Goal: Task Accomplishment & Management: Manage account settings

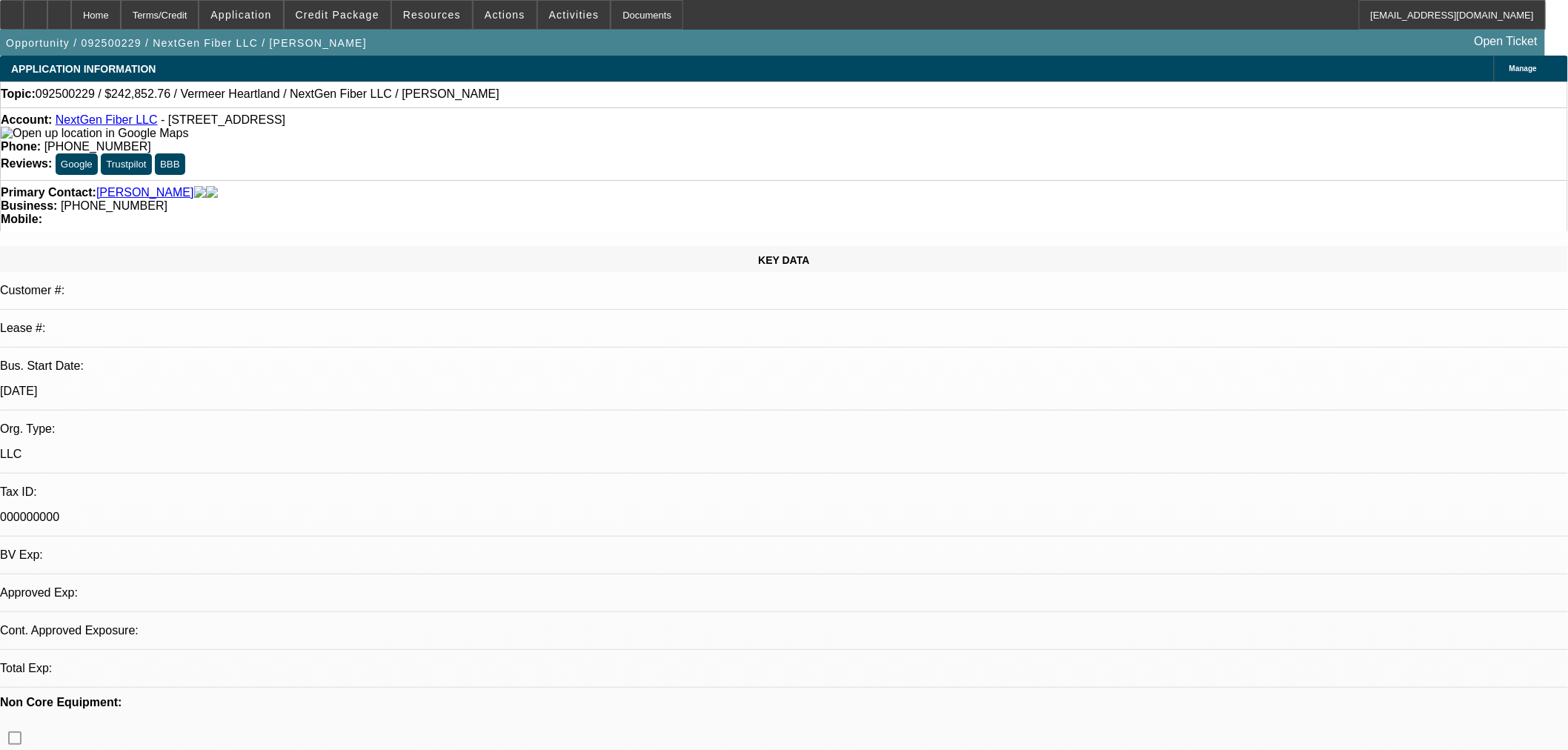
select select "0"
select select "2"
select select "0.1"
select select "4"
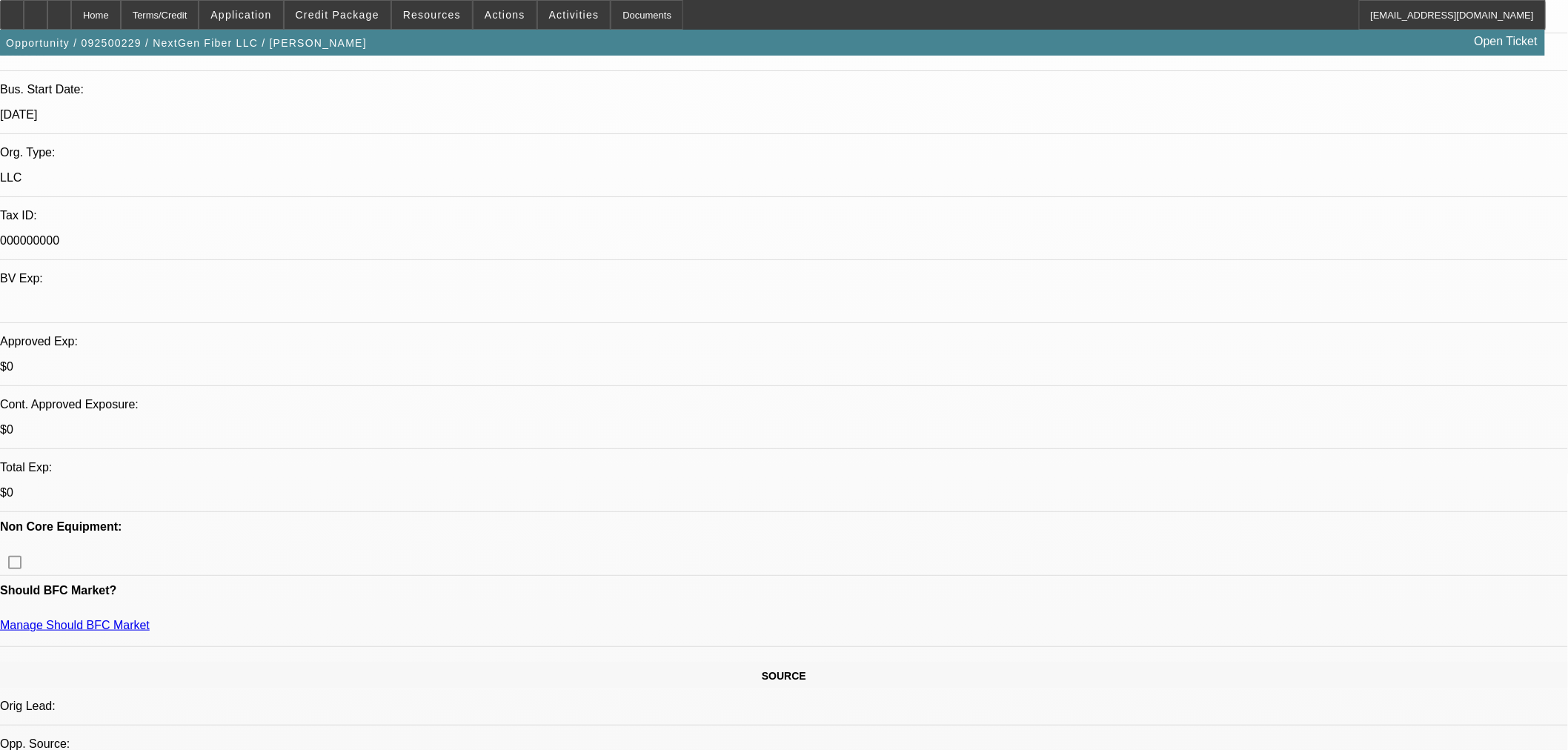
scroll to position [275, 0]
drag, startPoint x: 59, startPoint y: 13, endPoint x: 741, endPoint y: 94, distance: 686.8
click at [35, 10] on icon at bounding box center [35, 10] width 0 height 0
click at [59, 10] on icon at bounding box center [59, 10] width 0 height 0
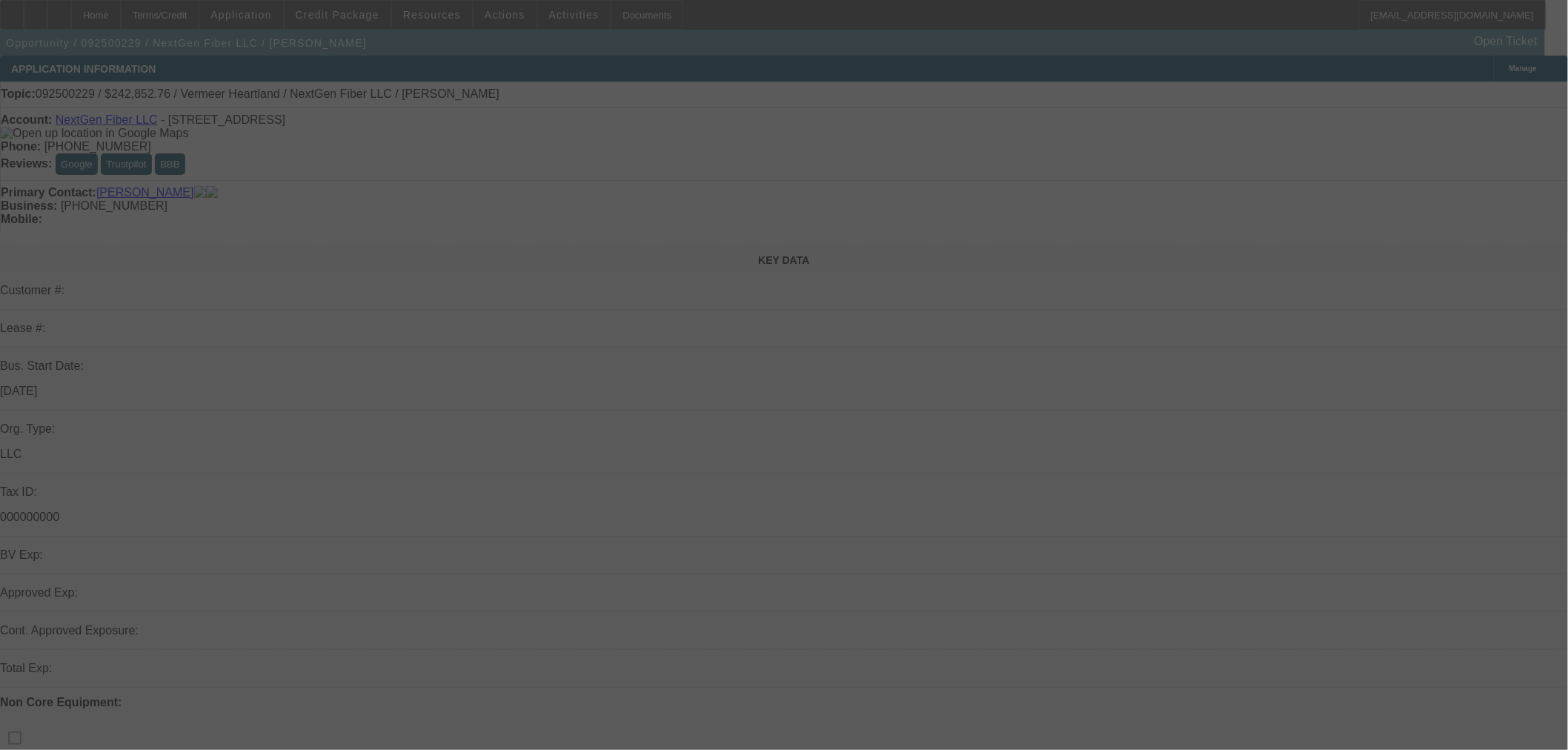
select select "0"
select select "2"
select select "0.1"
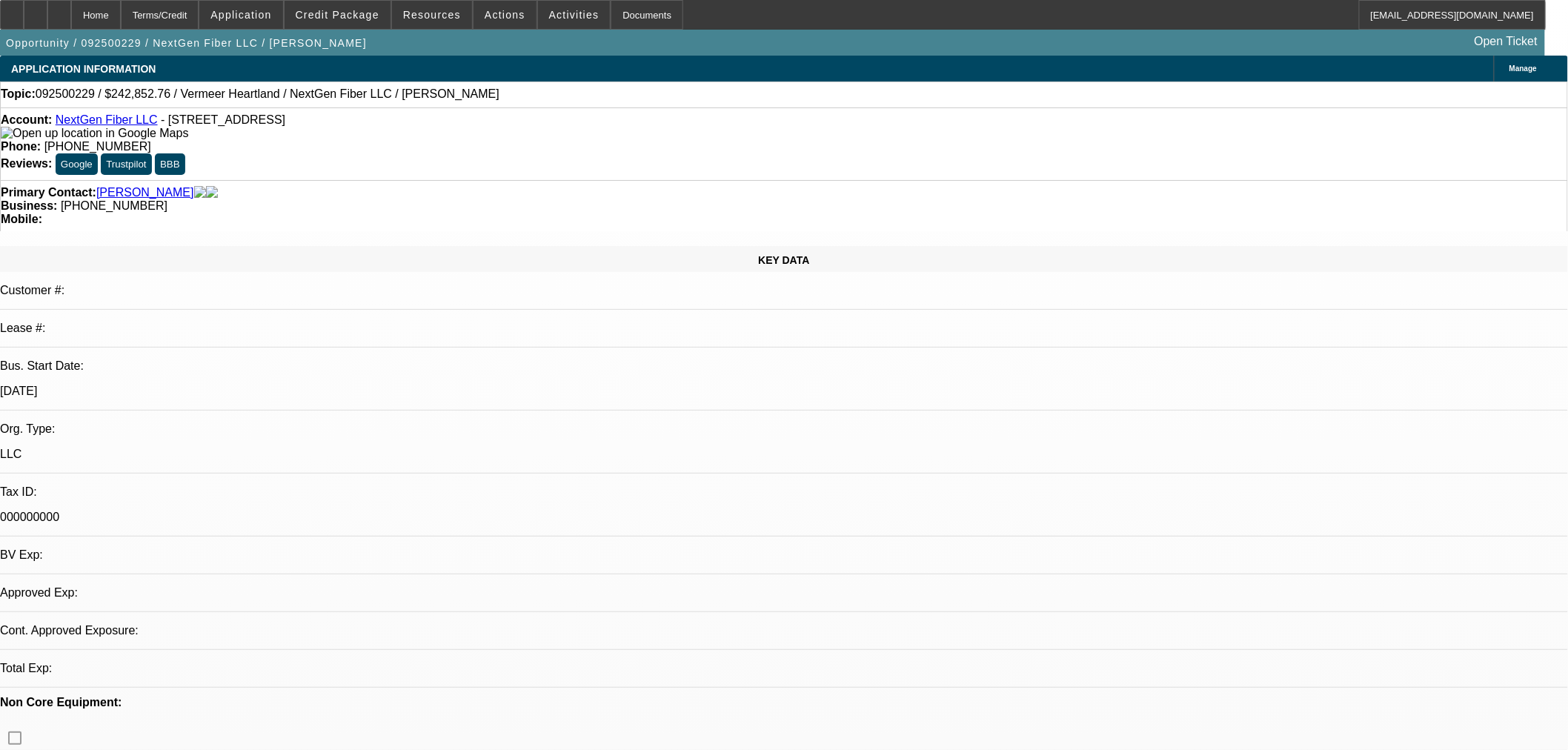
select select "4"
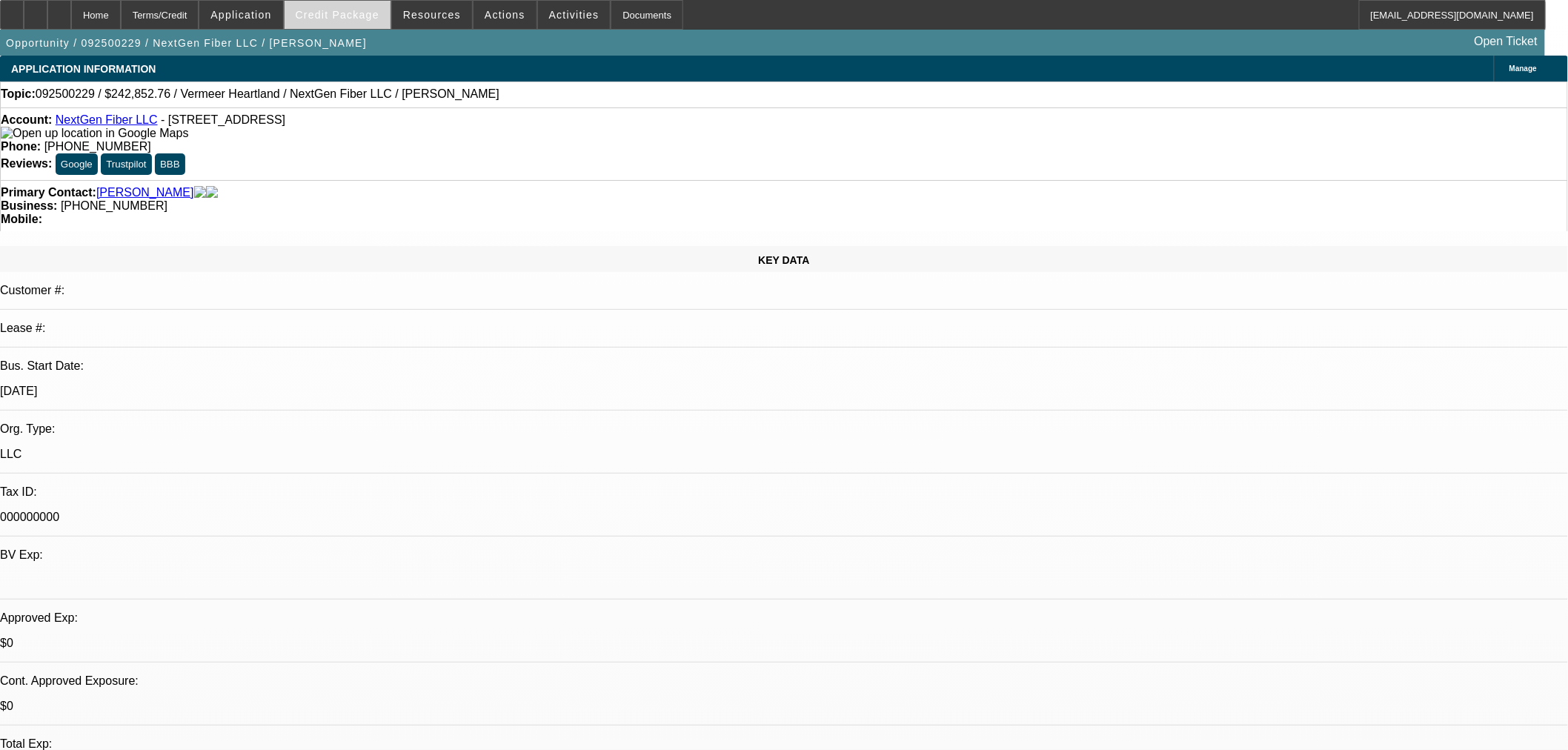
click at [356, 11] on span "Credit Package" at bounding box center [337, 15] width 84 height 12
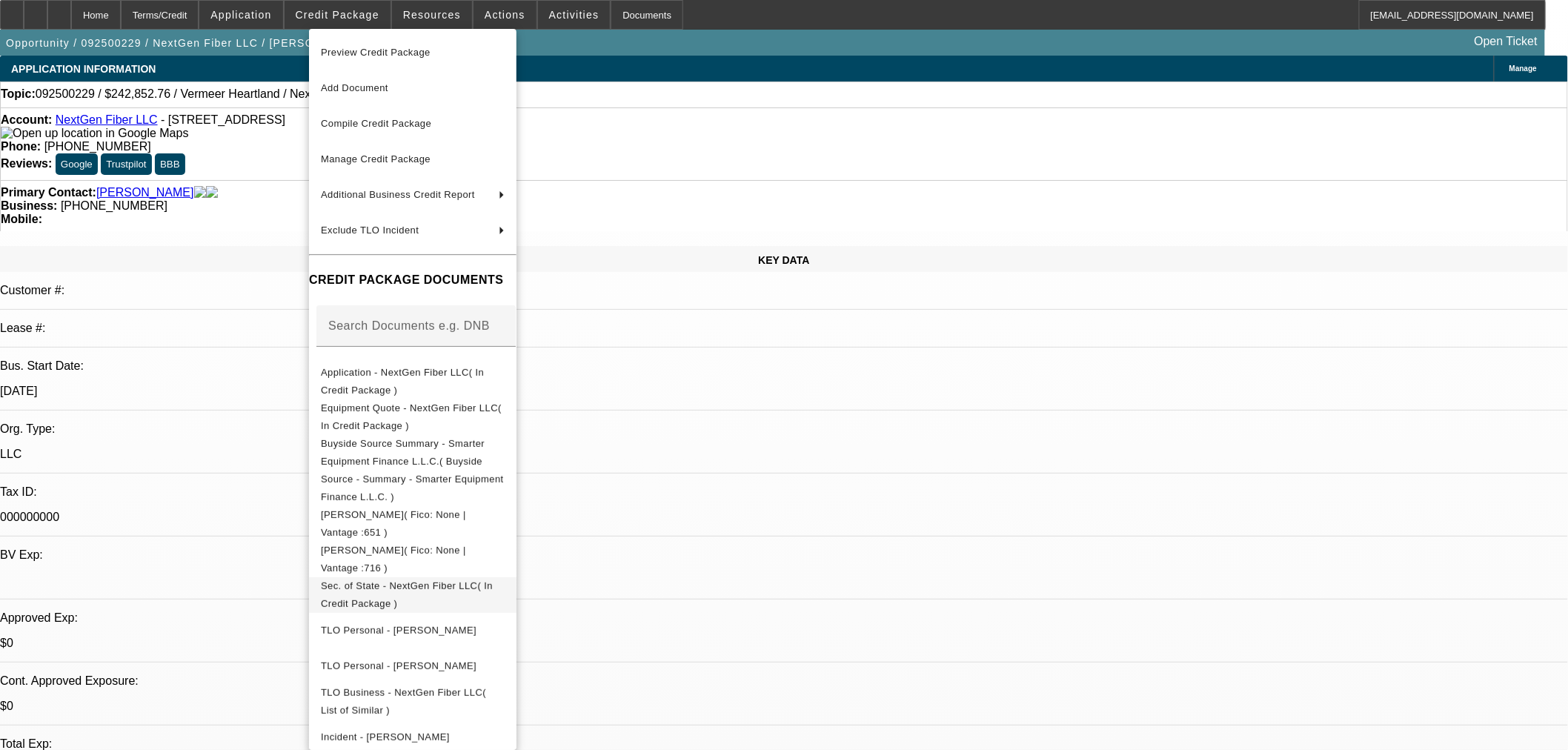
click at [463, 577] on button "Sec. of State - NextGen Fiber LLC( In Credit Package )" at bounding box center [412, 594] width 208 height 35
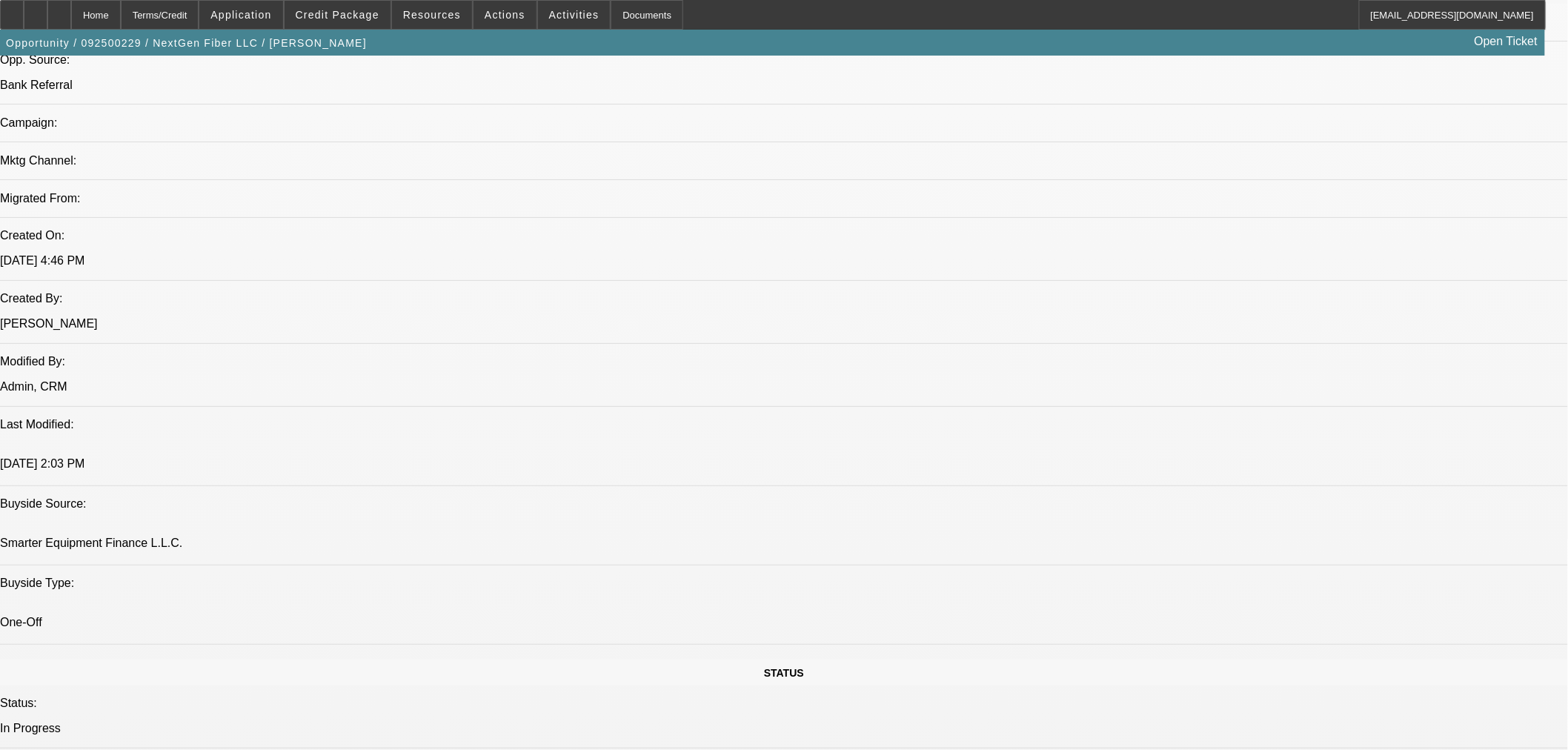
scroll to position [411, 0]
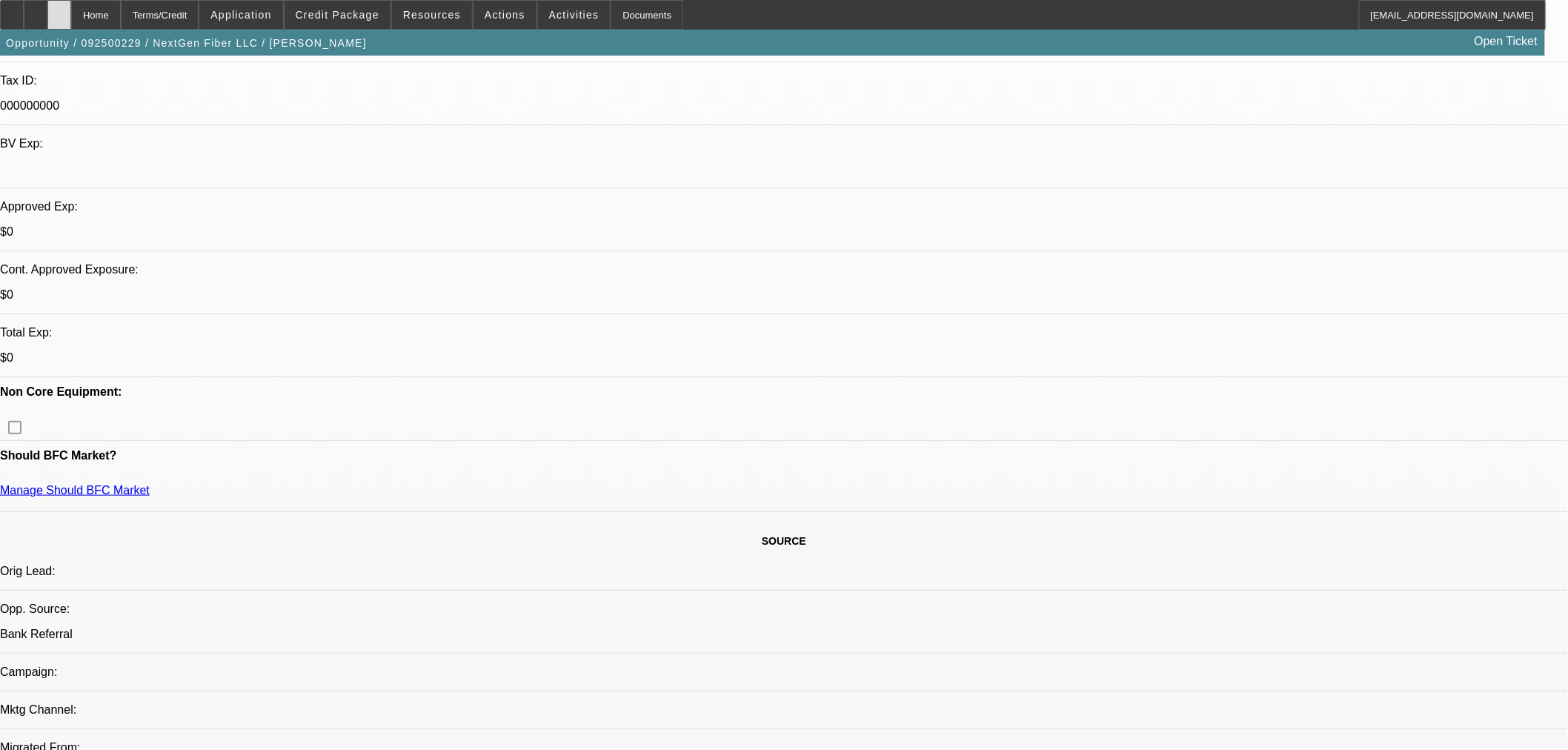
click at [71, 19] on div at bounding box center [59, 15] width 24 height 30
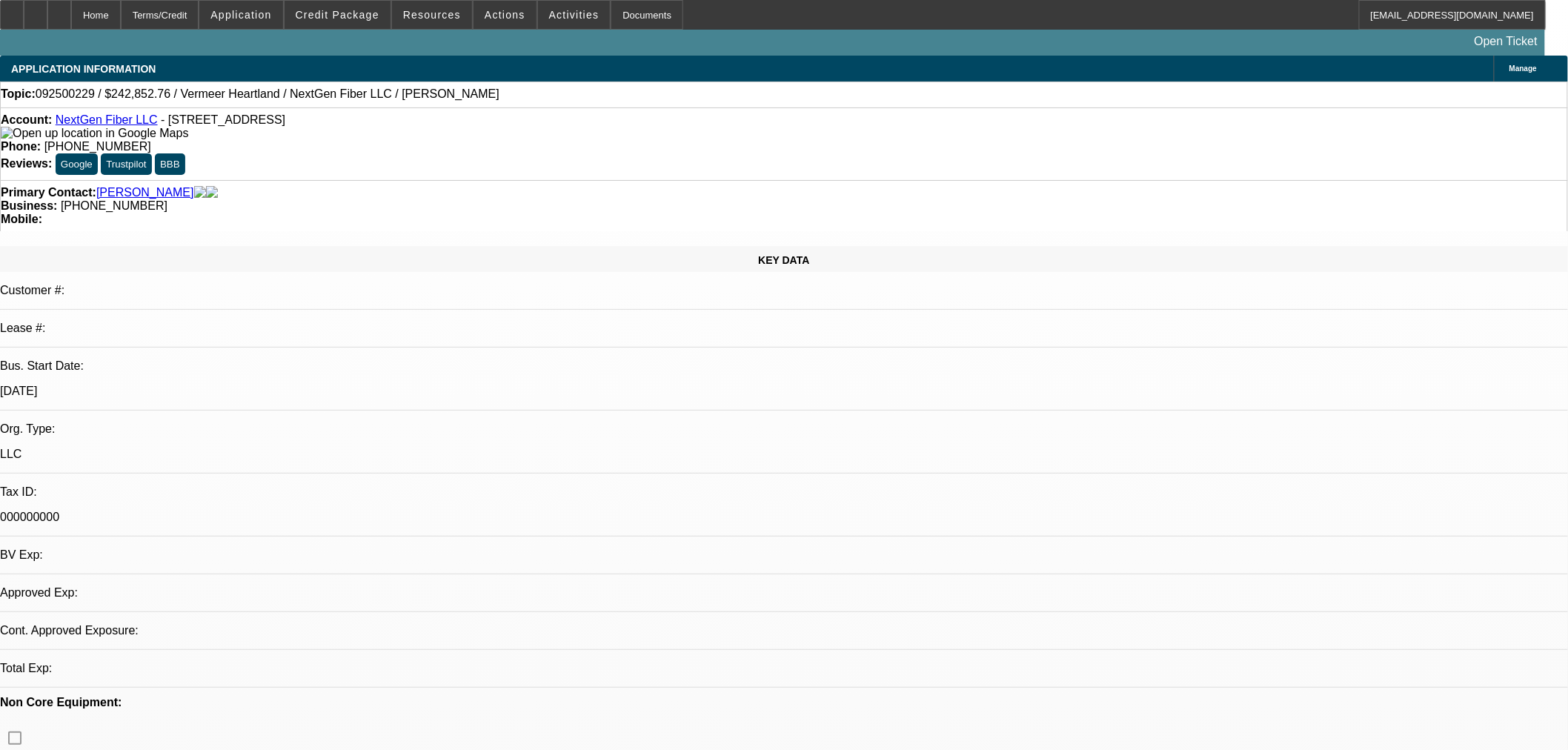
select select "0"
select select "2"
select select "0.1"
select select "4"
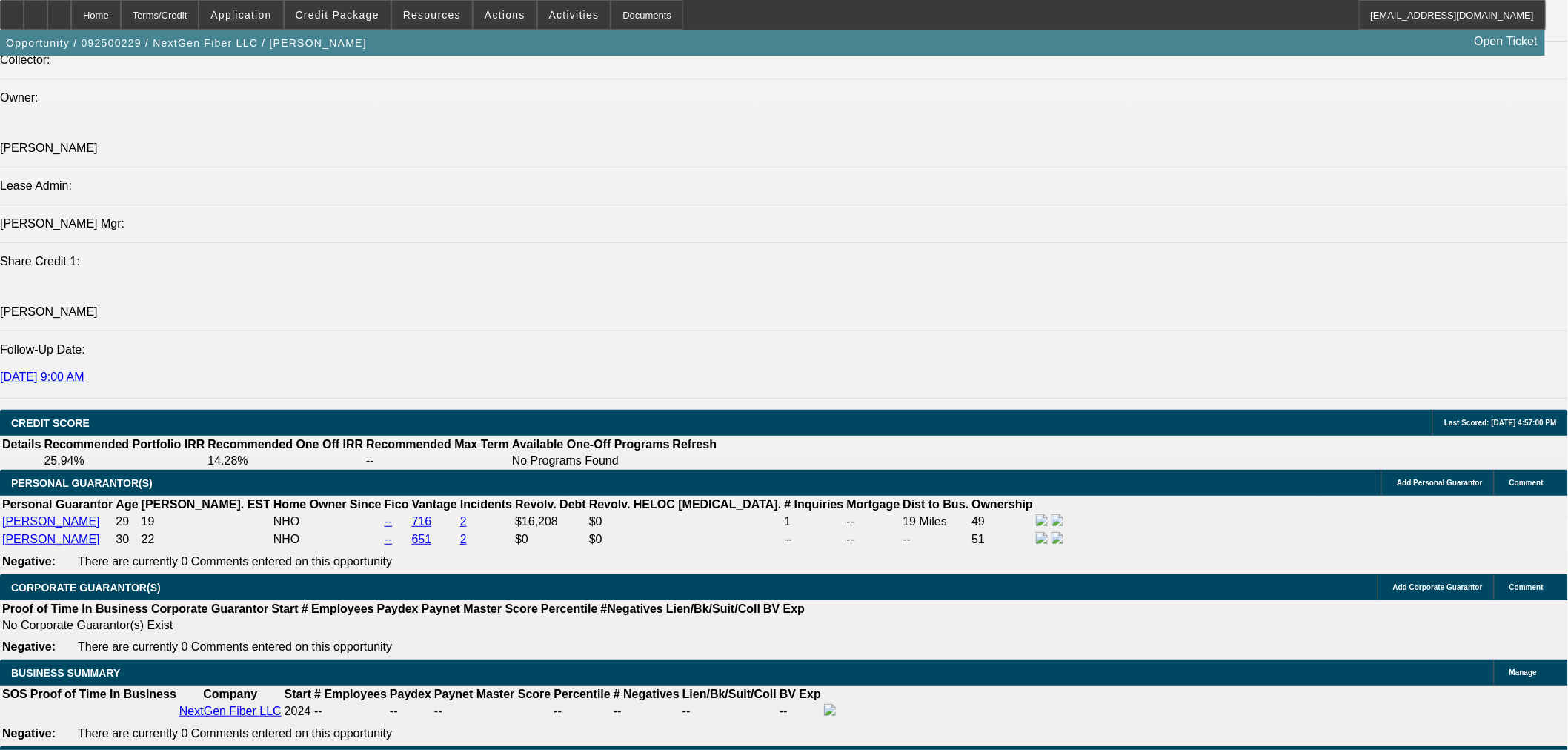
scroll to position [1784, 0]
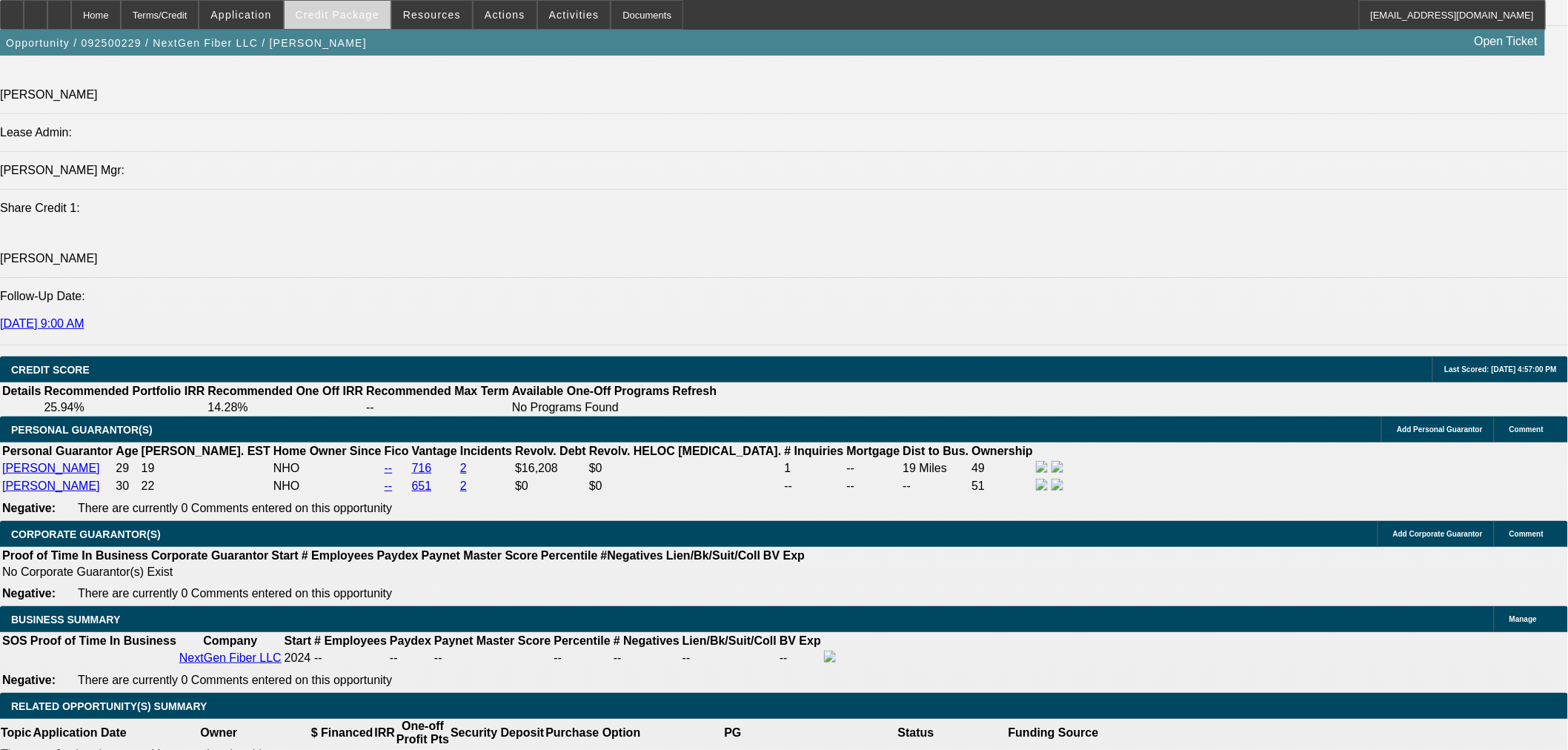
click at [362, 19] on span "Credit Package" at bounding box center [337, 15] width 84 height 12
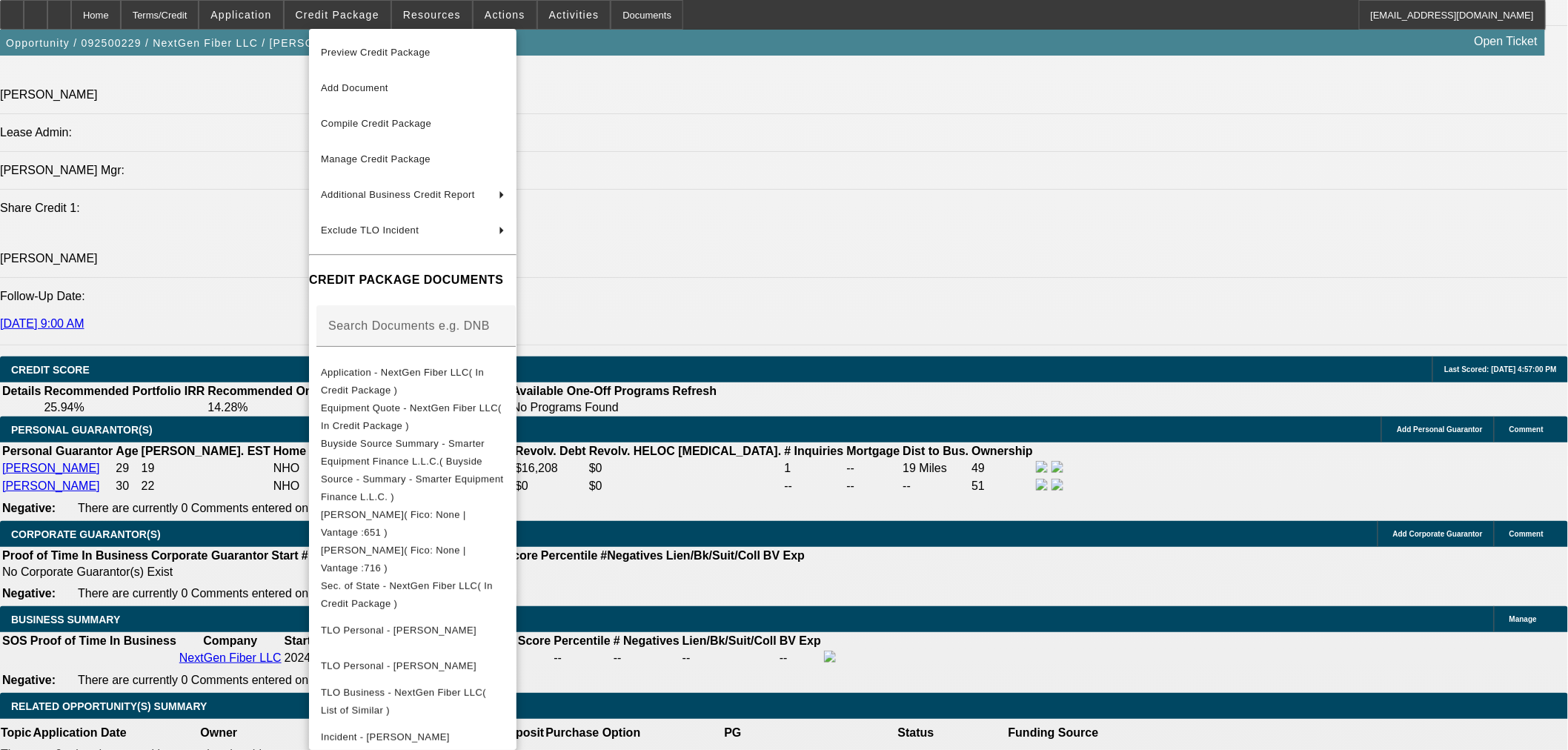
click at [914, 423] on div at bounding box center [784, 375] width 1568 height 750
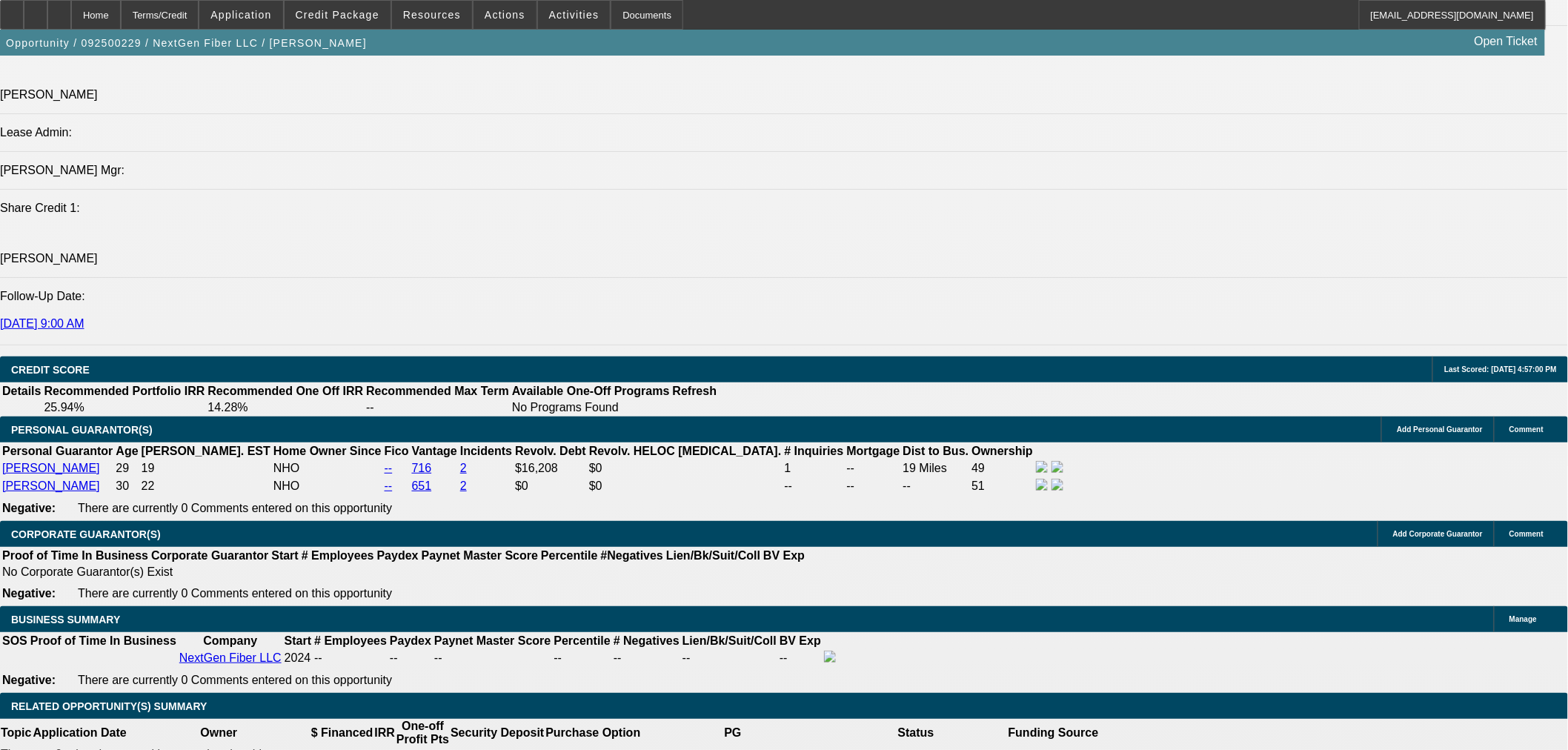
scroll to position [1235, 0]
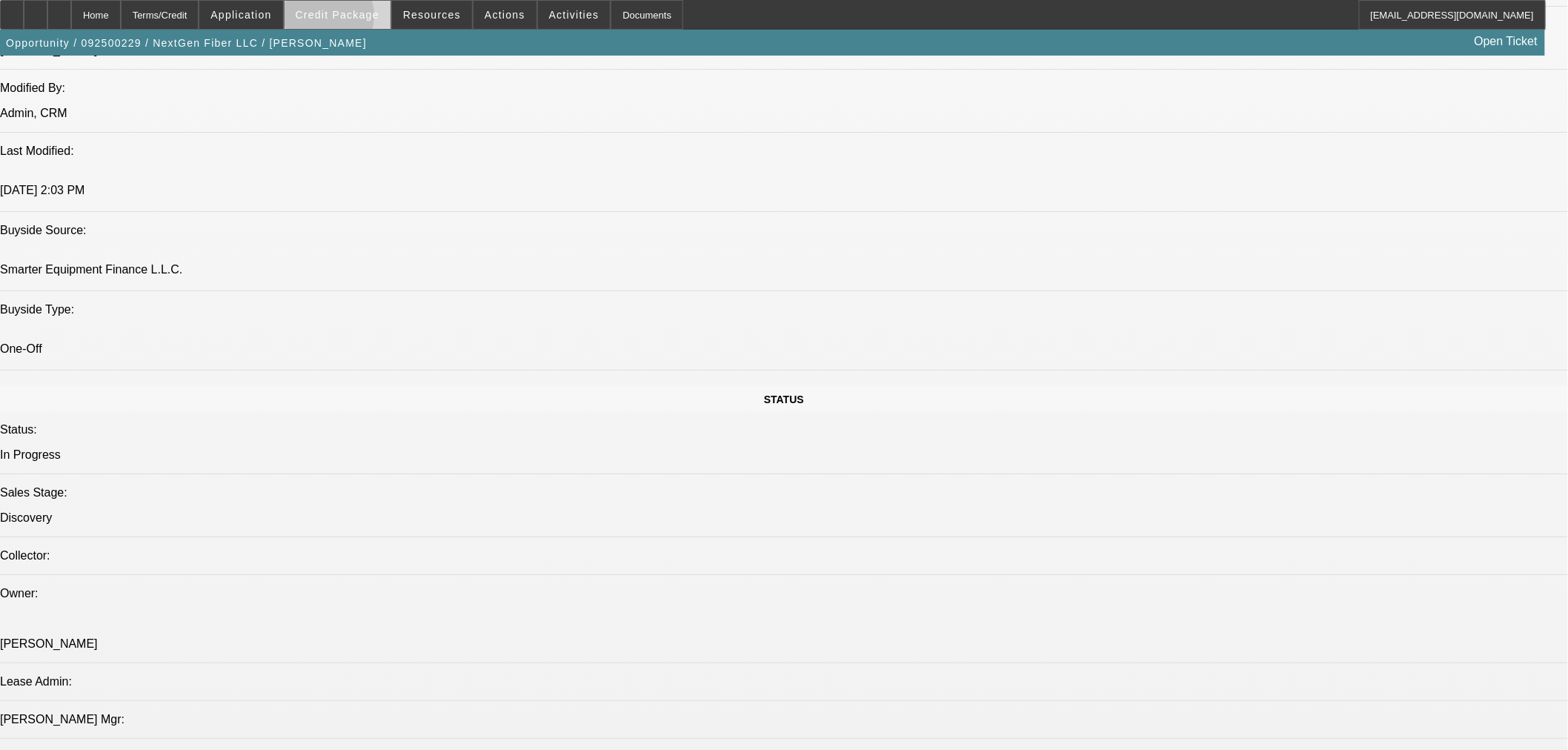
click at [343, 20] on span "Credit Package" at bounding box center [337, 15] width 84 height 12
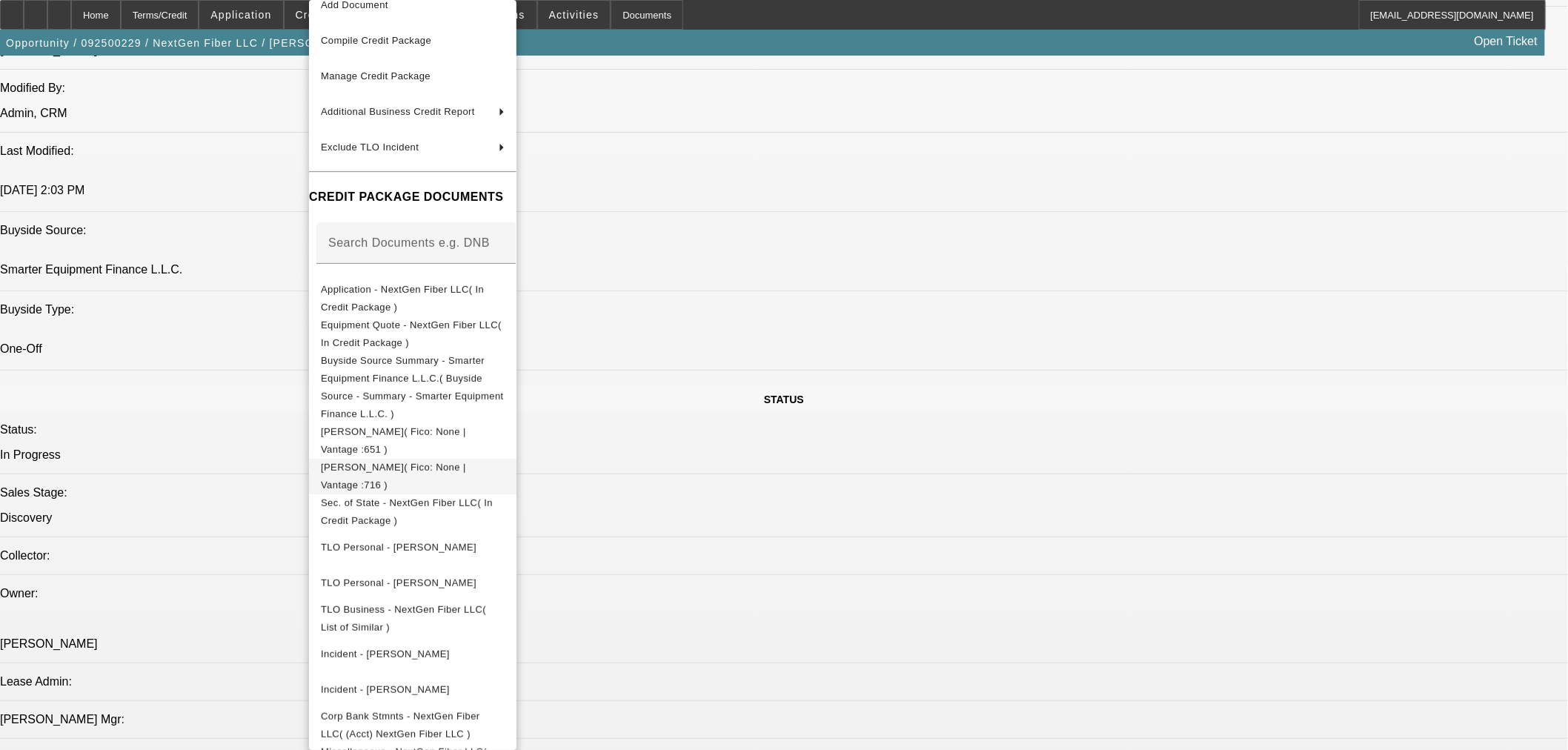
scroll to position [1373, 0]
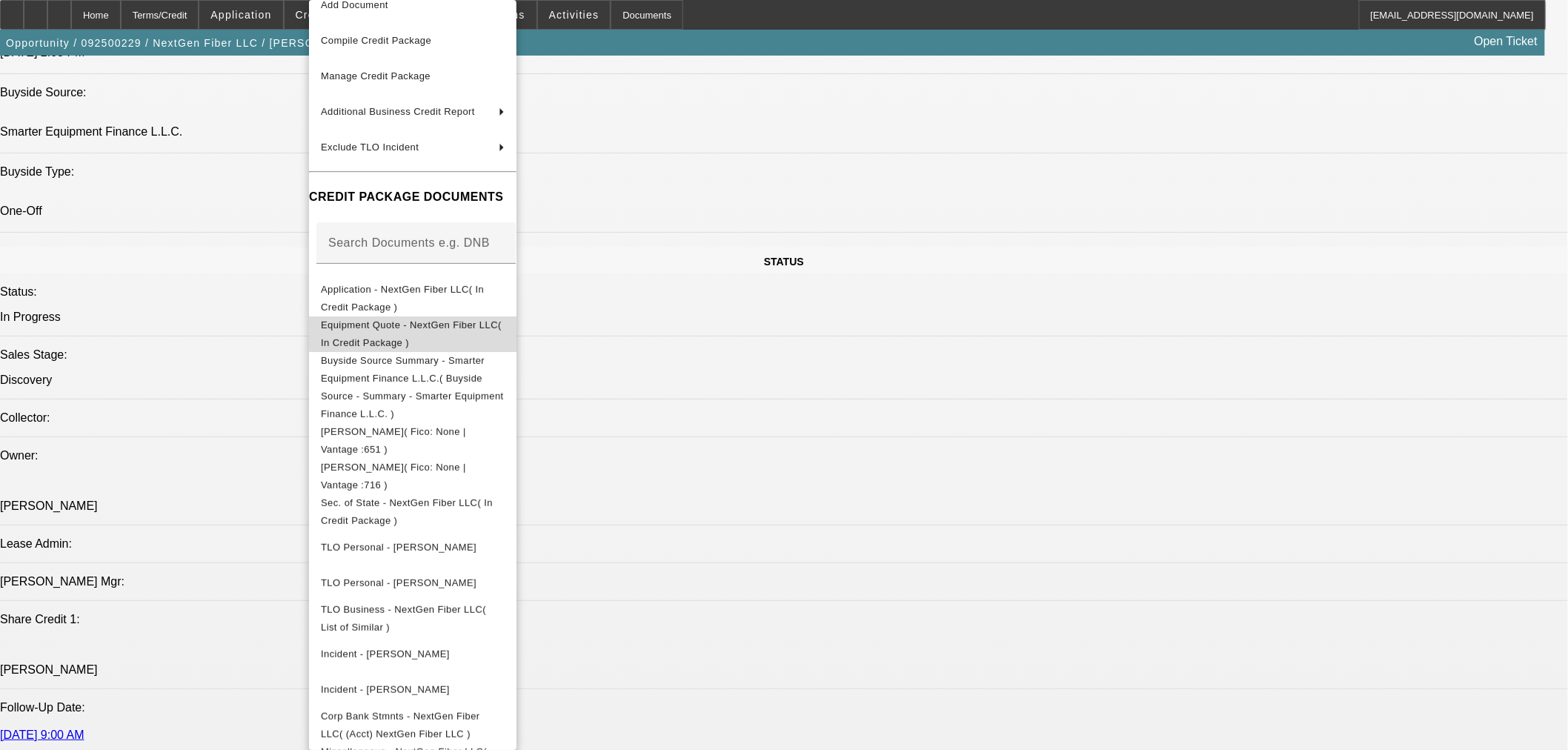
click at [502, 323] on span "Equipment Quote - NextGen Fiber LLC( In Credit Package )" at bounding box center [411, 334] width 181 height 29
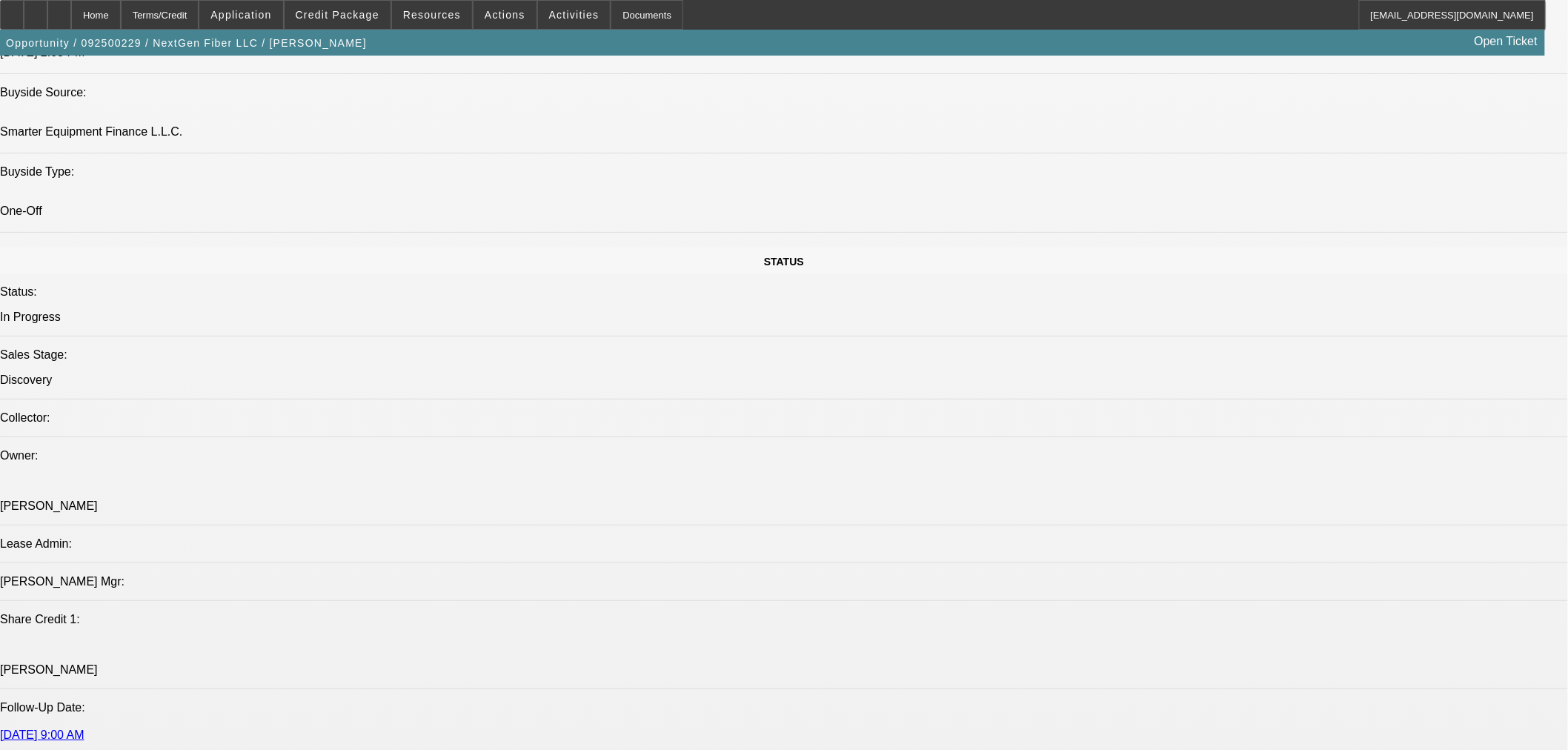
radio input "true"
type textarea "B"
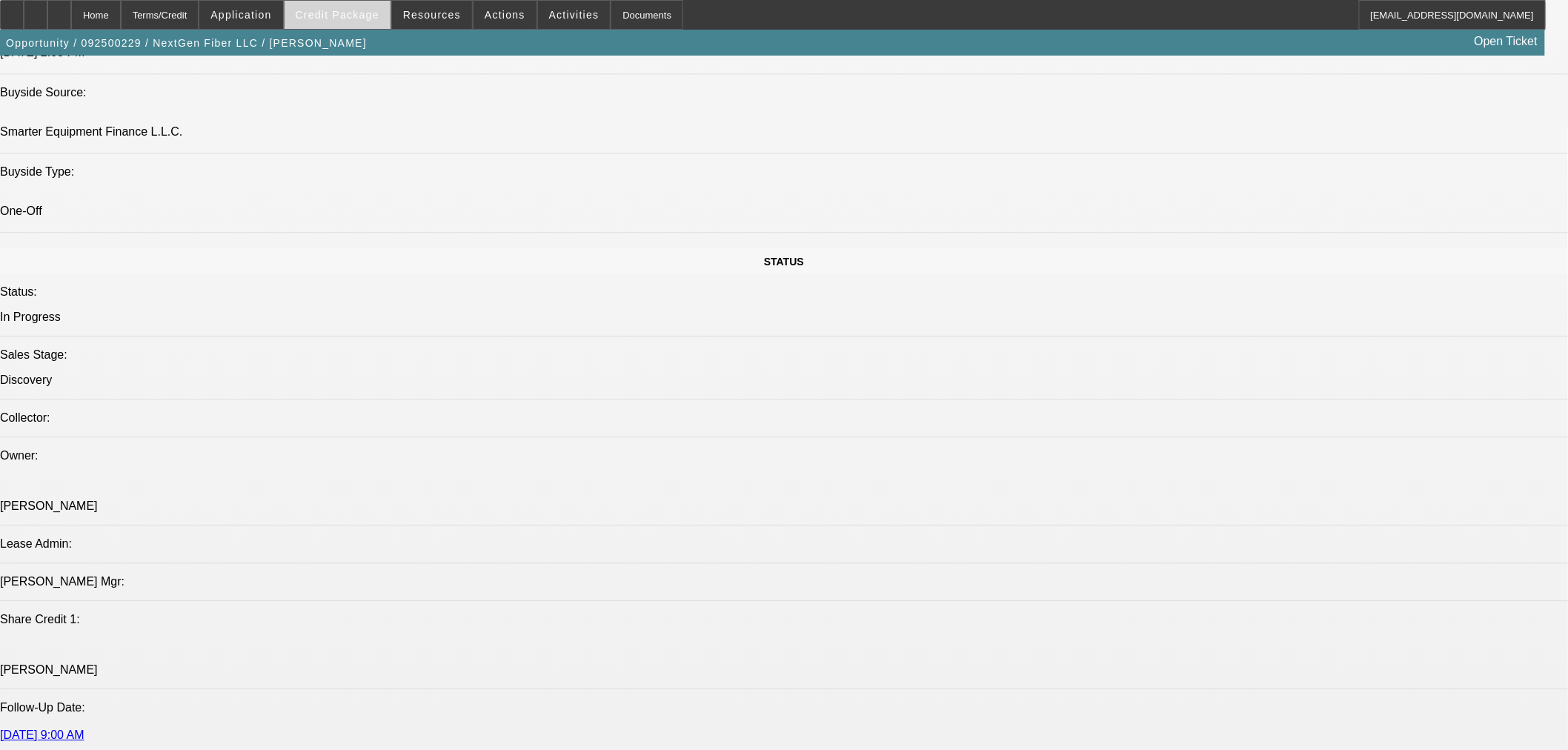
click at [341, 17] on span "Credit Package" at bounding box center [337, 15] width 84 height 12
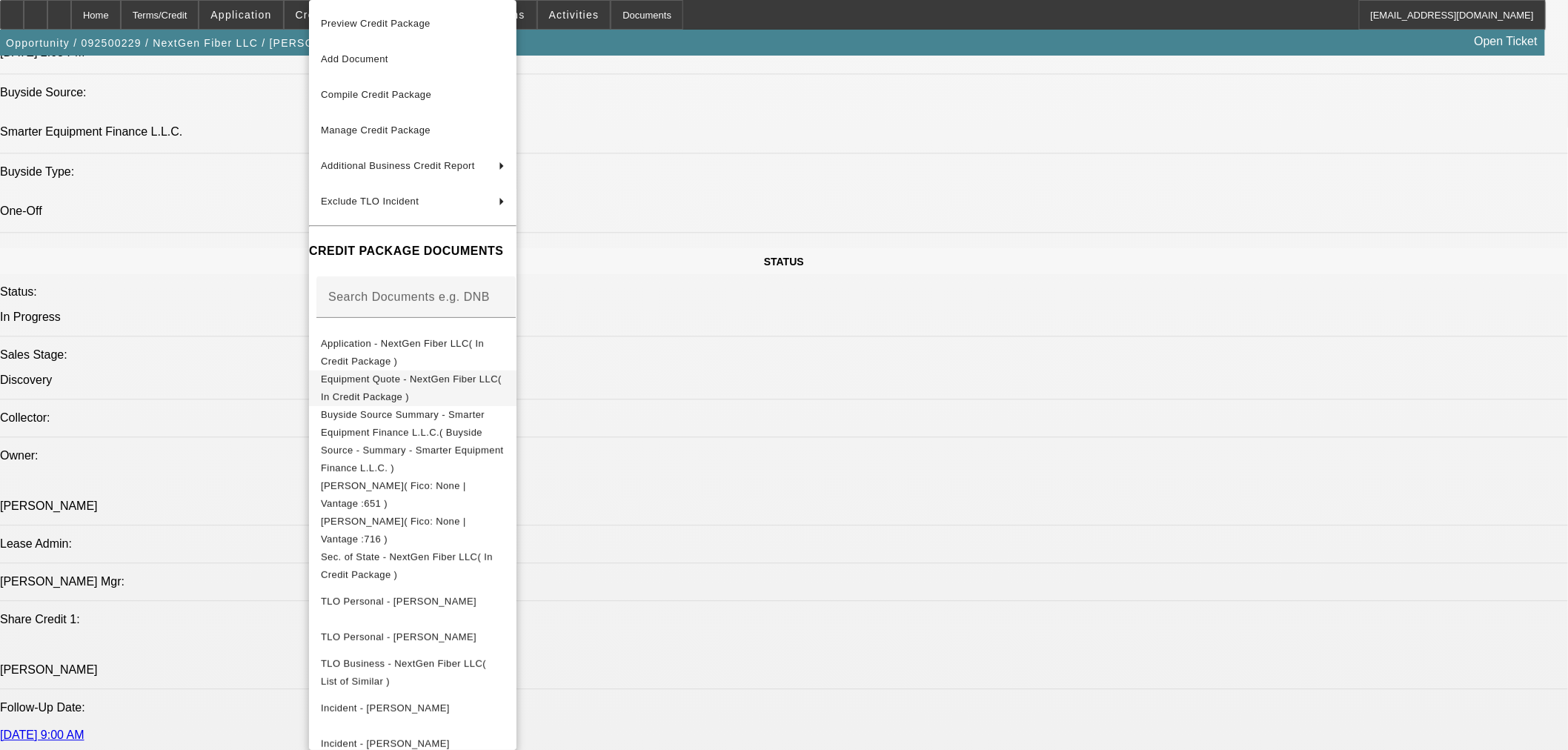
click at [452, 392] on button "Equipment Quote - NextGen Fiber LLC( In Credit Package )" at bounding box center [412, 389] width 208 height 35
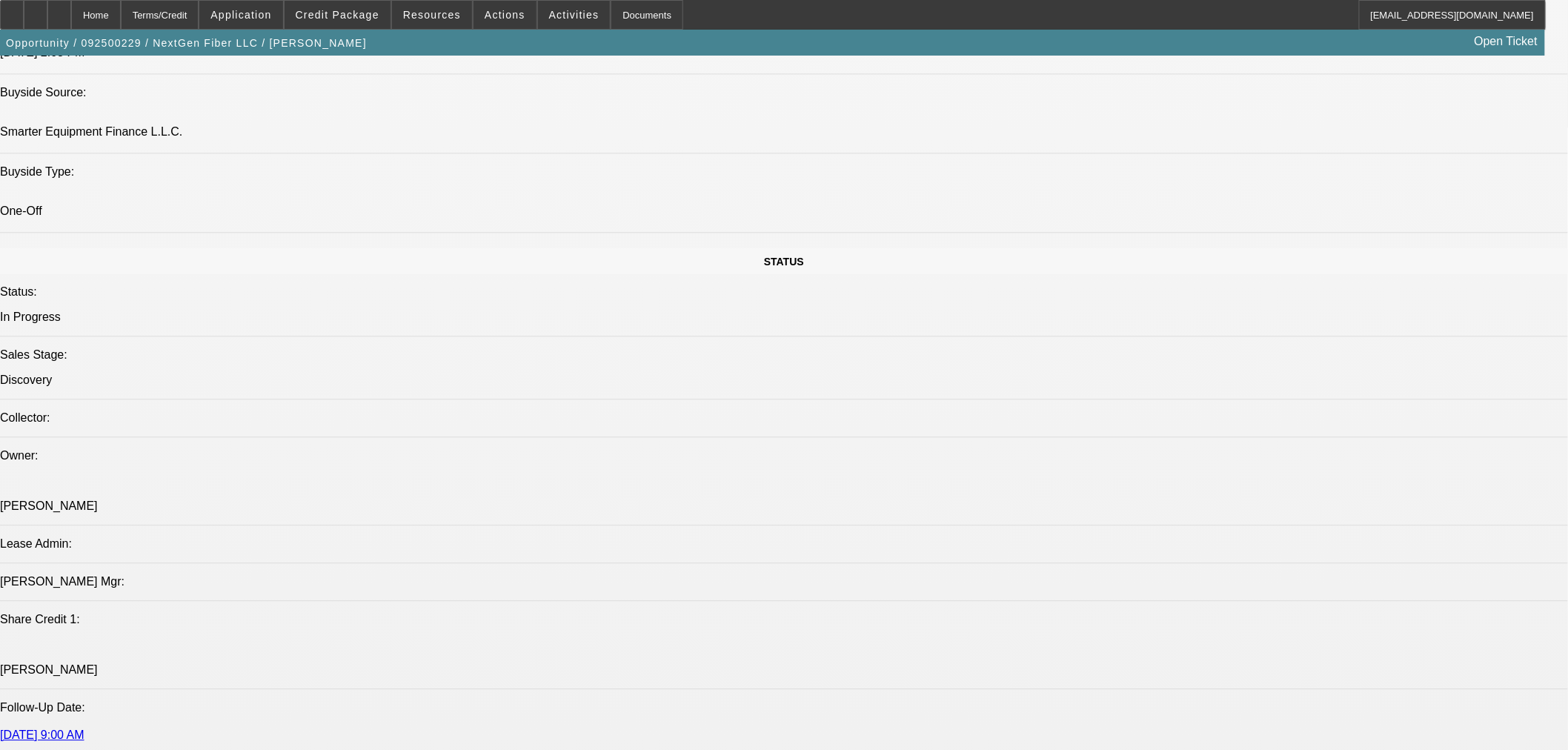
click at [374, 27] on span at bounding box center [337, 15] width 106 height 35
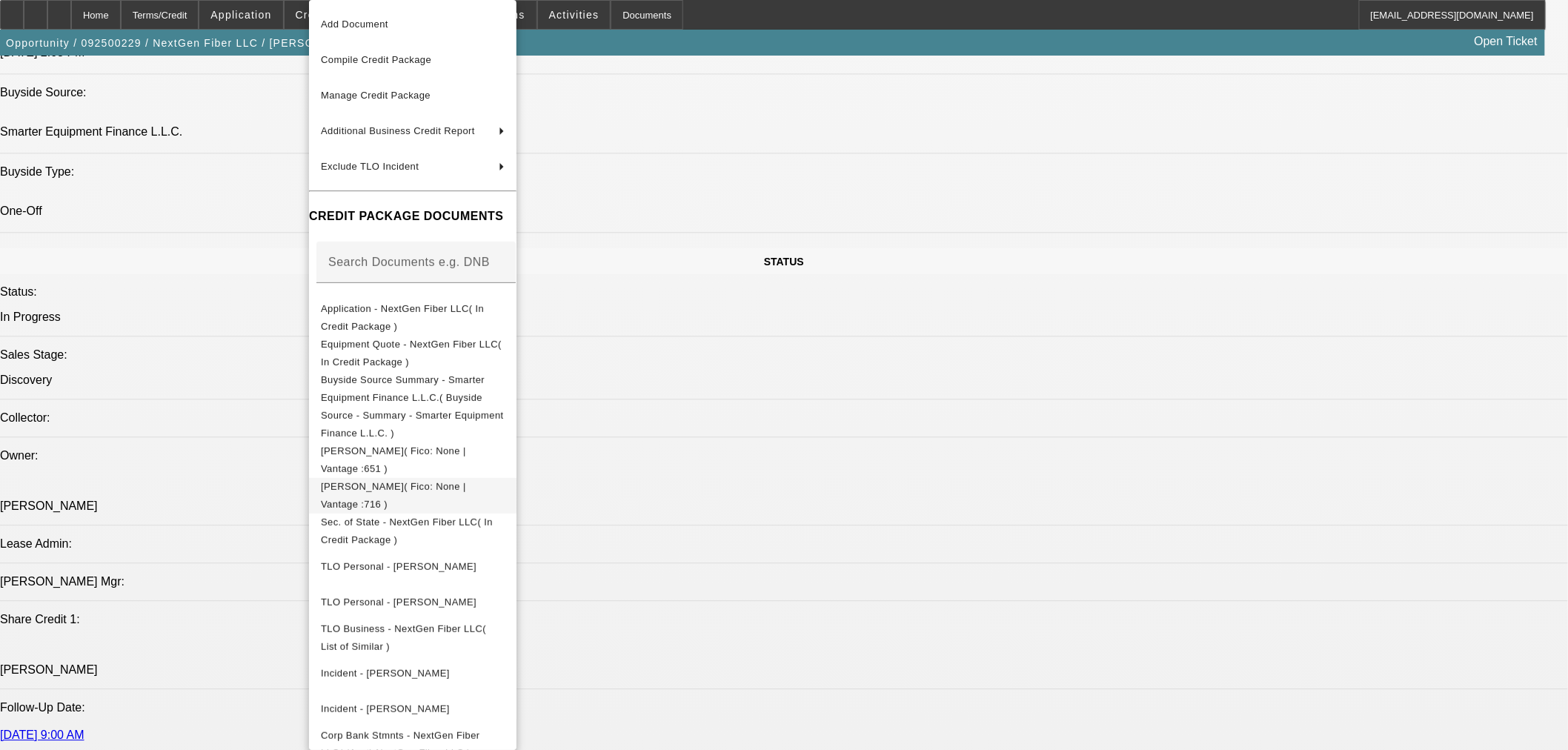
scroll to position [54, 0]
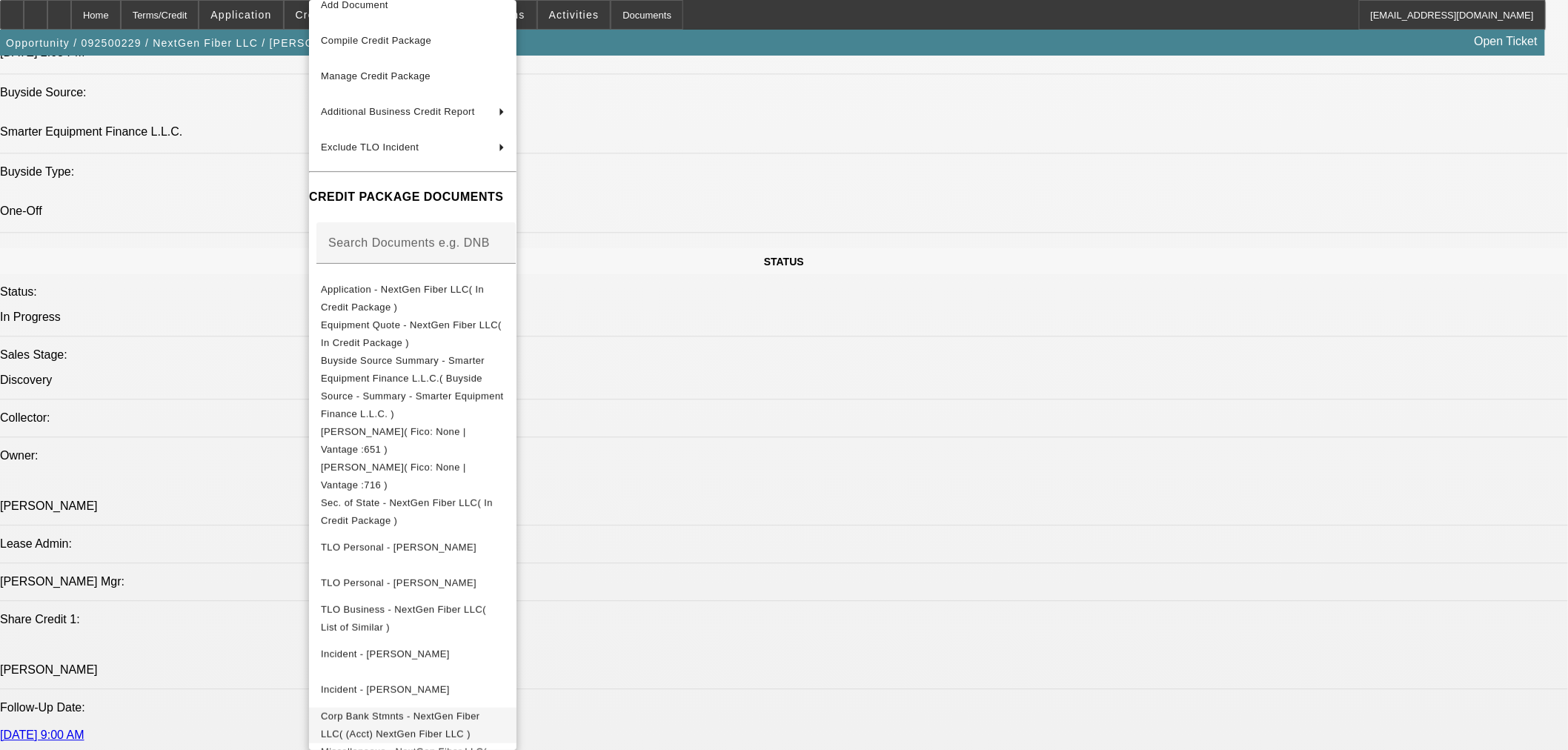
click at [480, 711] on span "Corp Bank Stmnts - NextGen Fiber LLC( (Acct) NextGen Fiber LLC )" at bounding box center [400, 724] width 159 height 29
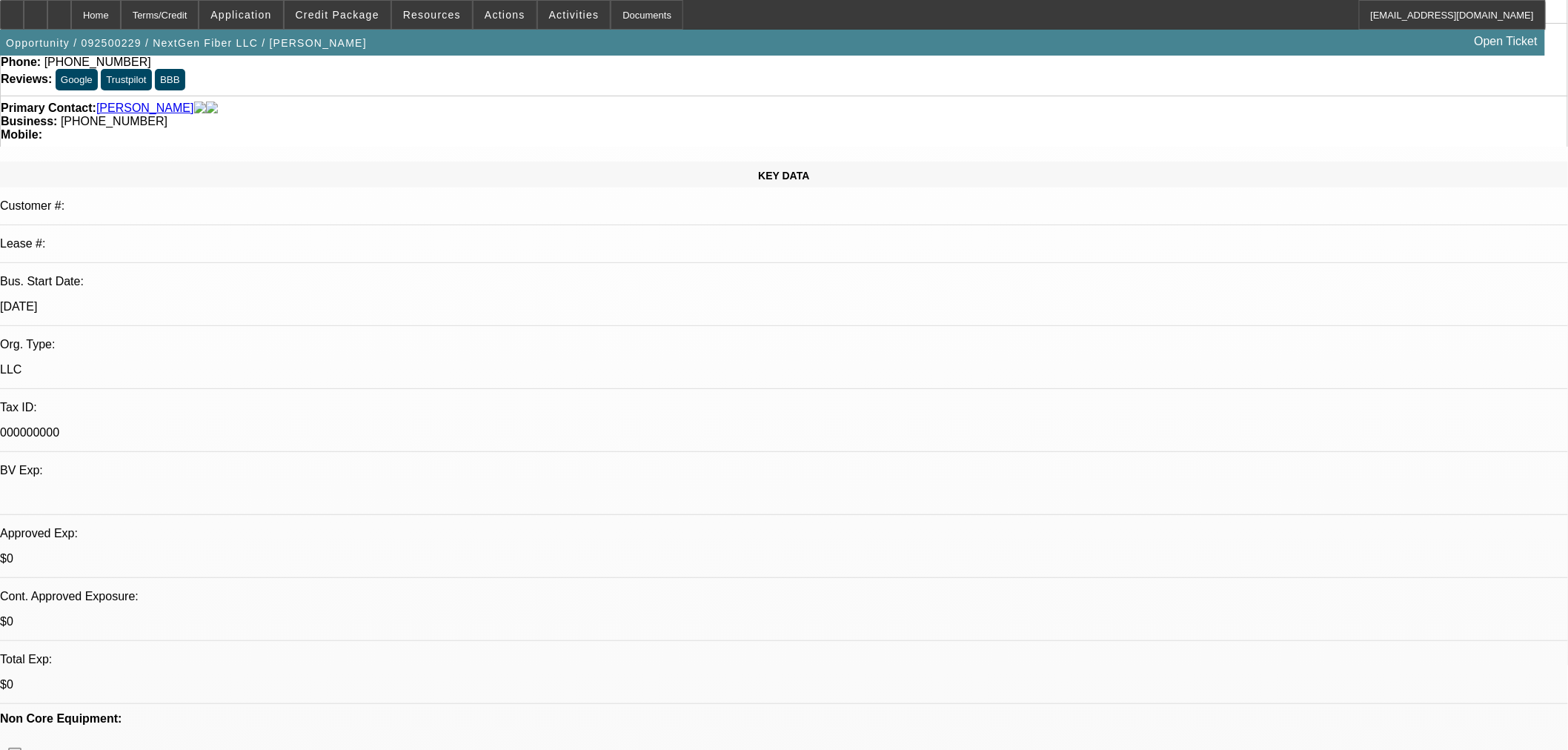
scroll to position [0, 0]
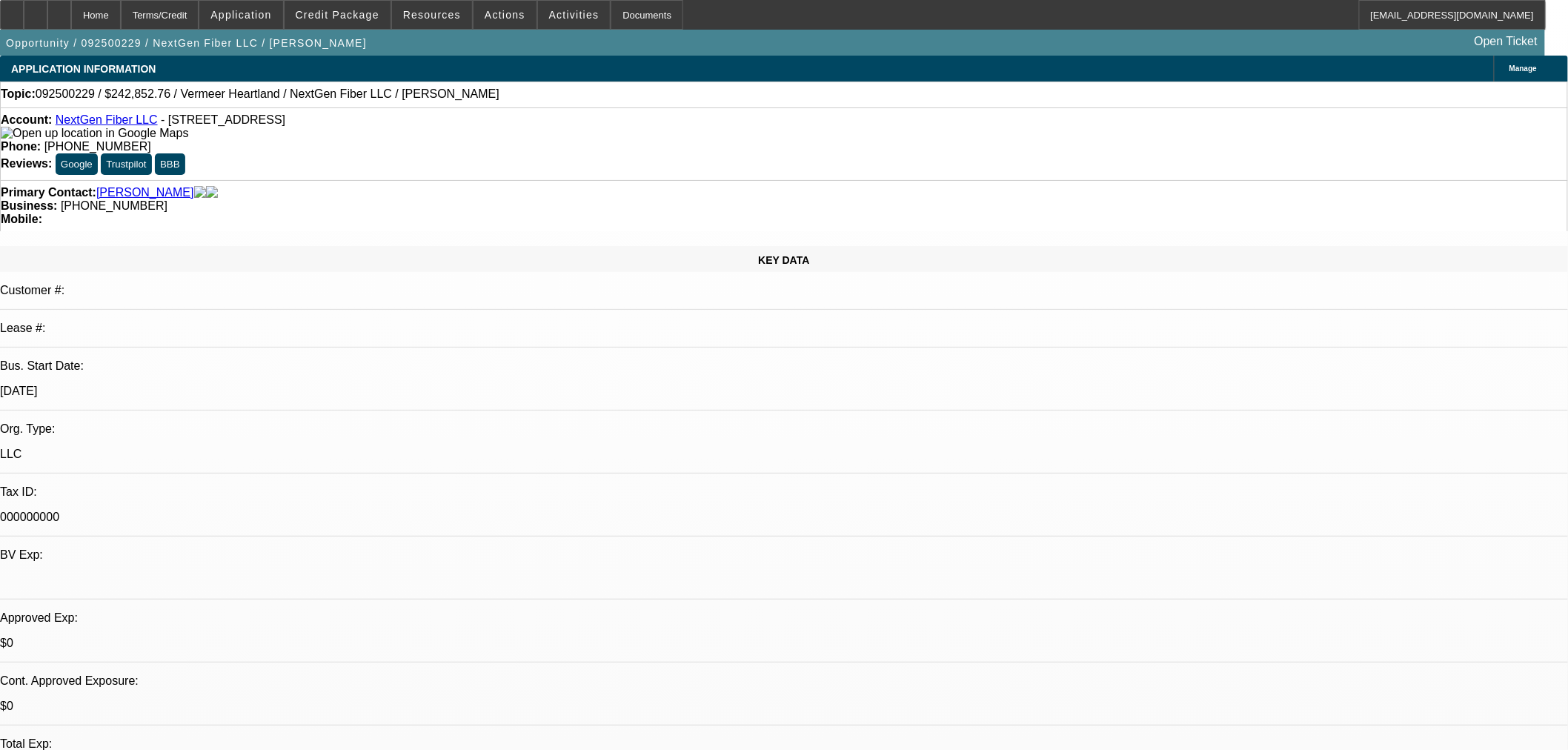
paste textarea "I’ll need the following in order to do so: • The full bank statements for the l…"
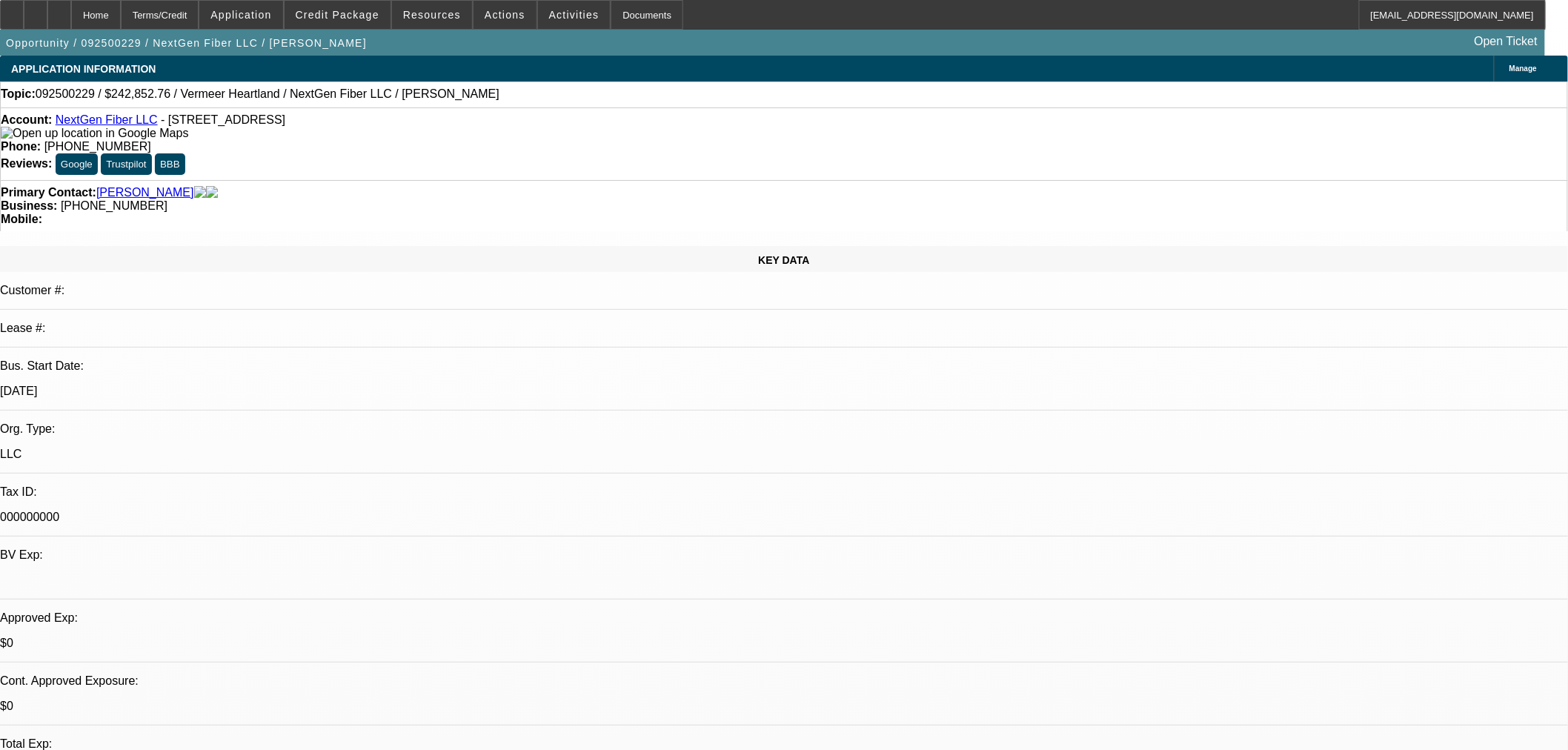
scroll to position [210, 0]
type textarea "I’ll need the following in order to do so: • The full bank statements for the l…"
drag, startPoint x: 1477, startPoint y: 352, endPoint x: 1380, endPoint y: 399, distance: 107.8
radio input "true"
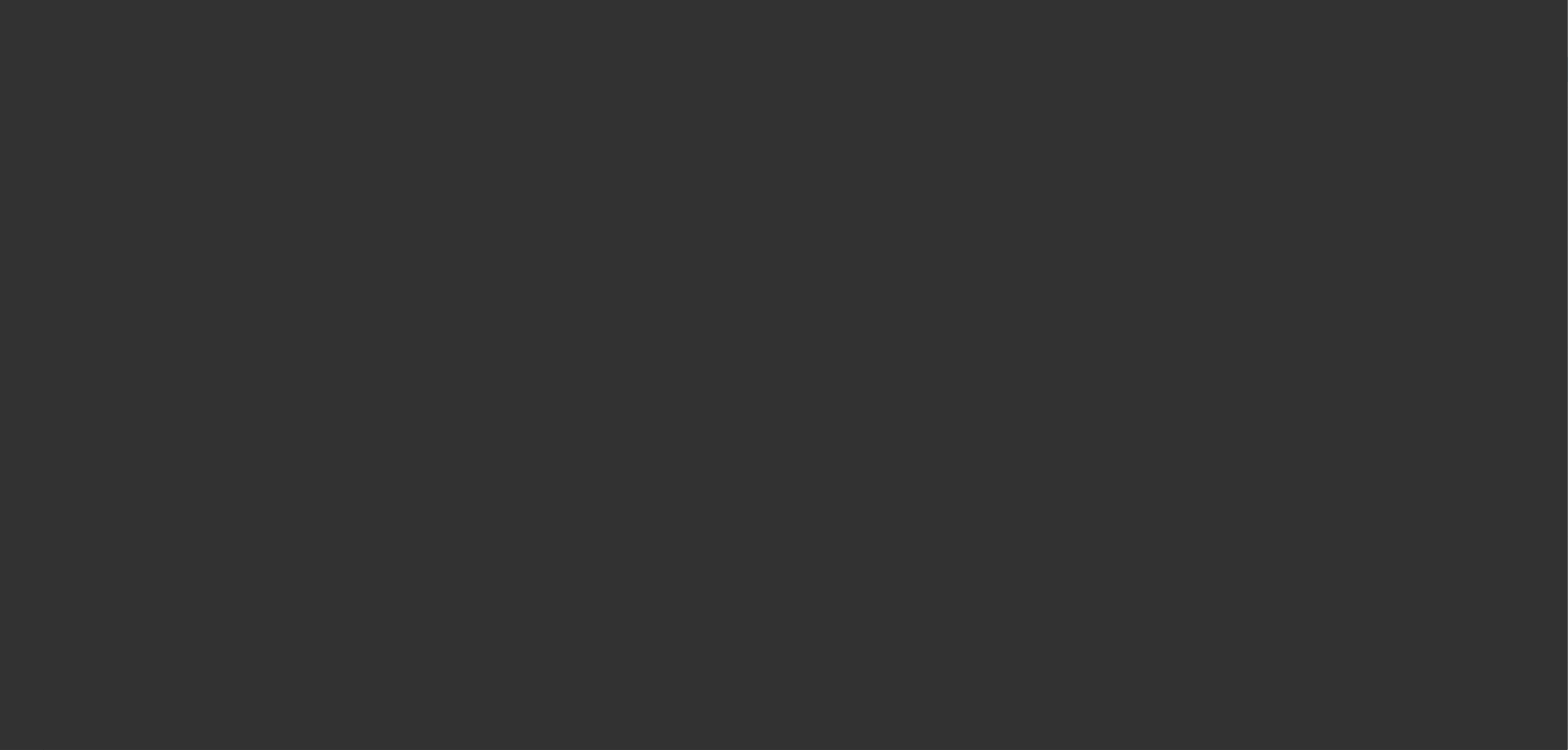
scroll to position [0, 0]
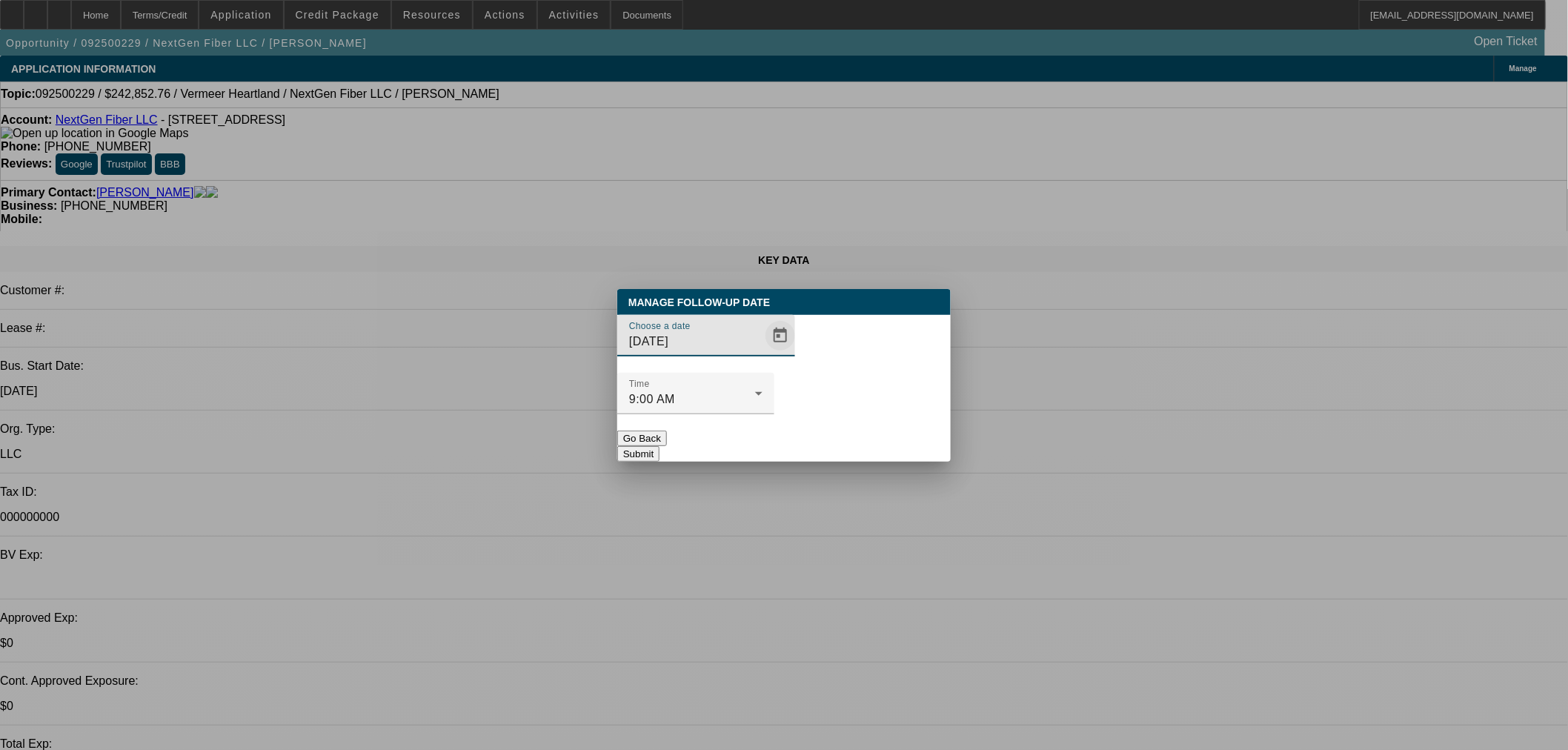
click at [762, 353] on span "Open calendar" at bounding box center [780, 336] width 35 height 35
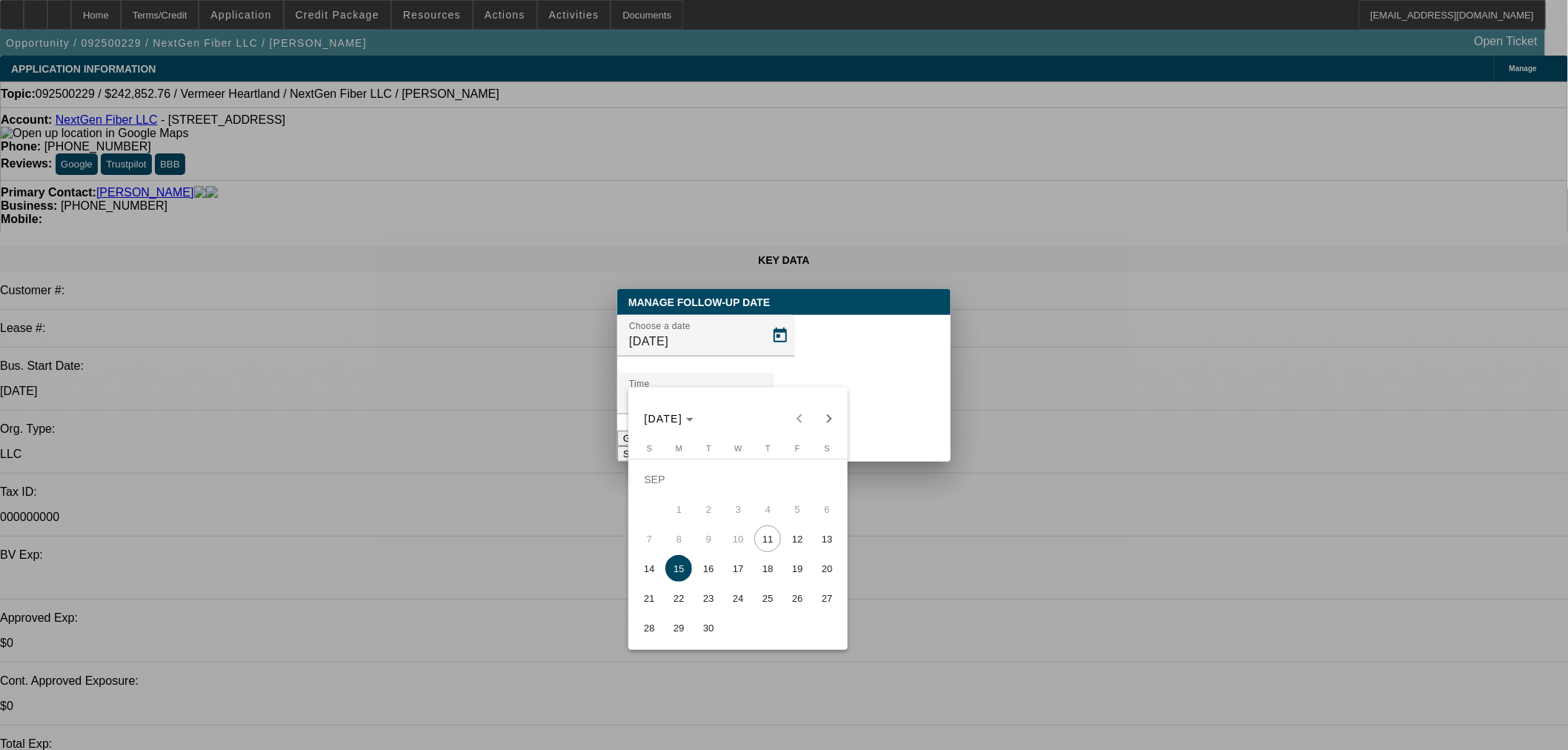
click at [801, 542] on span "12" at bounding box center [797, 538] width 27 height 27
type input "9/12/2025"
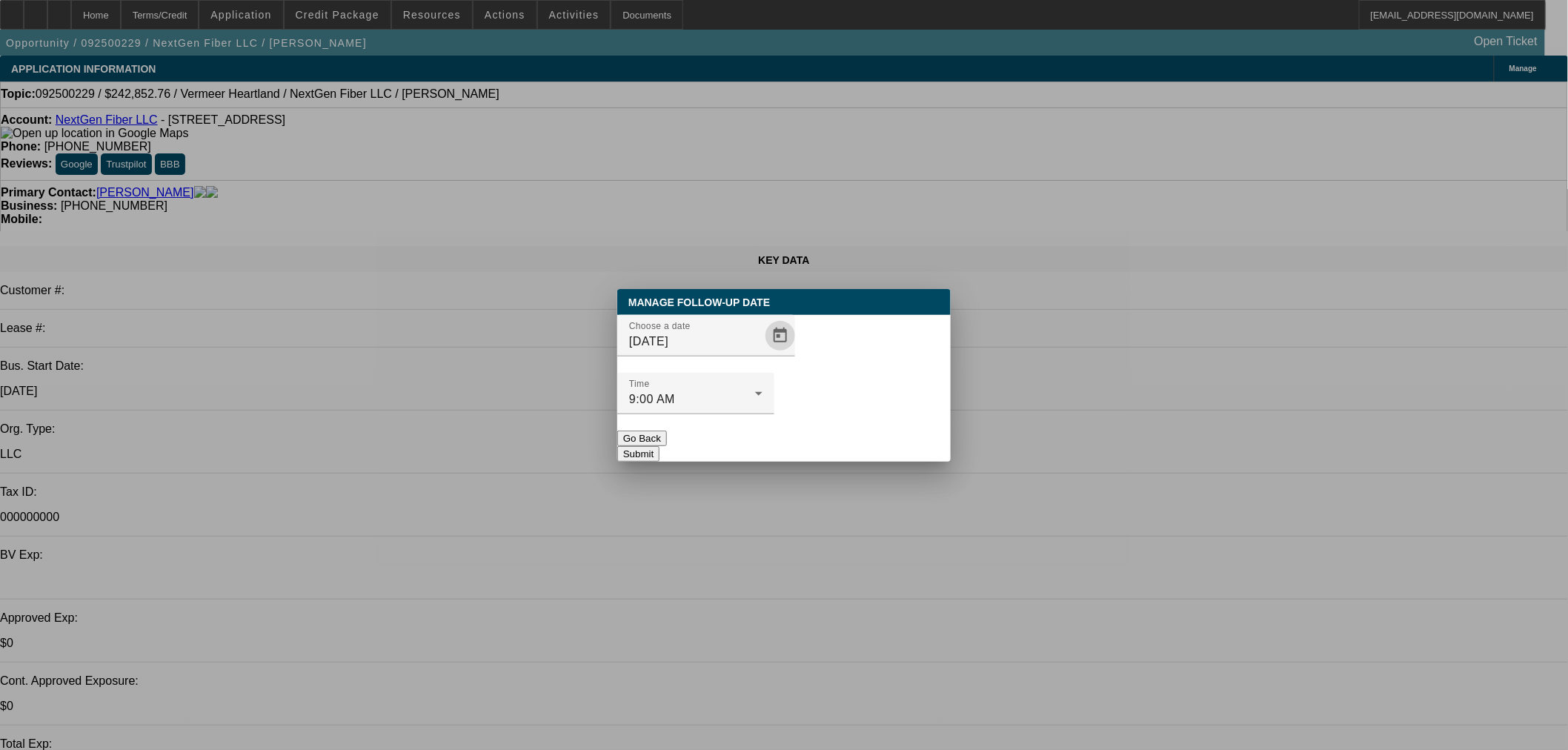
click at [660, 447] on button "Submit" at bounding box center [638, 455] width 42 height 16
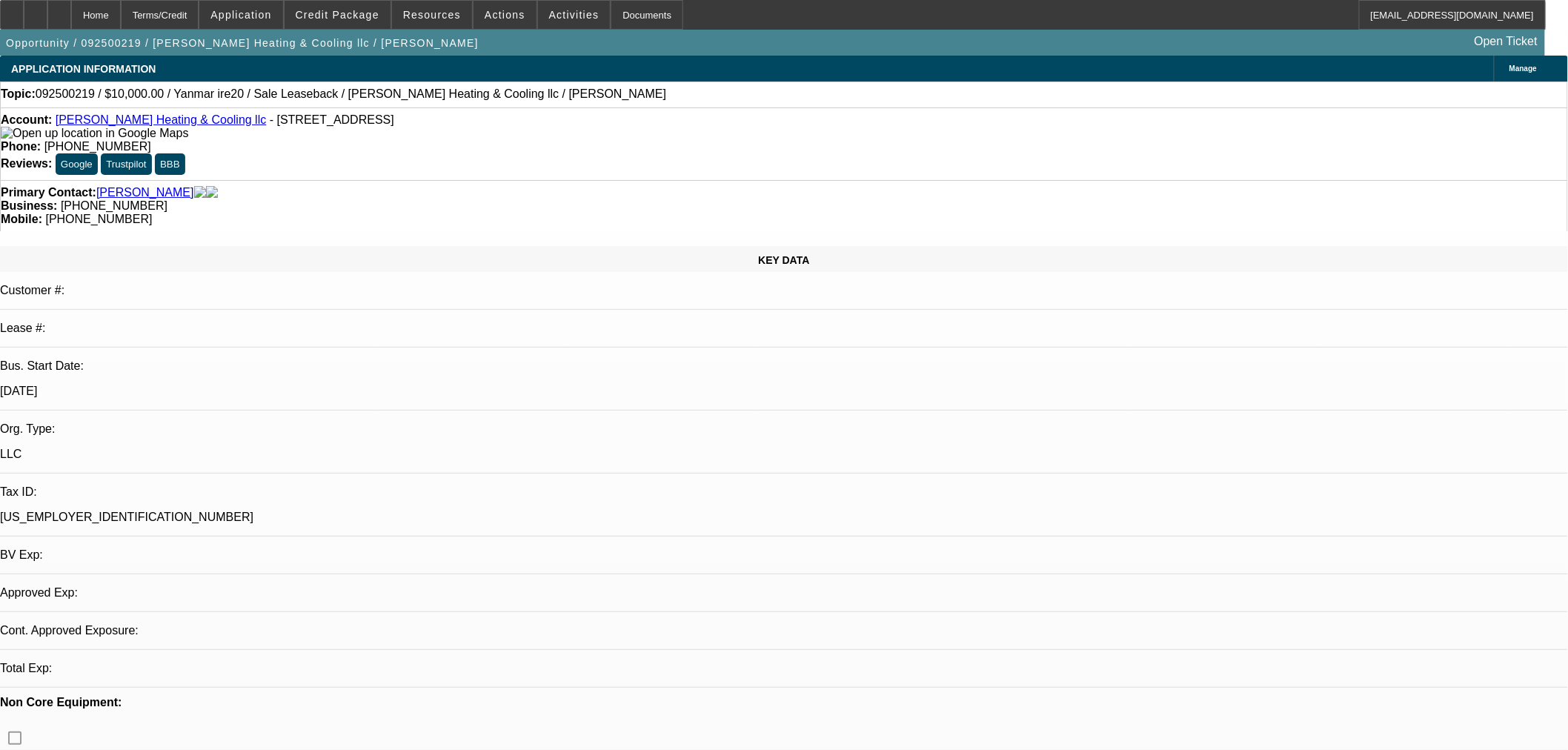
select select "0"
select select "2"
select select "0"
select select "1"
select select "2"
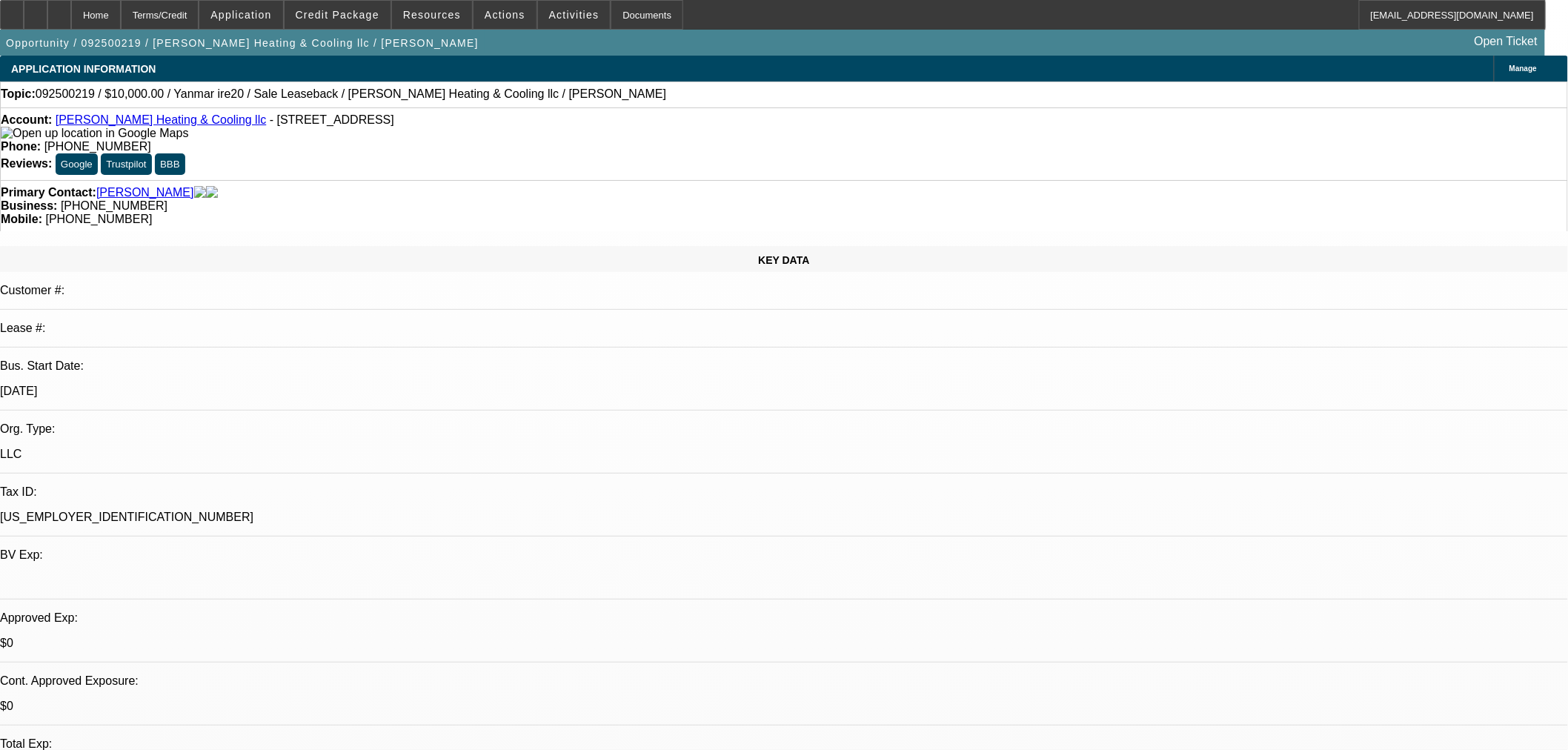
select select "6"
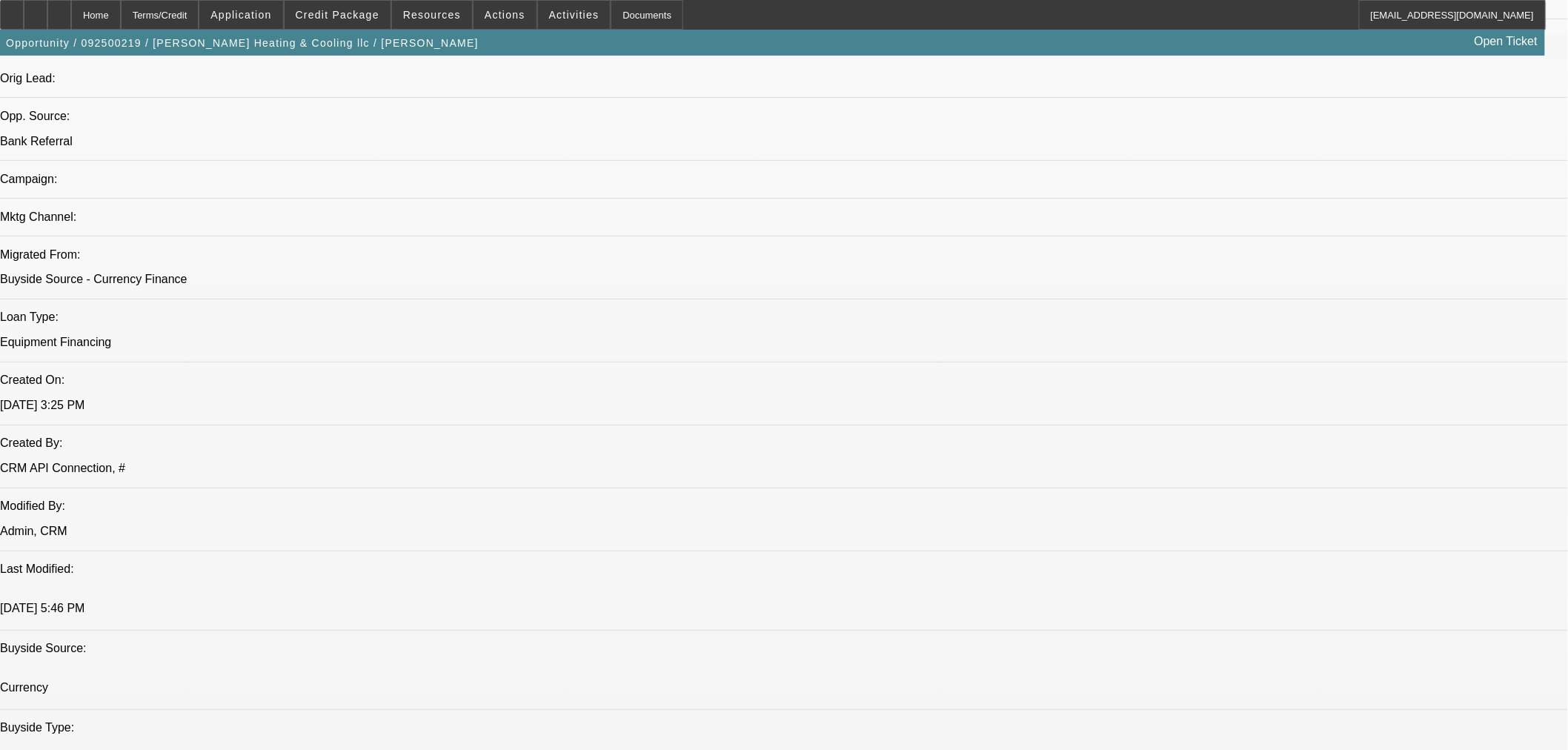
scroll to position [961, 0]
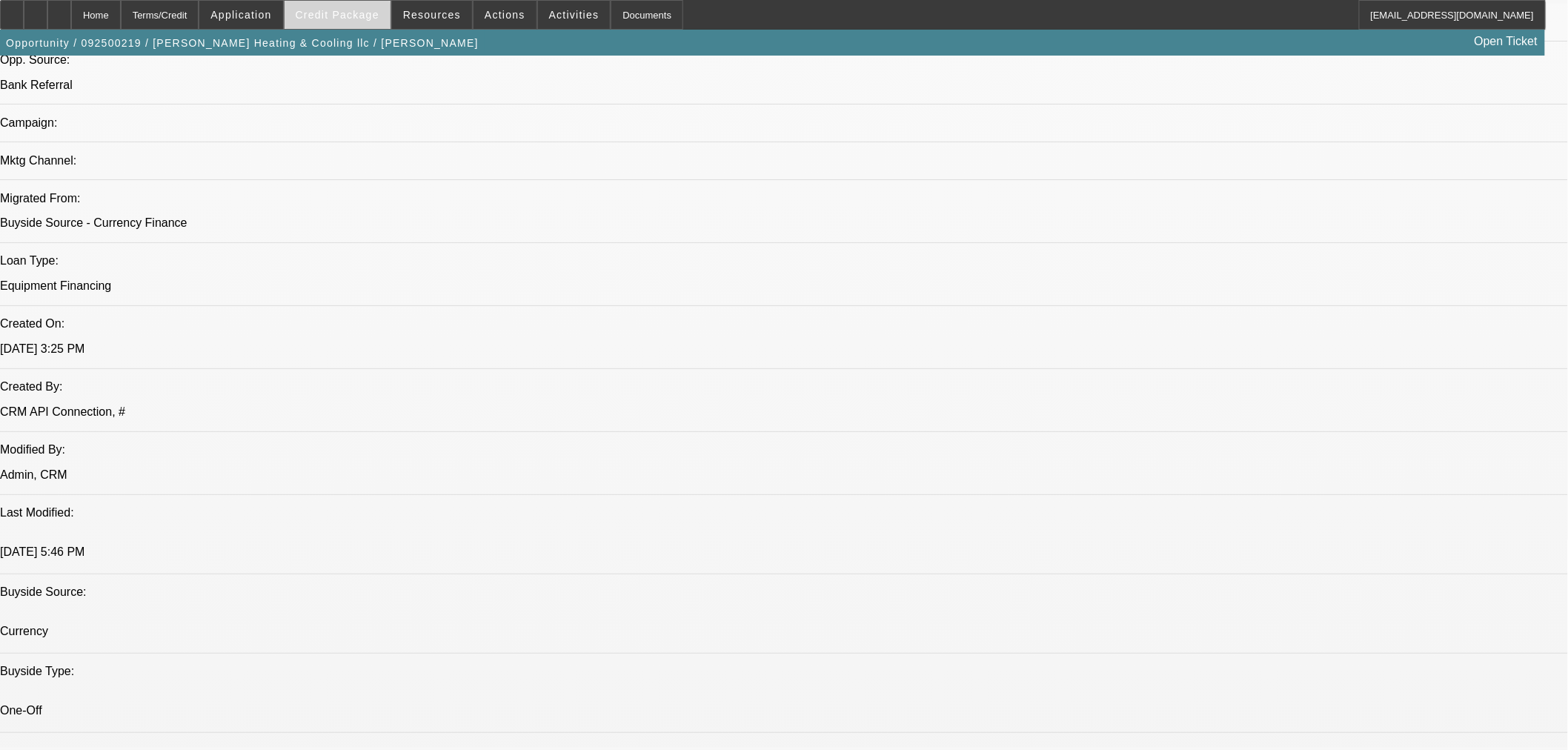
click at [359, 19] on span "Credit Package" at bounding box center [337, 15] width 84 height 12
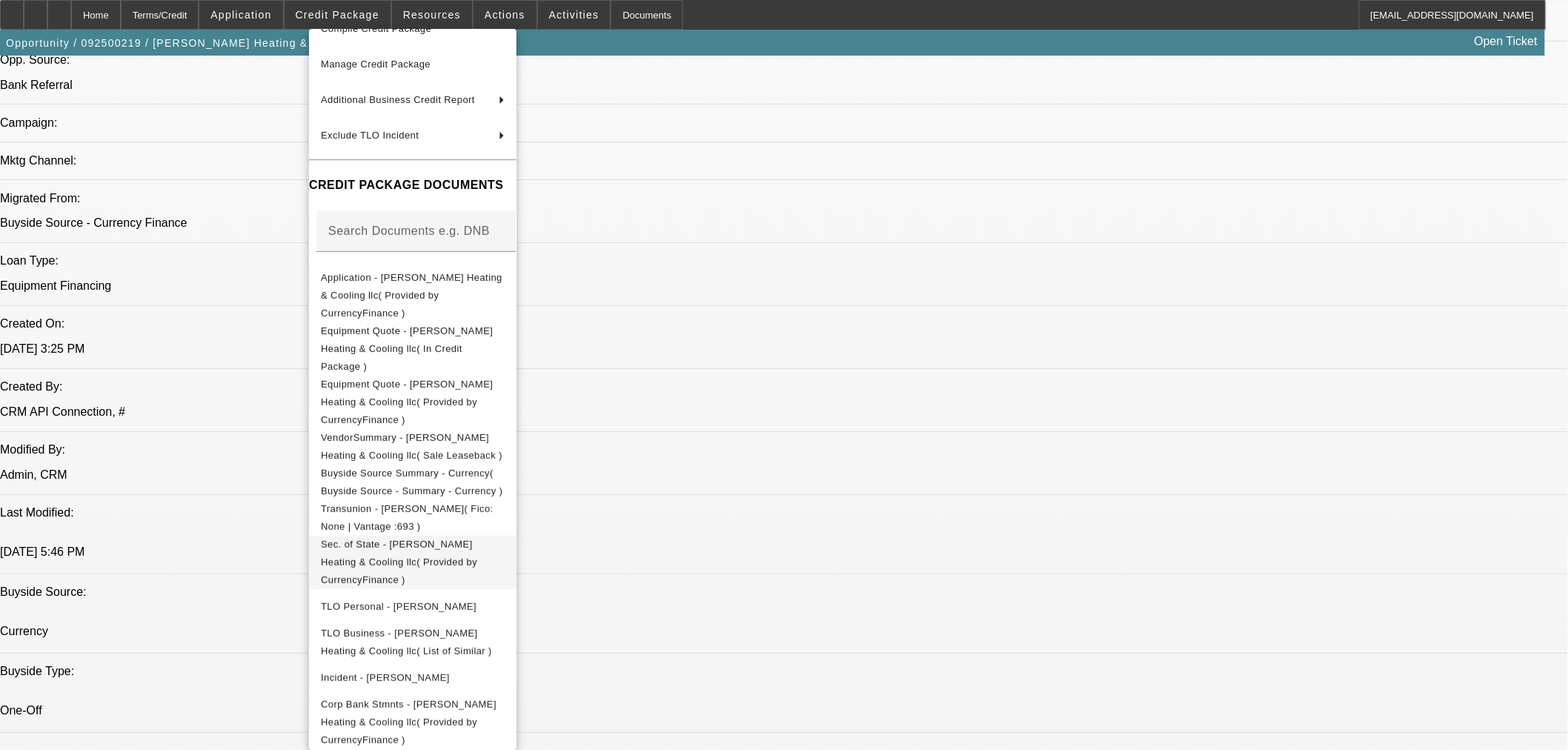
scroll to position [182, 0]
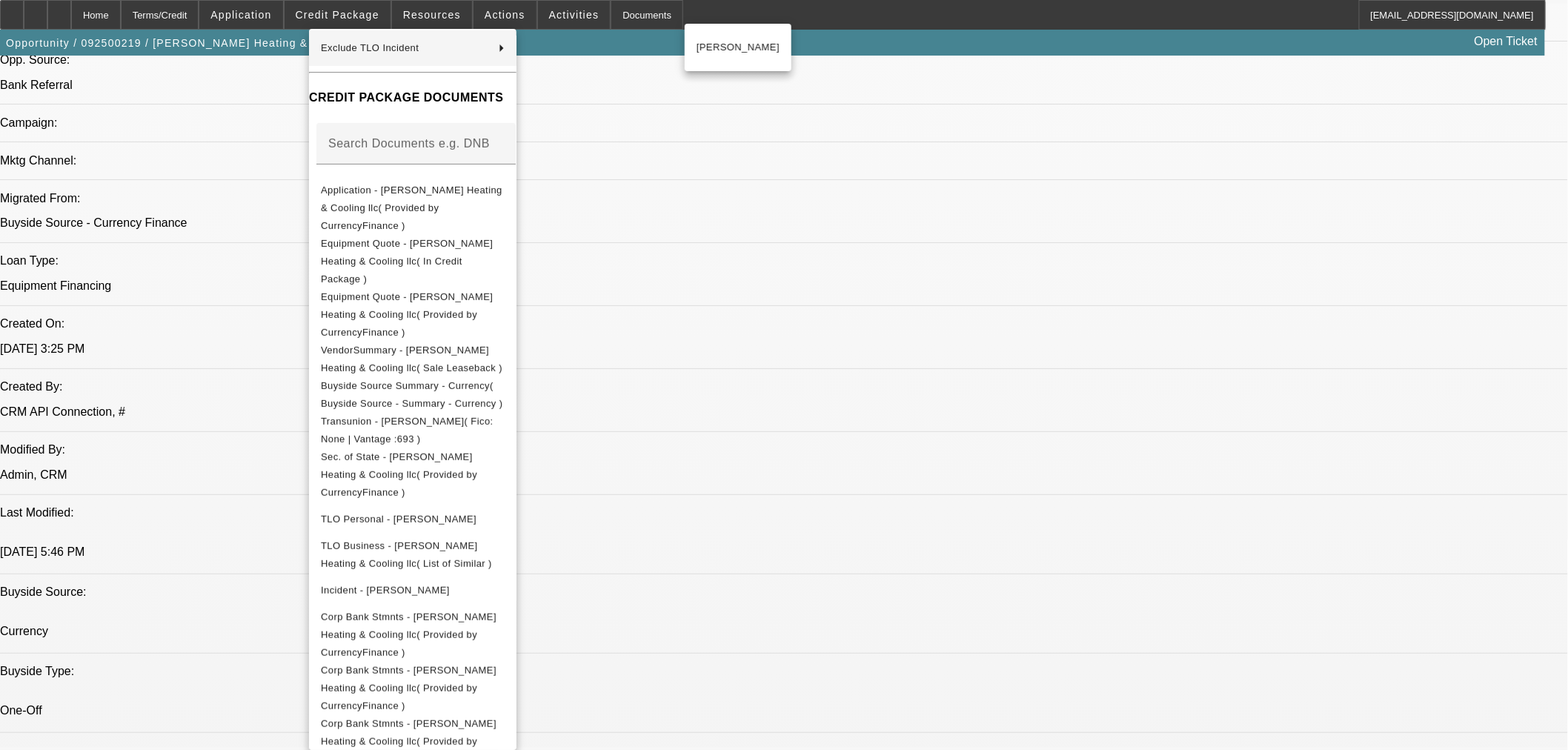
click at [363, 11] on div at bounding box center [784, 375] width 1568 height 750
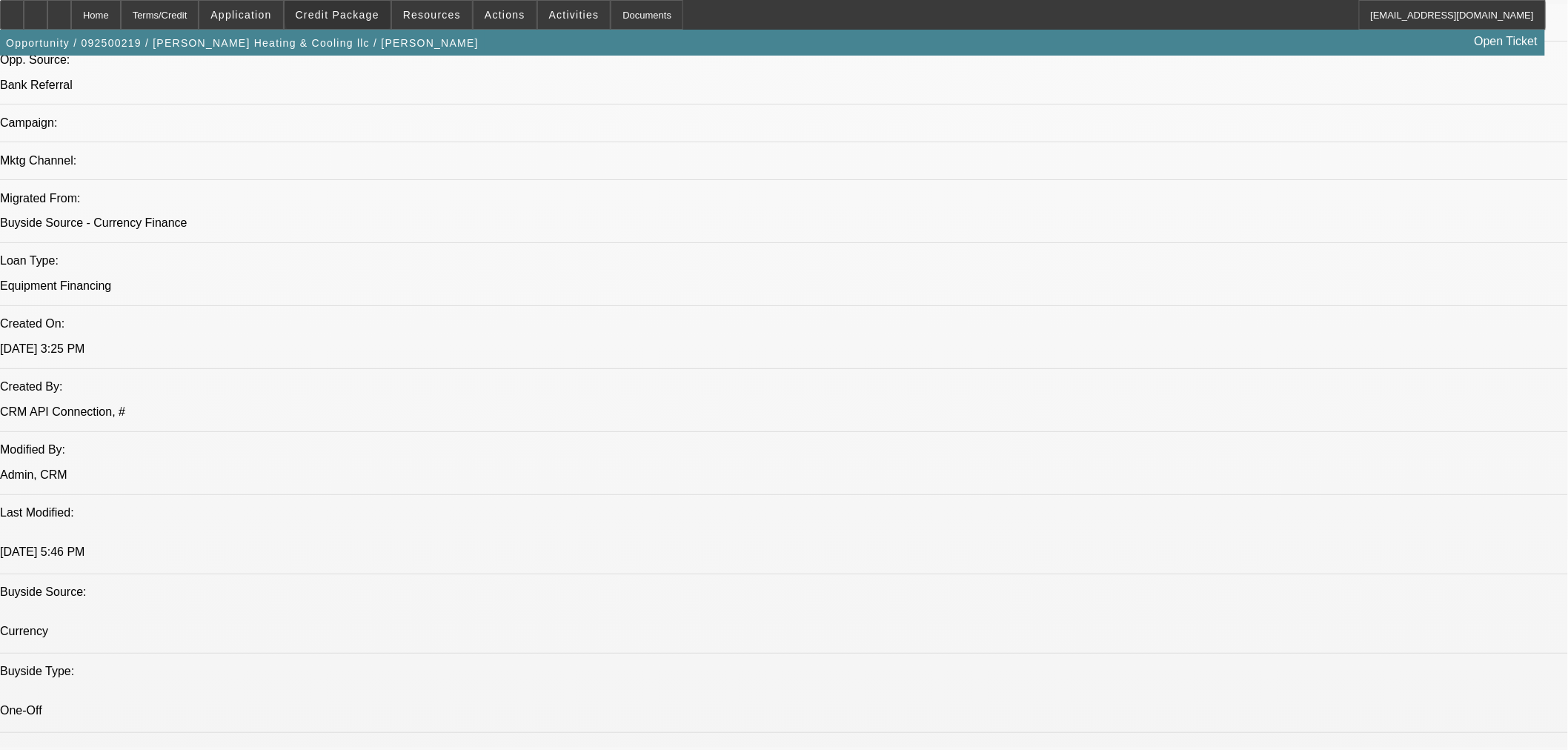
click at [363, 11] on span "Credit Package" at bounding box center [337, 15] width 84 height 12
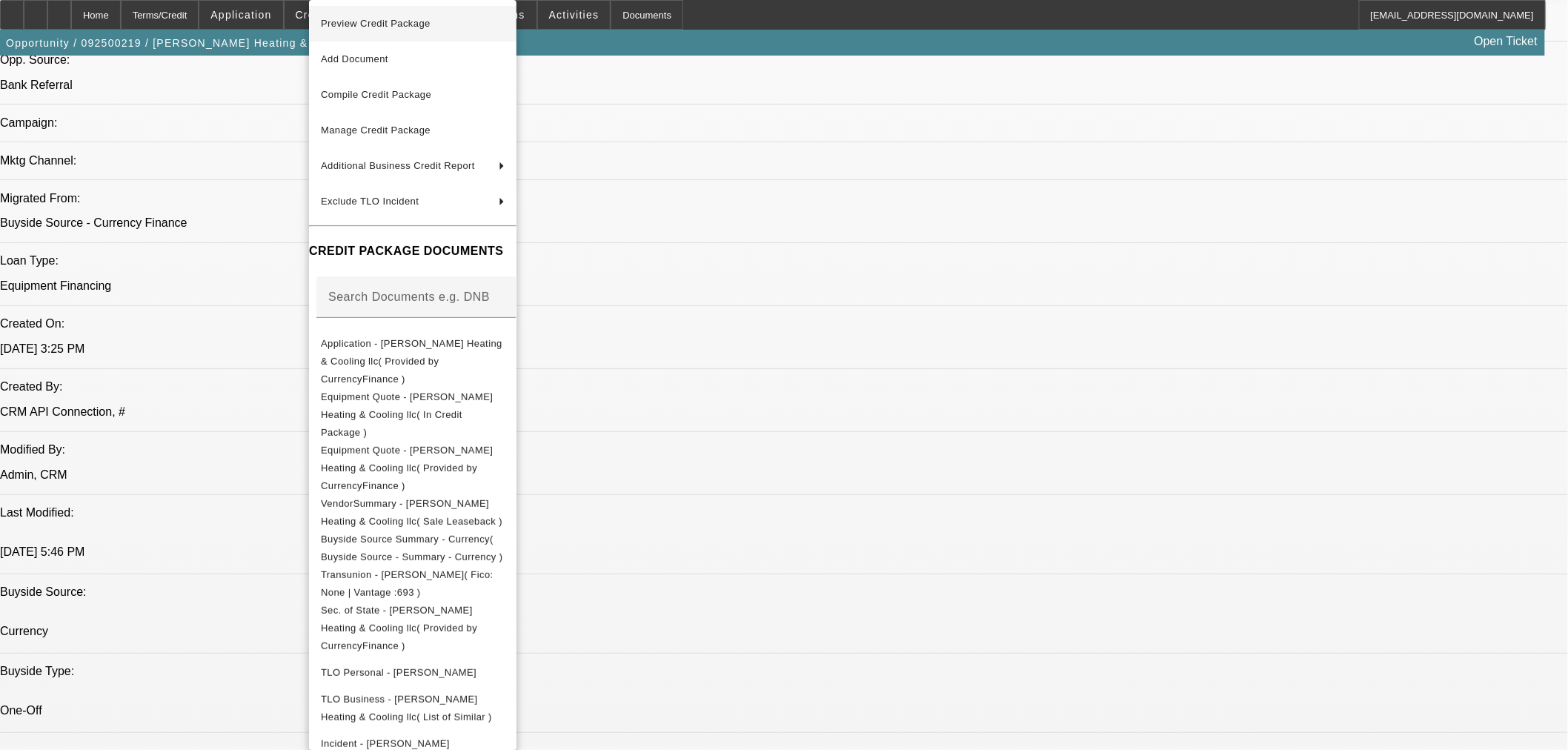
click at [377, 30] on span "Preview Credit Package" at bounding box center [412, 24] width 184 height 18
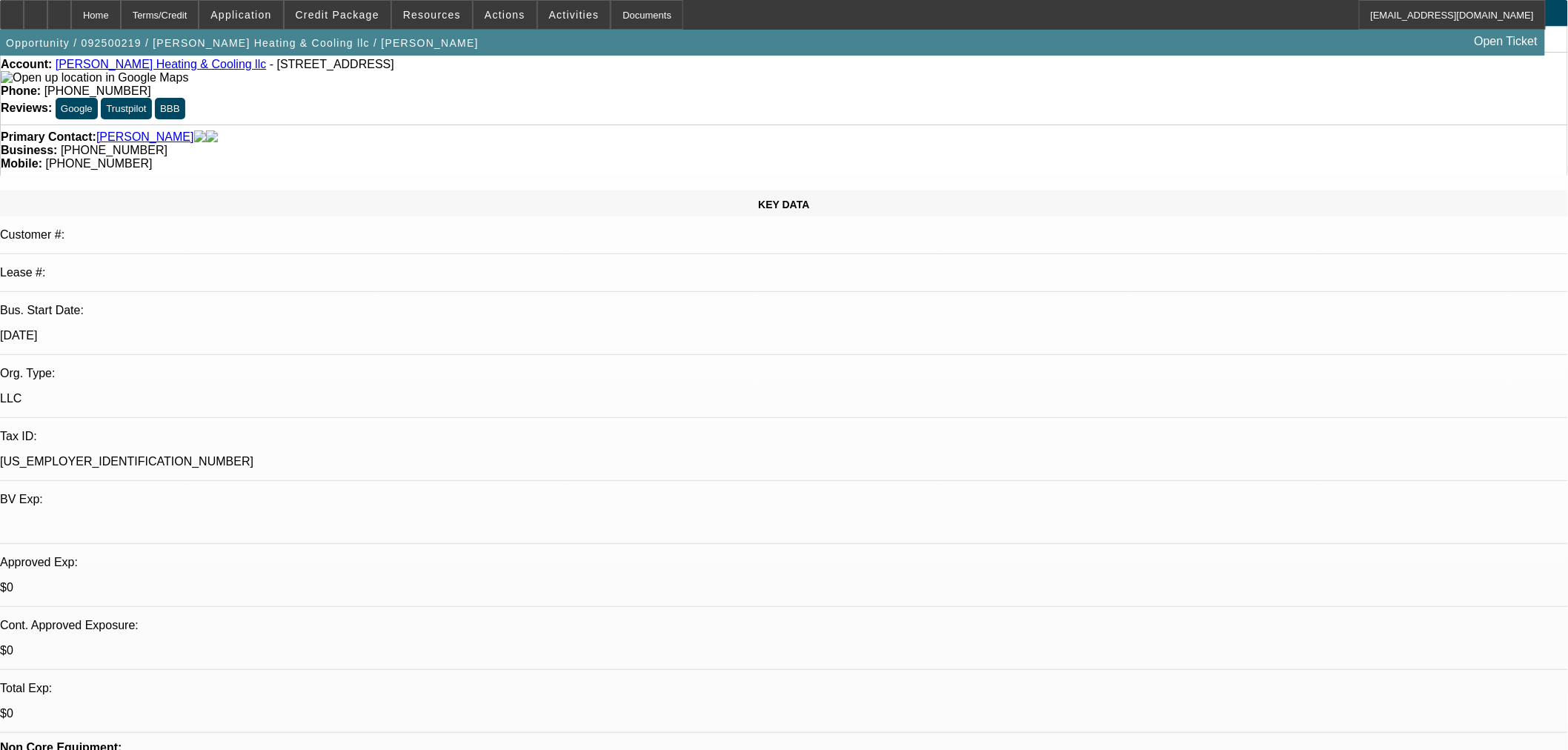
scroll to position [0, 0]
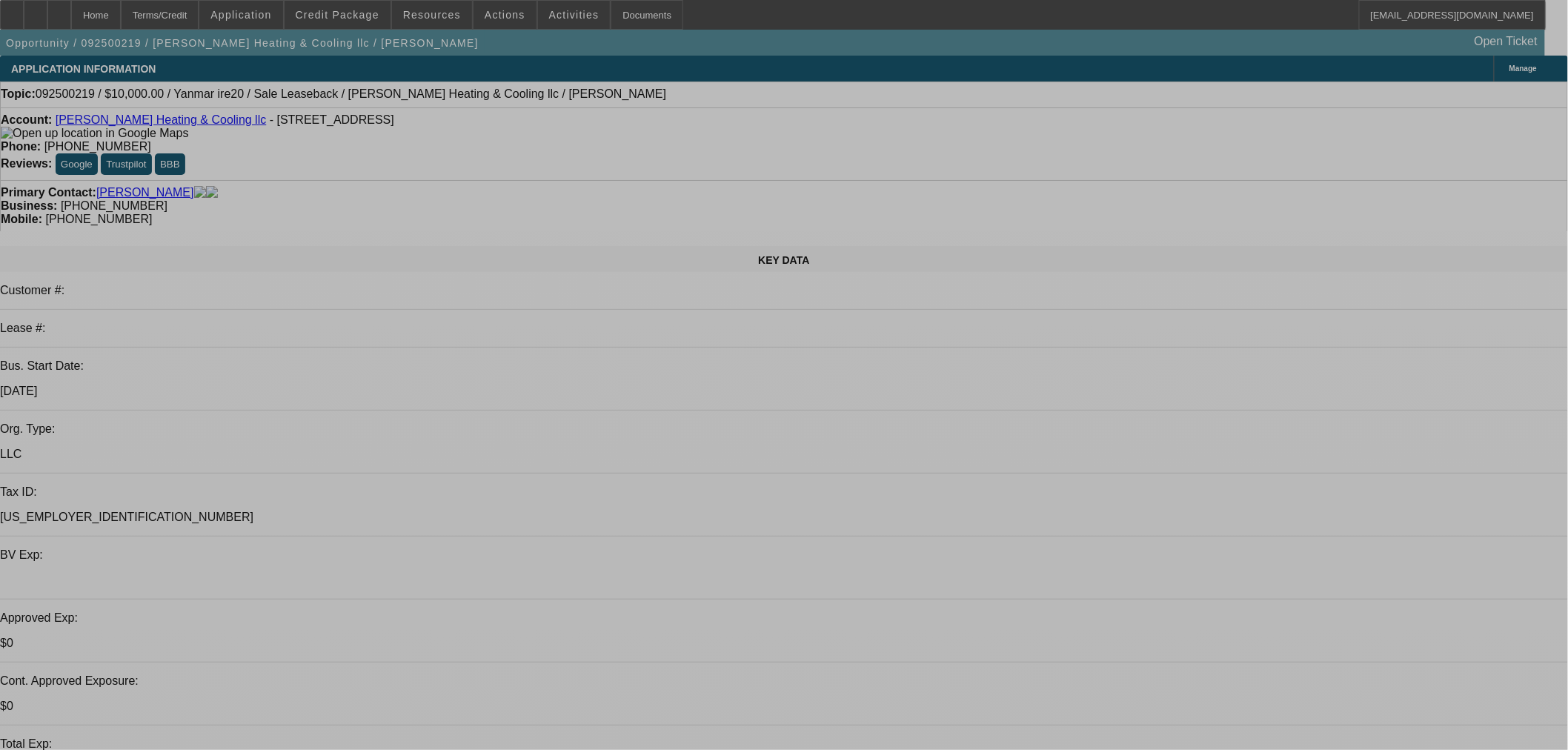
select select "0"
select select "2"
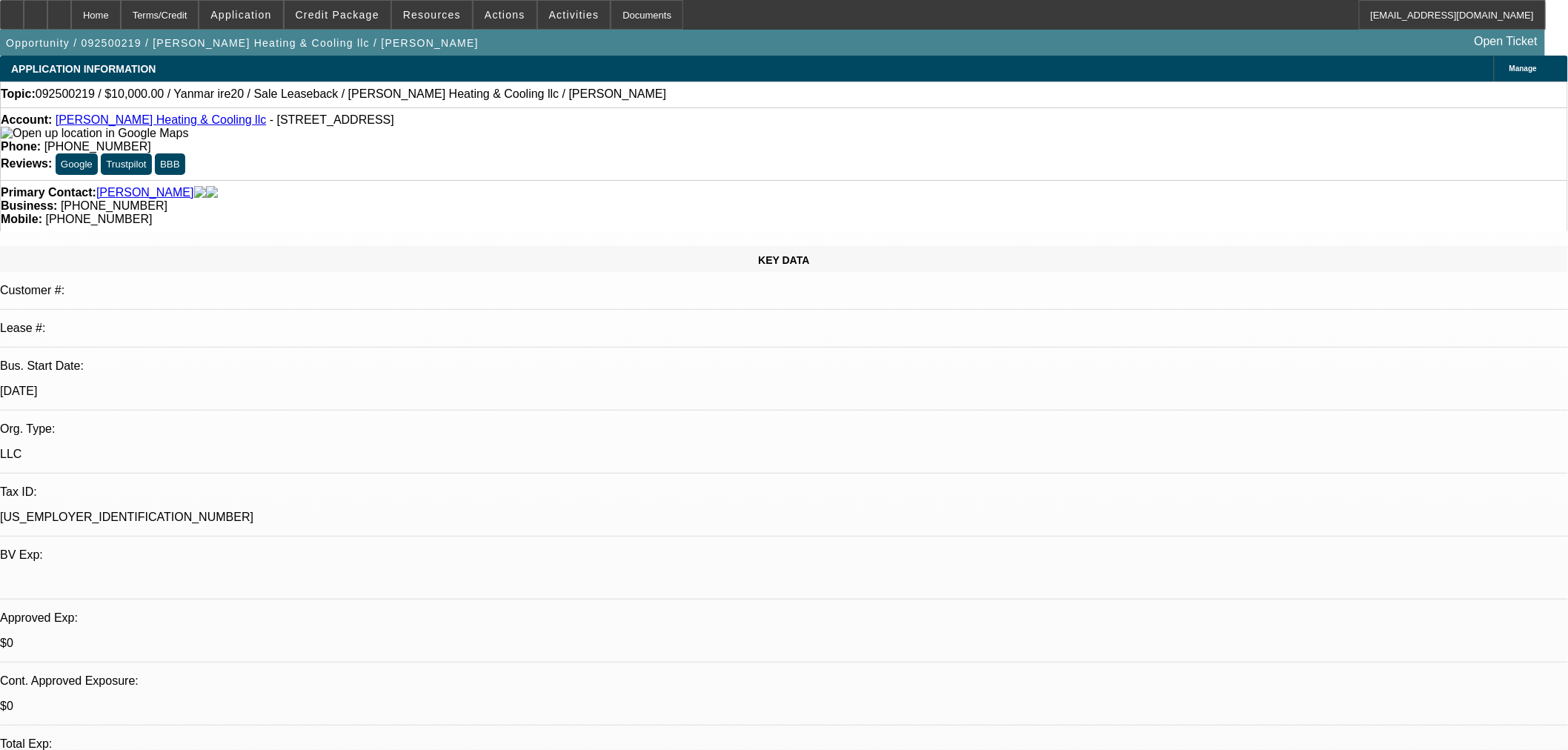
select select "0"
select select "6"
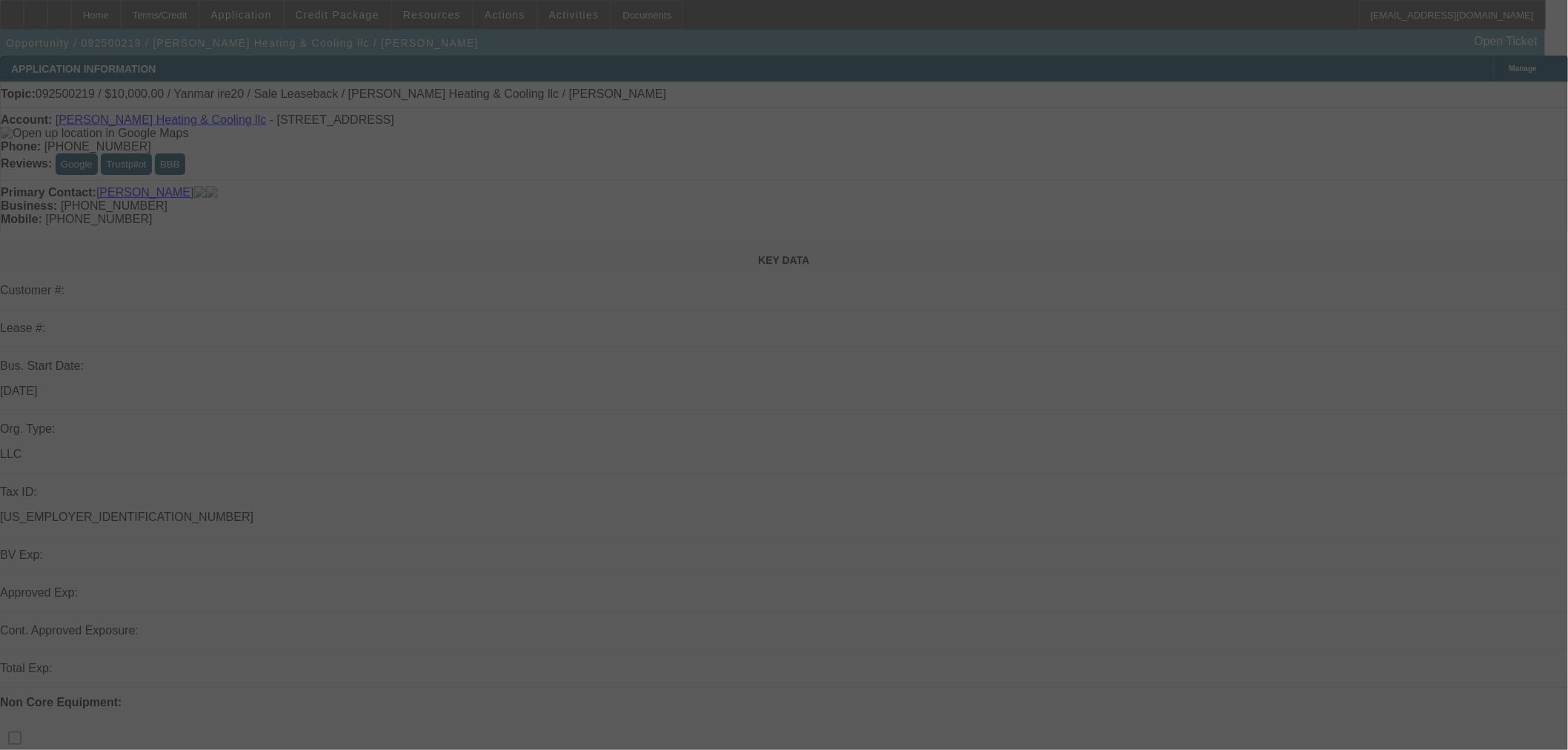
select select "0"
select select "2"
select select "0"
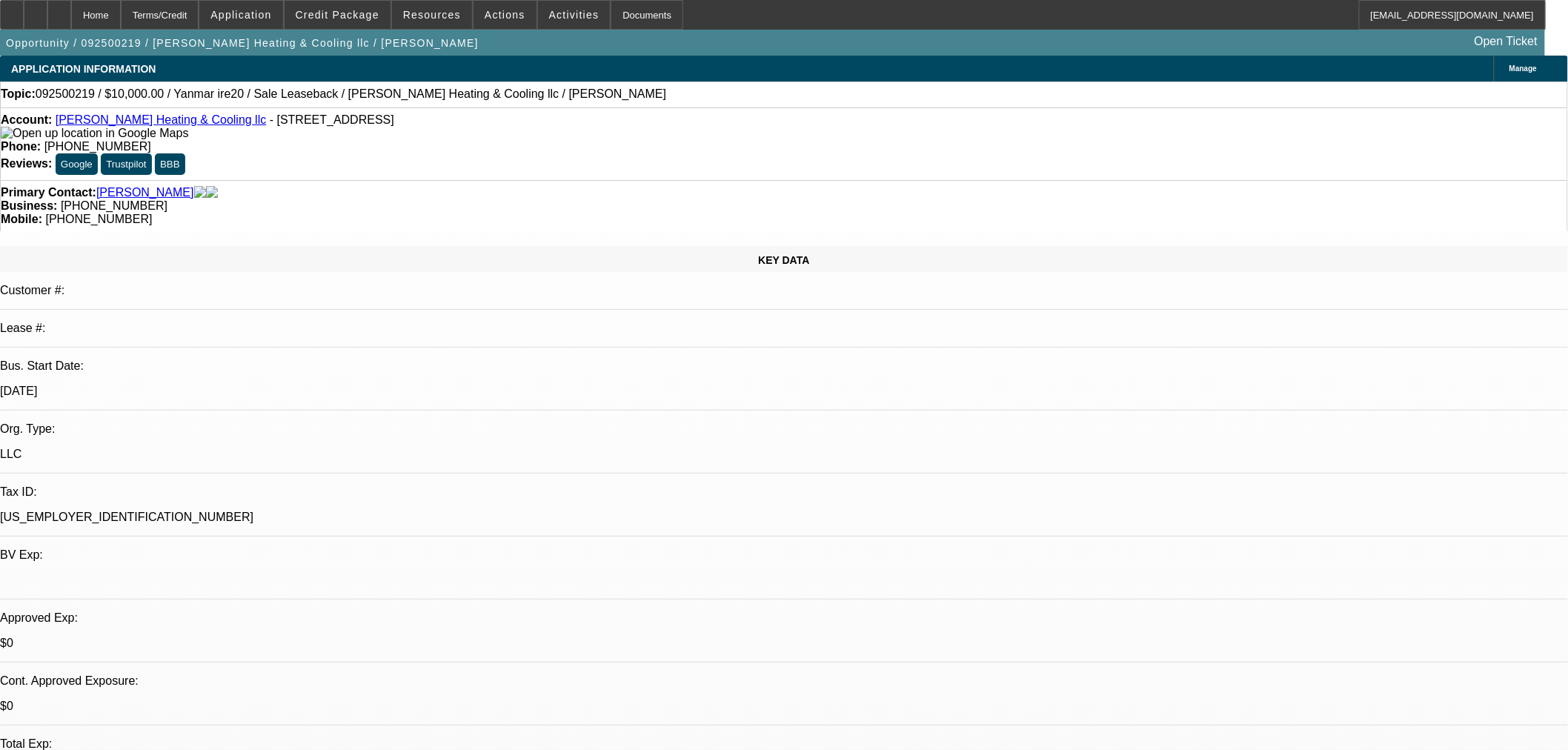
select select "1"
select select "2"
select select "6"
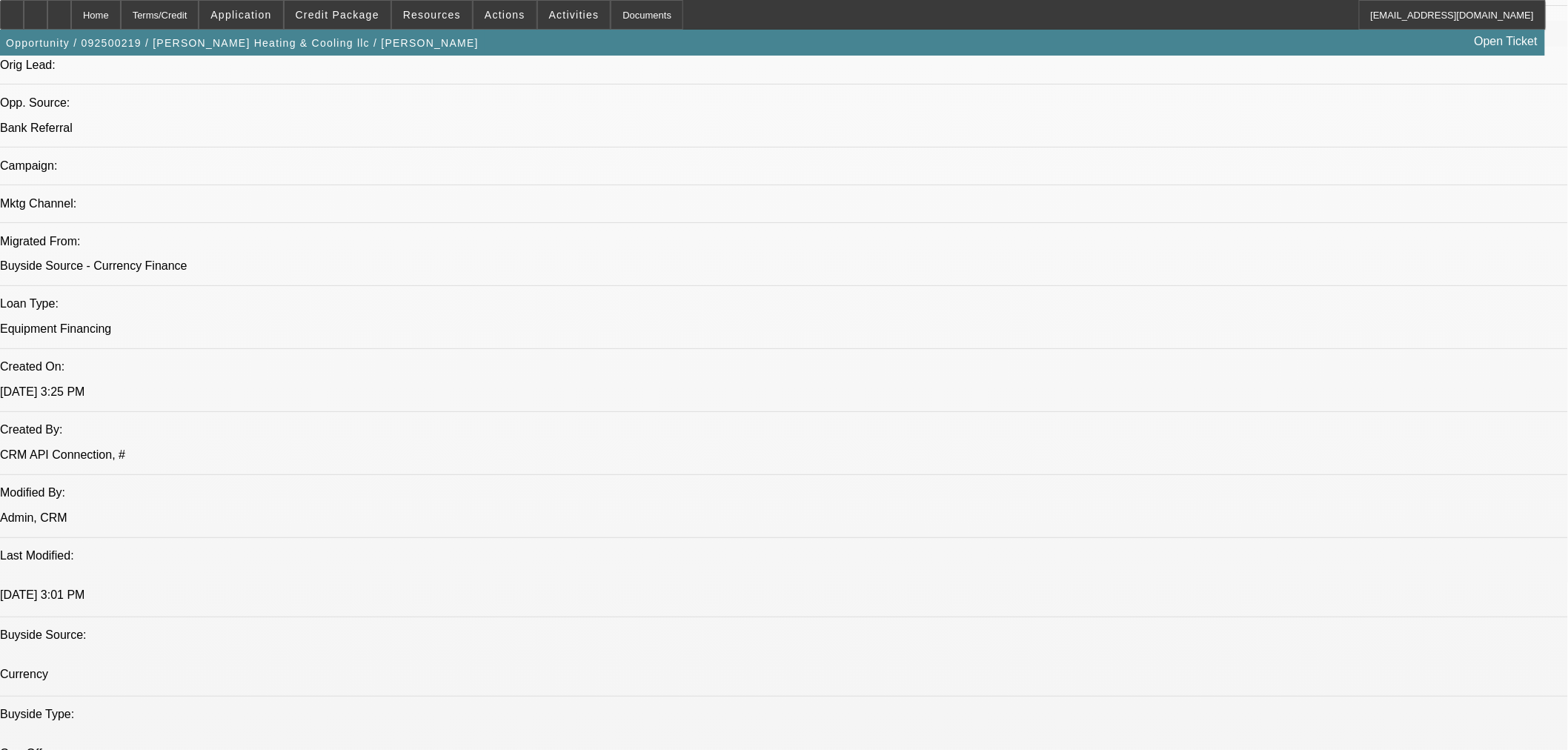
scroll to position [961, 0]
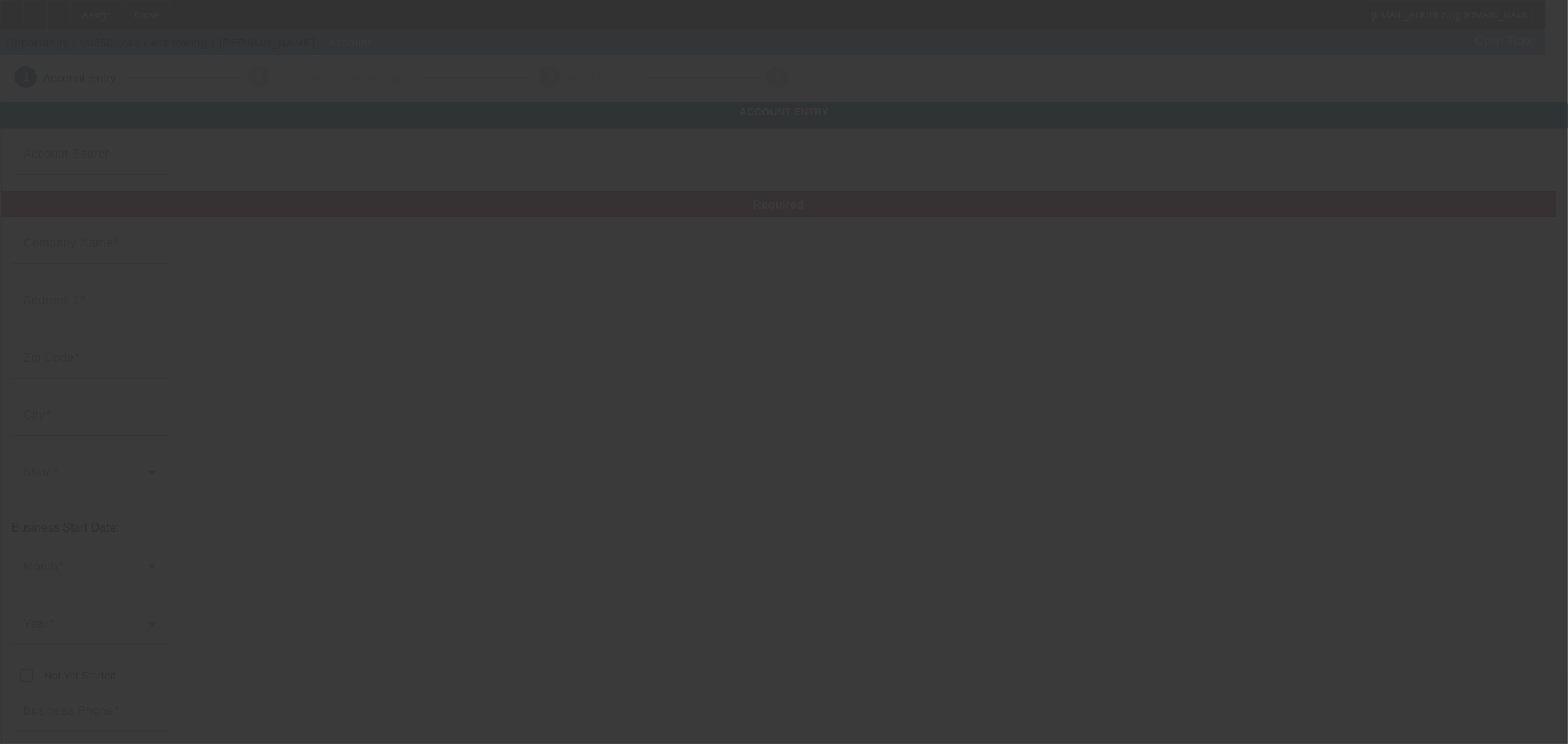
type input "Currency"
type input "Atx towing"
type input "[STREET_ADDRESS]"
type input "78211"
type input "San Antonio"
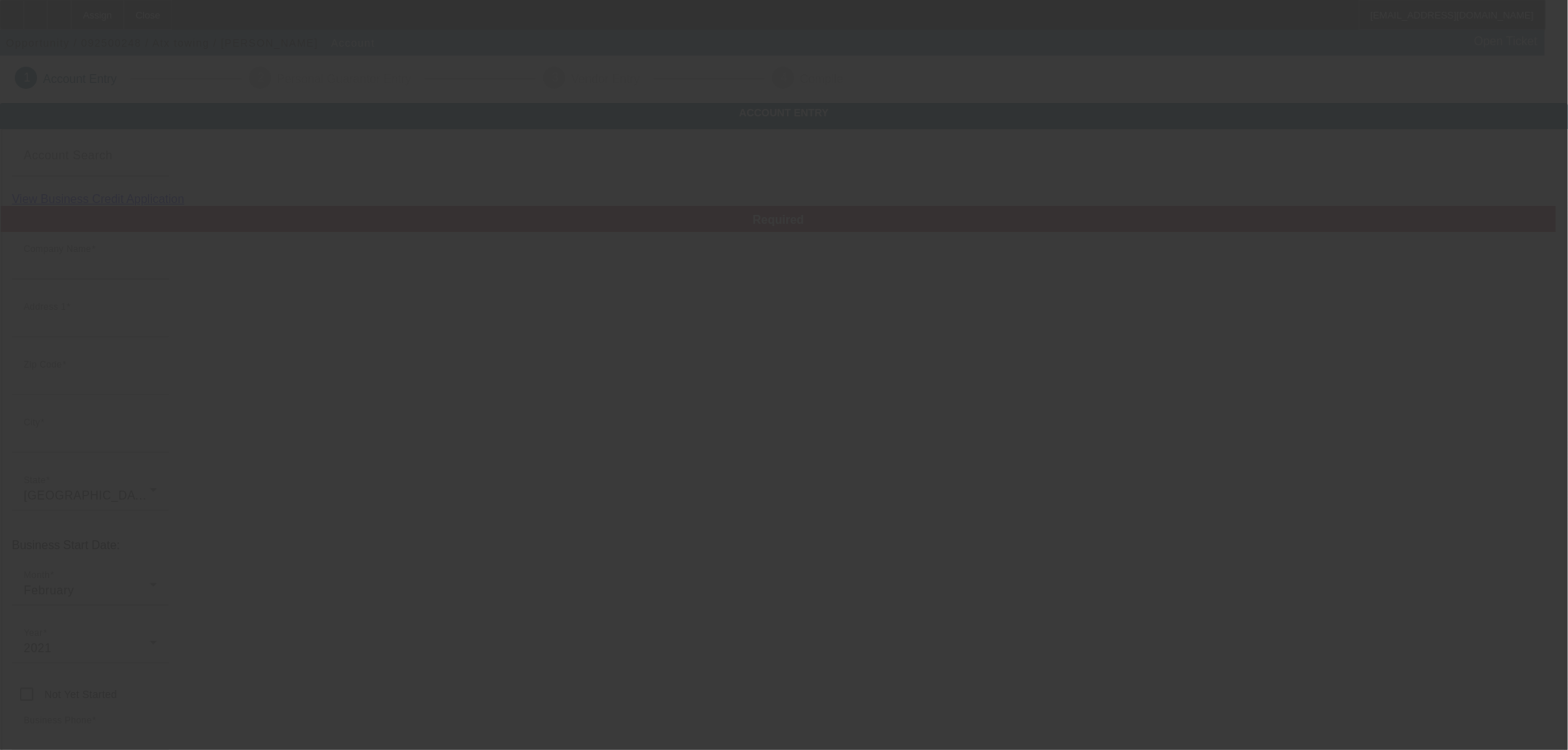
type input "[PHONE_NUMBER]"
type input "[EMAIL_ADDRESS][DOMAIN_NAME]"
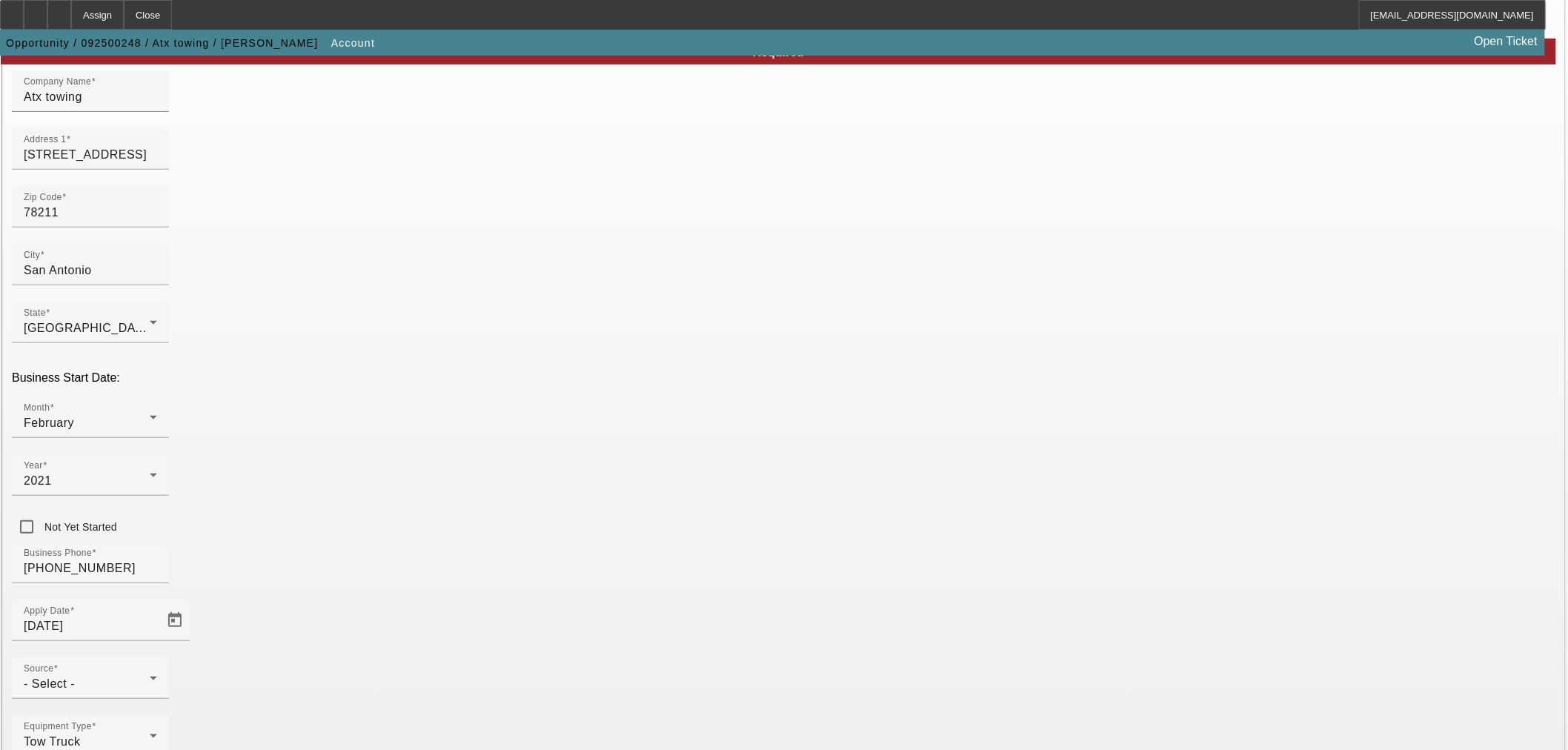
scroll to position [275, 0]
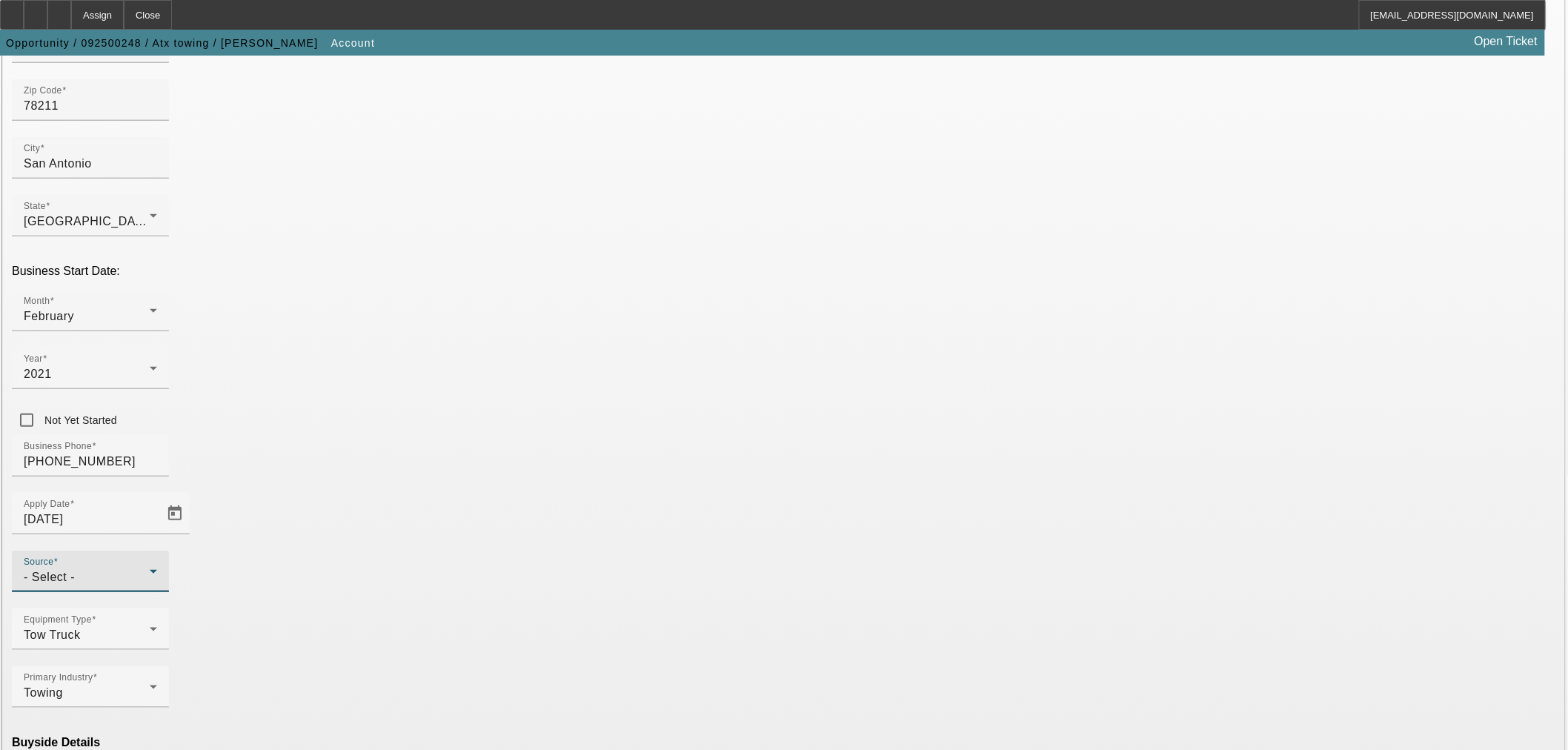
click at [150, 569] on div "- Select -" at bounding box center [87, 578] width 126 height 18
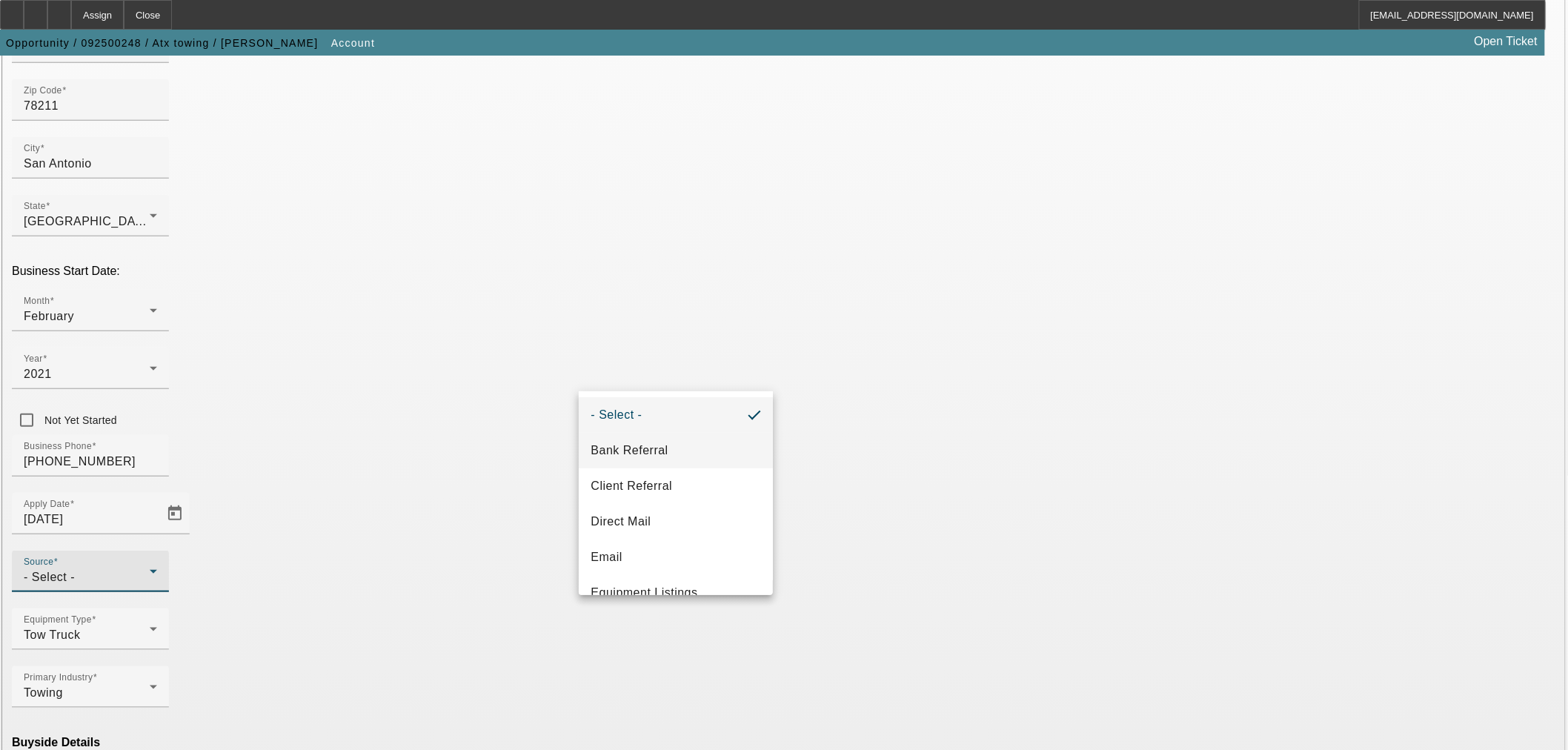
click at [671, 449] on mat-option "Bank Referral" at bounding box center [675, 451] width 194 height 35
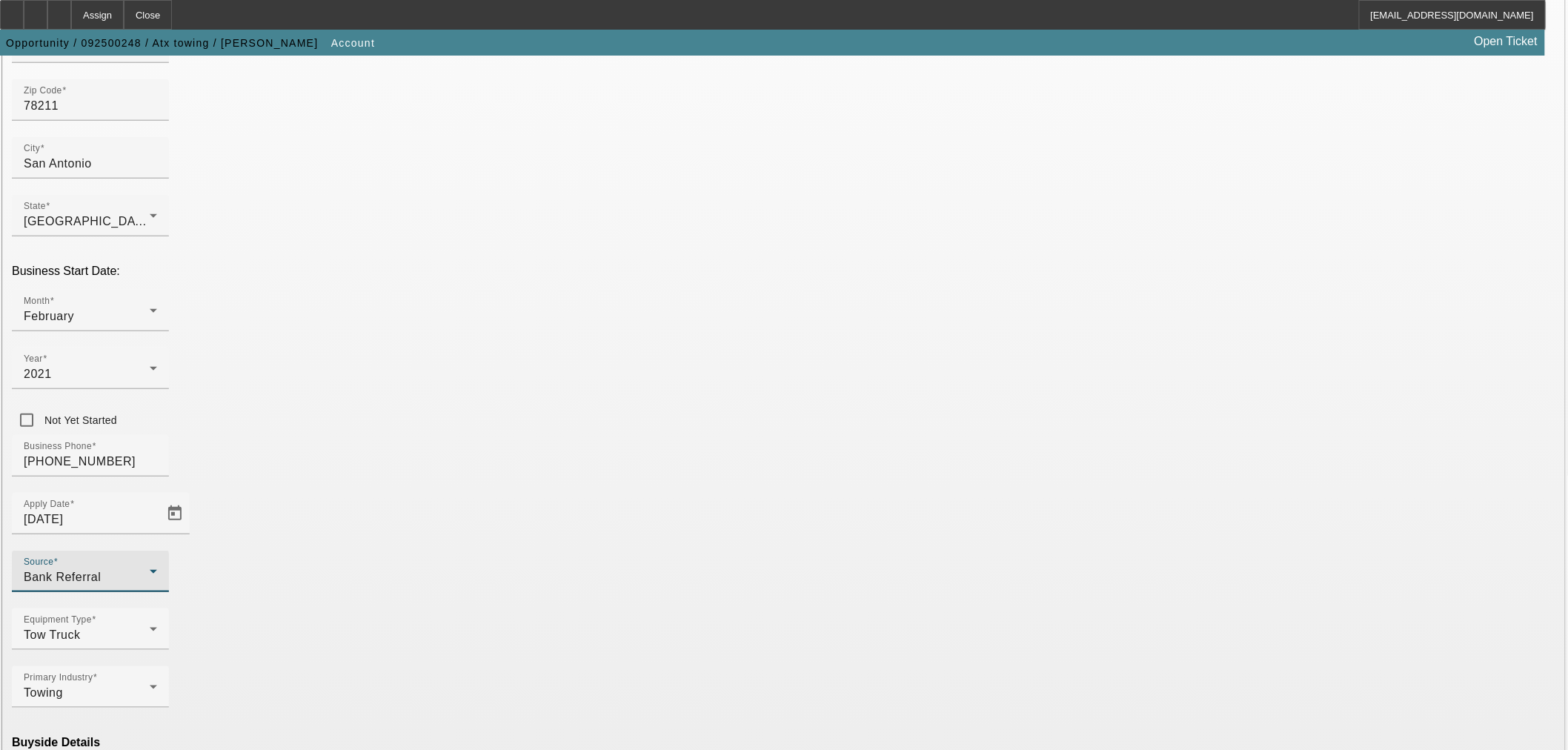
click at [476, 624] on mat-option "Ineligible" at bounding box center [458, 622] width 194 height 35
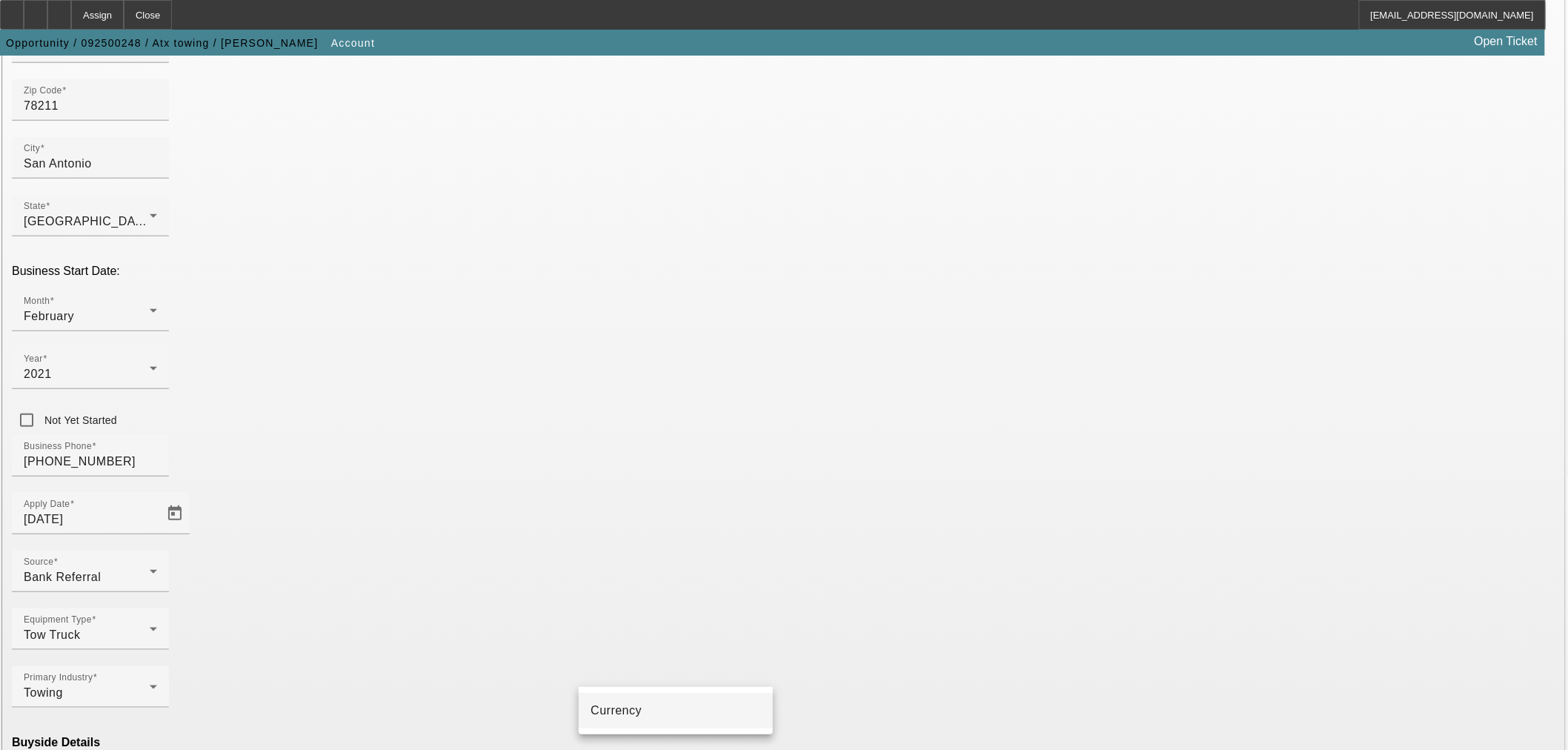
click at [653, 702] on mat-option "Currency" at bounding box center [675, 711] width 194 height 35
type input "Currency"
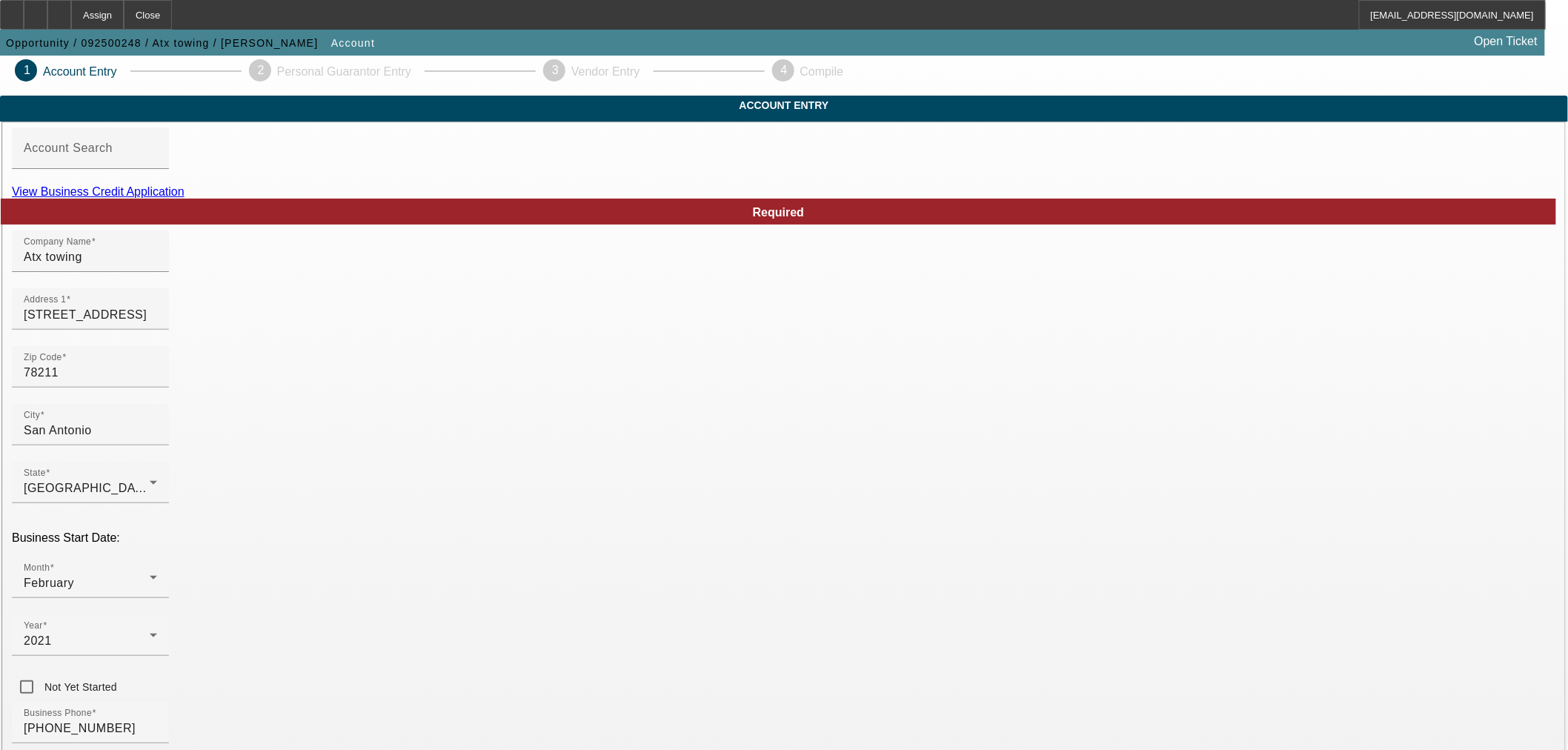
scroll to position [0, 0]
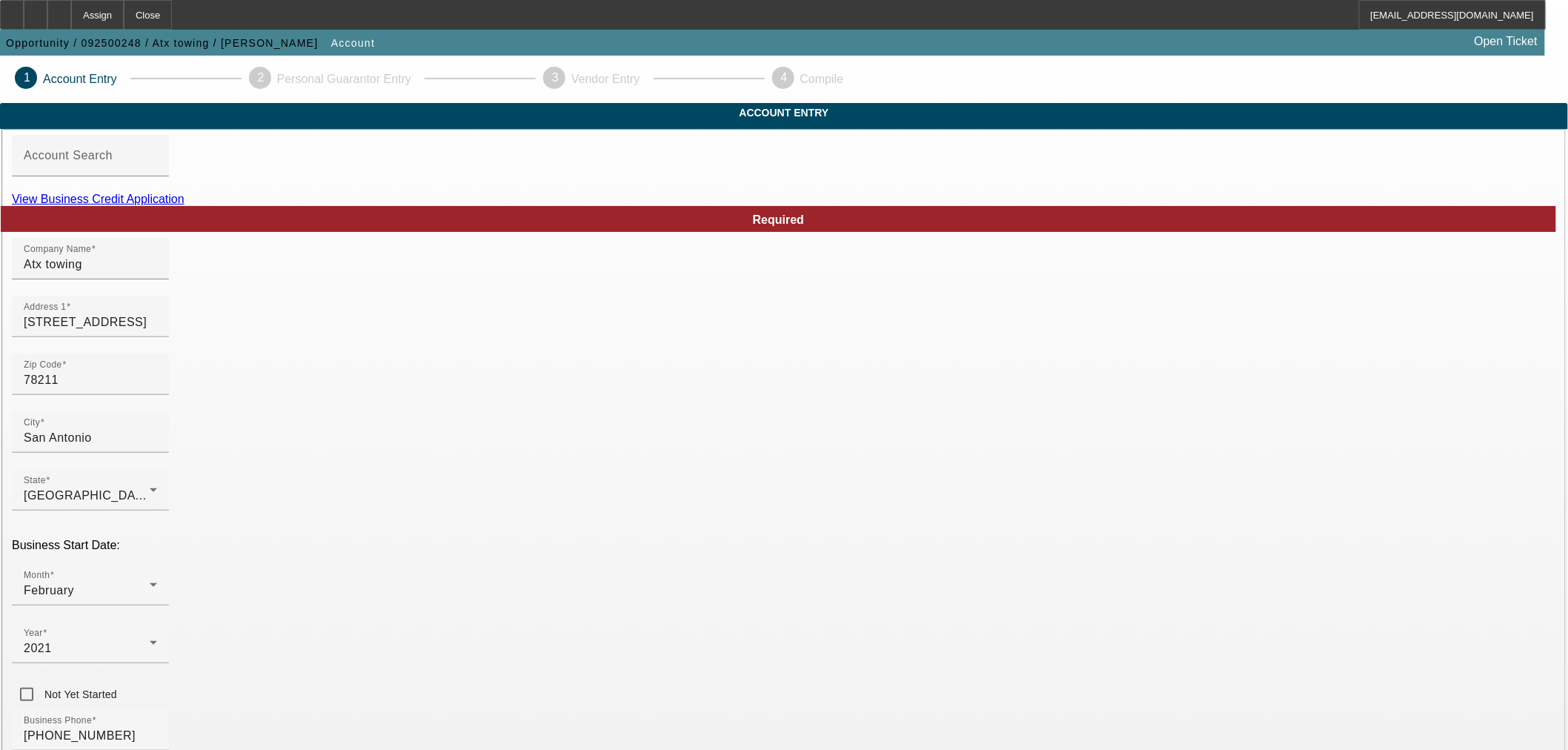
click at [185, 206] on link "View Business Credit Application" at bounding box center [98, 199] width 173 height 13
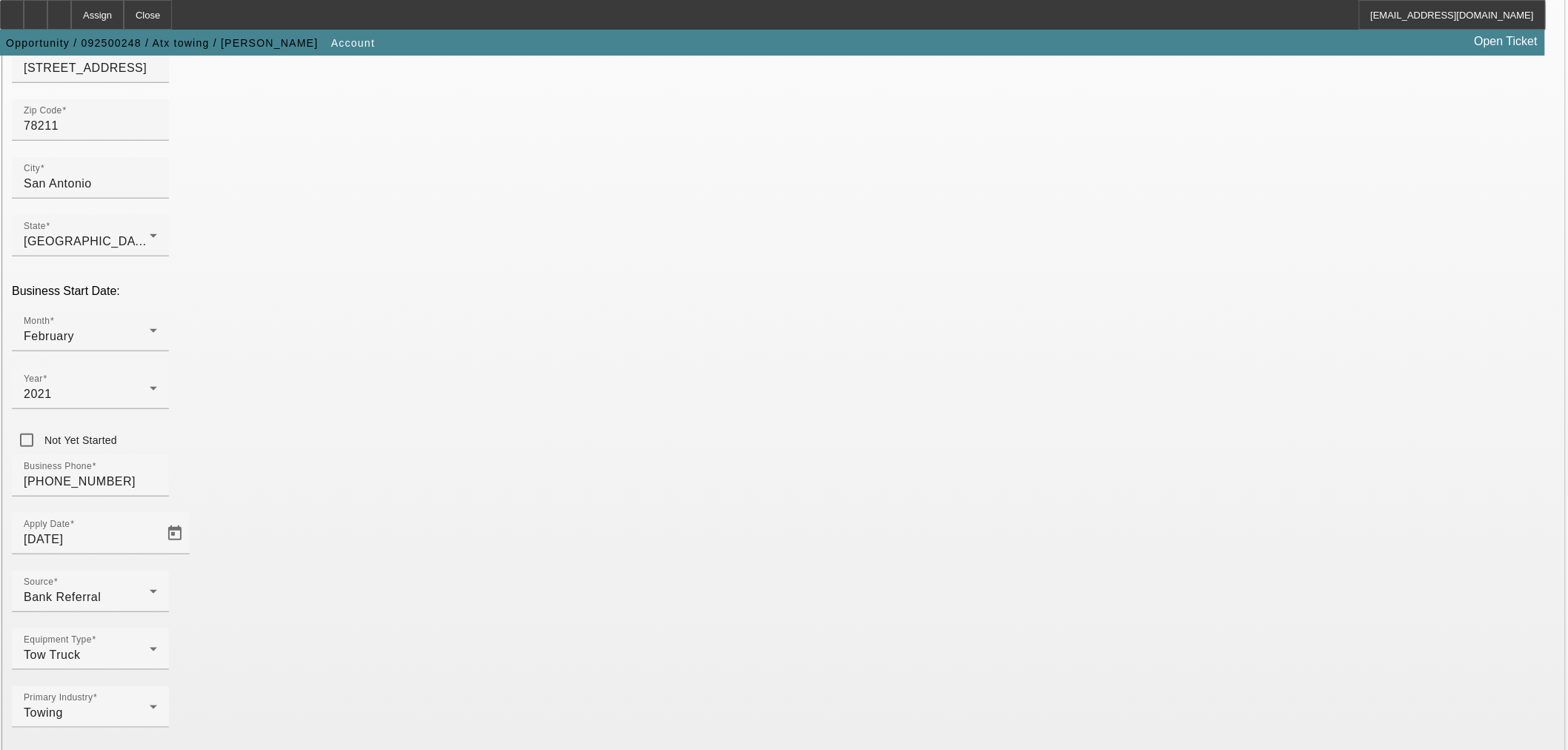
scroll to position [275, 0]
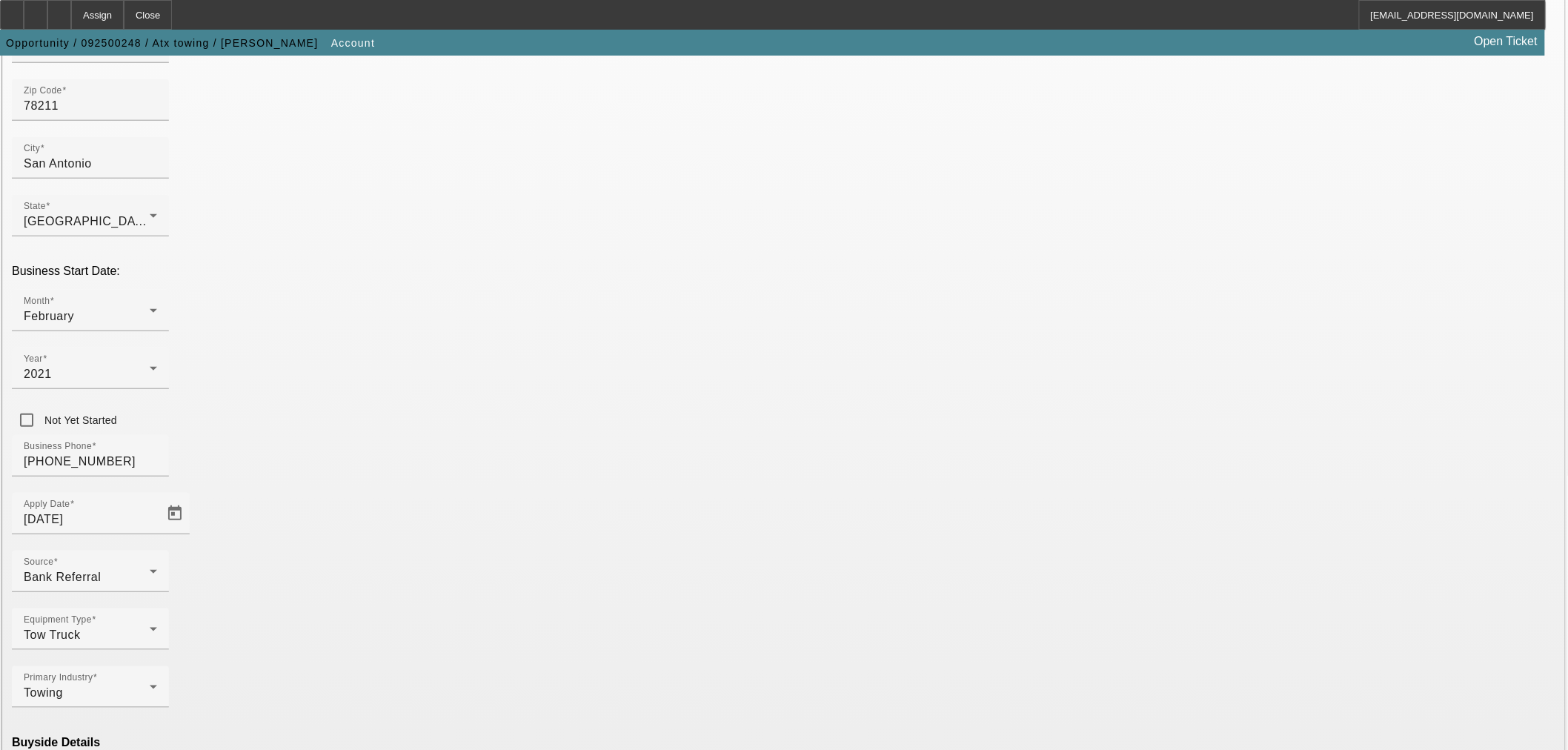
click at [509, 597] on mat-option "Eligible" at bounding box center [458, 587] width 194 height 35
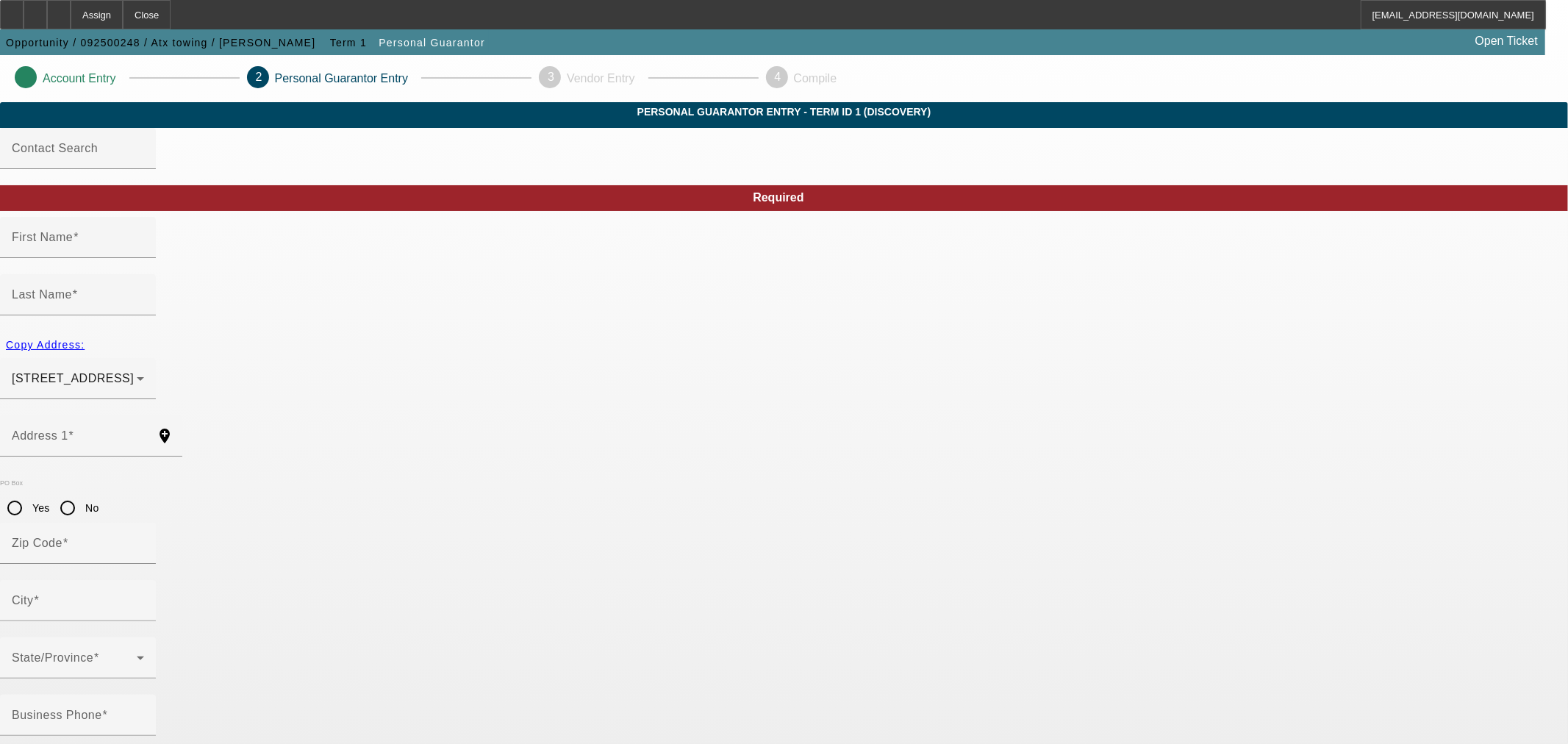
type input "Dafne"
type input "[PERSON_NAME]"
type input "[STREET_ADDRESS]"
radio input "true"
type input "78240"
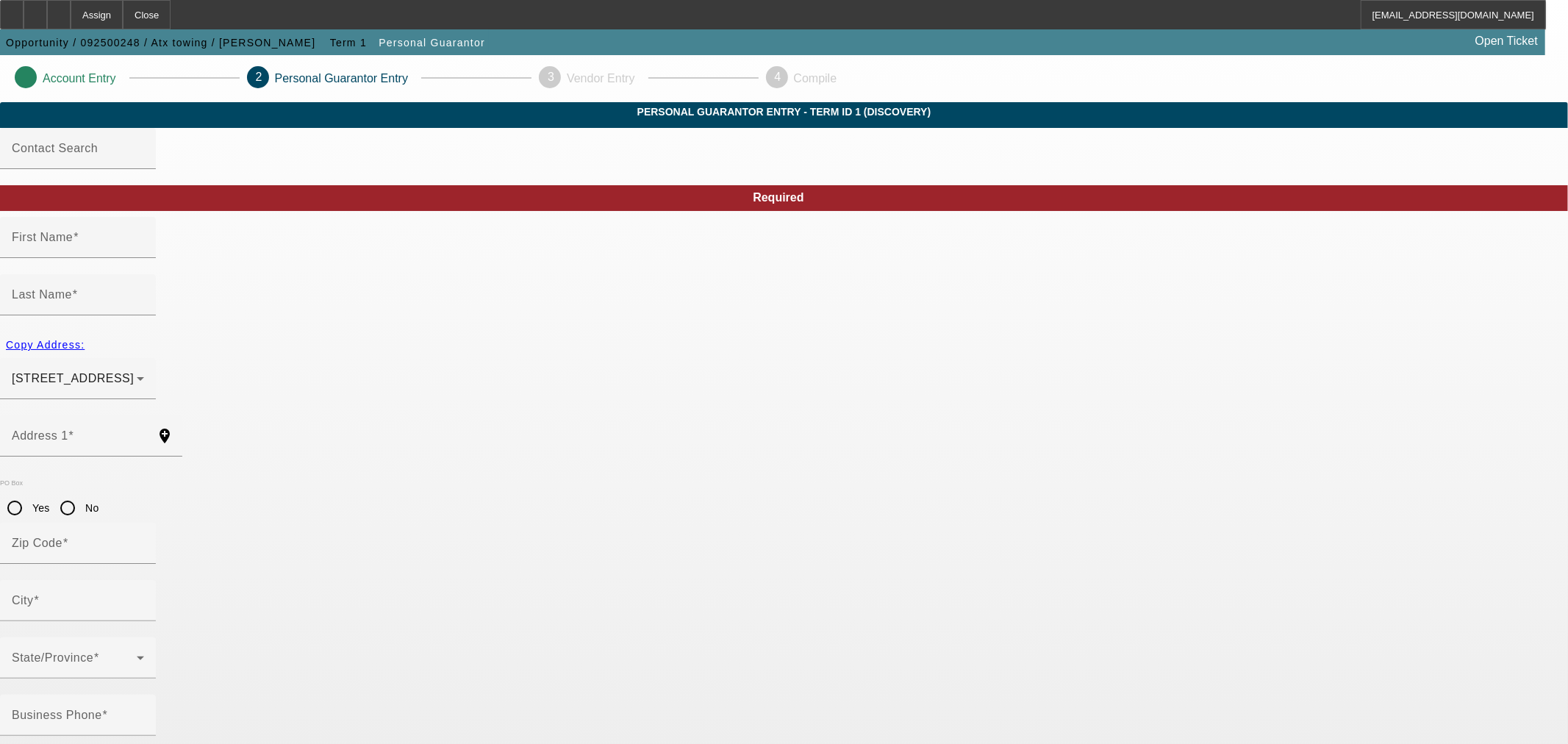
type input "San Antonio"
type input "[PHONE_NUMBER]"
type input "100"
type input "927-87-2237"
type input "[EMAIL_ADDRESS][DOMAIN_NAME]"
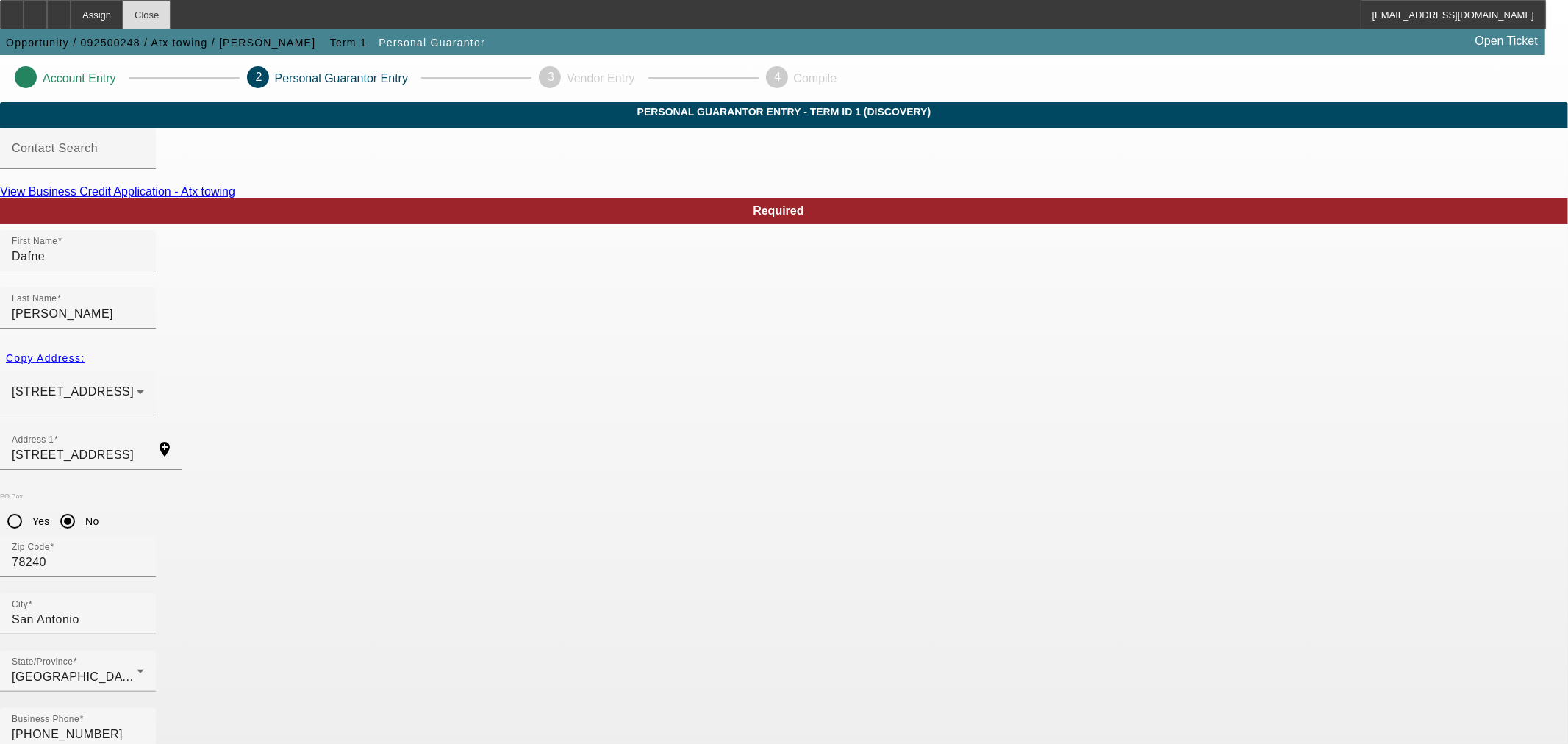
click at [171, 11] on div "Close" at bounding box center [146, 15] width 48 height 29
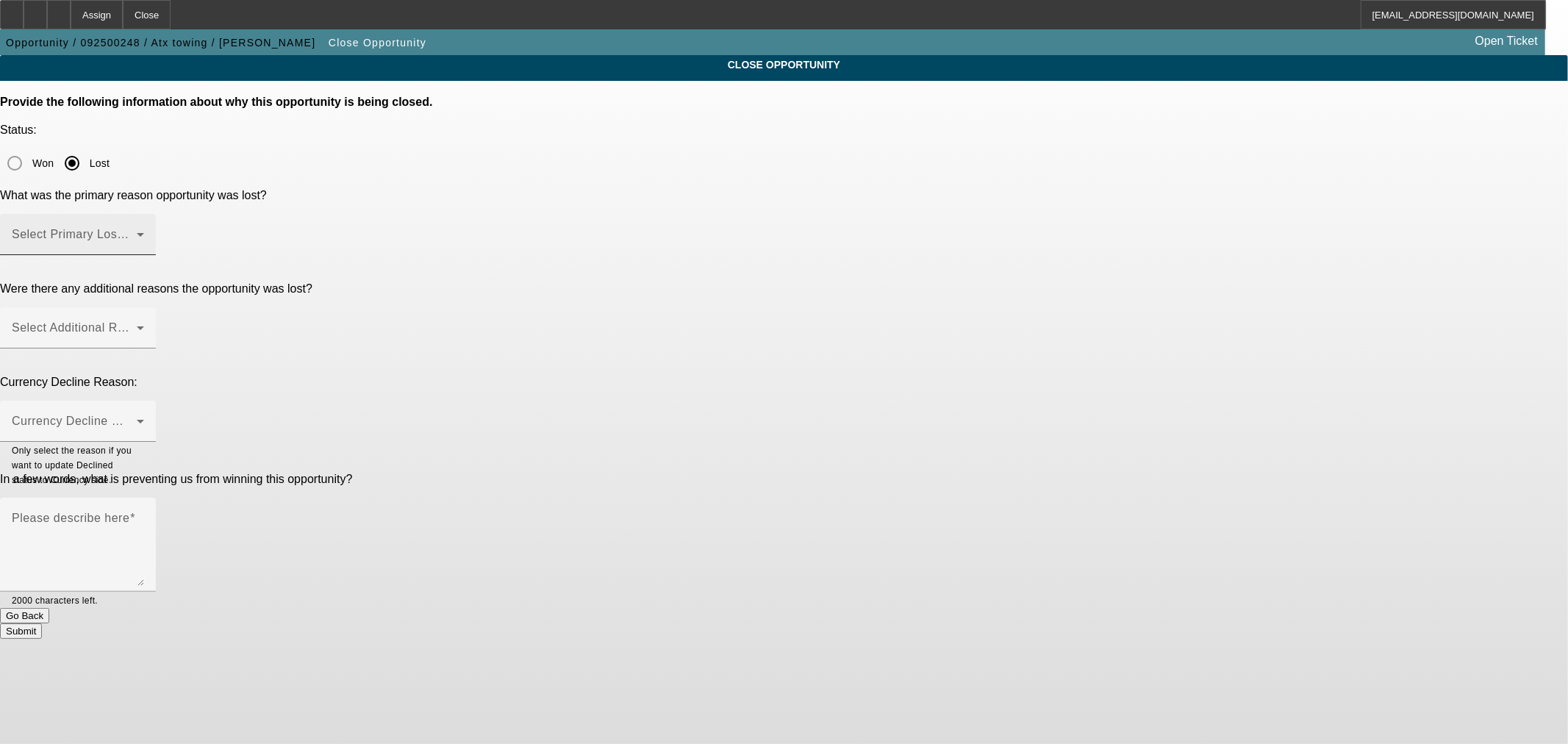
click at [144, 214] on div "Select Primary Lost Reason" at bounding box center [78, 234] width 133 height 41
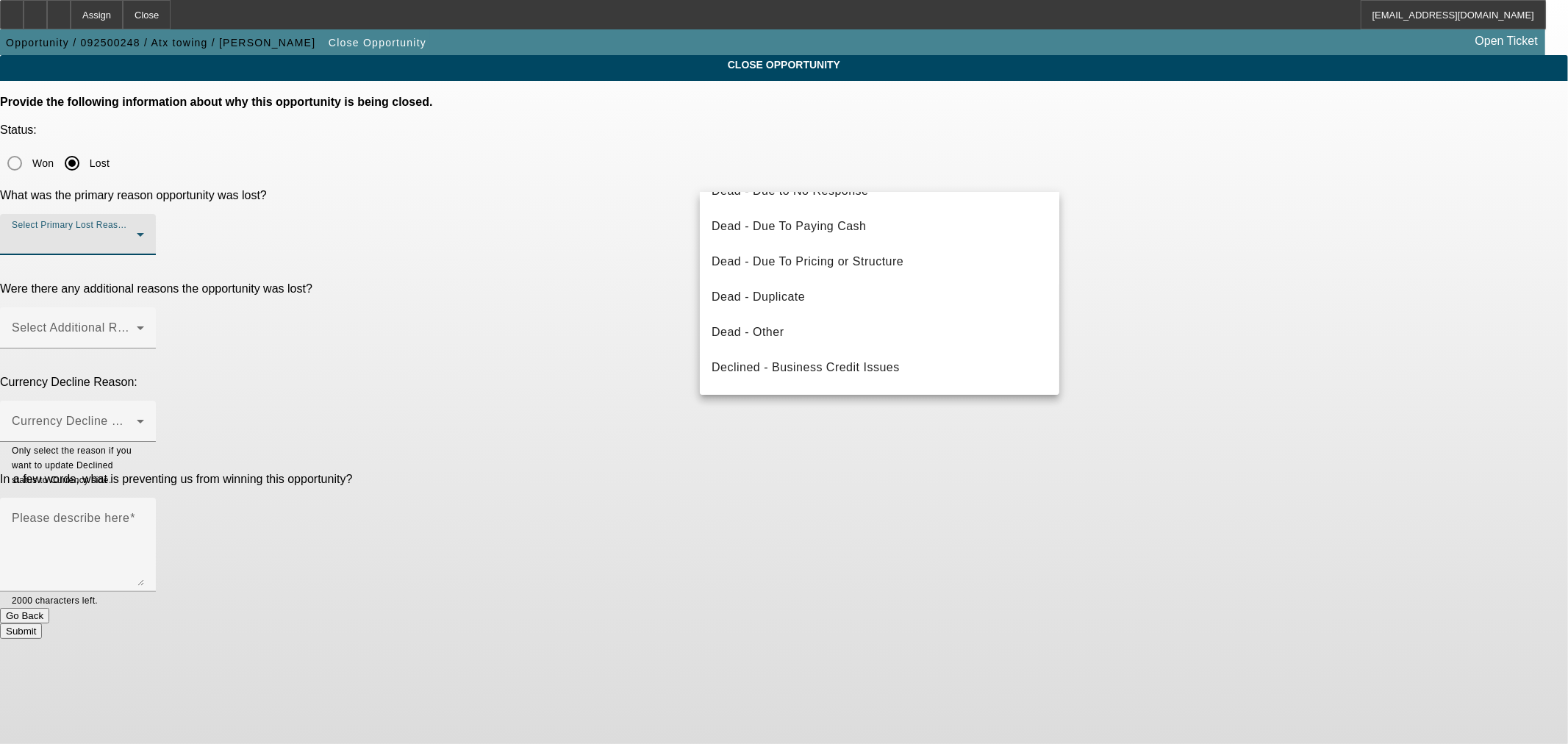
scroll to position [136, 0]
drag, startPoint x: 926, startPoint y: 264, endPoint x: 1129, endPoint y: 277, distance: 203.4
click at [930, 263] on mat-option "Dead - Duplicate" at bounding box center [879, 257] width 359 height 35
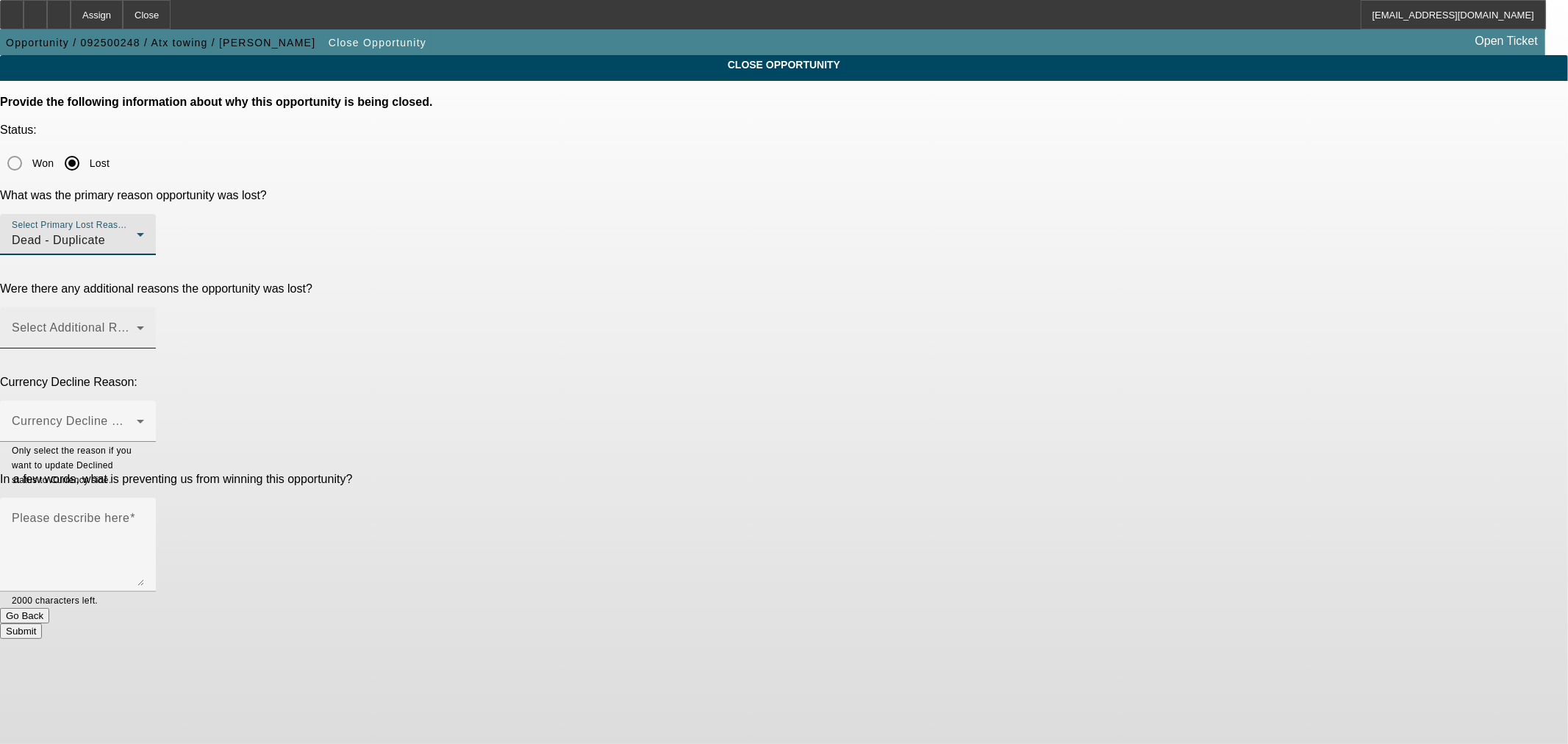
click at [137, 325] on span at bounding box center [74, 334] width 125 height 18
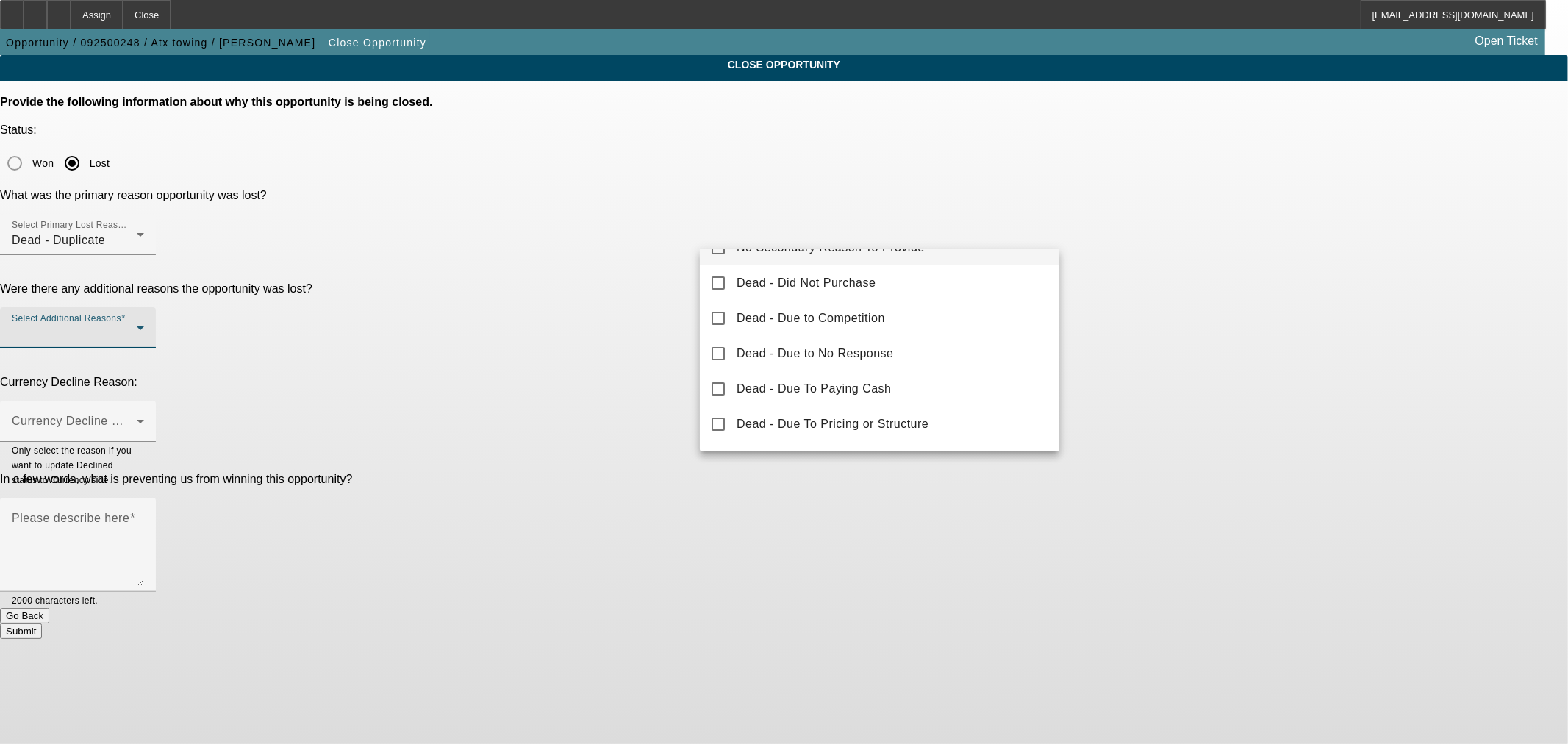
scroll to position [0, 0]
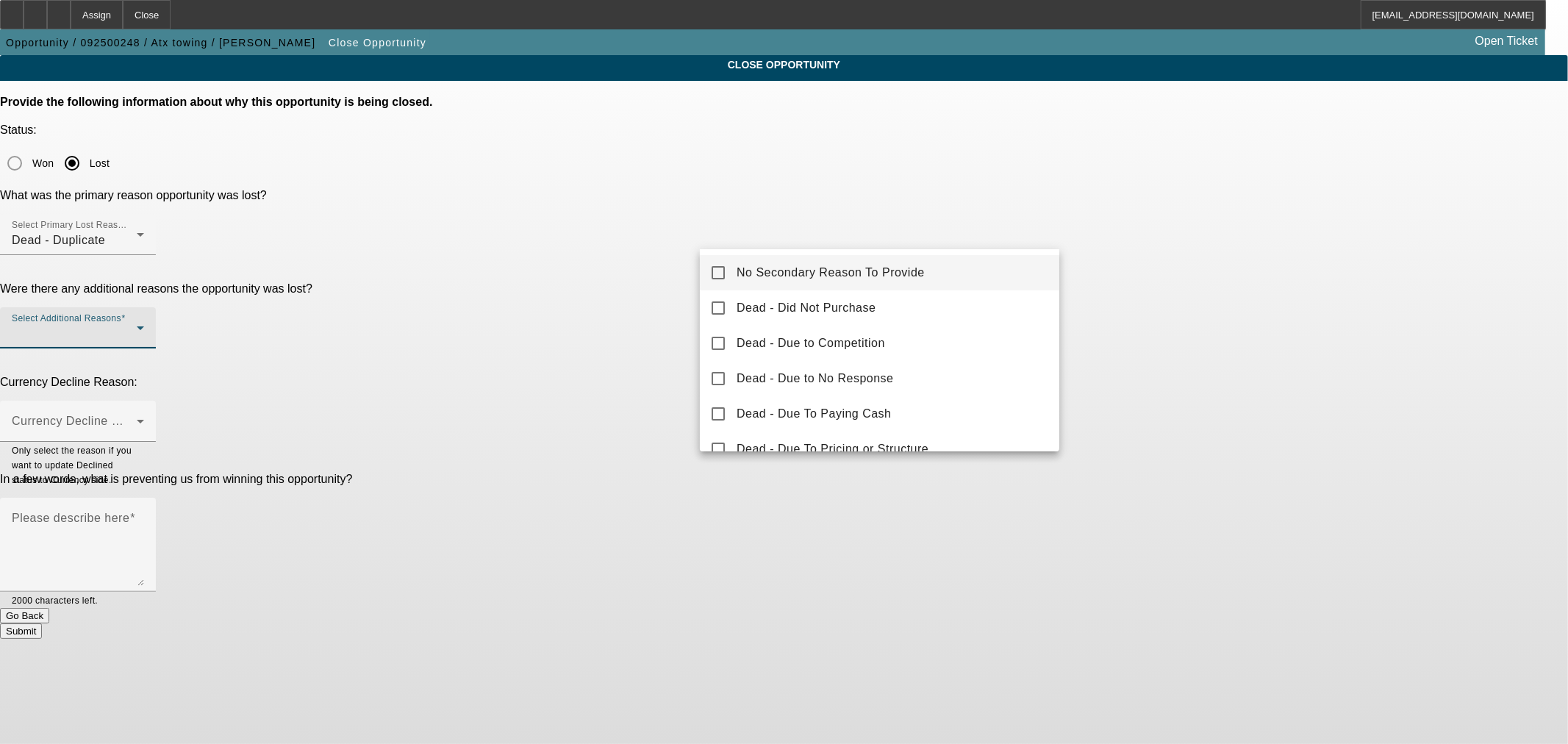
click at [846, 279] on span "No Secondary Reason To Provide" at bounding box center [830, 272] width 188 height 18
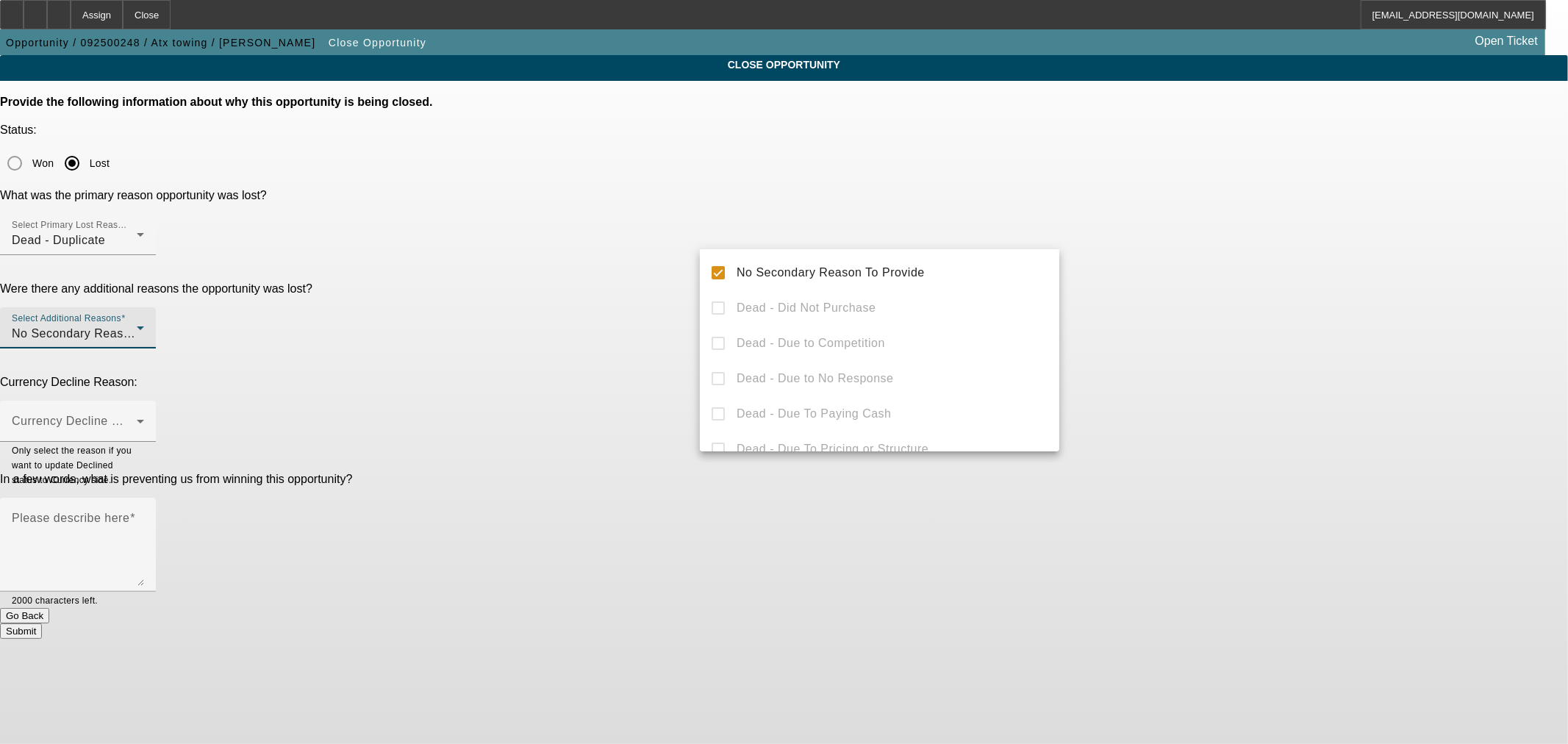
click at [1309, 273] on div at bounding box center [784, 372] width 1568 height 744
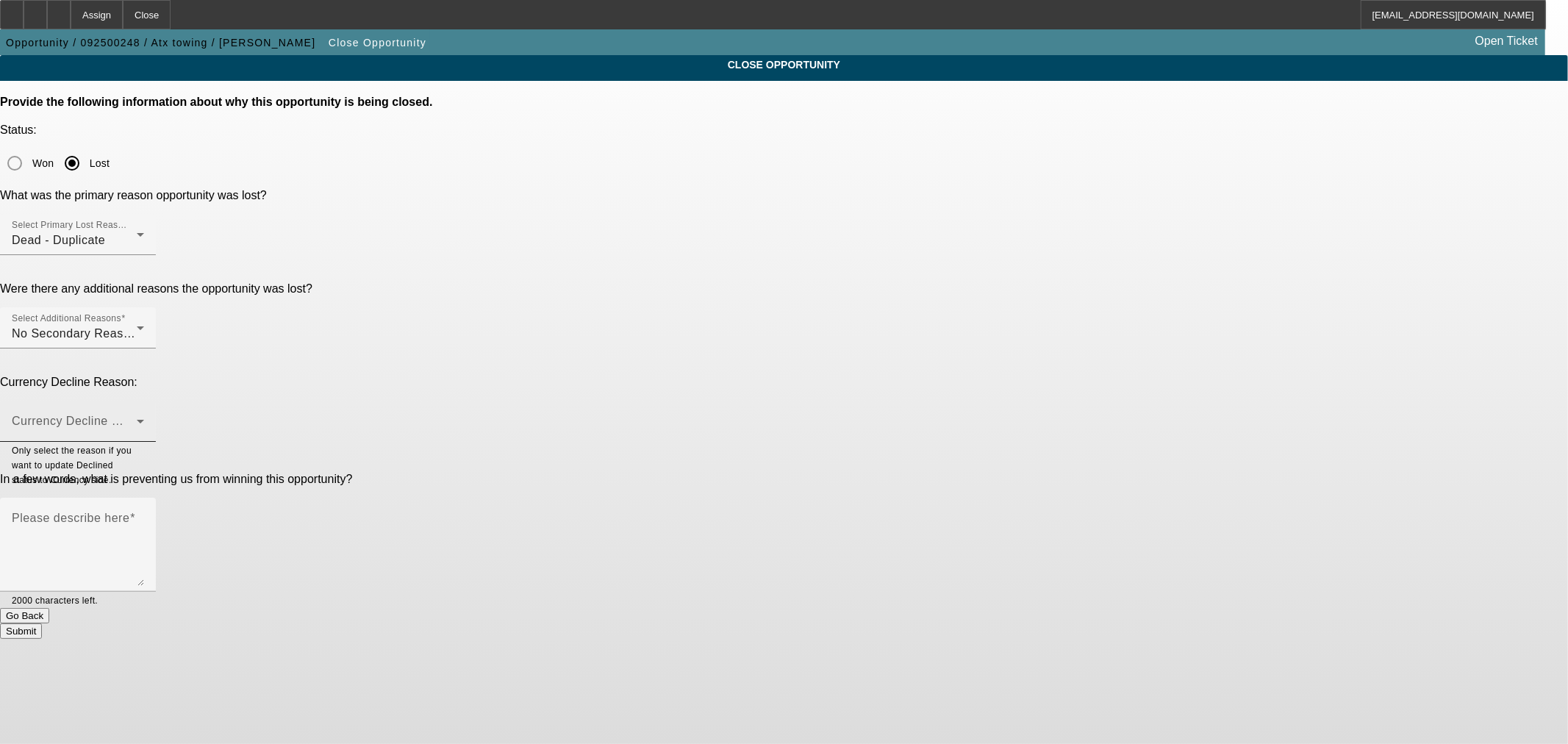
click at [144, 401] on div "Currency Decline Reason" at bounding box center [78, 422] width 133 height 41
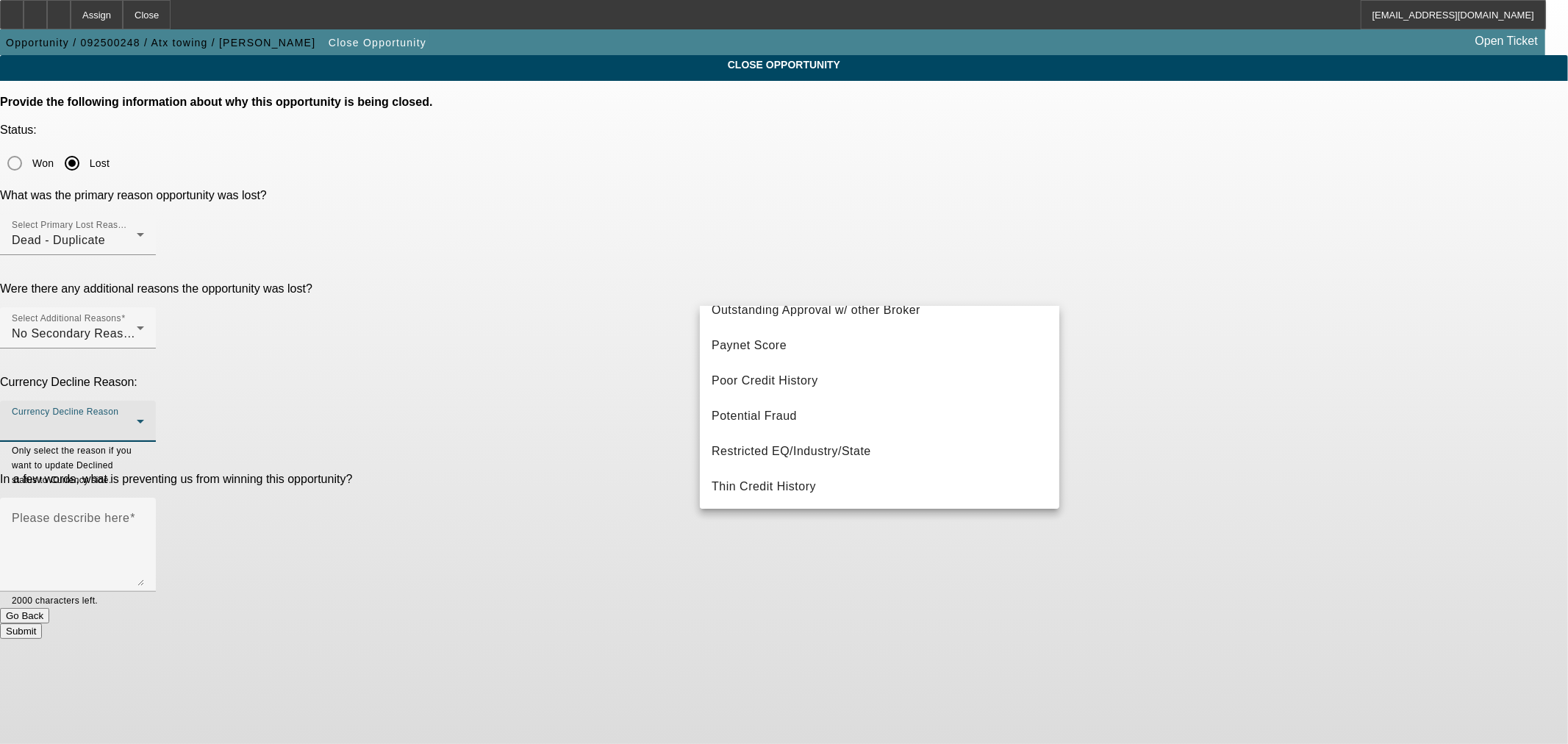
scroll to position [409, 0]
click at [1201, 388] on div at bounding box center [784, 372] width 1568 height 744
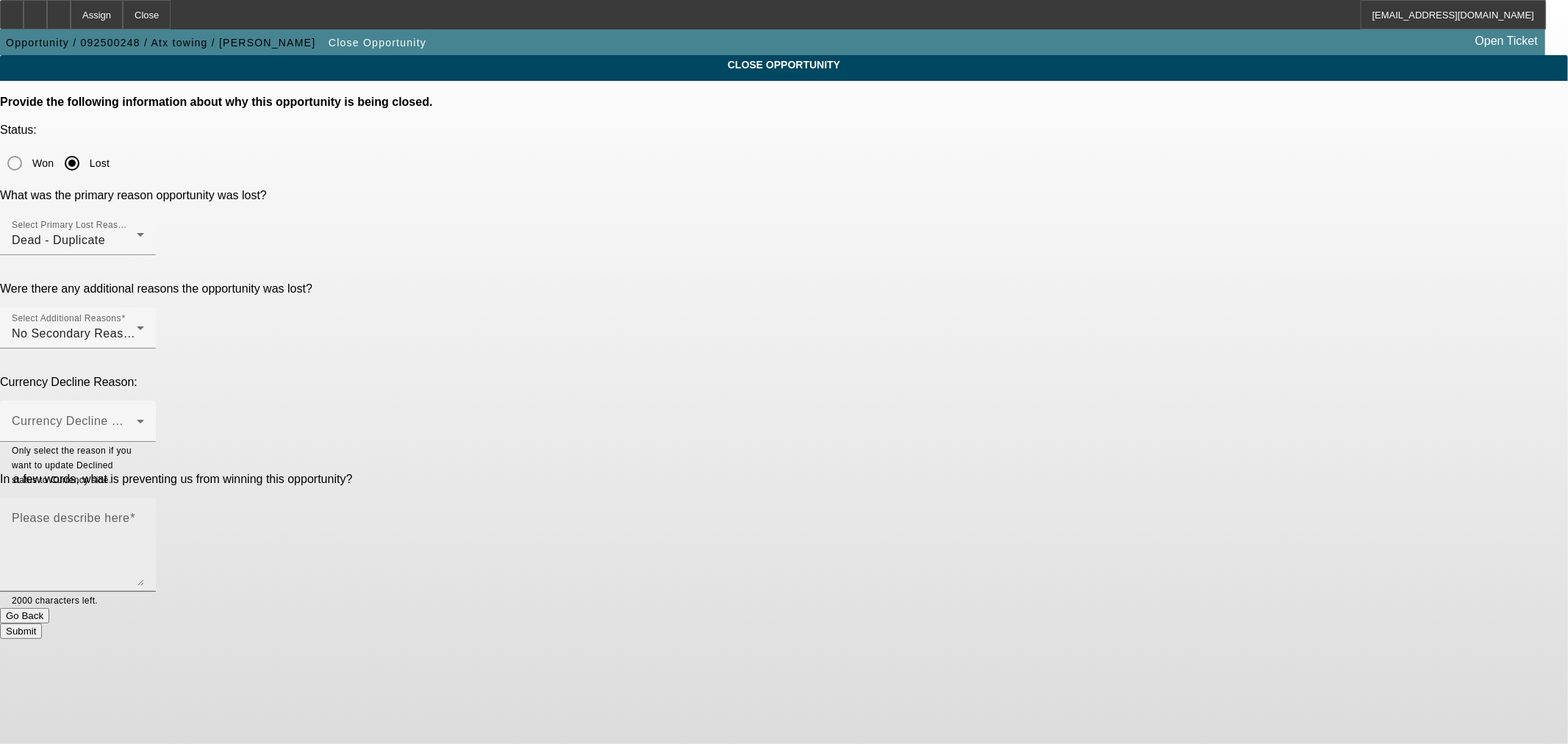
click at [144, 516] on textarea "Please describe here" at bounding box center [78, 551] width 133 height 70
type textarea "[PERSON_NAME] already has an open application with this customers."
click at [137, 231] on div "Dead - Duplicate" at bounding box center [74, 240] width 125 height 18
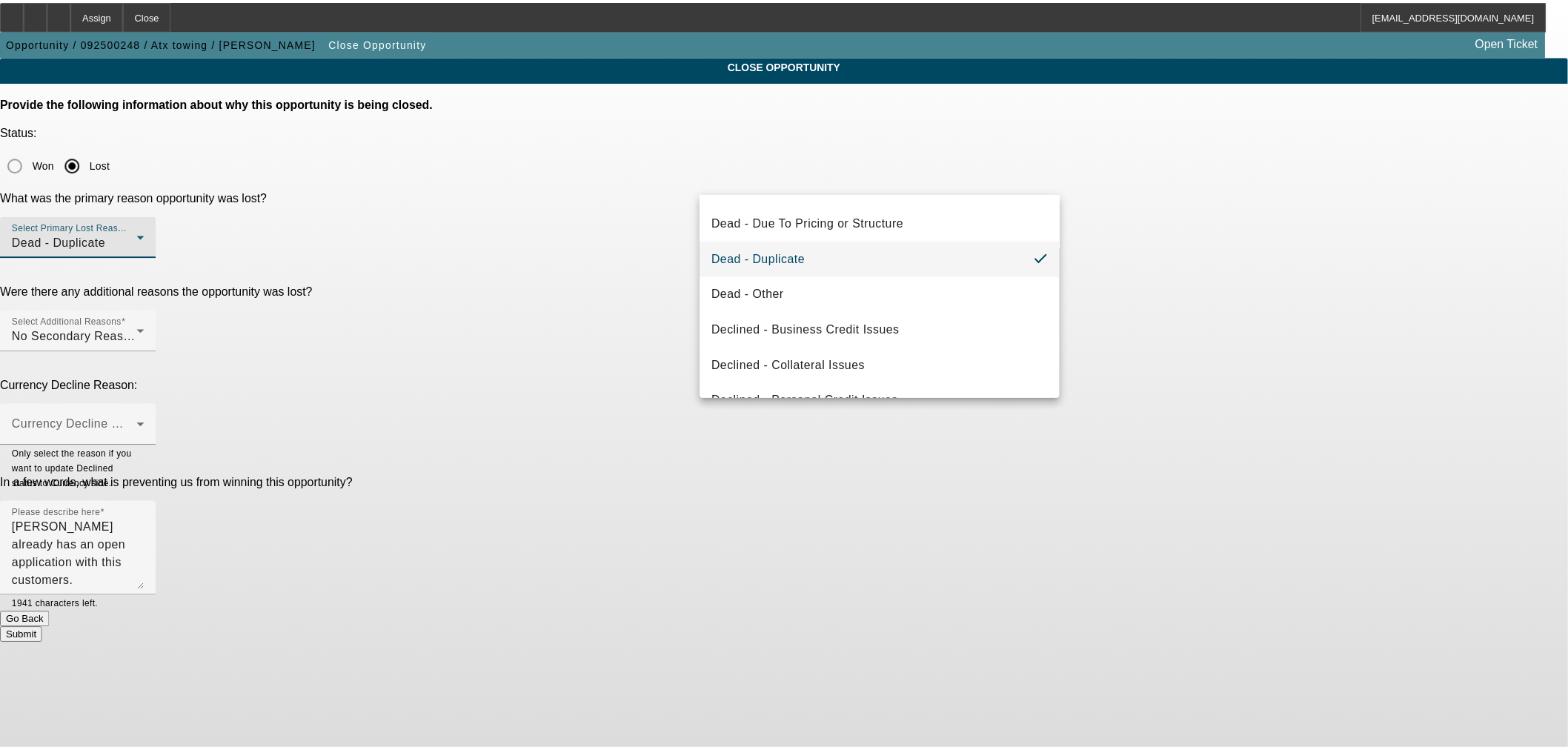
scroll to position [198, 0]
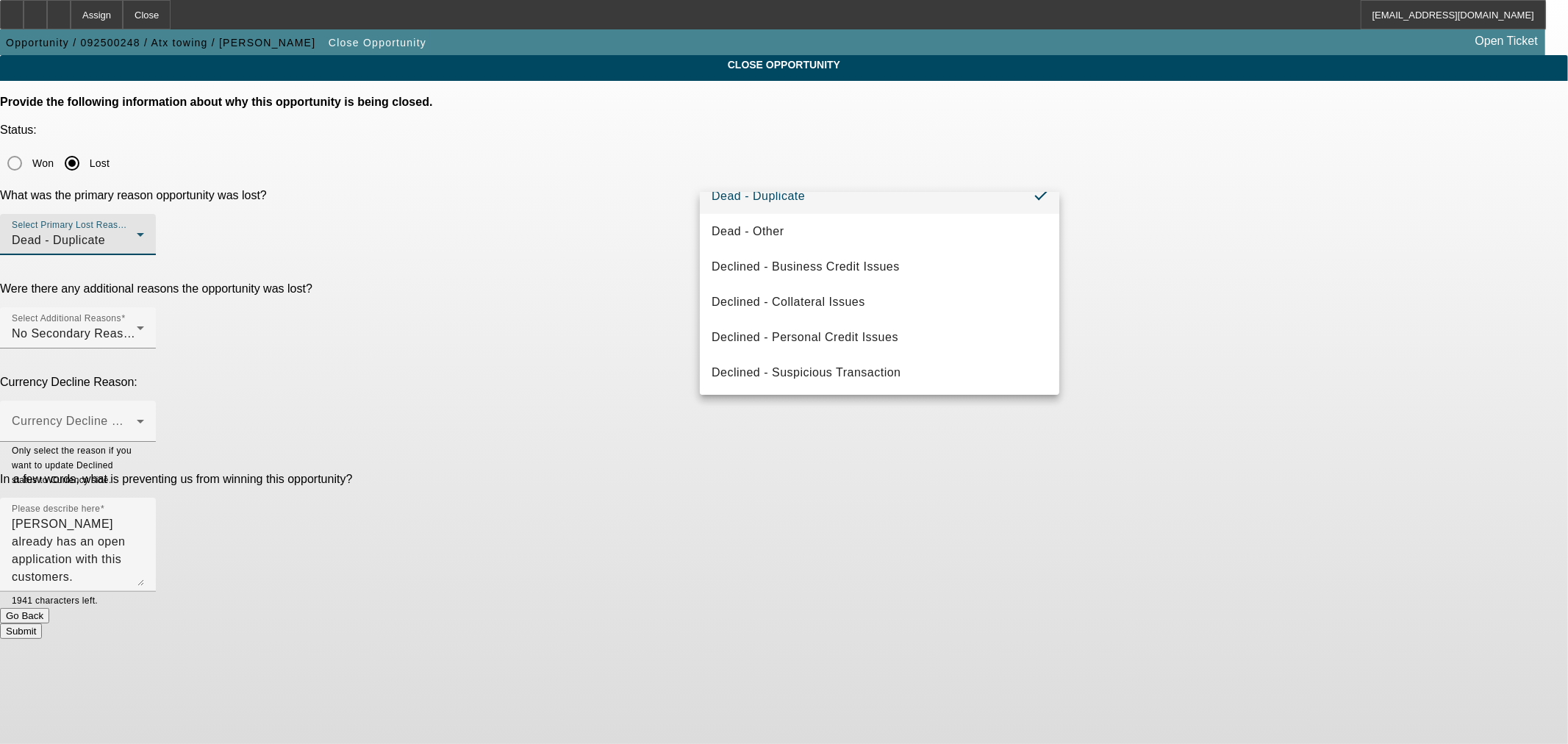
click at [1446, 299] on div at bounding box center [784, 372] width 1568 height 744
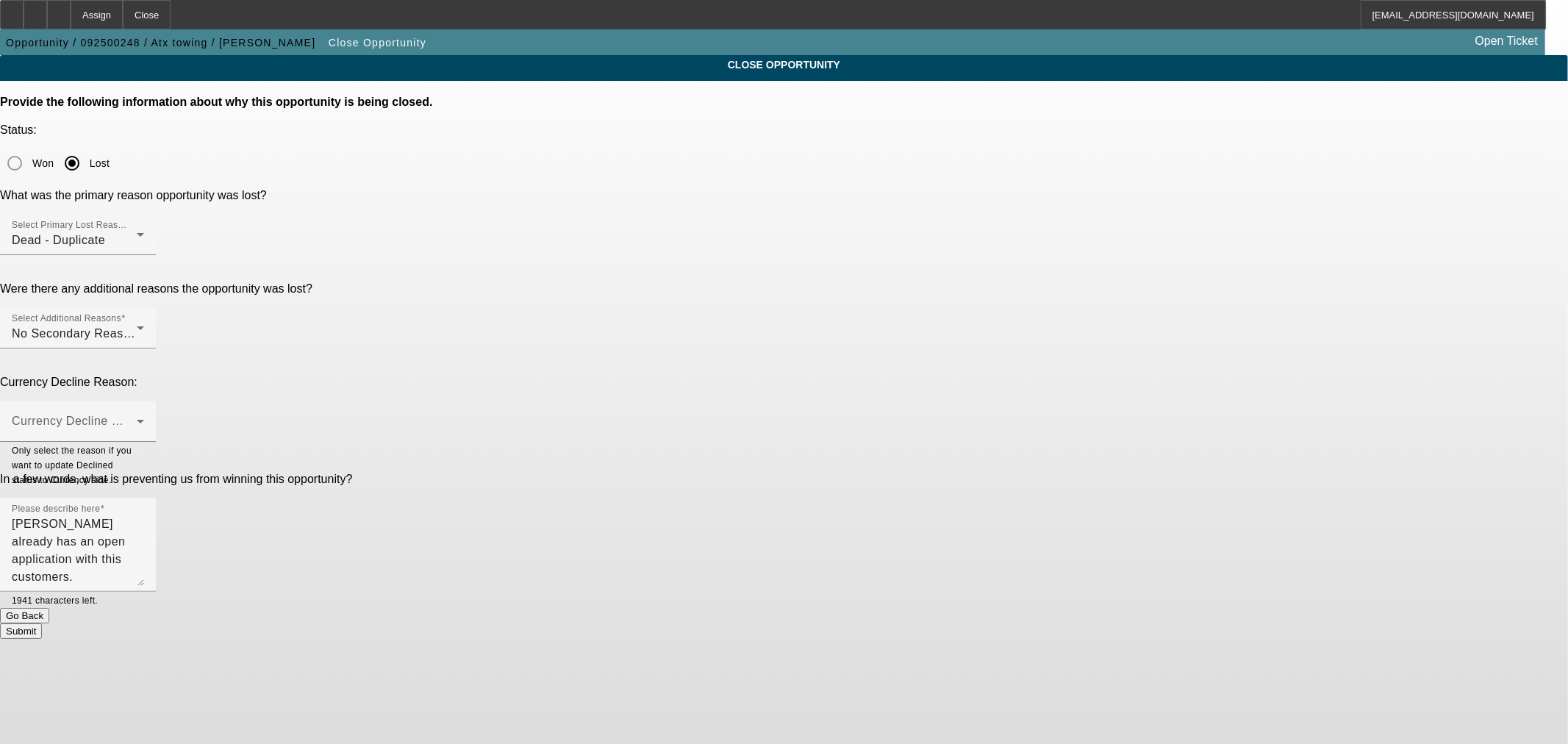
drag, startPoint x: 958, startPoint y: 450, endPoint x: 1000, endPoint y: 450, distance: 42.0
click at [42, 624] on button "Submit" at bounding box center [20, 632] width 42 height 16
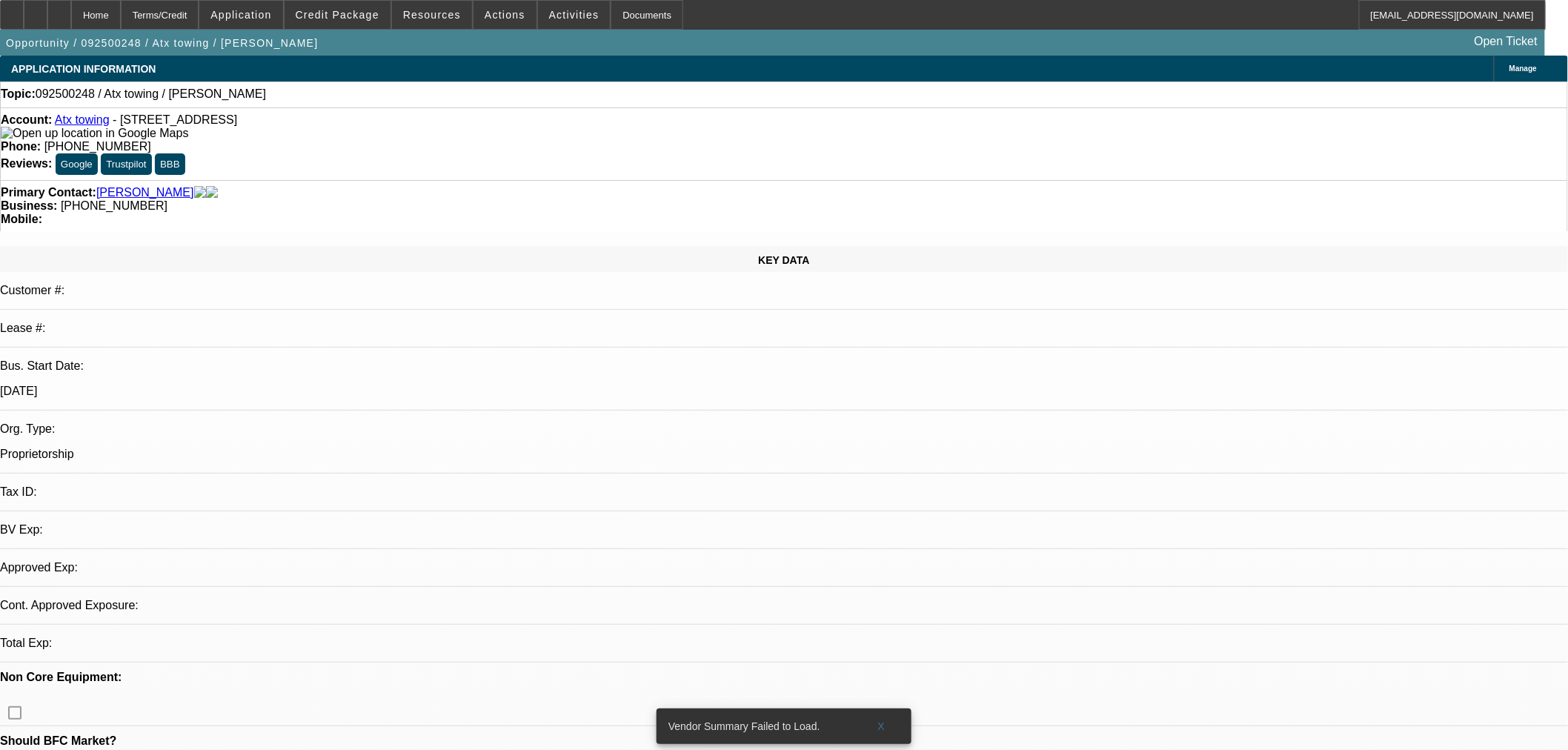
select select "0"
select select "2"
select select "0"
select select "1"
select select "2"
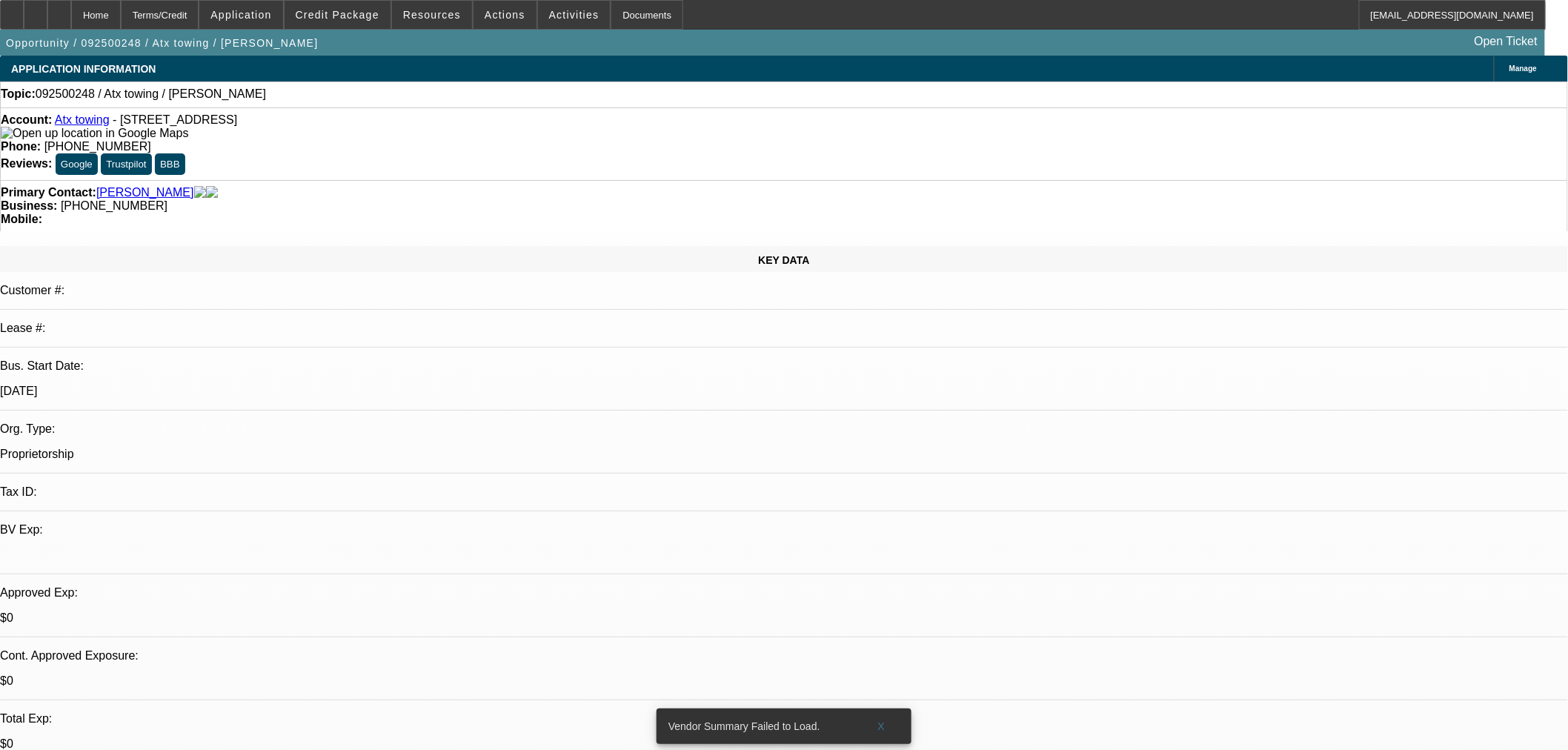
select select "6"
drag, startPoint x: 1396, startPoint y: 590, endPoint x: 1185, endPoint y: 597, distance: 211.1
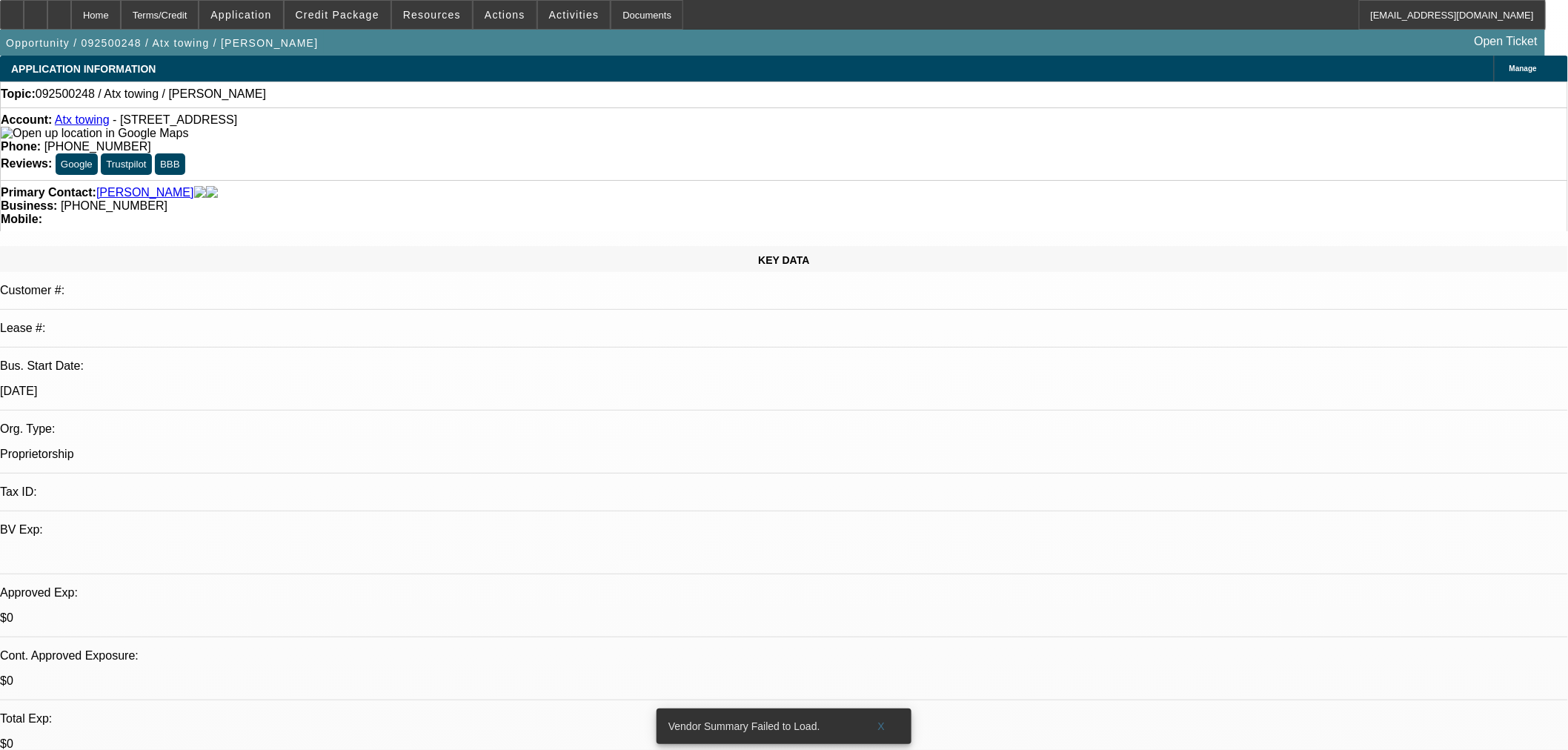
copy td "[PERSON_NAME][EMAIL_ADDRESS][DOMAIN_NAME]"
drag, startPoint x: 243, startPoint y: 94, endPoint x: 106, endPoint y: 94, distance: 137.0
click at [106, 94] on div "Topic: 092500248 / Atx towing / Morales, Dafne" at bounding box center [784, 94] width 1567 height 14
copy span "Atx towing / Morales, Dafne"
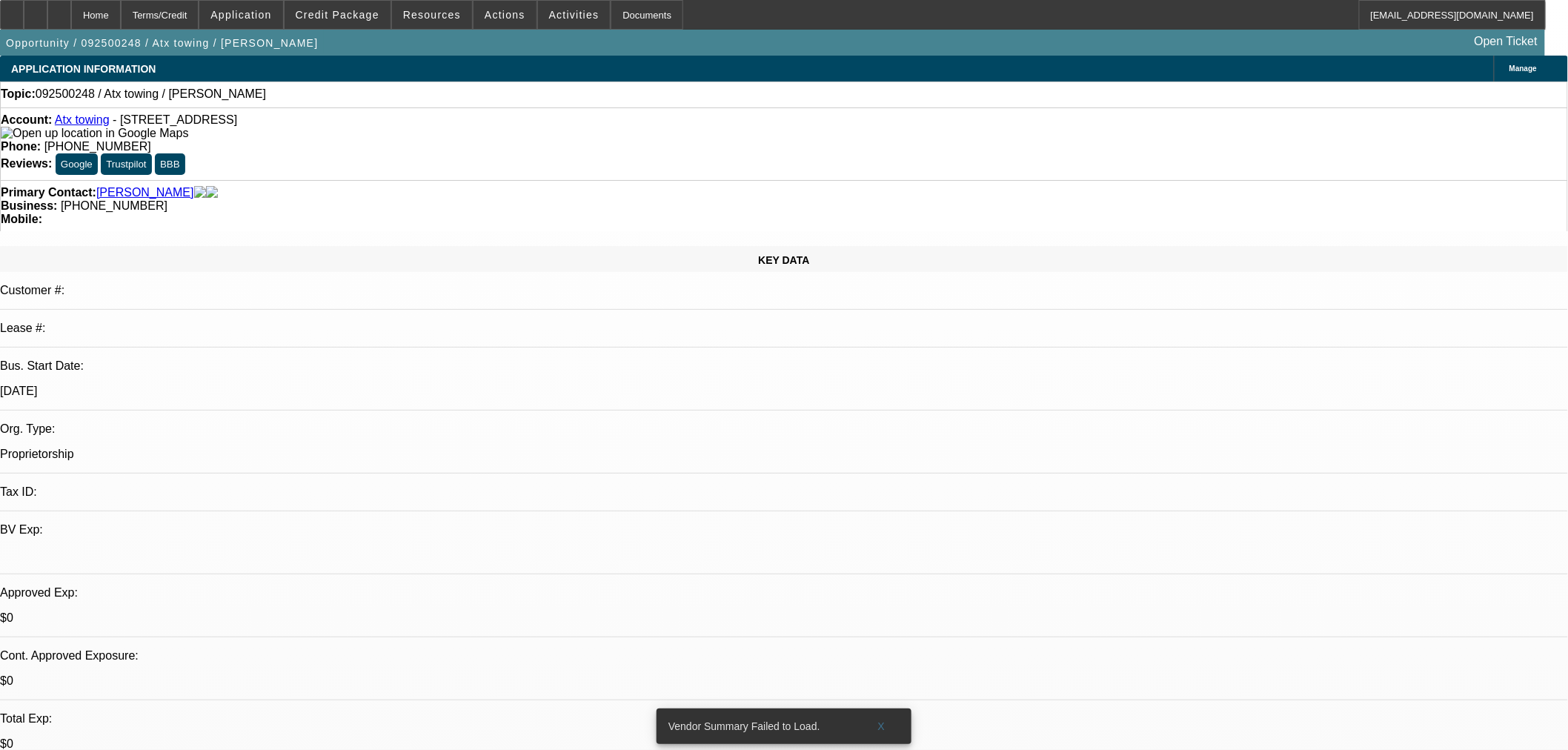
select select "0"
select select "2"
select select "0"
select select "1"
select select "2"
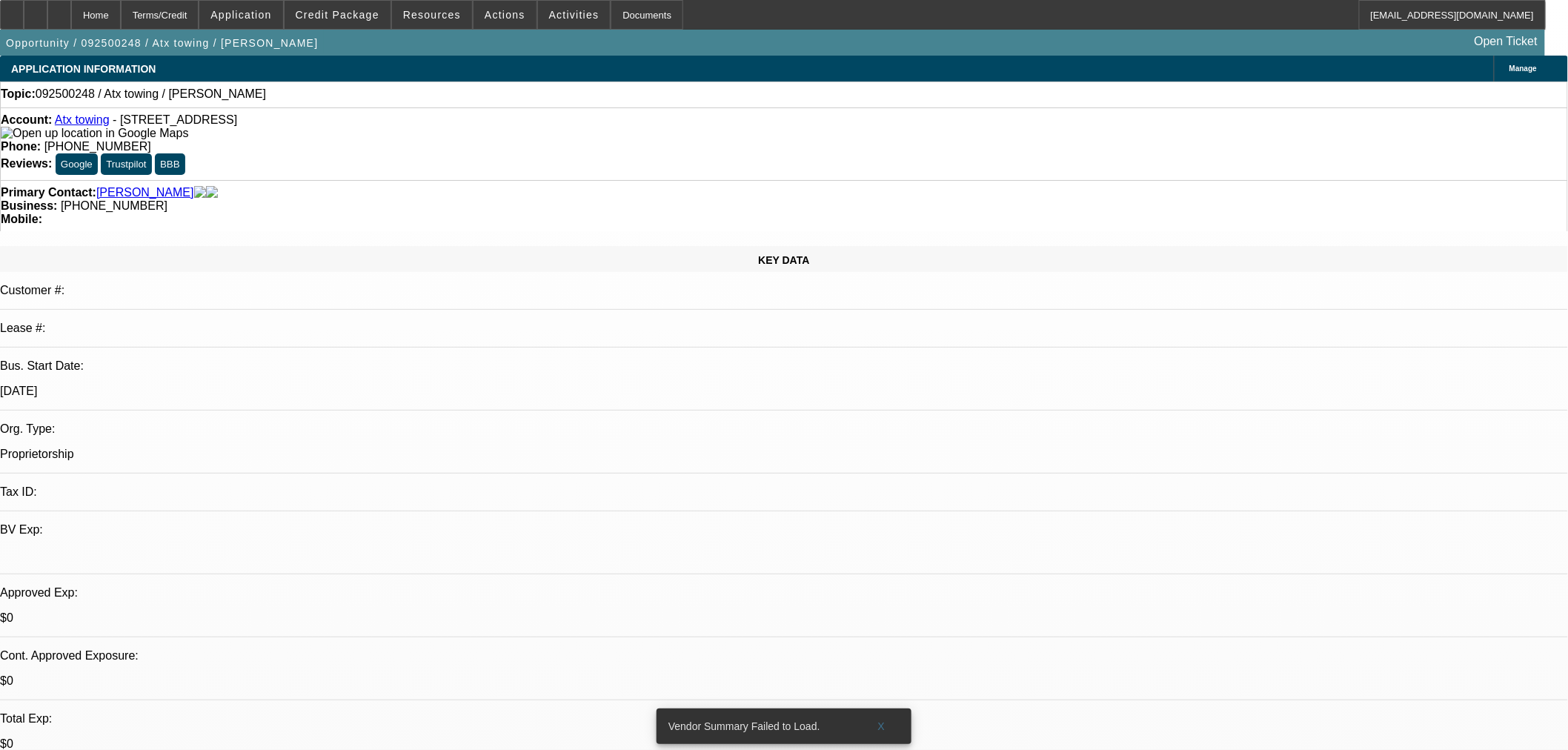
select select "6"
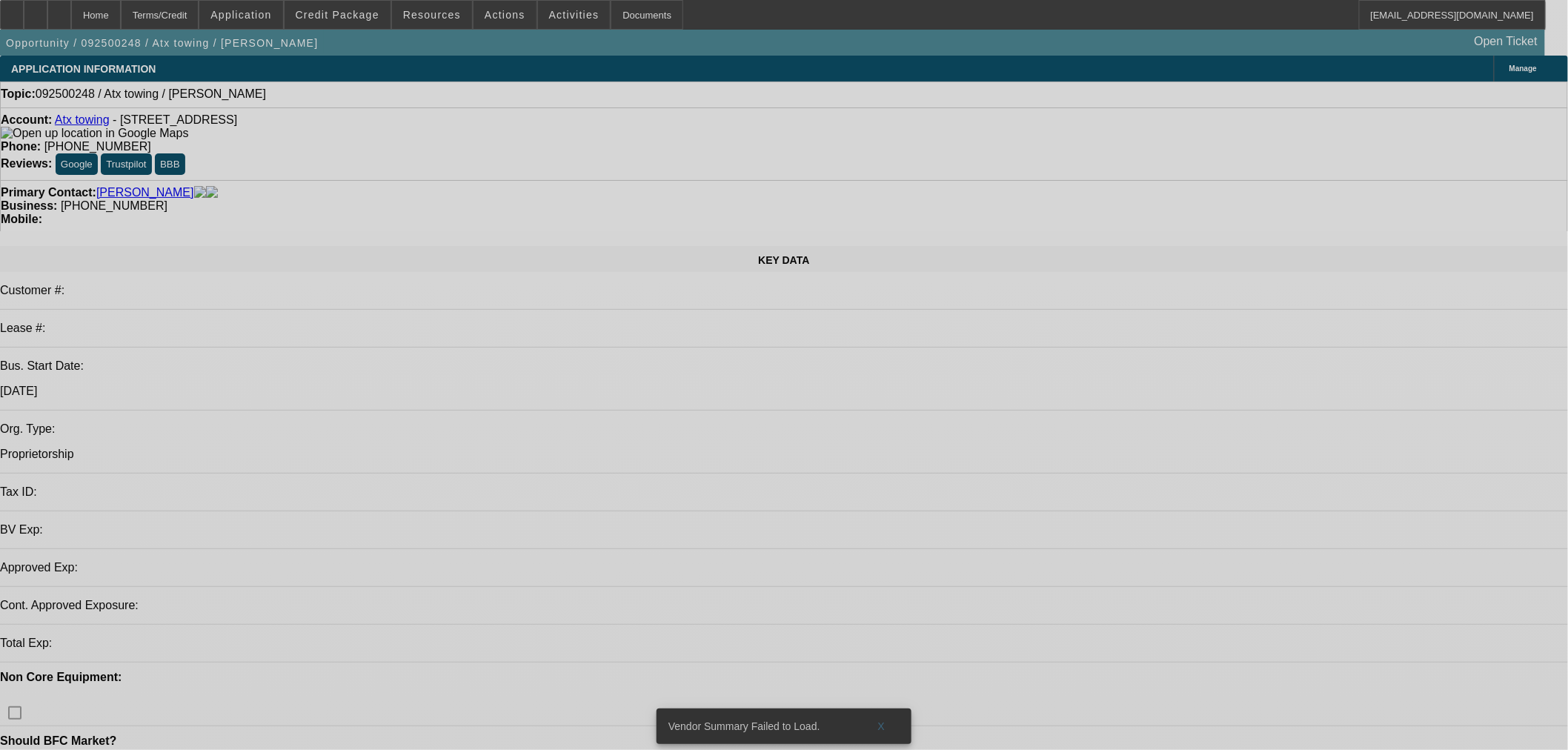
select select "0"
select select "2"
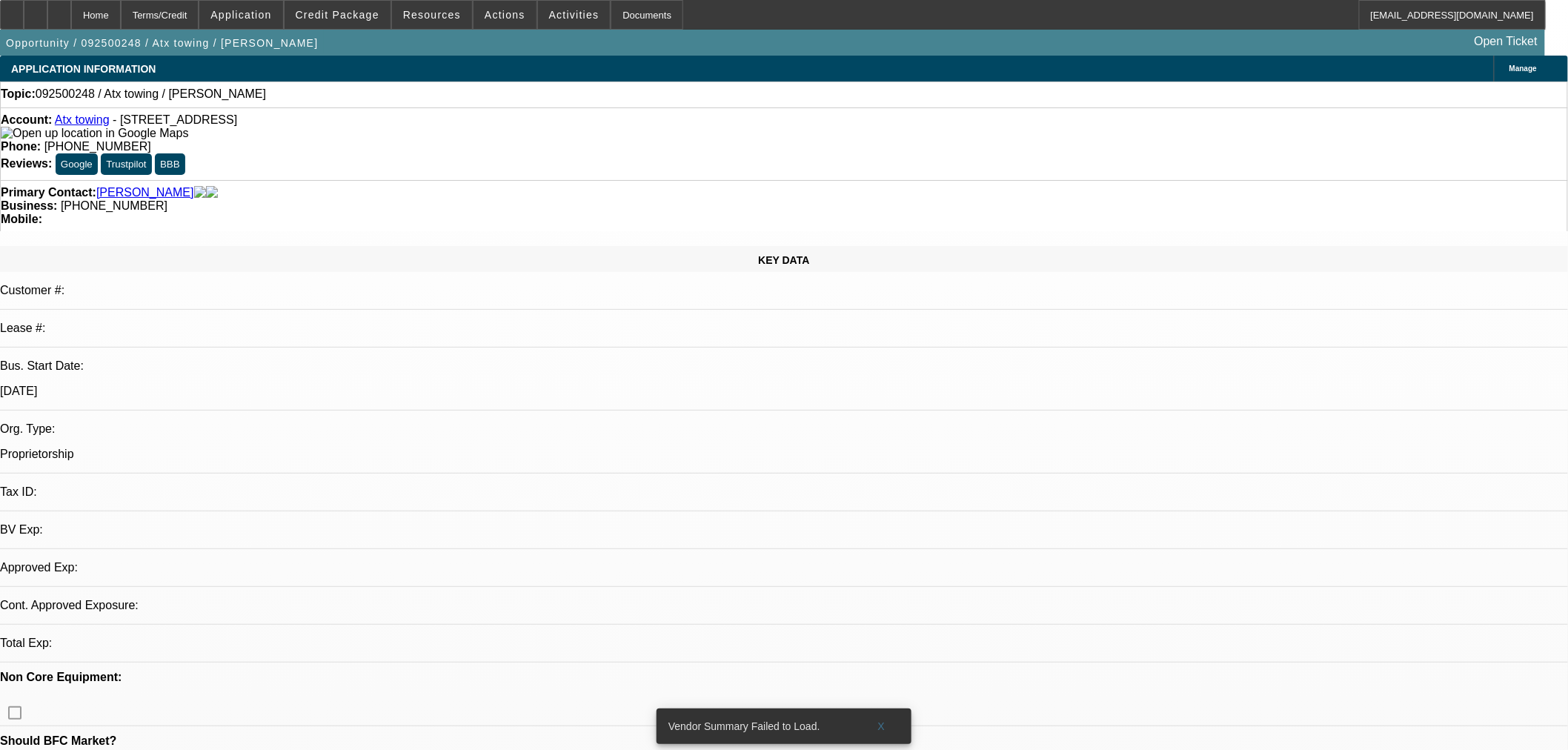
select select "2"
select select "0"
select select "6"
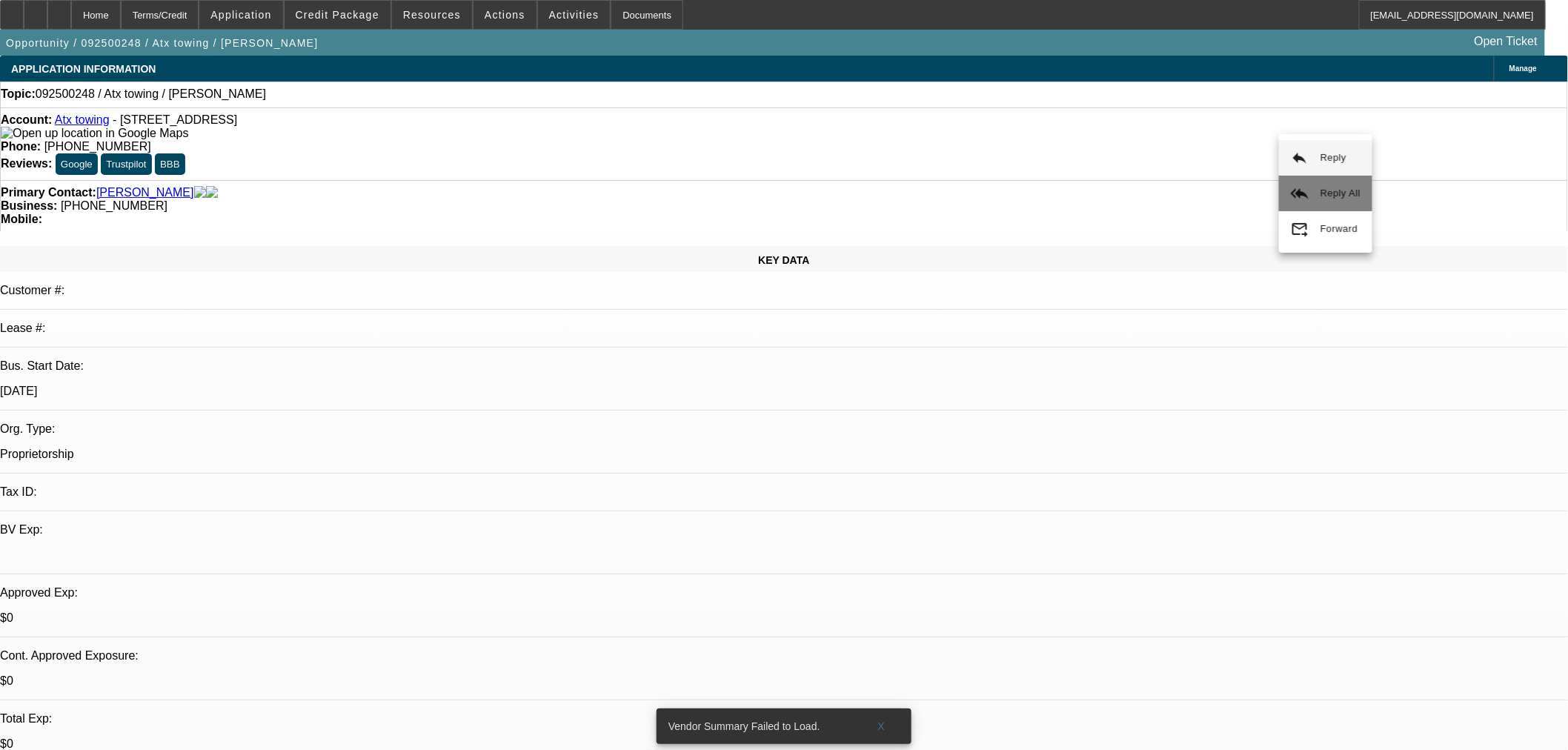
click at [1336, 187] on span "Reply All" at bounding box center [1341, 194] width 40 height 18
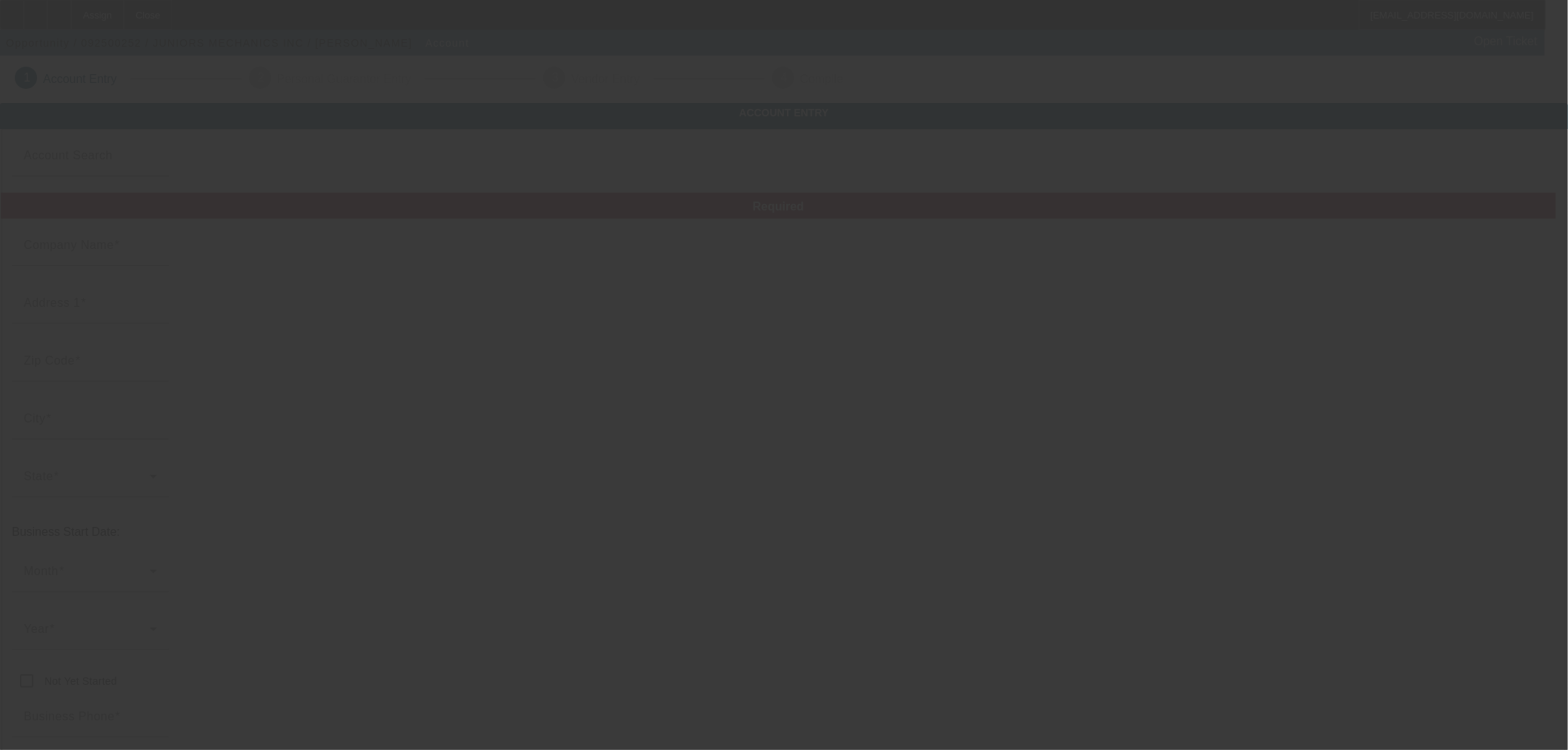
type input "Currency"
type input "JUNIORS MECHANICS INC"
type input "[STREET_ADDRESS]"
type input "73044"
type input "[PERSON_NAME]"
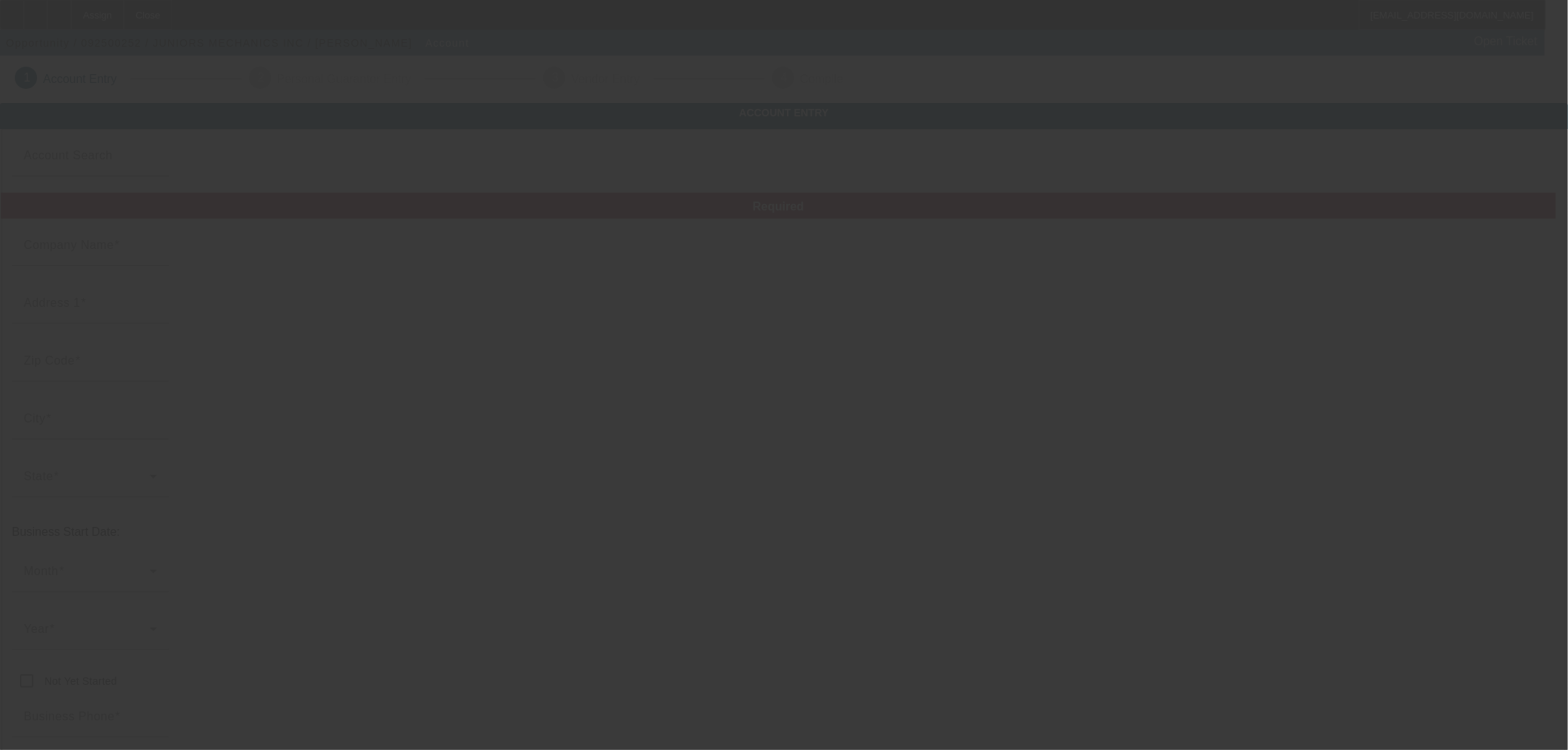
type input "[PHONE_NUMBER]"
type input "27 w [GEOGRAPHIC_DATA]"
type input "[EMAIL_ADDRESS][DOMAIN_NAME]"
type input "[PERSON_NAME]"
type input "[US_EMPLOYER_IDENTIFICATION_NUMBER]"
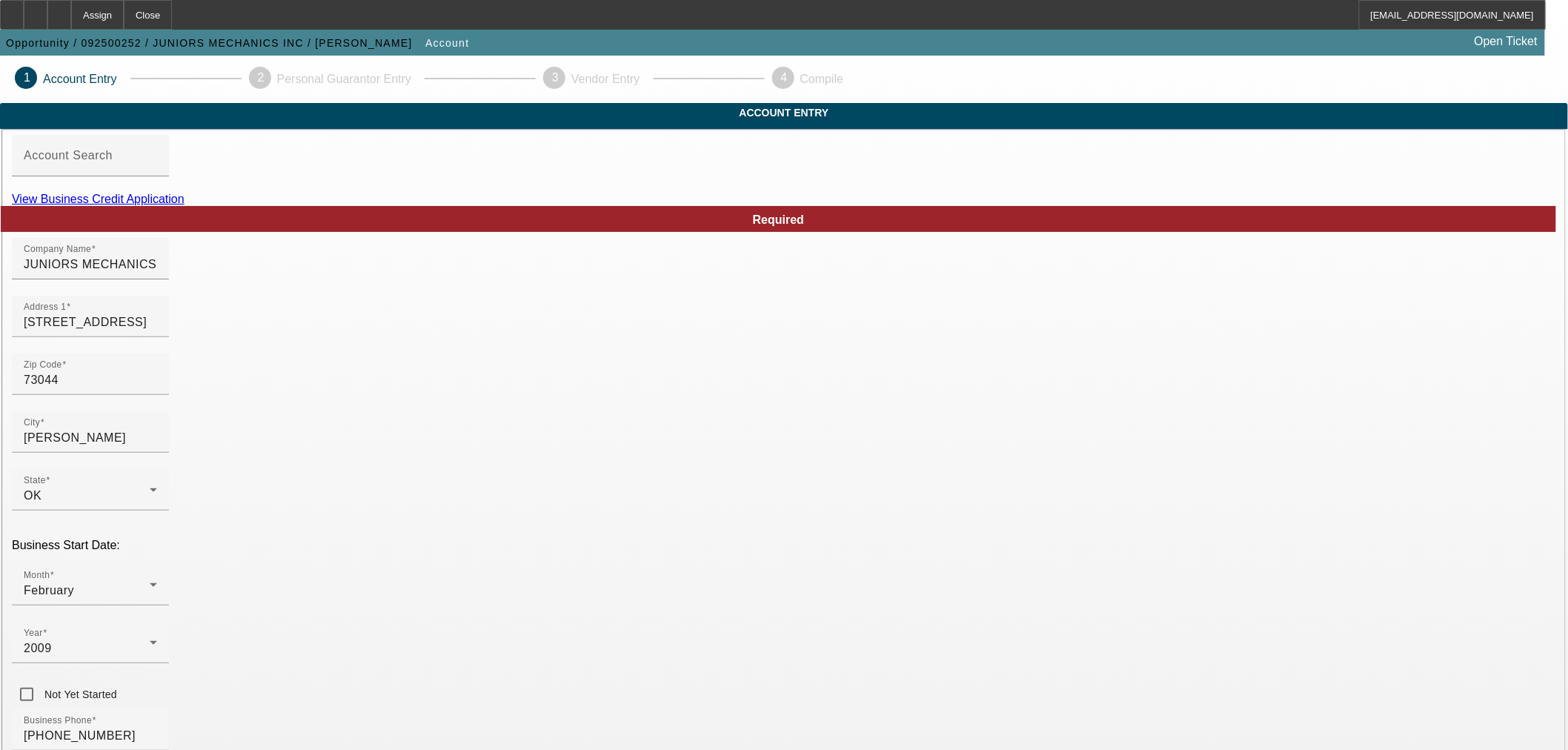
click at [185, 206] on link "View Business Credit Application" at bounding box center [98, 199] width 173 height 13
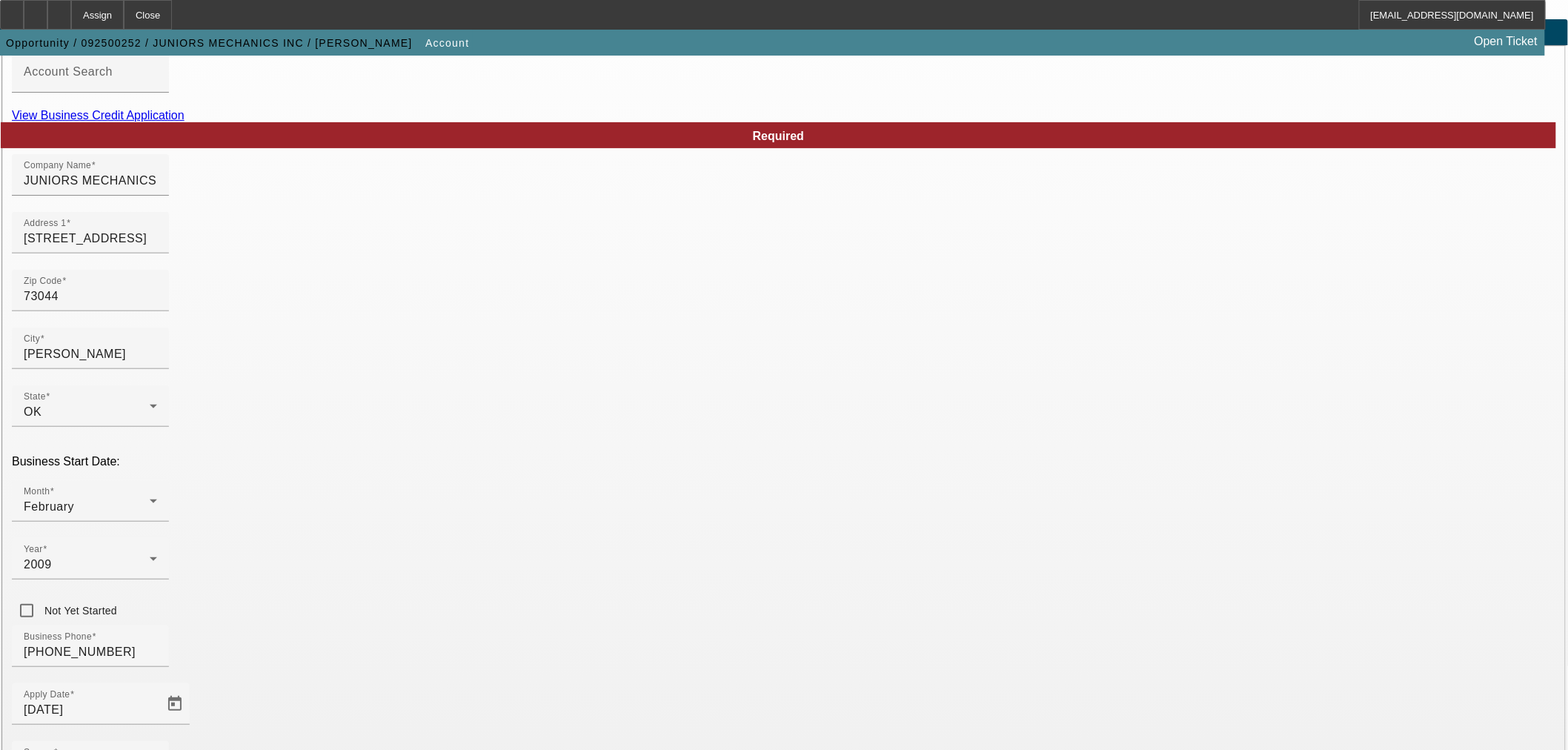
scroll to position [137, 0]
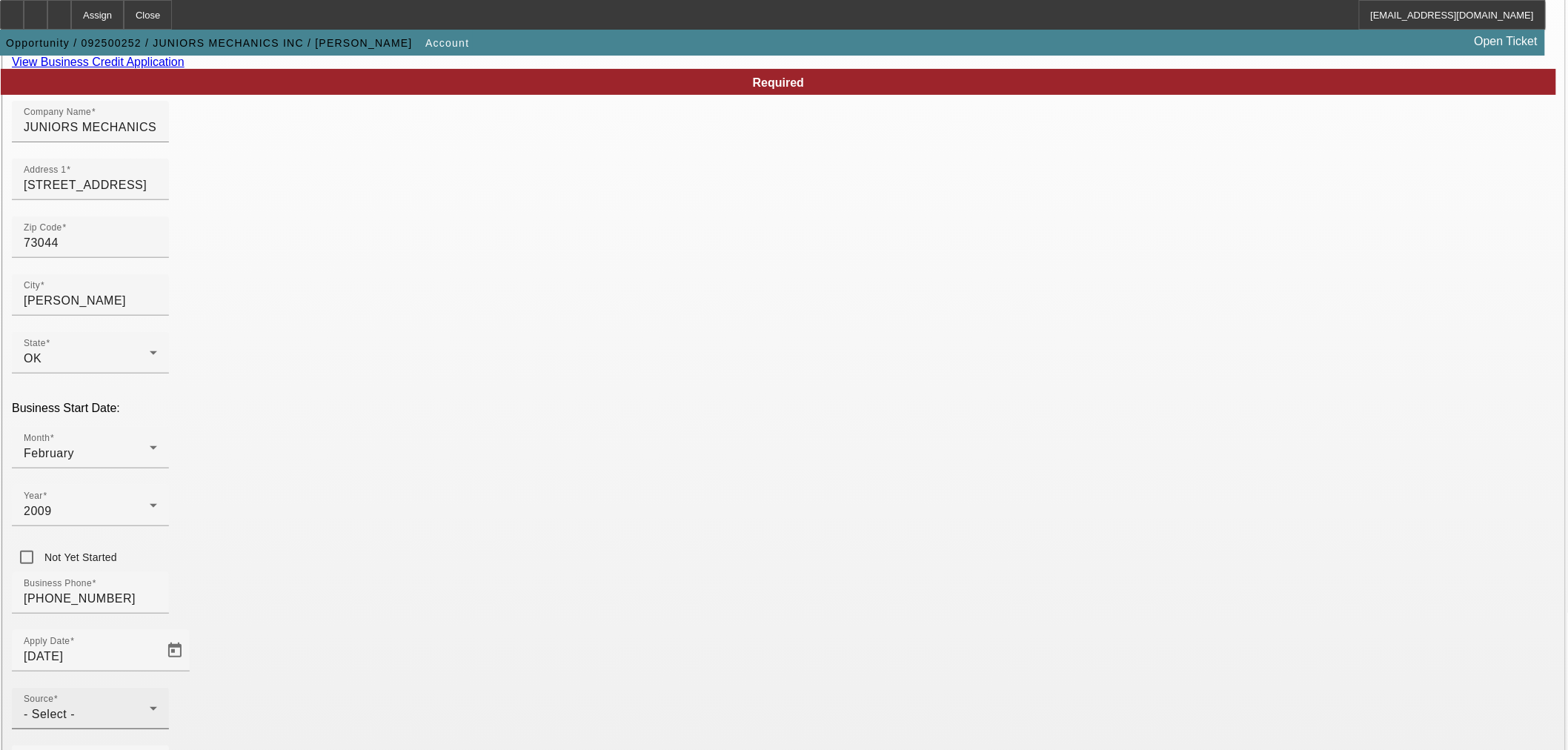
click at [150, 706] on div "- Select -" at bounding box center [87, 715] width 126 height 18
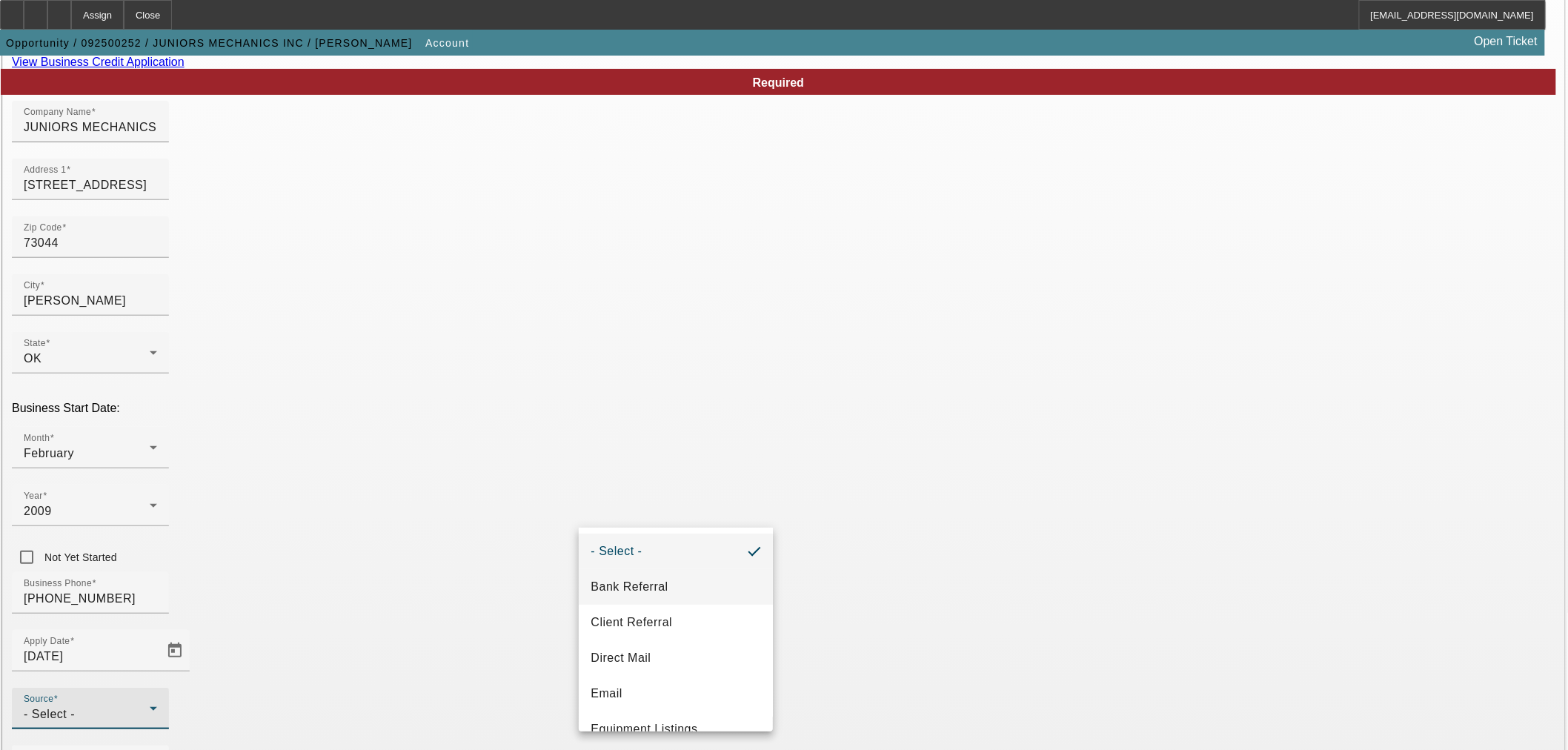
click at [667, 582] on span "Bank Referral" at bounding box center [629, 588] width 77 height 18
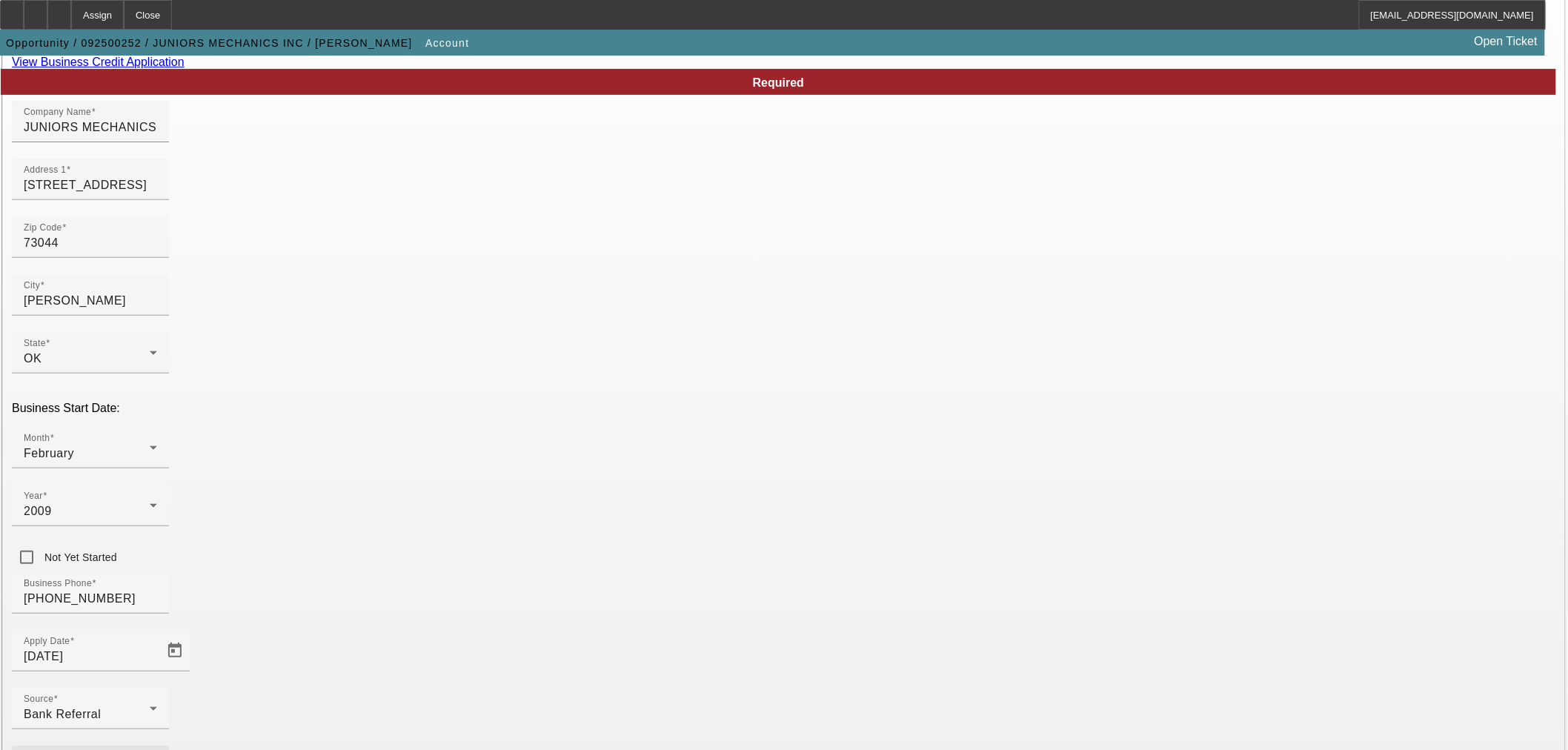
click at [433, 405] on span "Tow Truck" at bounding box center [428, 400] width 57 height 18
drag, startPoint x: 641, startPoint y: 613, endPoint x: 556, endPoint y: 636, distance: 88.1
click at [640, 615] on div at bounding box center [784, 375] width 1568 height 750
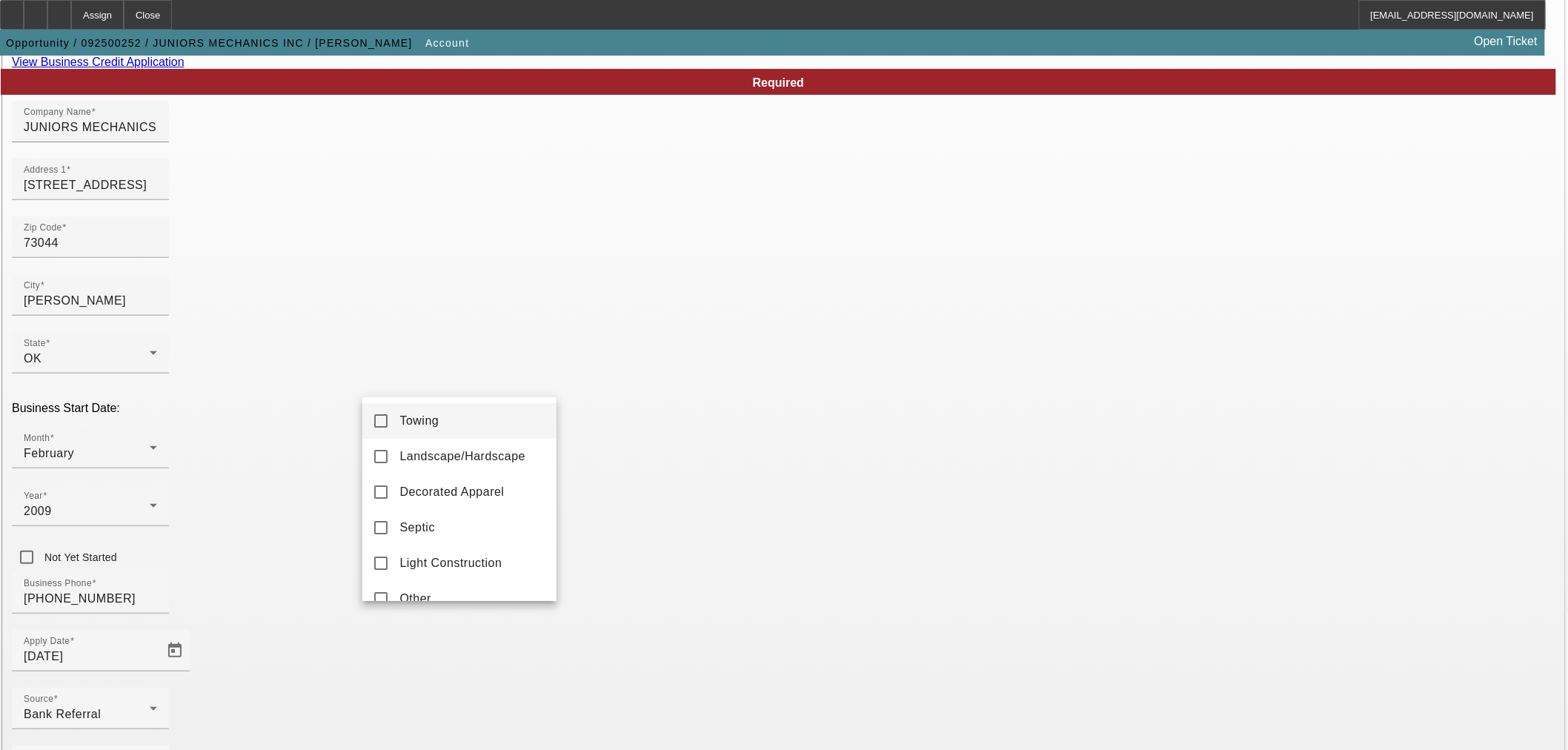
click at [452, 423] on mat-option "Towing" at bounding box center [458, 421] width 194 height 35
click at [735, 639] on div at bounding box center [784, 375] width 1568 height 750
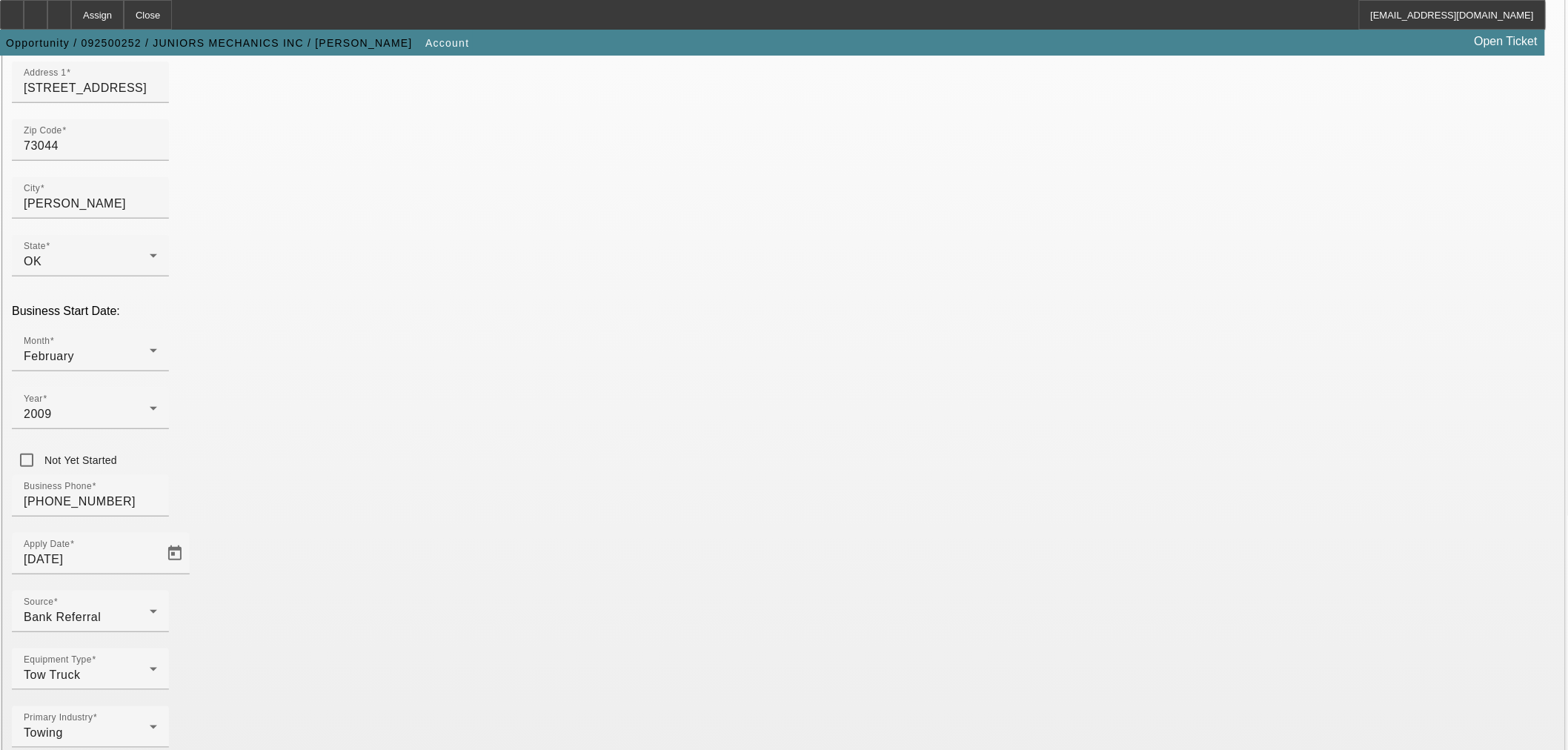
scroll to position [276, 0]
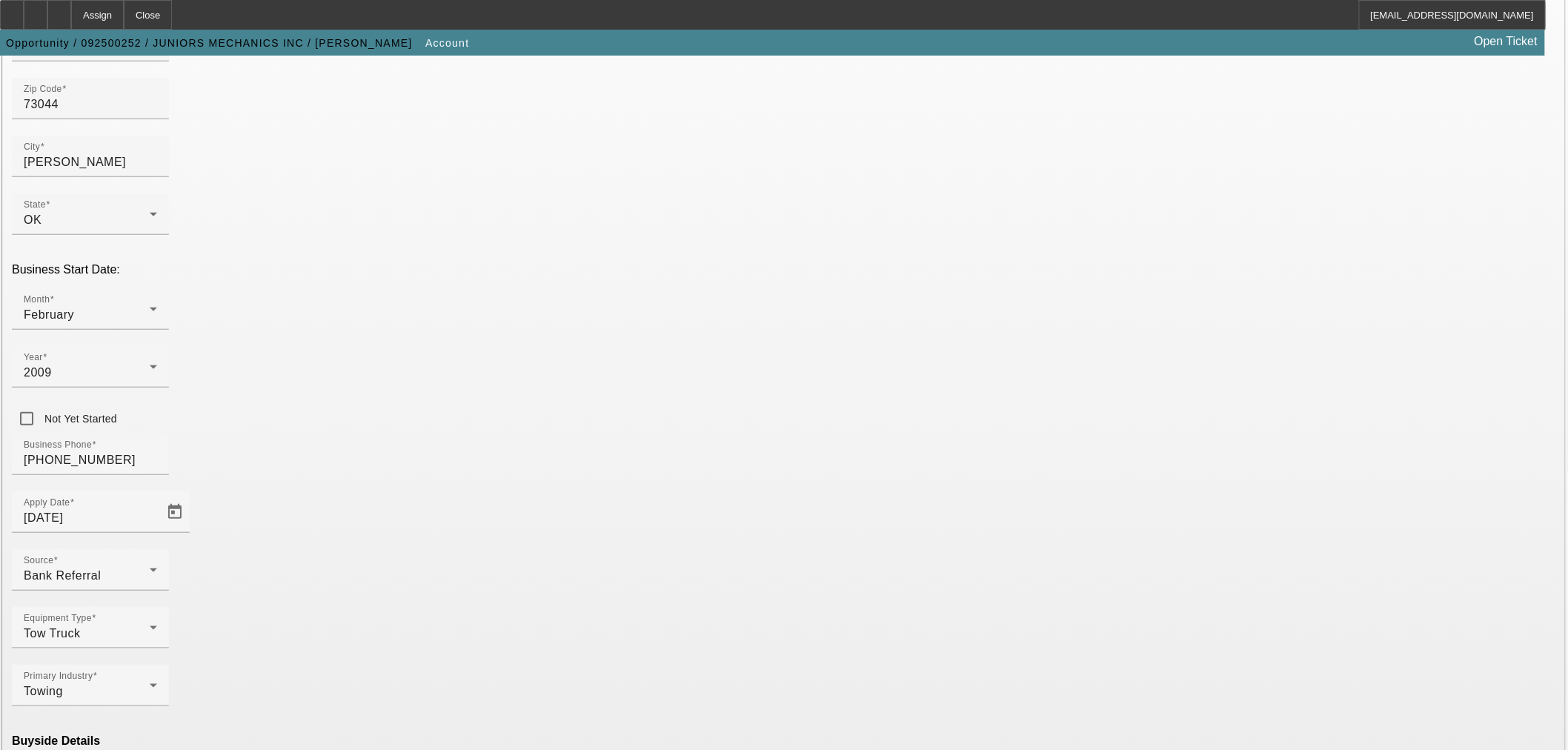
drag, startPoint x: 500, startPoint y: 617, endPoint x: 591, endPoint y: 642, distance: 94.4
click at [502, 617] on mat-option "Ineligible" at bounding box center [458, 620] width 194 height 35
click at [658, 709] on mat-option "Currency" at bounding box center [675, 709] width 194 height 35
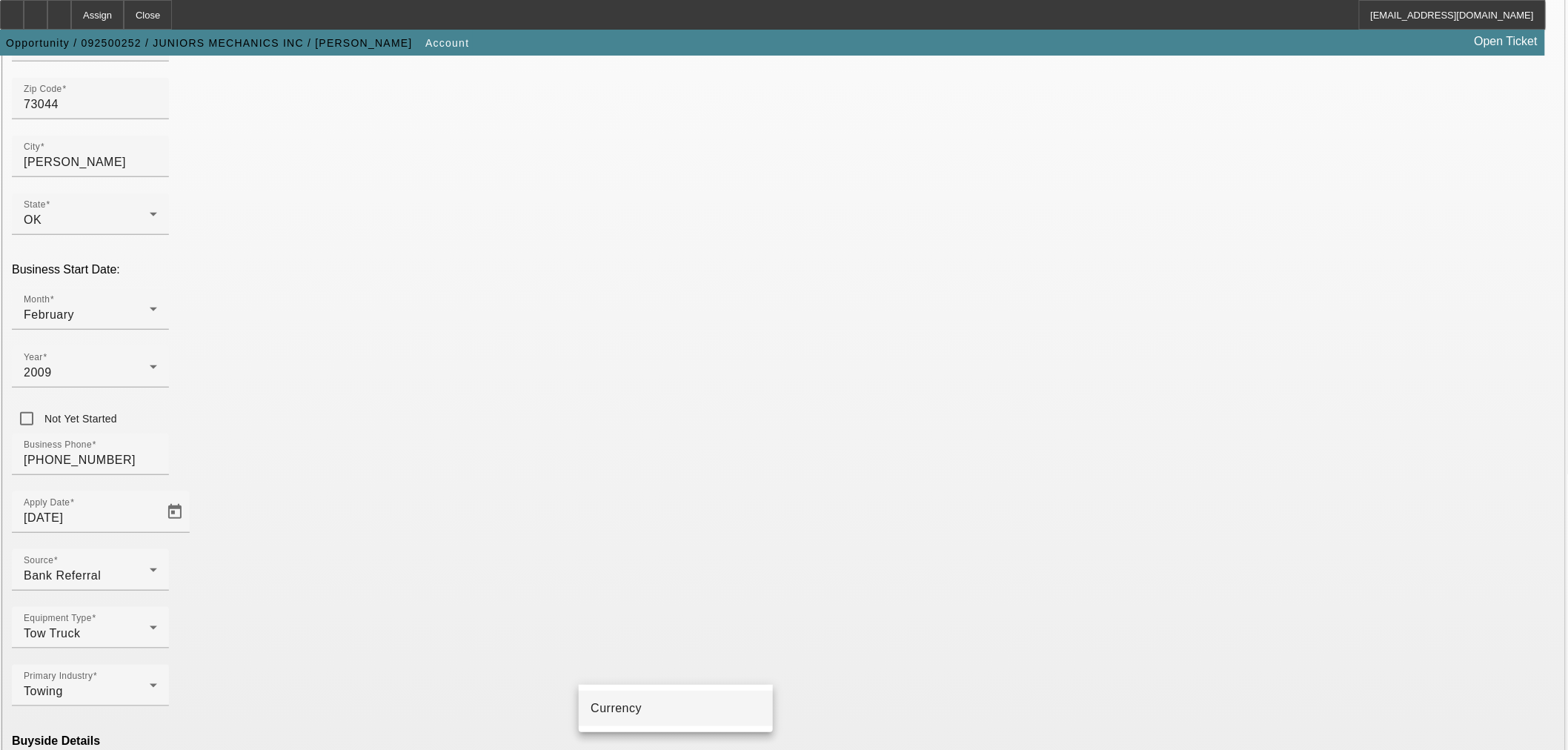
type input "Currency"
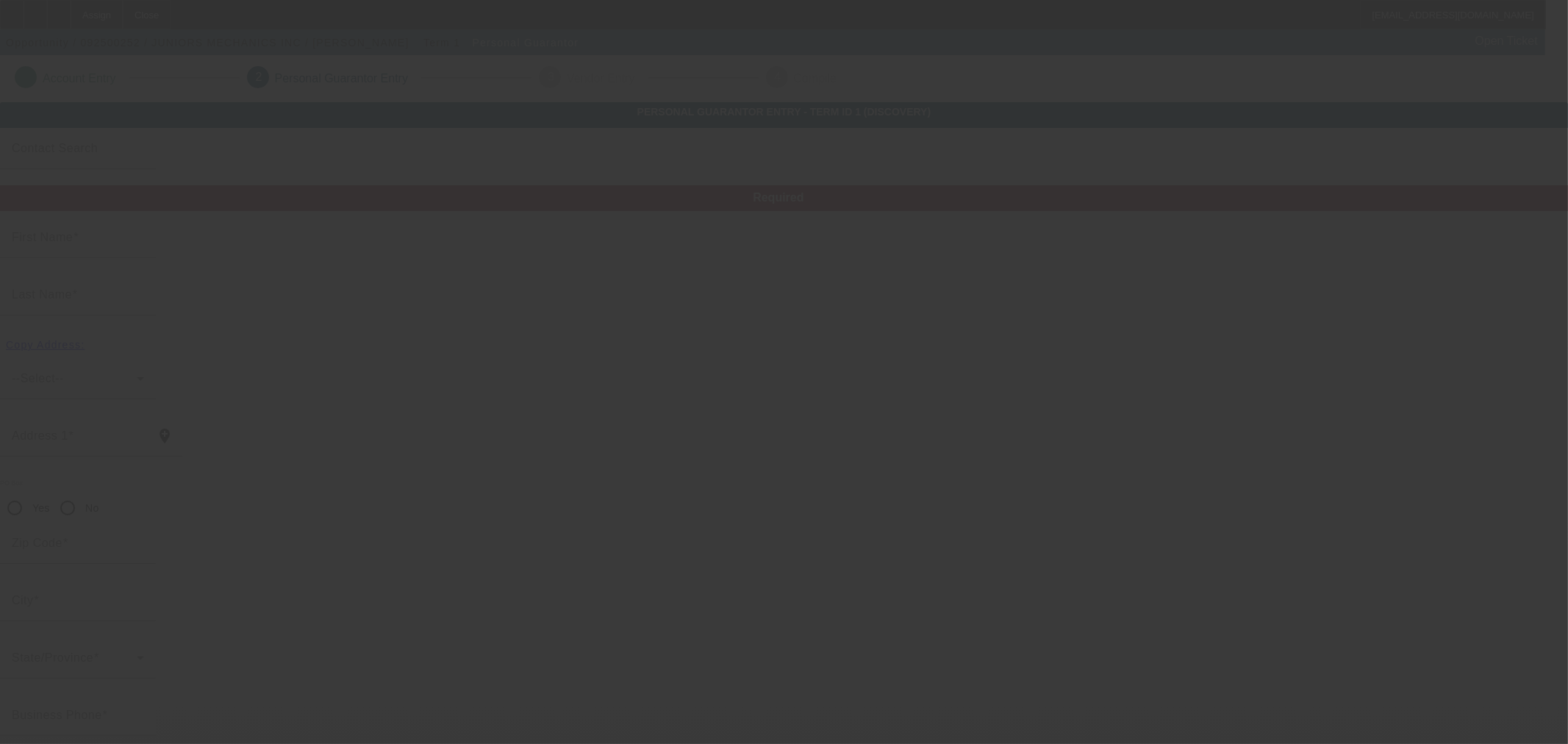
type input "Carlos"
type input "Rubio"
type input "5375 S Midwest Blvd"
radio input "true"
type input "73044"
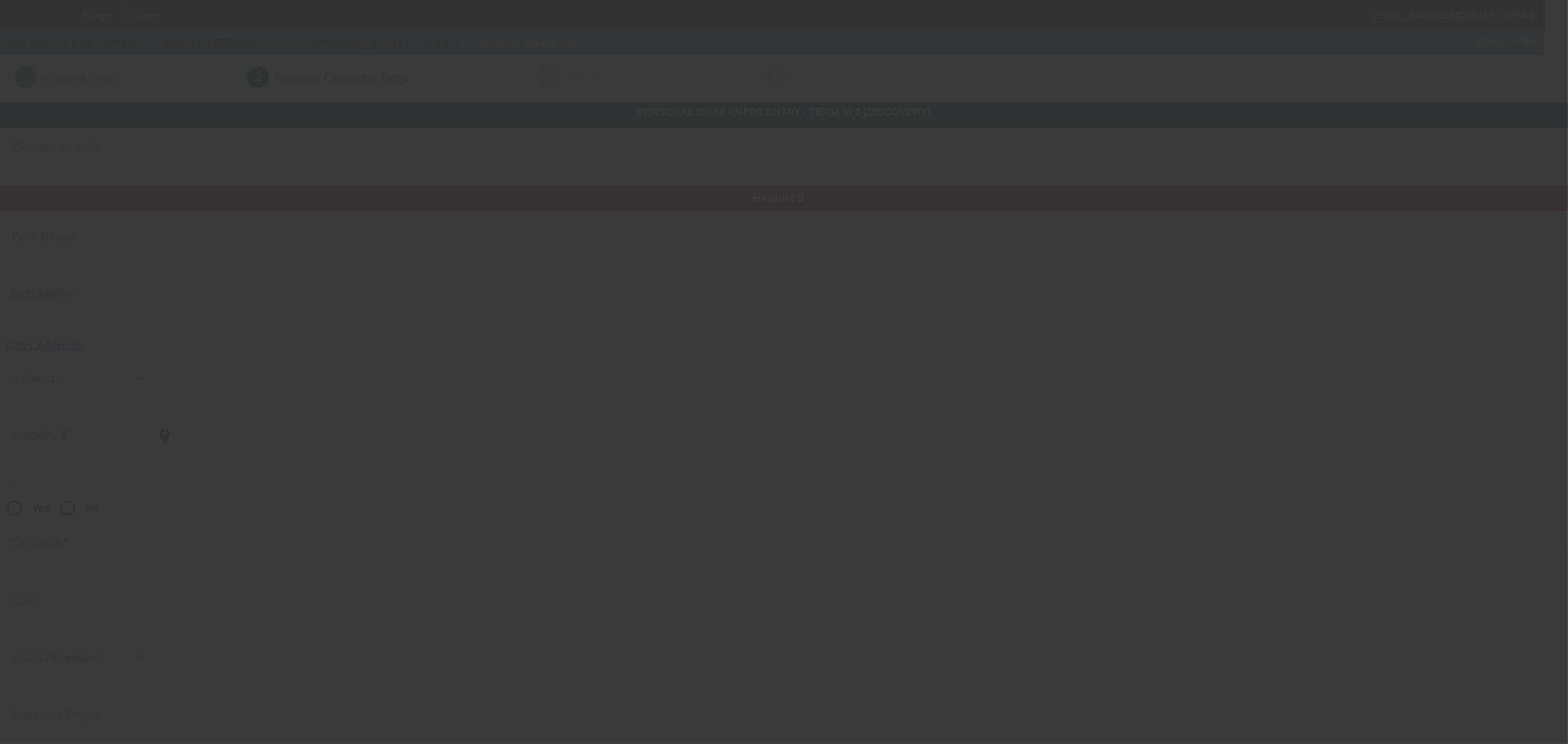
type input "Guthrie"
type input "(405) 812-7589"
type input "100"
type input "281-89-4186"
type input "carlosrubio_pelon@hotmail.com"
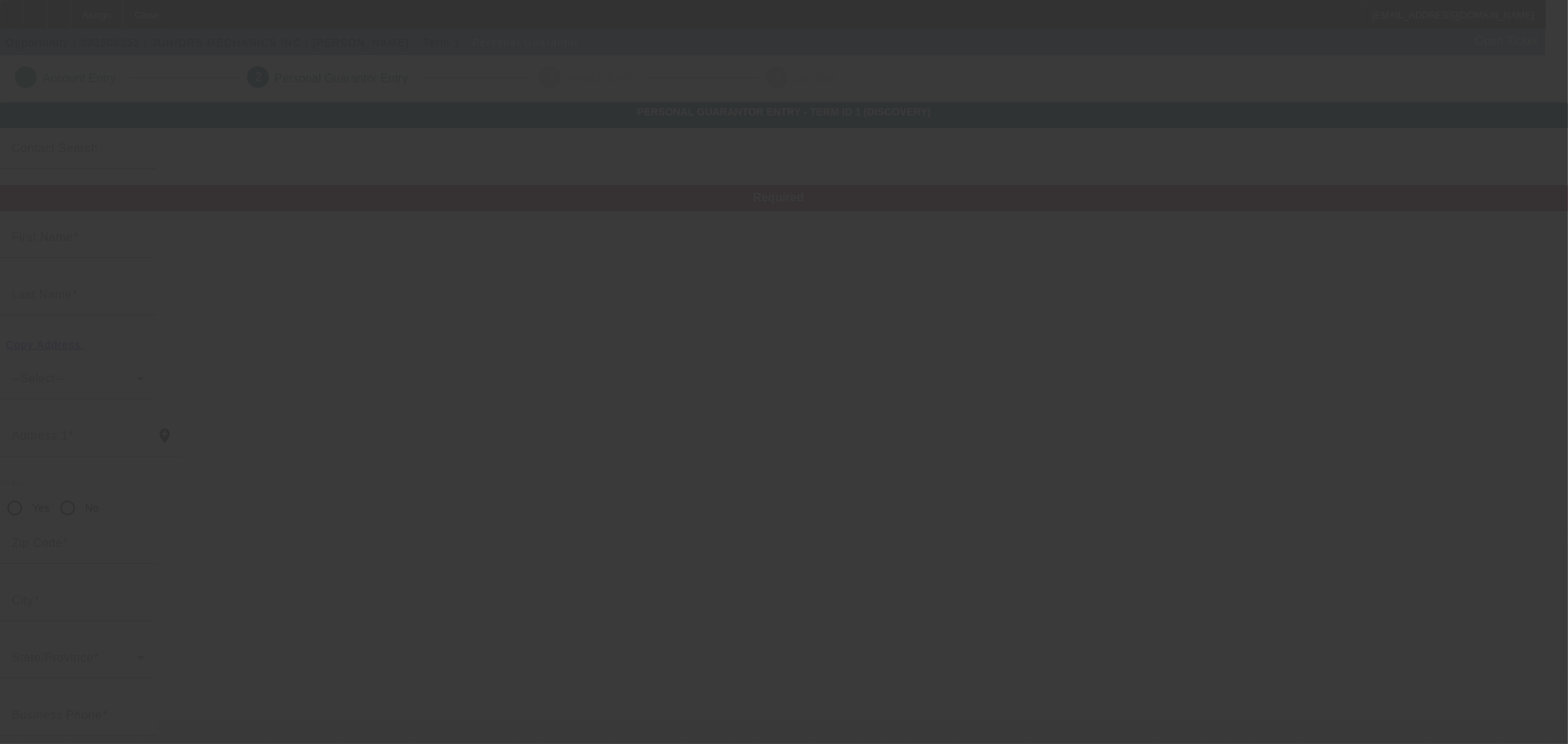
type input "A"
type input "(405) 812-7589"
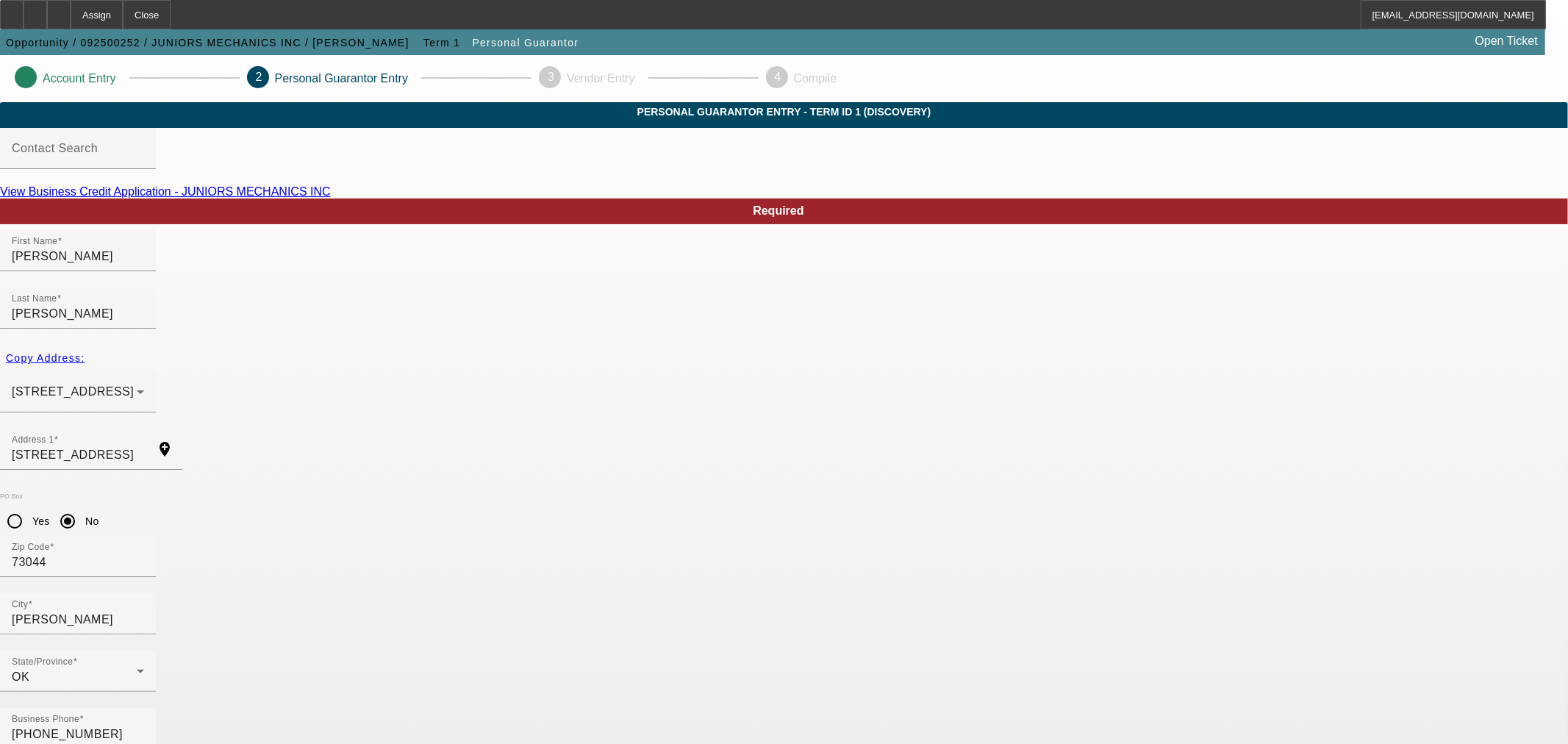
drag, startPoint x: 1090, startPoint y: 677, endPoint x: 720, endPoint y: 656, distance: 370.6
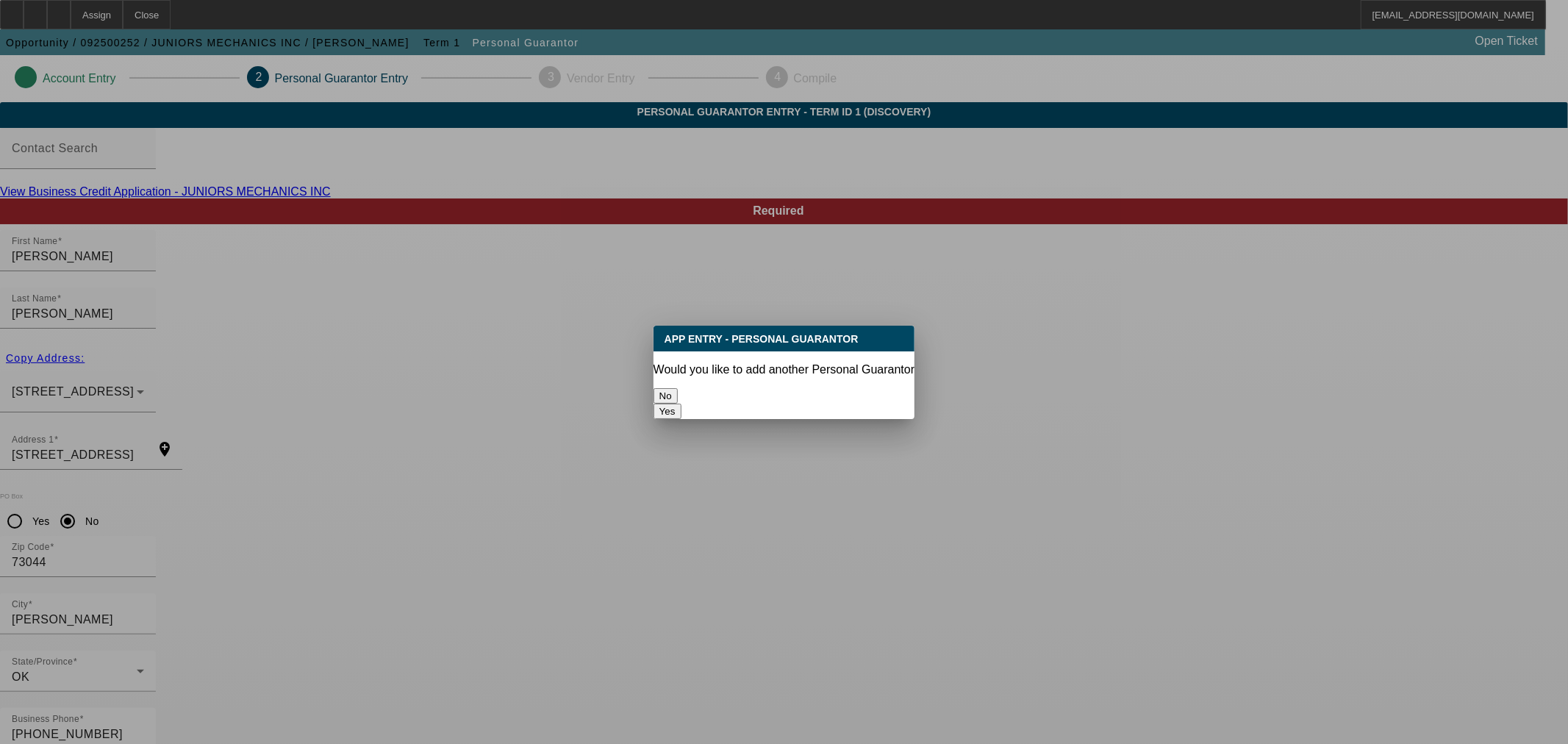
drag, startPoint x: 762, startPoint y: 381, endPoint x: 615, endPoint y: 431, distance: 155.3
click at [678, 389] on button "No" at bounding box center [665, 396] width 24 height 16
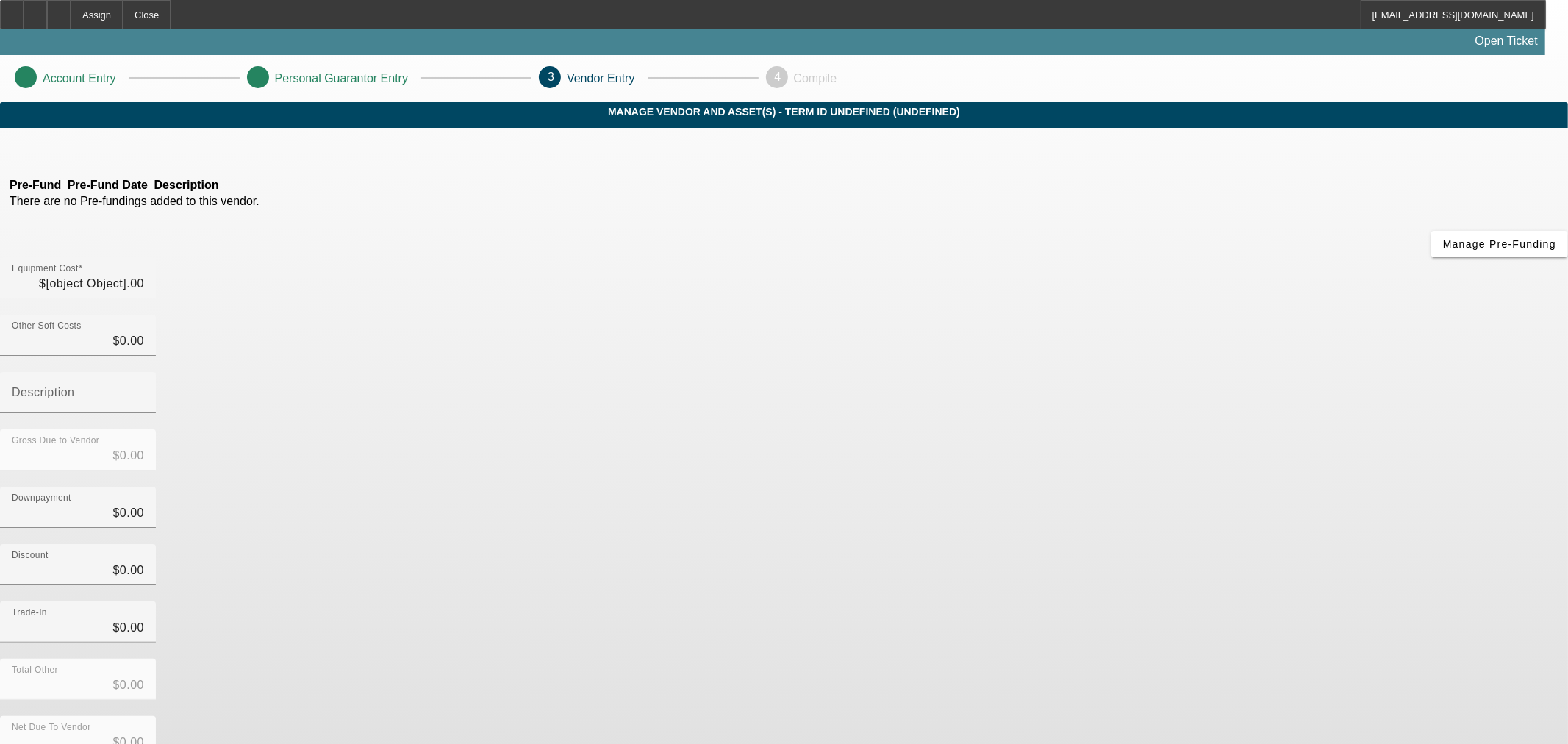
type input "$49,995.00"
type input "$5,000.00"
type input "$44,995.00"
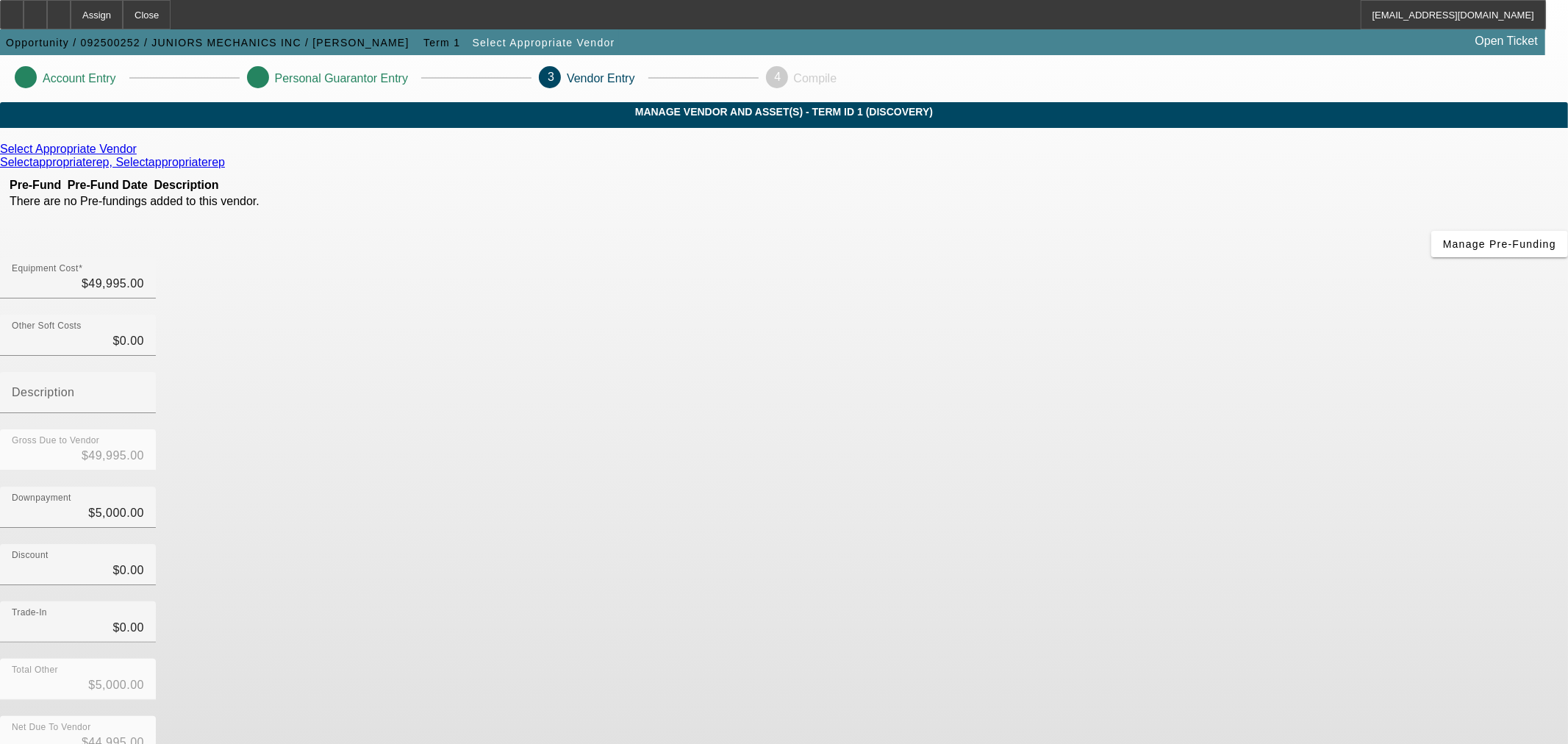
click at [141, 155] on icon at bounding box center [141, 148] width 0 height 13
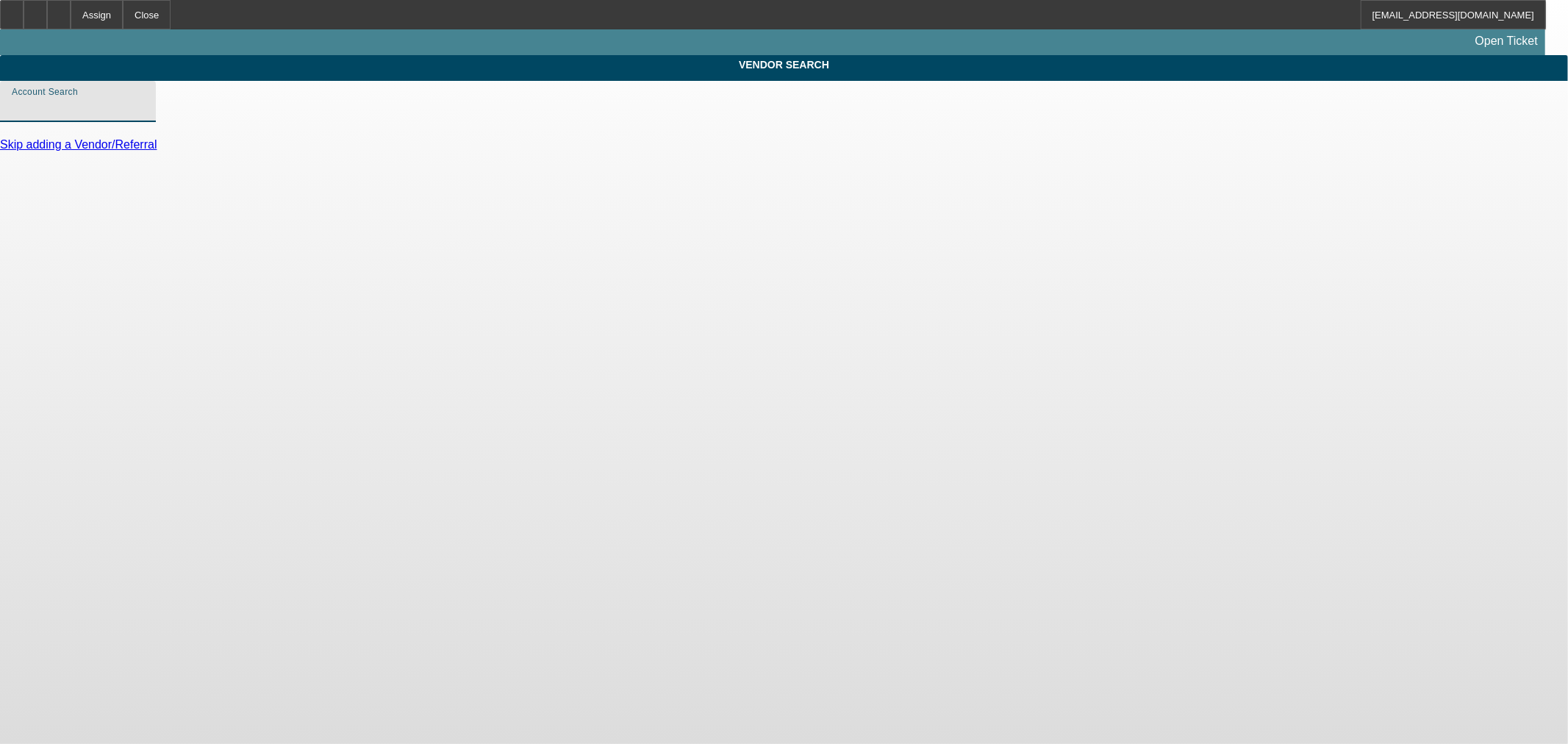
click at [144, 116] on input "Account Search" at bounding box center [78, 107] width 133 height 18
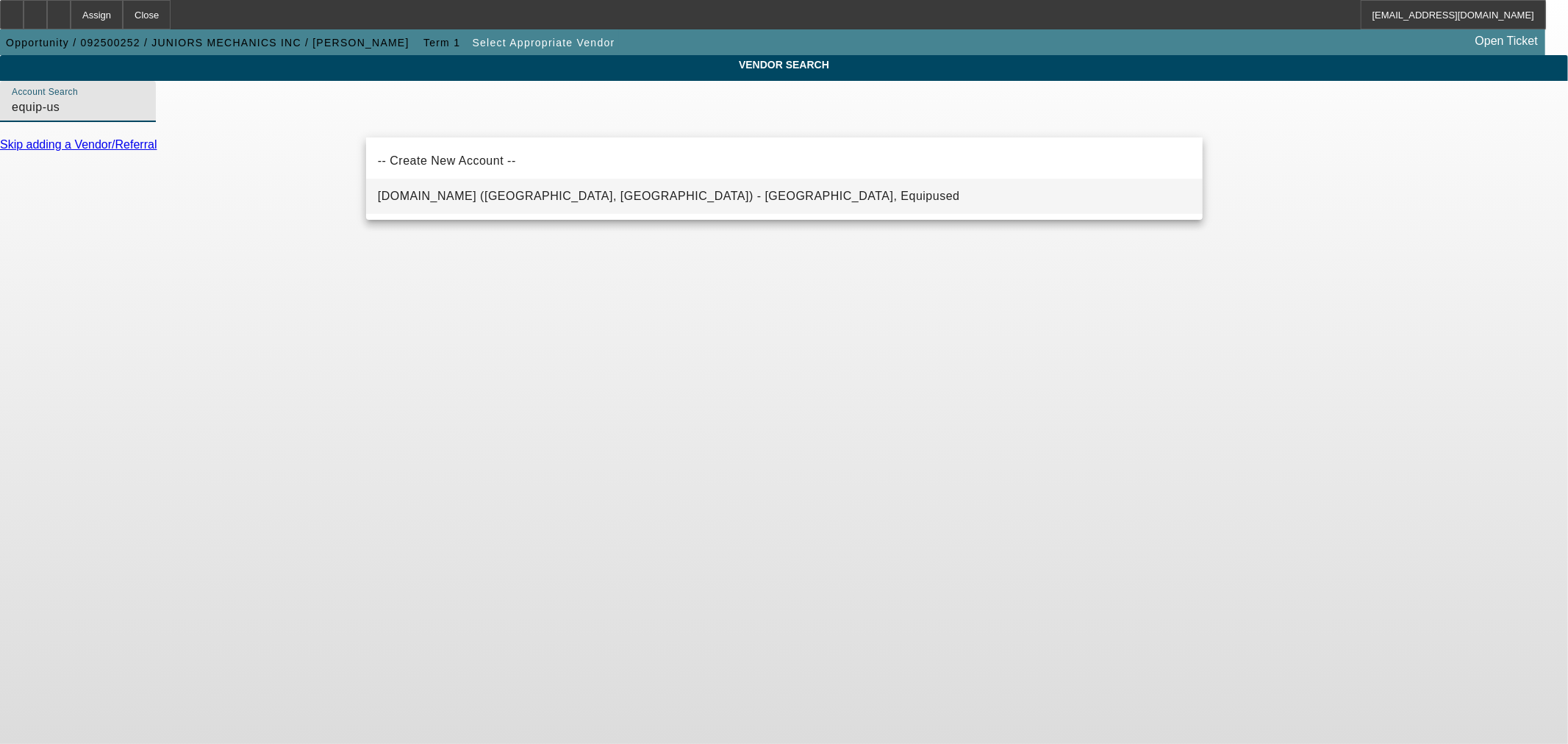
click at [507, 207] on mat-option "Equip-Used.com (Northbrook, IL) - Equipused, Equipused" at bounding box center [784, 196] width 836 height 35
type input "Equip-Used.com (Northbrook, IL) - Equipused, Equipused"
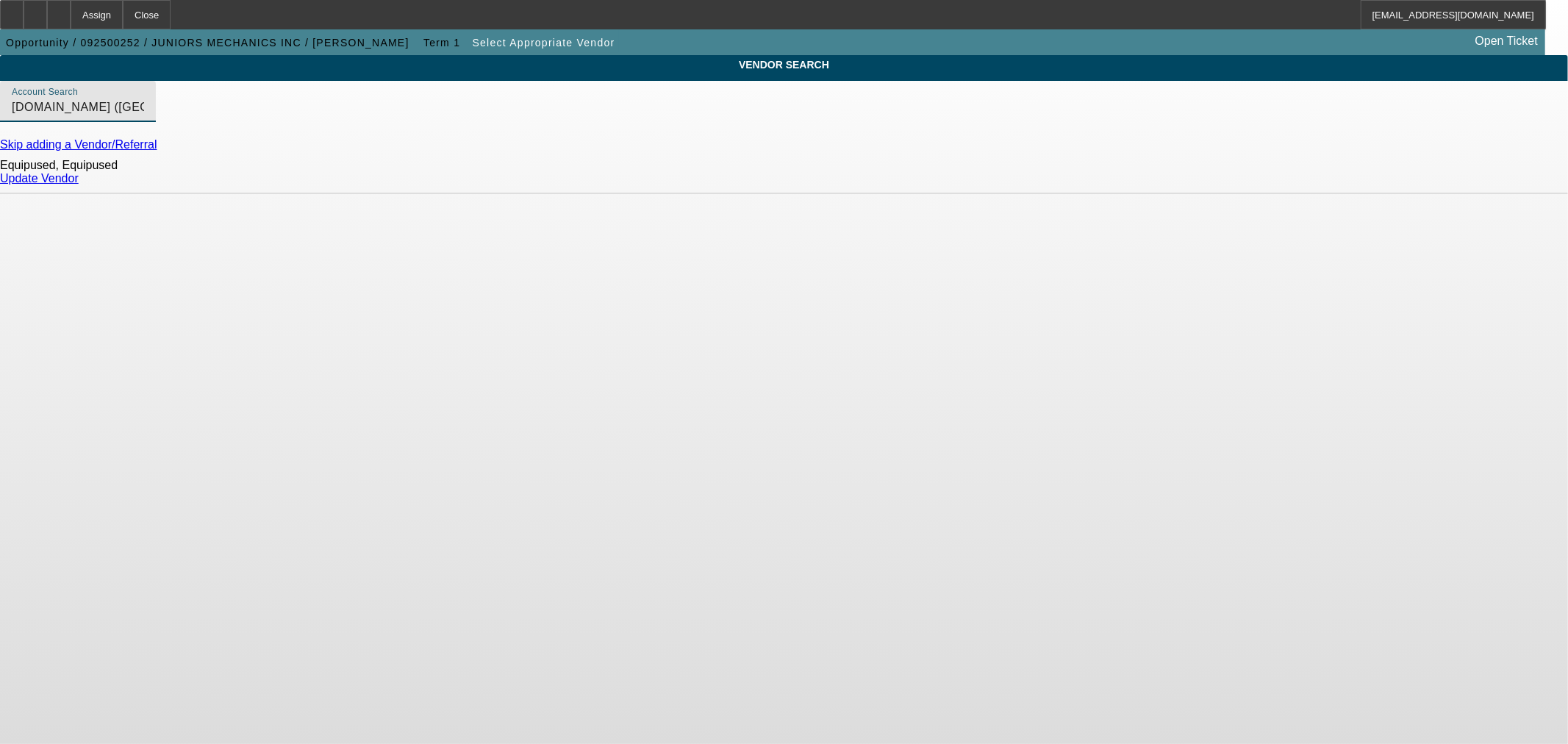
click at [79, 185] on link "Update Vendor" at bounding box center [39, 178] width 79 height 13
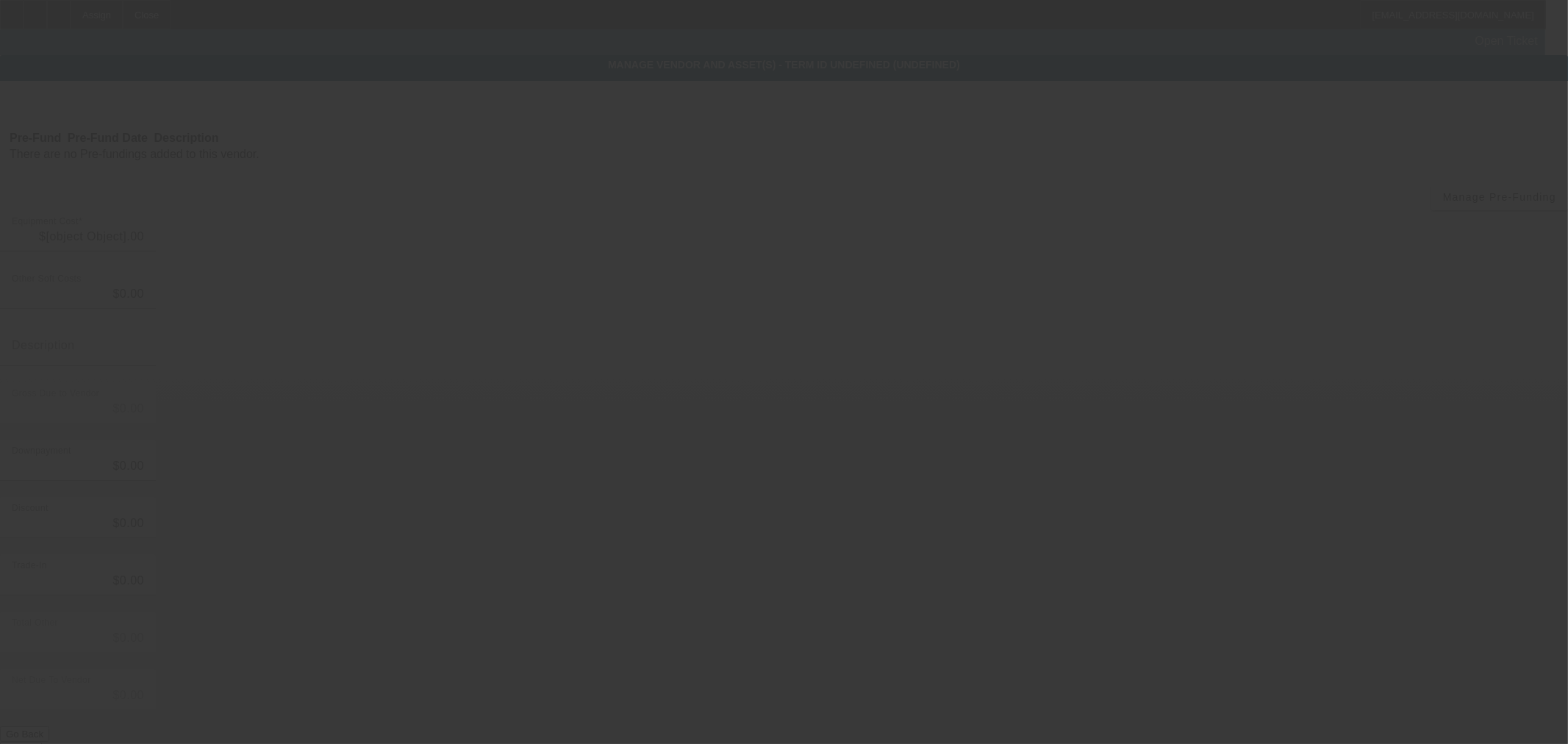
type input "$49,995.00"
type input "$5,000.00"
type input "$44,995.00"
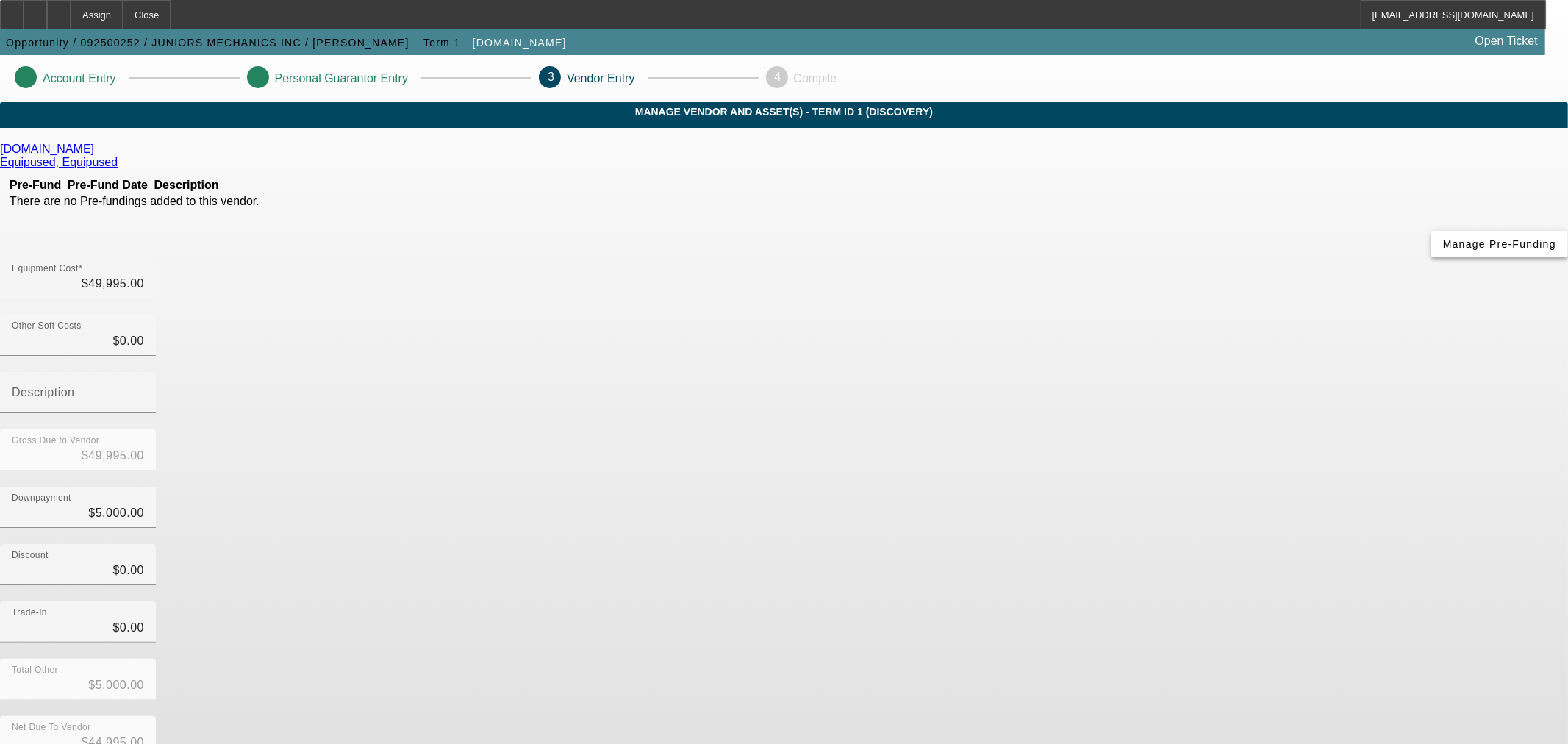
click at [1431, 262] on span "button" at bounding box center [1500, 244] width 137 height 35
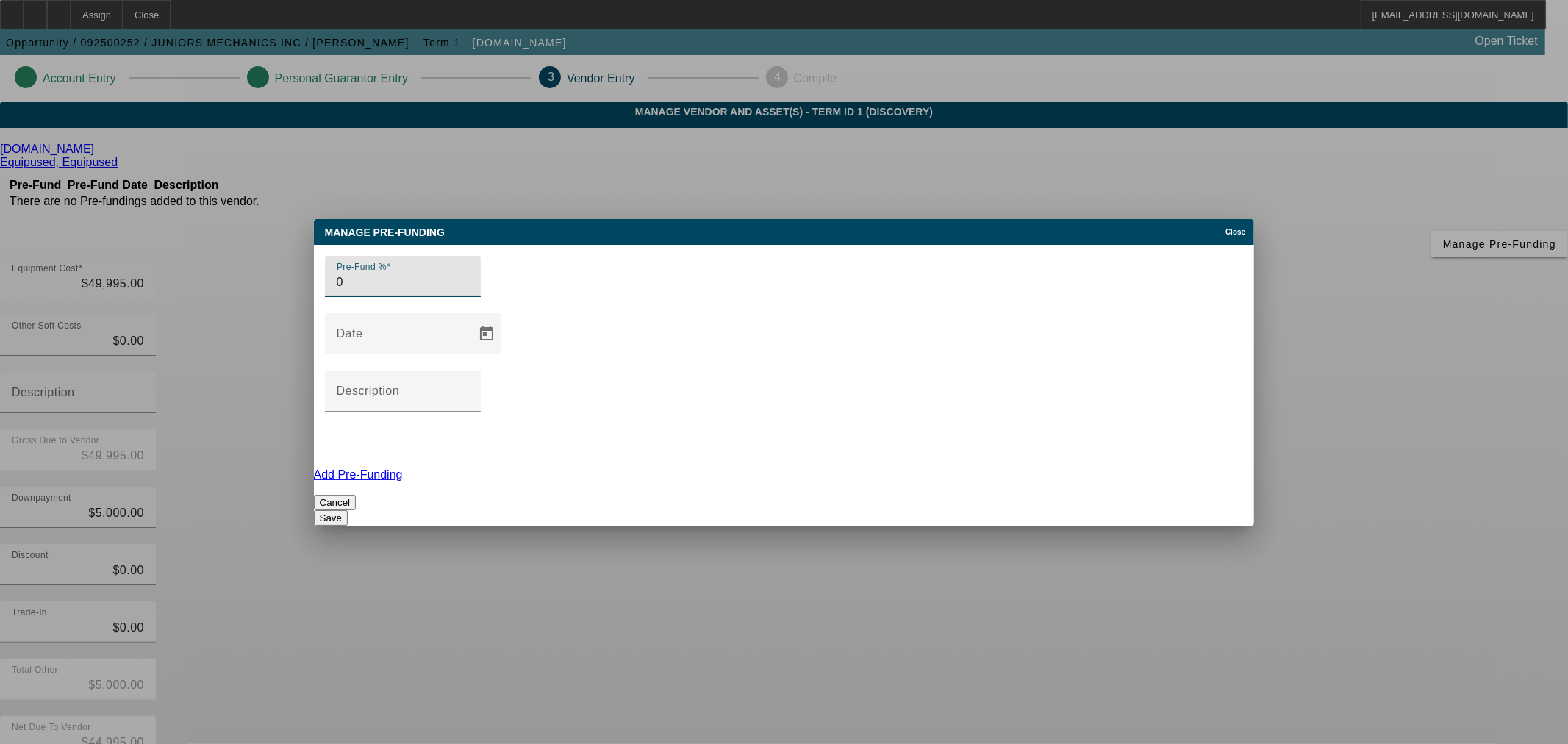
type input "0"
drag, startPoint x: 829, startPoint y: 419, endPoint x: 857, endPoint y: 422, distance: 28.2
click at [347, 511] on button "Save" at bounding box center [331, 518] width 34 height 16
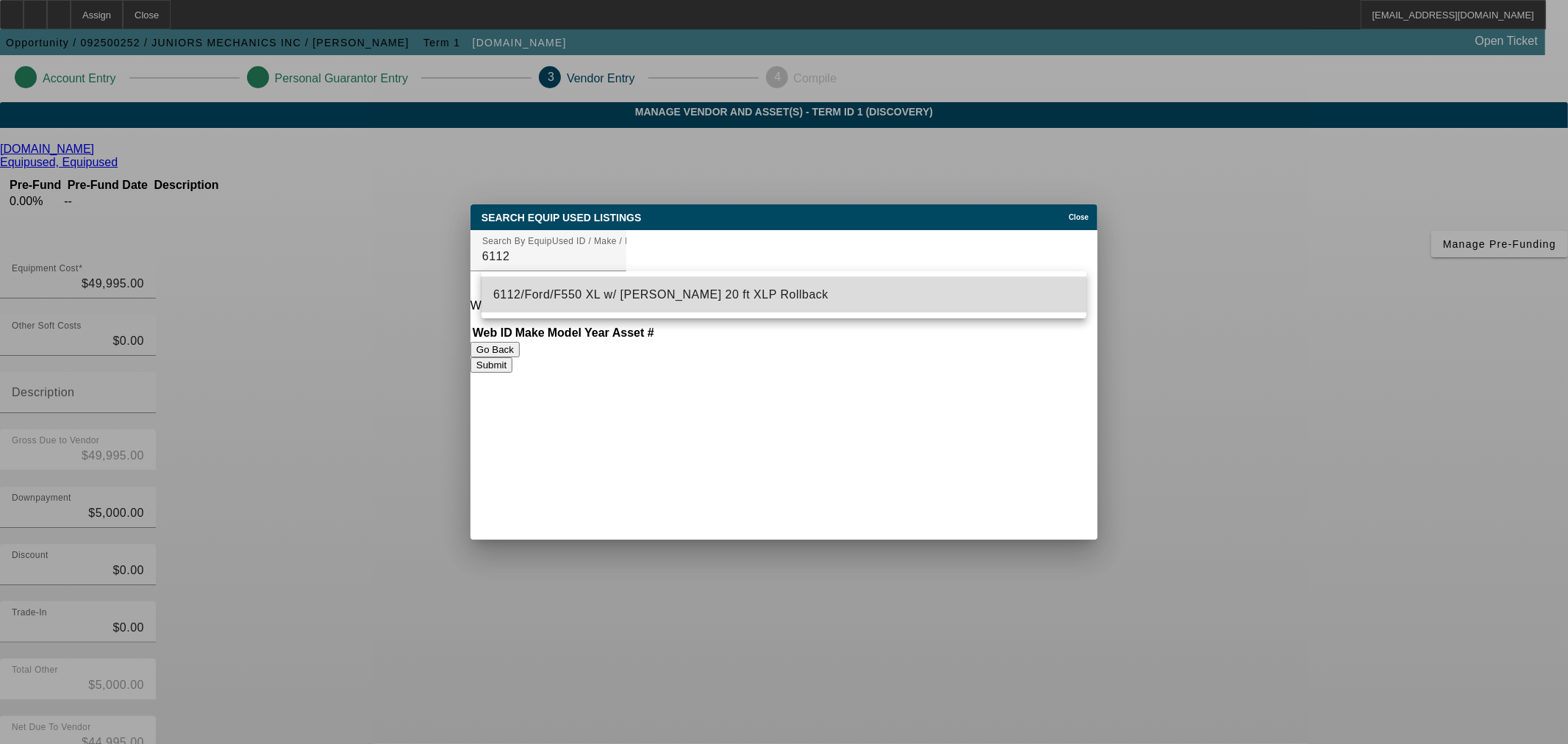
click at [659, 300] on span "6112/Ford/F550 XL w/ Jerr-Dan 20 ft XLP Rollback" at bounding box center [662, 295] width 336 height 18
type input "6112/Ford/F550 XL w/ Jerr-Dan 20 ft XLP Rollback"
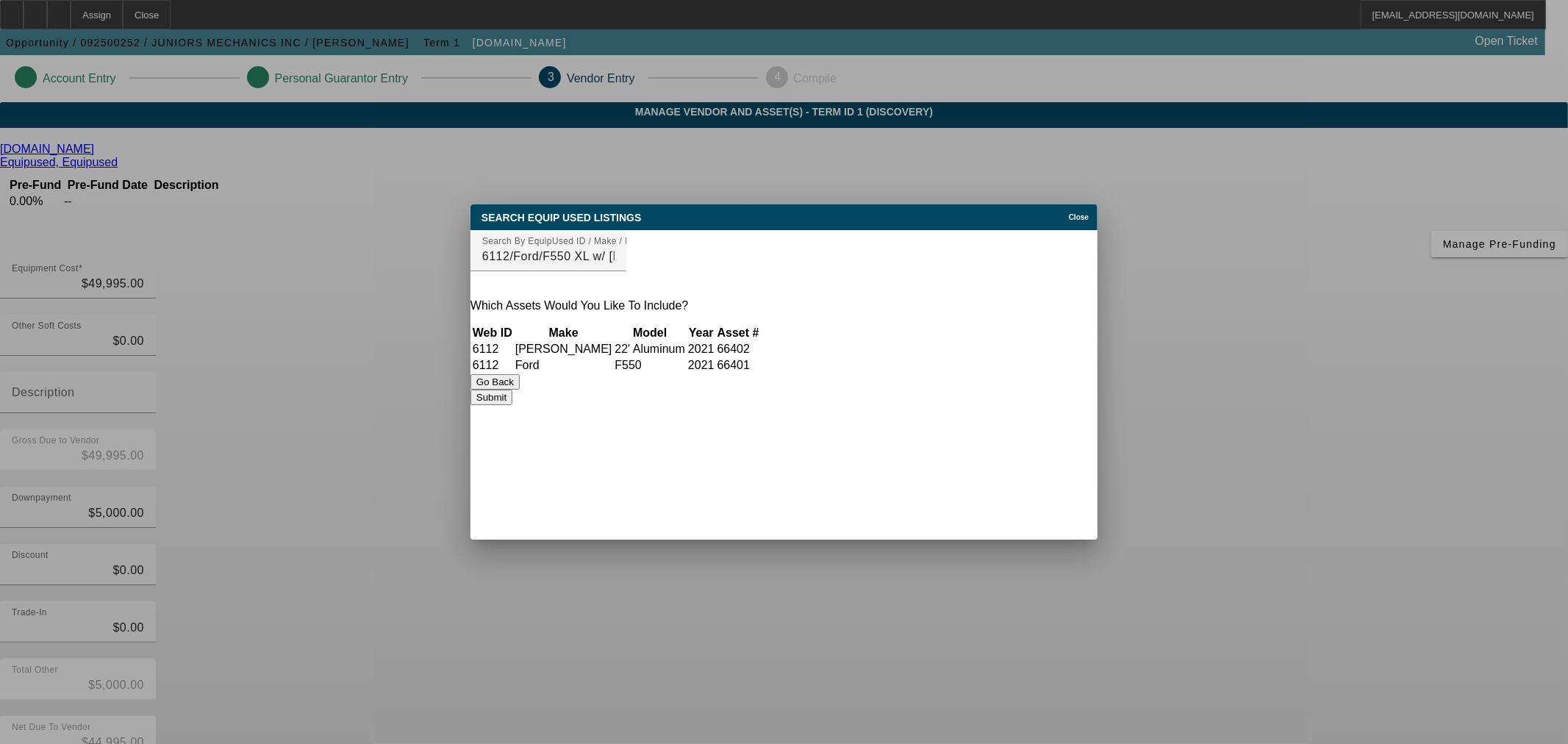
click at [512, 404] on button "Submit" at bounding box center [491, 397] width 42 height 16
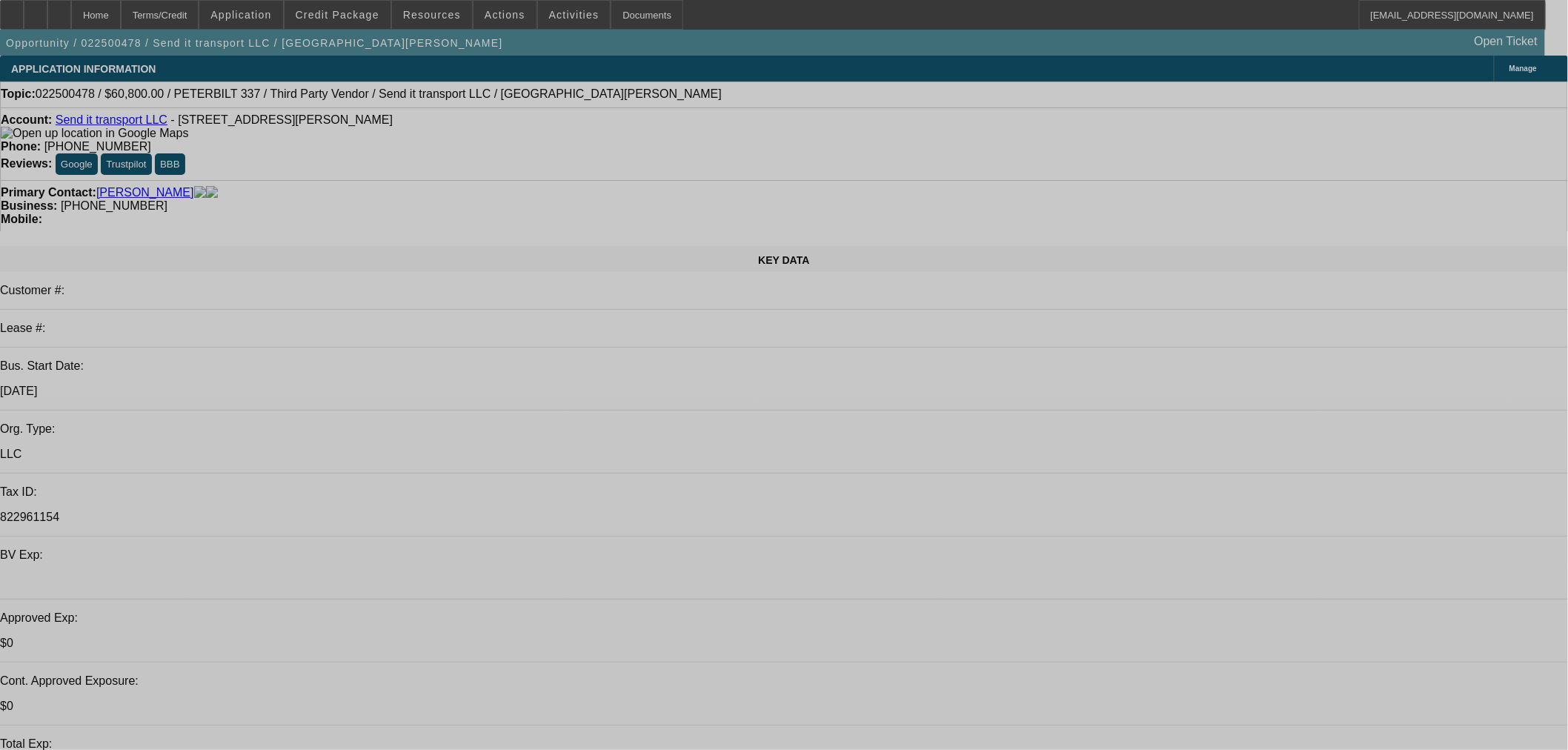
select select "0"
select select "2"
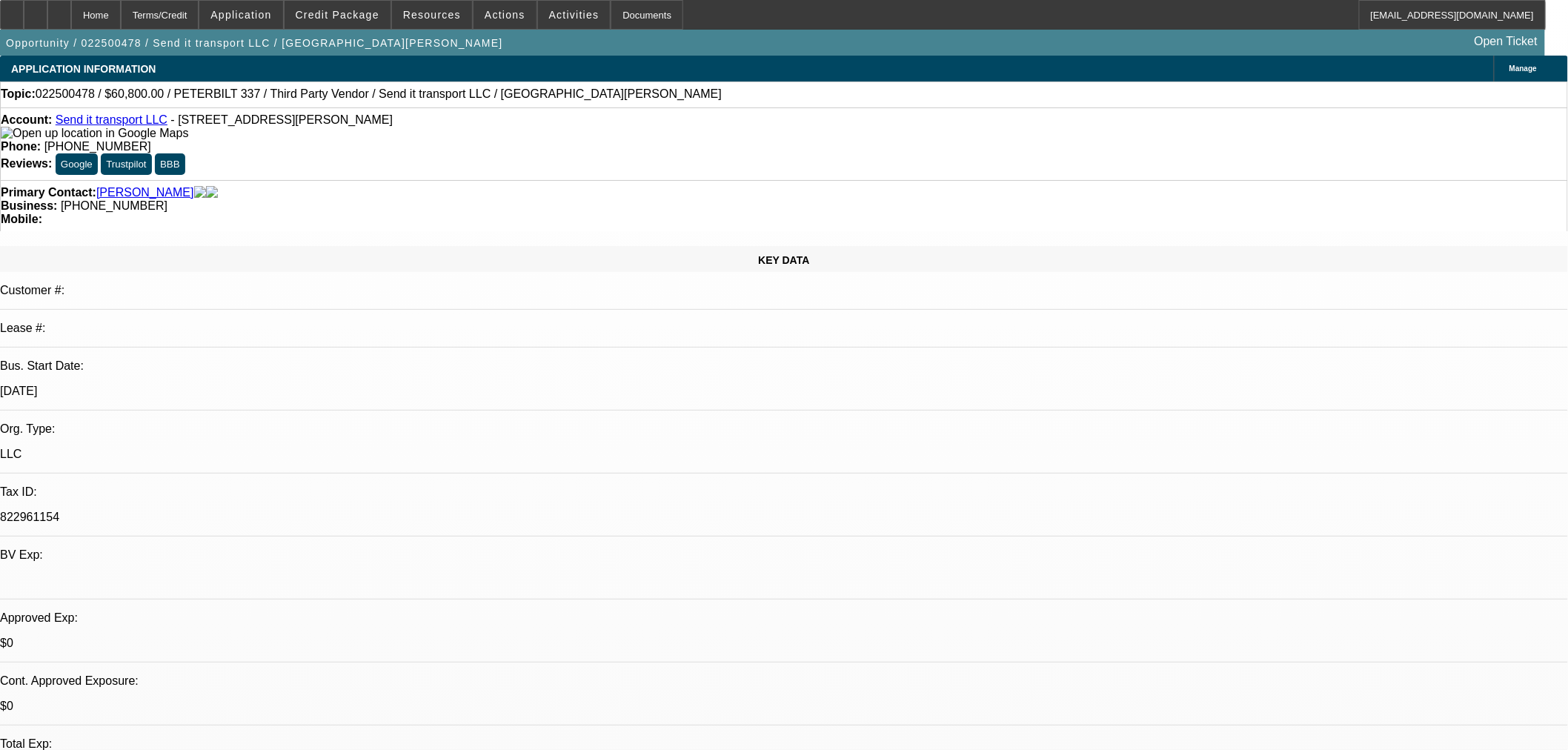
select select "0"
select select "6"
select select "0"
select select "3"
select select "0"
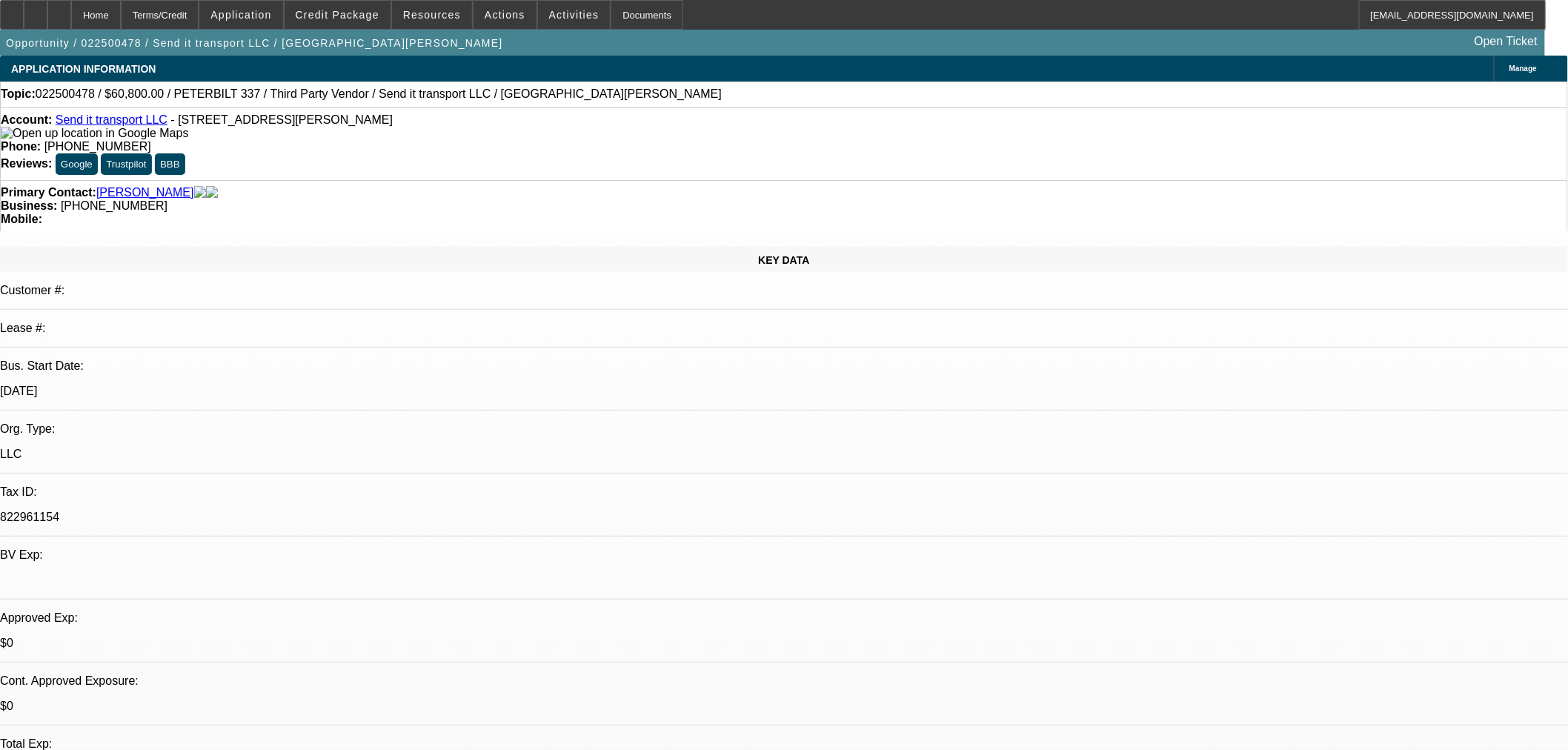
select select "6"
select select "0"
select select "3"
select select "0"
select select "6"
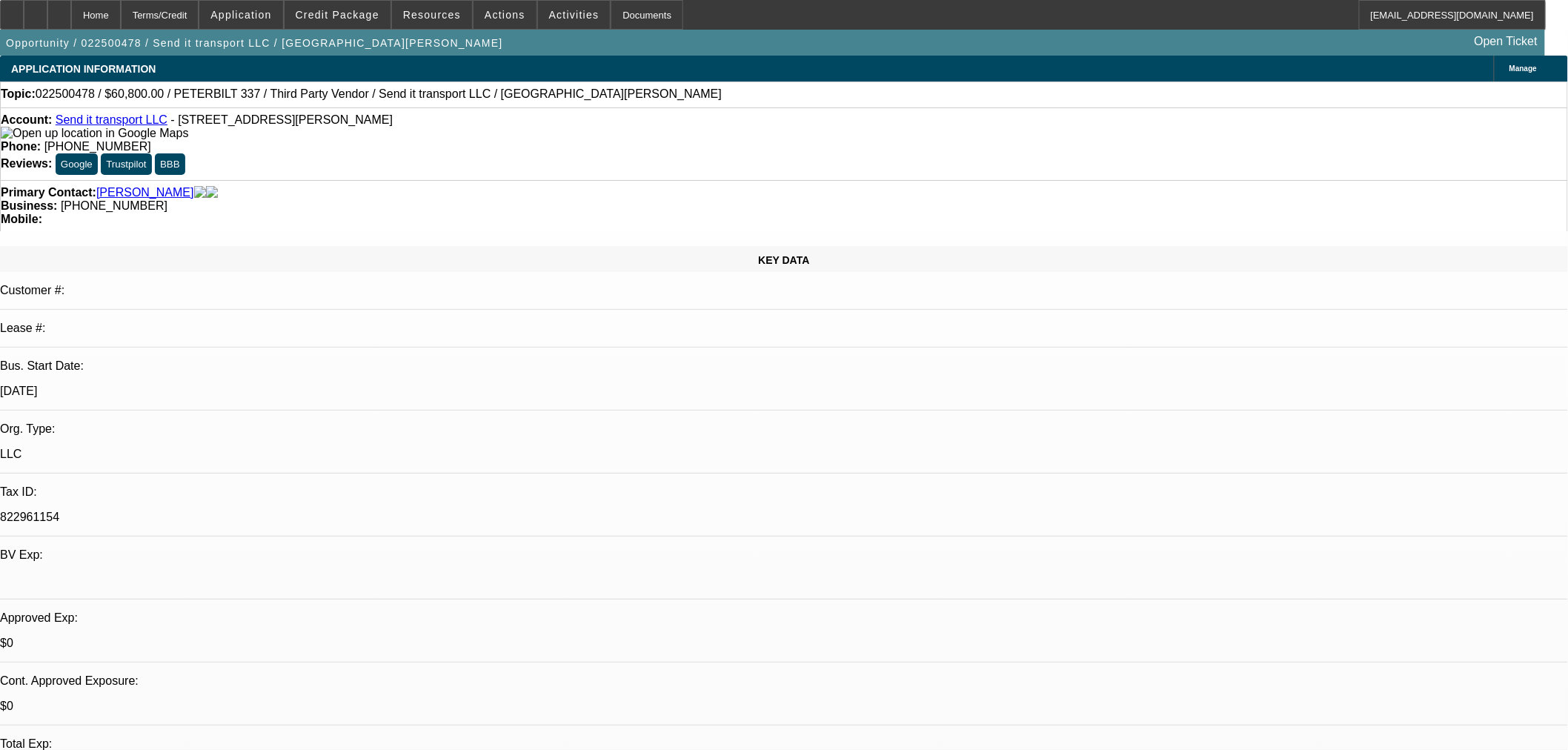
select select "0"
select select "6"
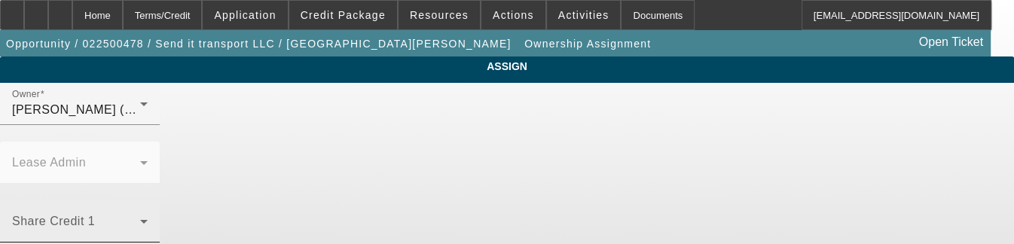
click at [148, 200] on div "Share Credit 1" at bounding box center [80, 221] width 136 height 42
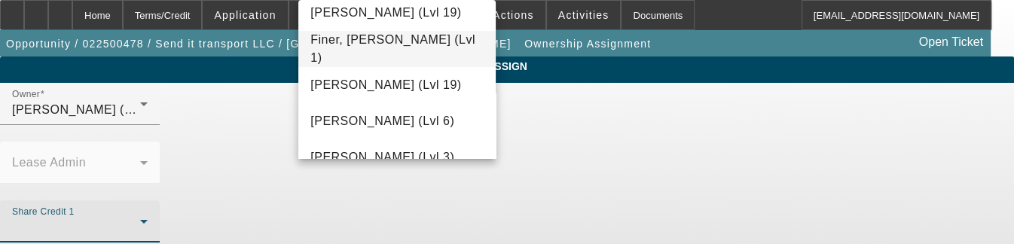
scroll to position [530, 0]
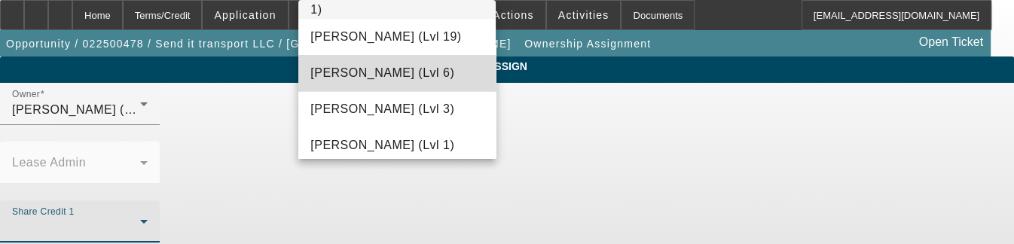
click at [402, 80] on span "[PERSON_NAME] (Lvl 6)" at bounding box center [382, 73] width 144 height 18
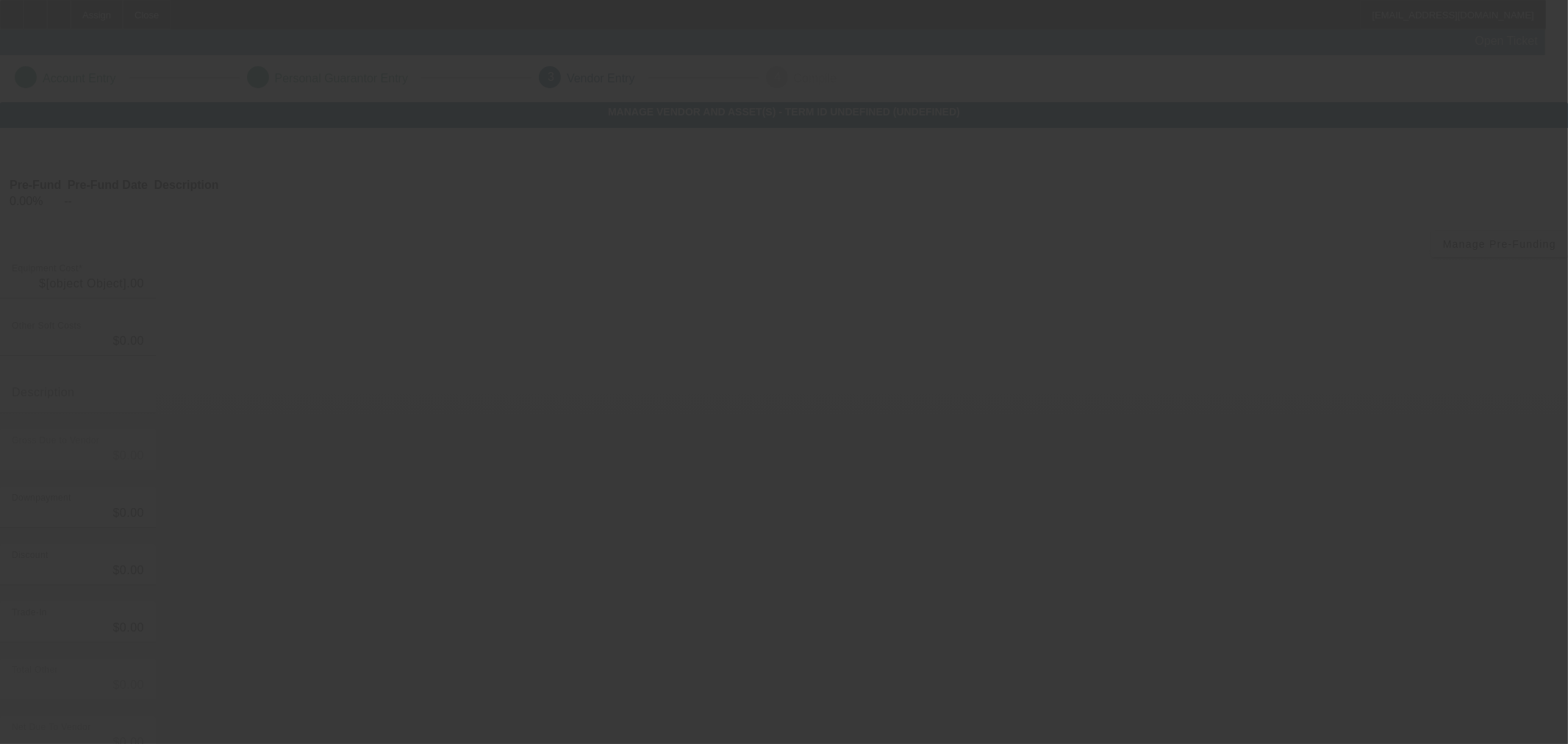
type input "$49,995.00"
type input "$5,000.00"
type input "$44,995.00"
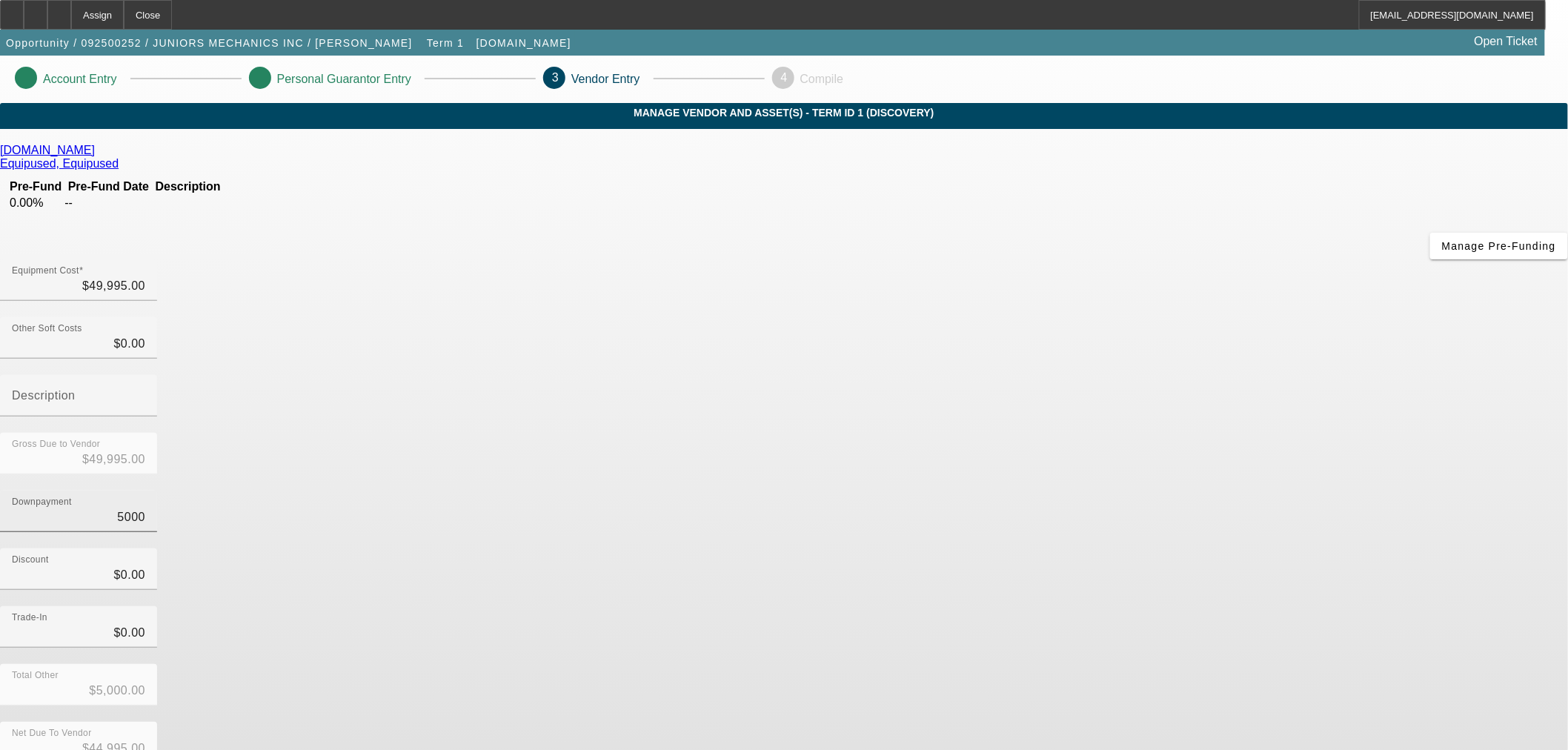
click at [146, 509] on input "5000" at bounding box center [79, 518] width 134 height 18
type input "0"
type input "$0.00"
type input "$49,995.00"
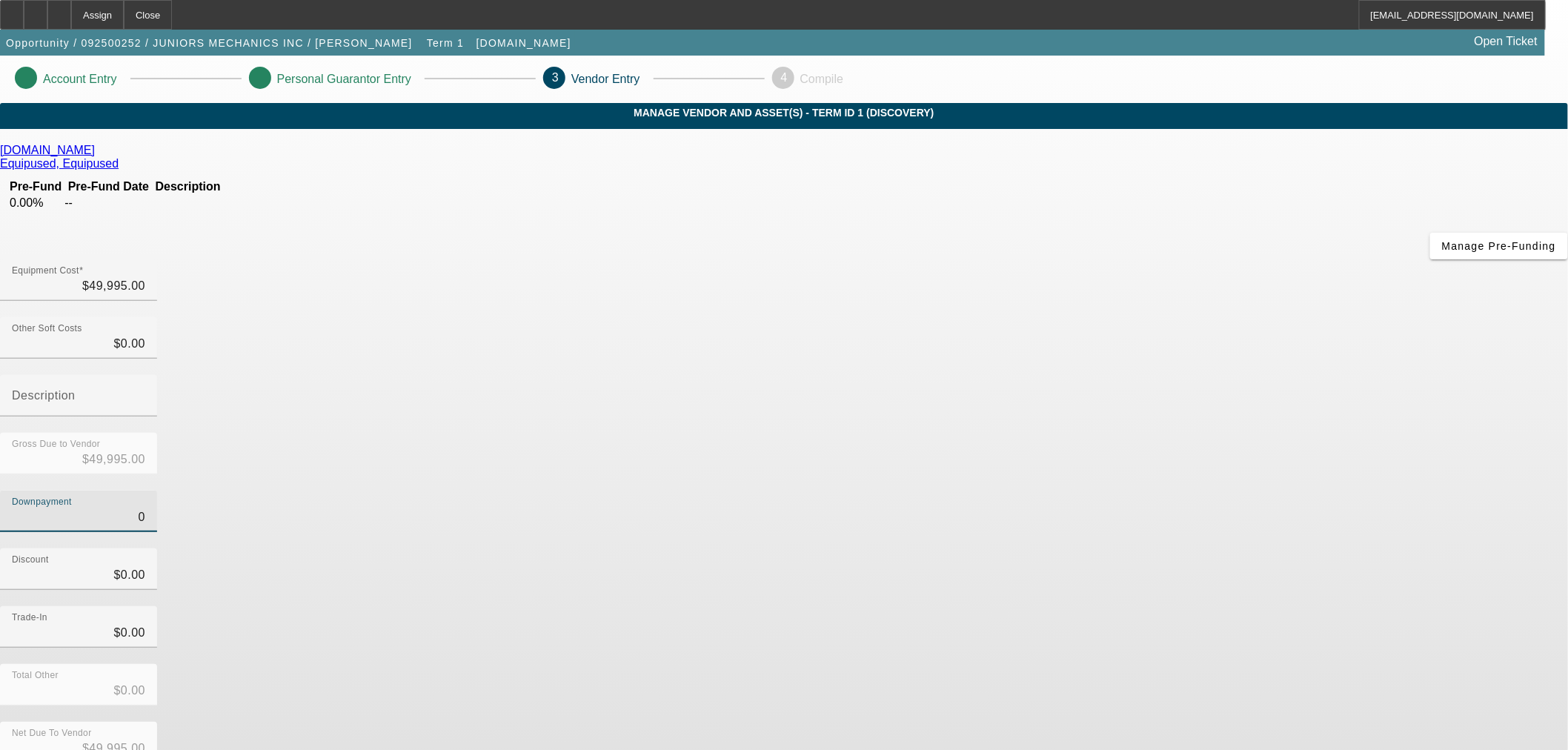
type input "$0.00"
click at [1098, 548] on div "Discount $0.00" at bounding box center [784, 577] width 1568 height 58
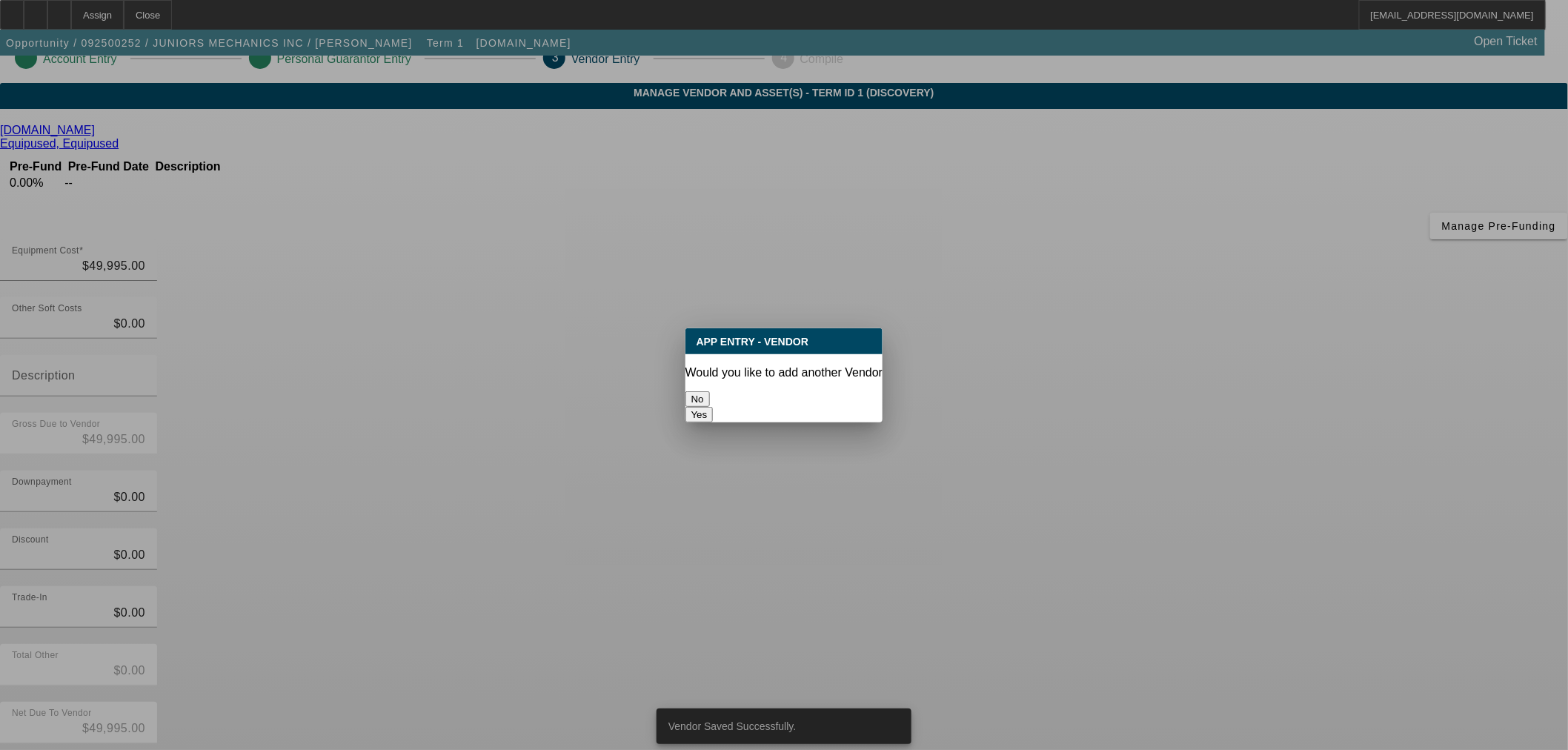
click at [710, 392] on button "No" at bounding box center [697, 400] width 25 height 16
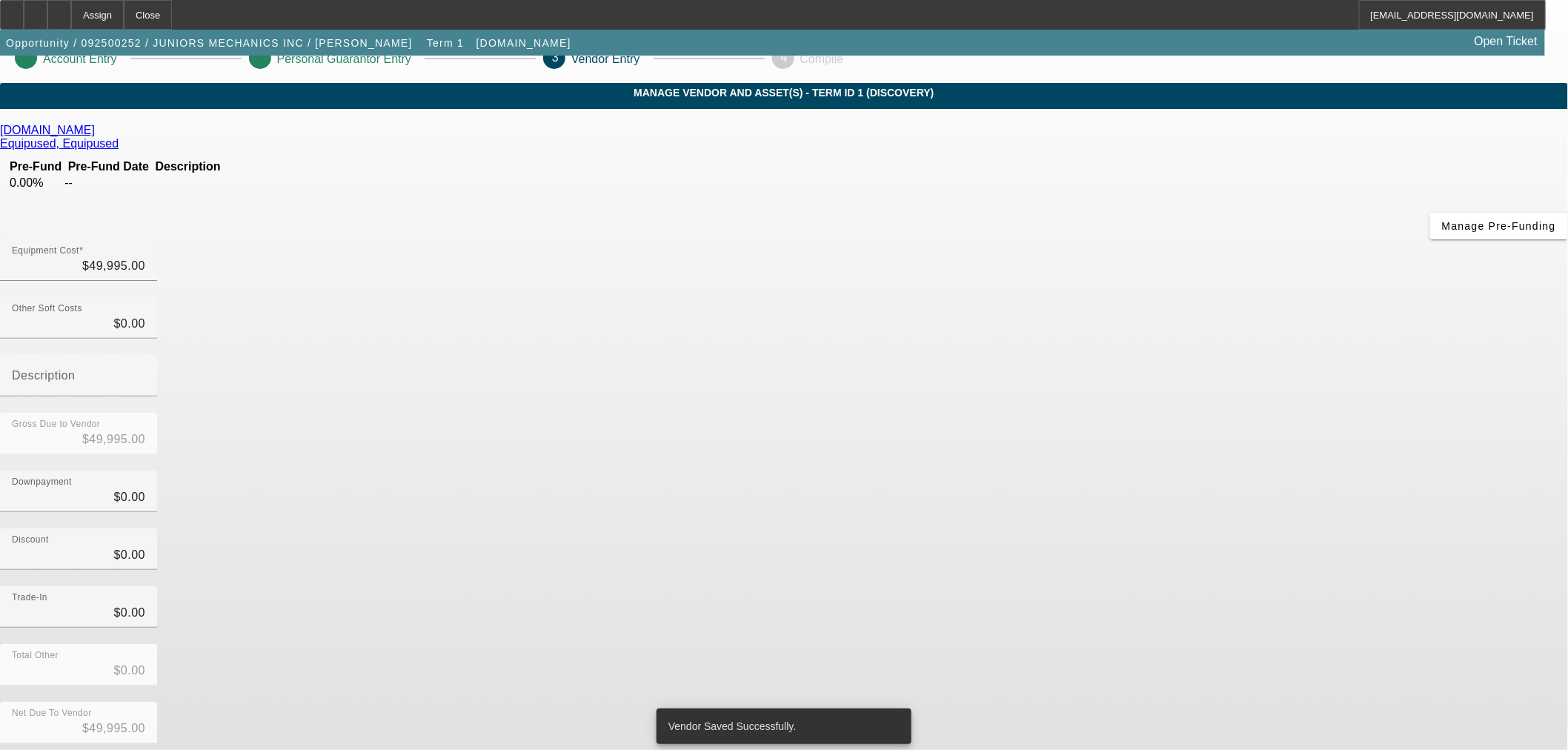
scroll to position [20, 0]
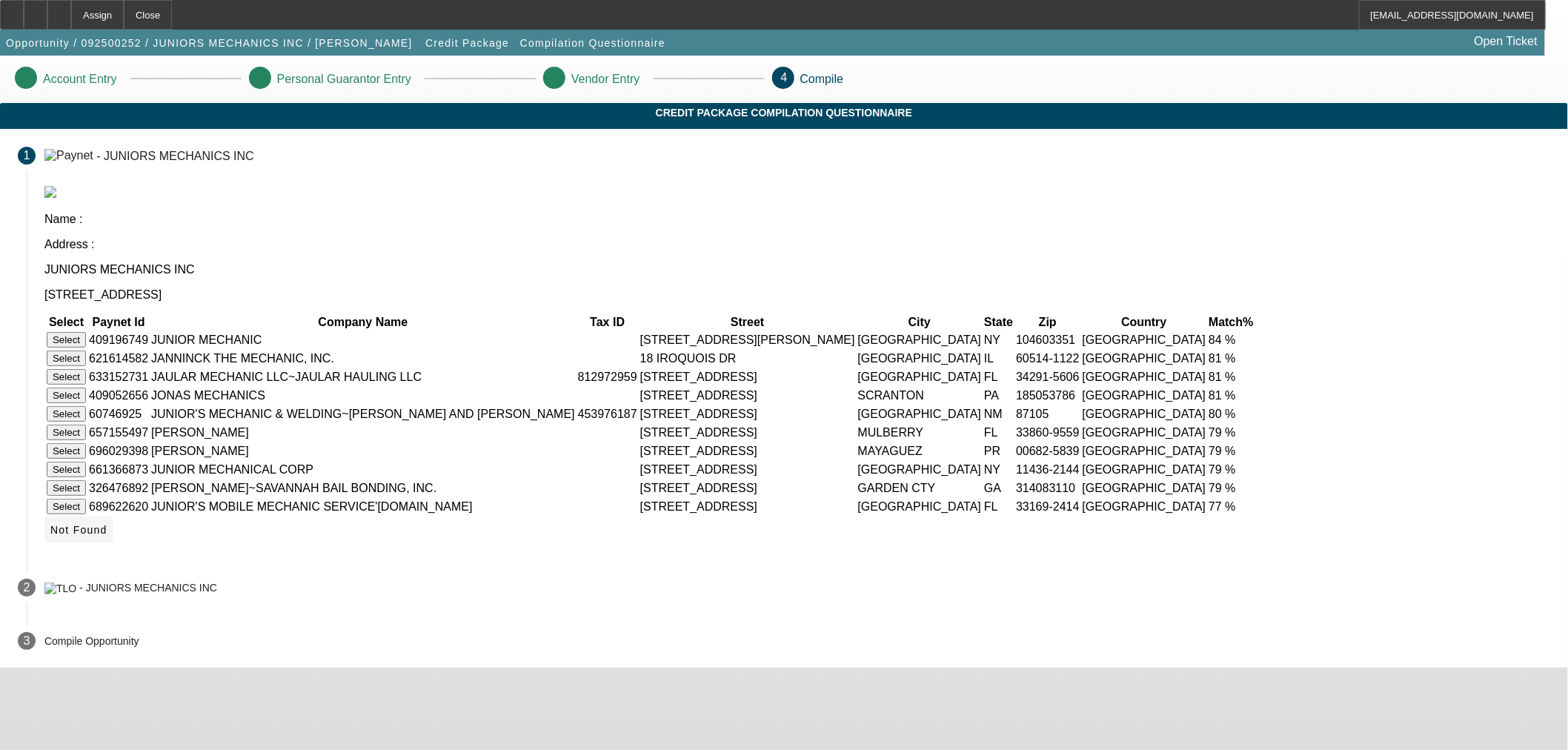
click at [50, 536] on icon at bounding box center [50, 531] width 0 height 12
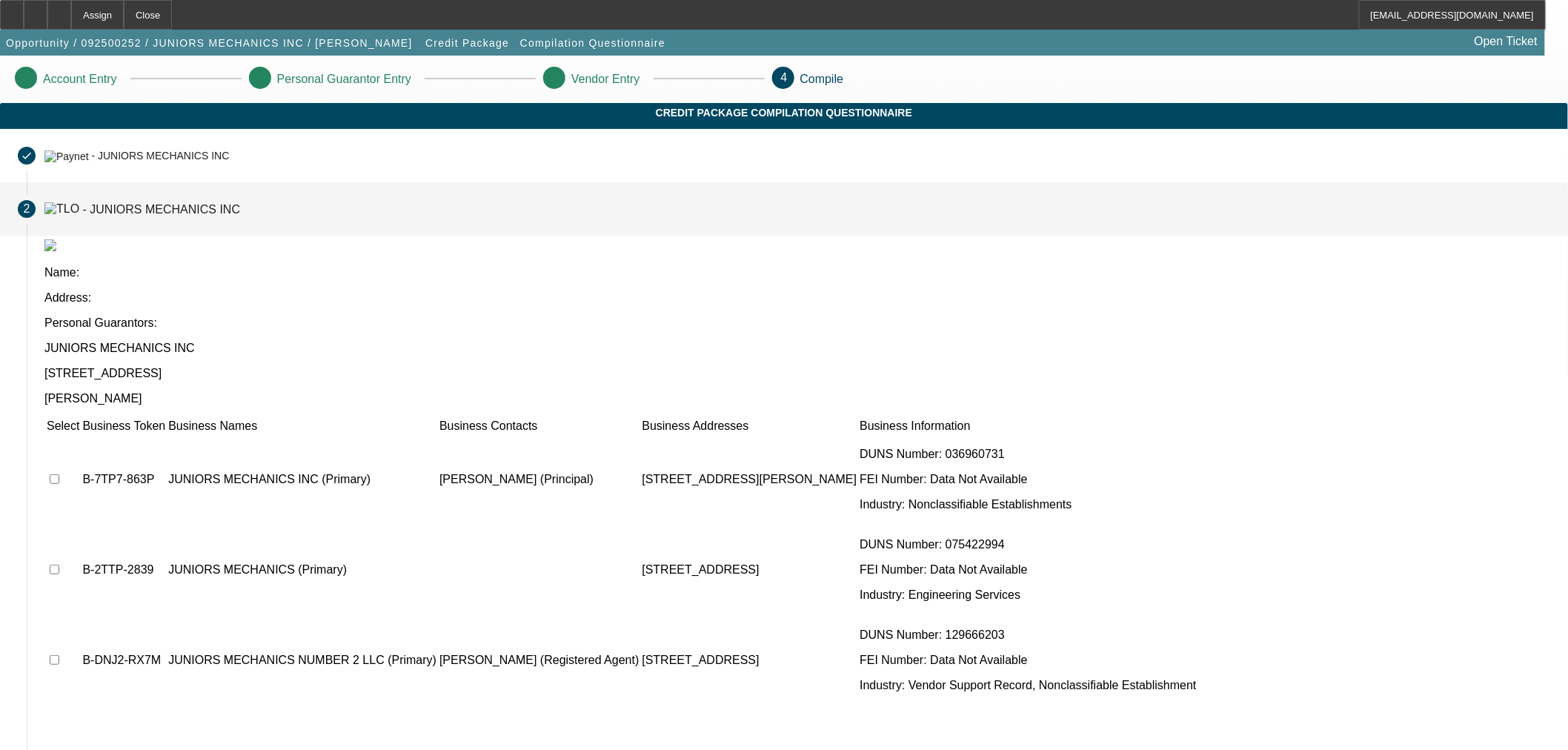
click at [59, 474] on input "checkbox" at bounding box center [54, 479] width 10 height 10
checkbox input "true"
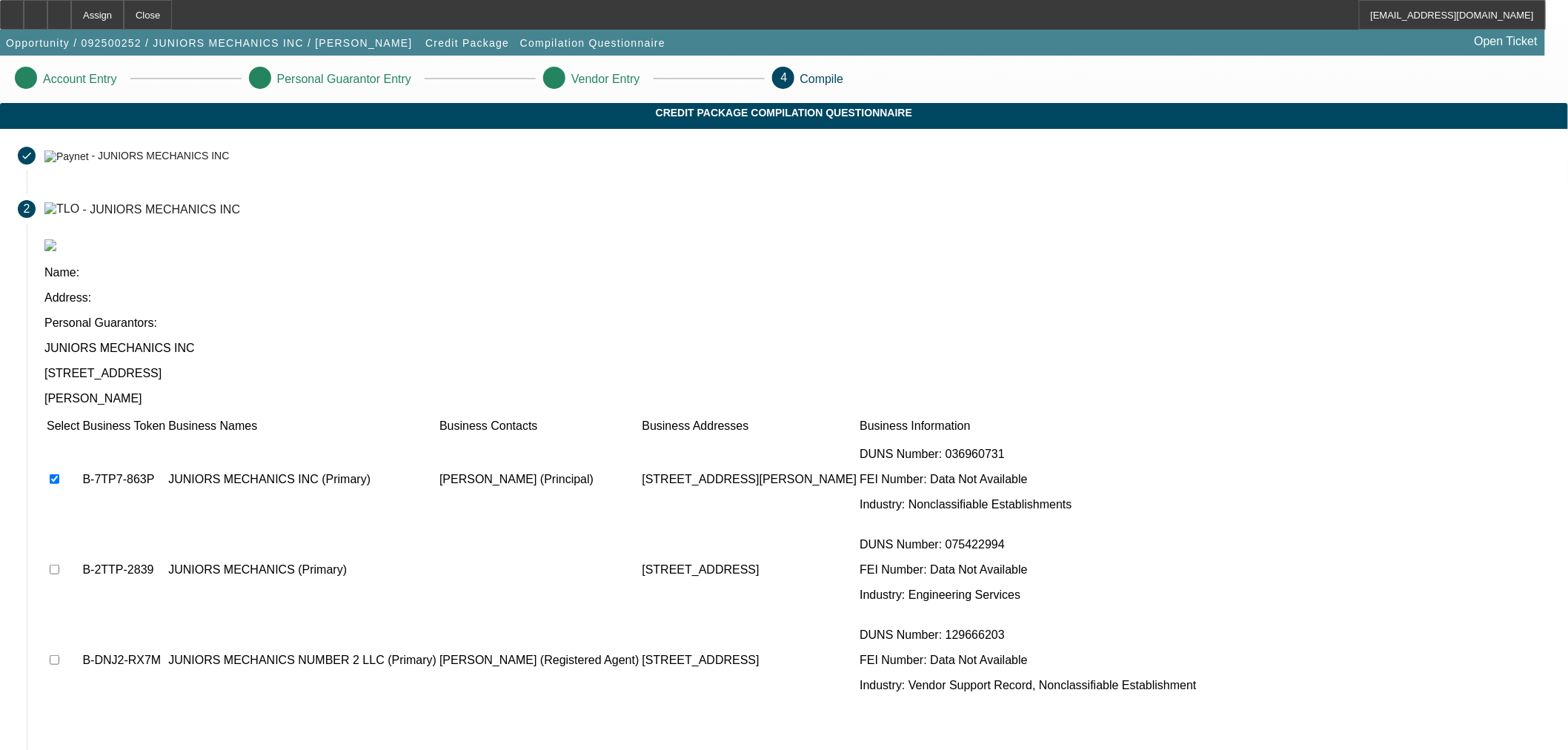
click at [59, 565] on input "checkbox" at bounding box center [54, 570] width 10 height 10
checkbox input "true"
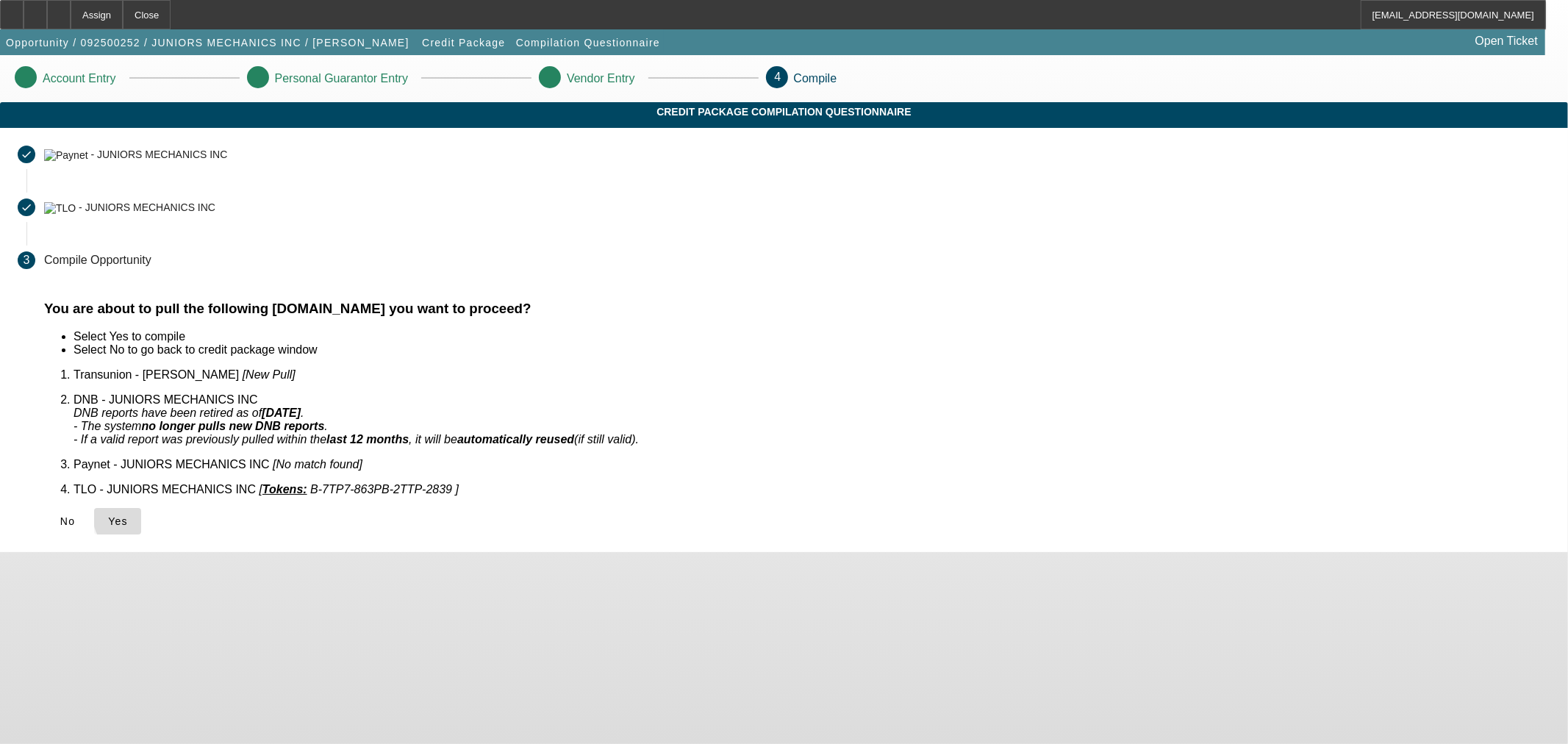
click at [141, 504] on span at bounding box center [117, 521] width 47 height 35
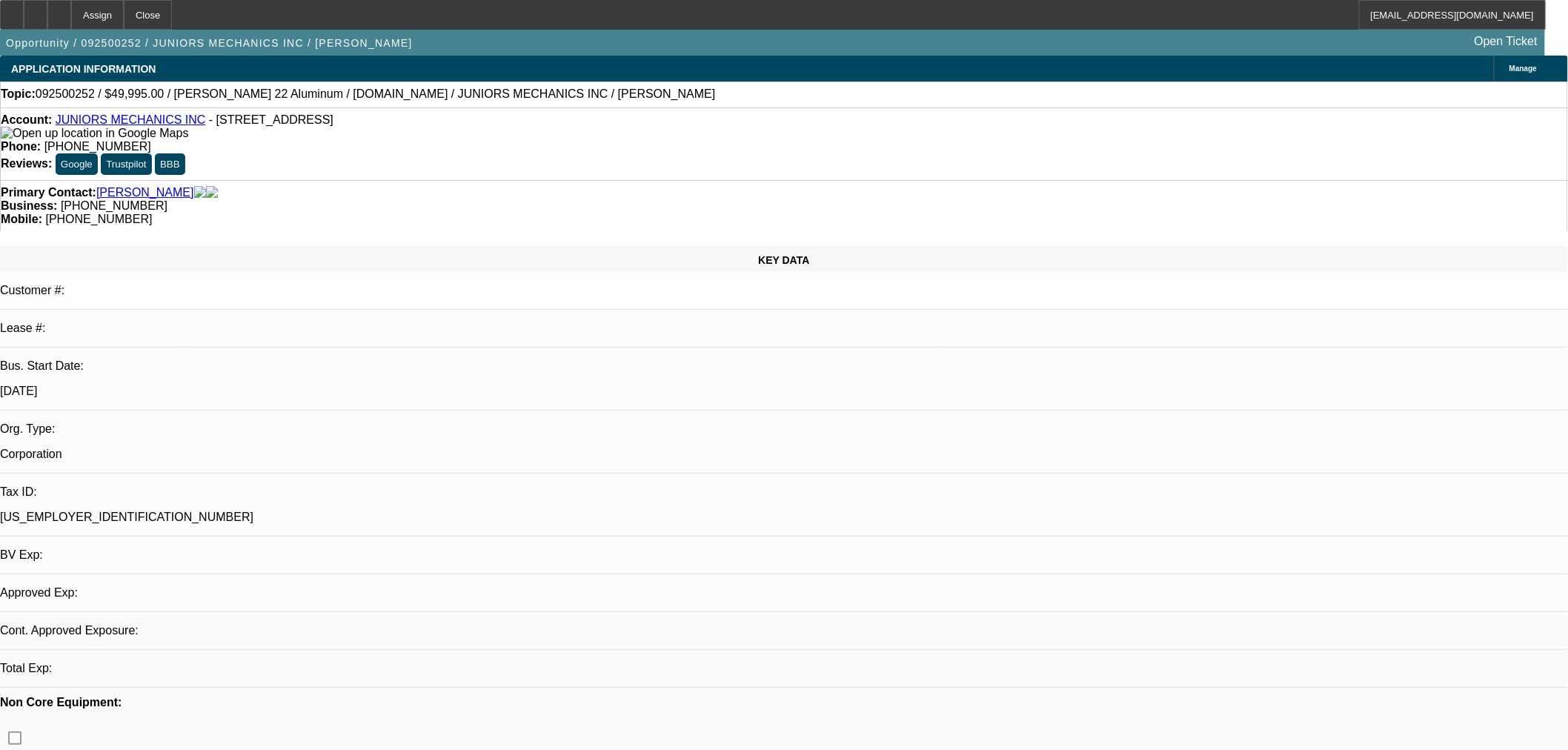
select select "0"
select select "2"
select select "0"
select select "6"
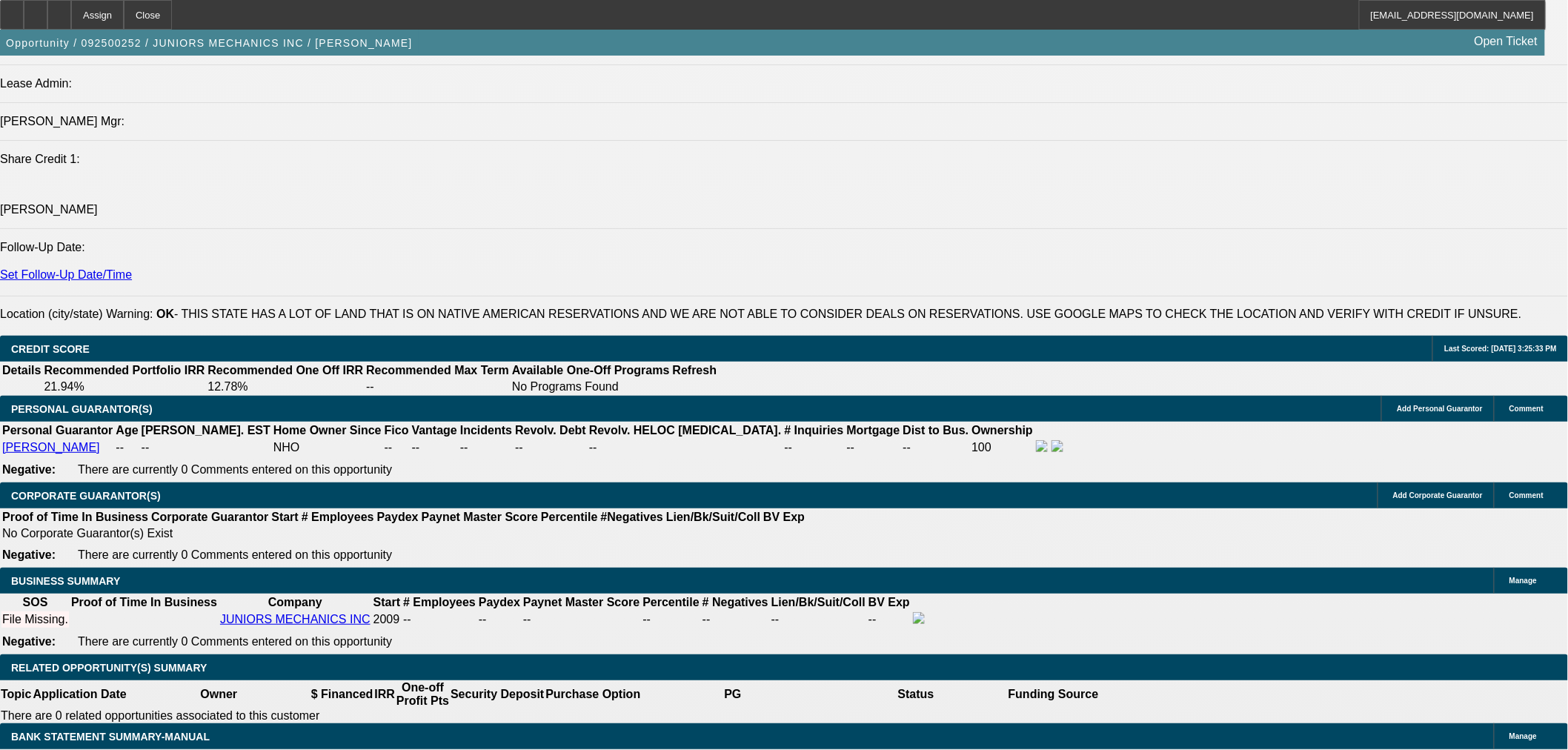
scroll to position [2059, 0]
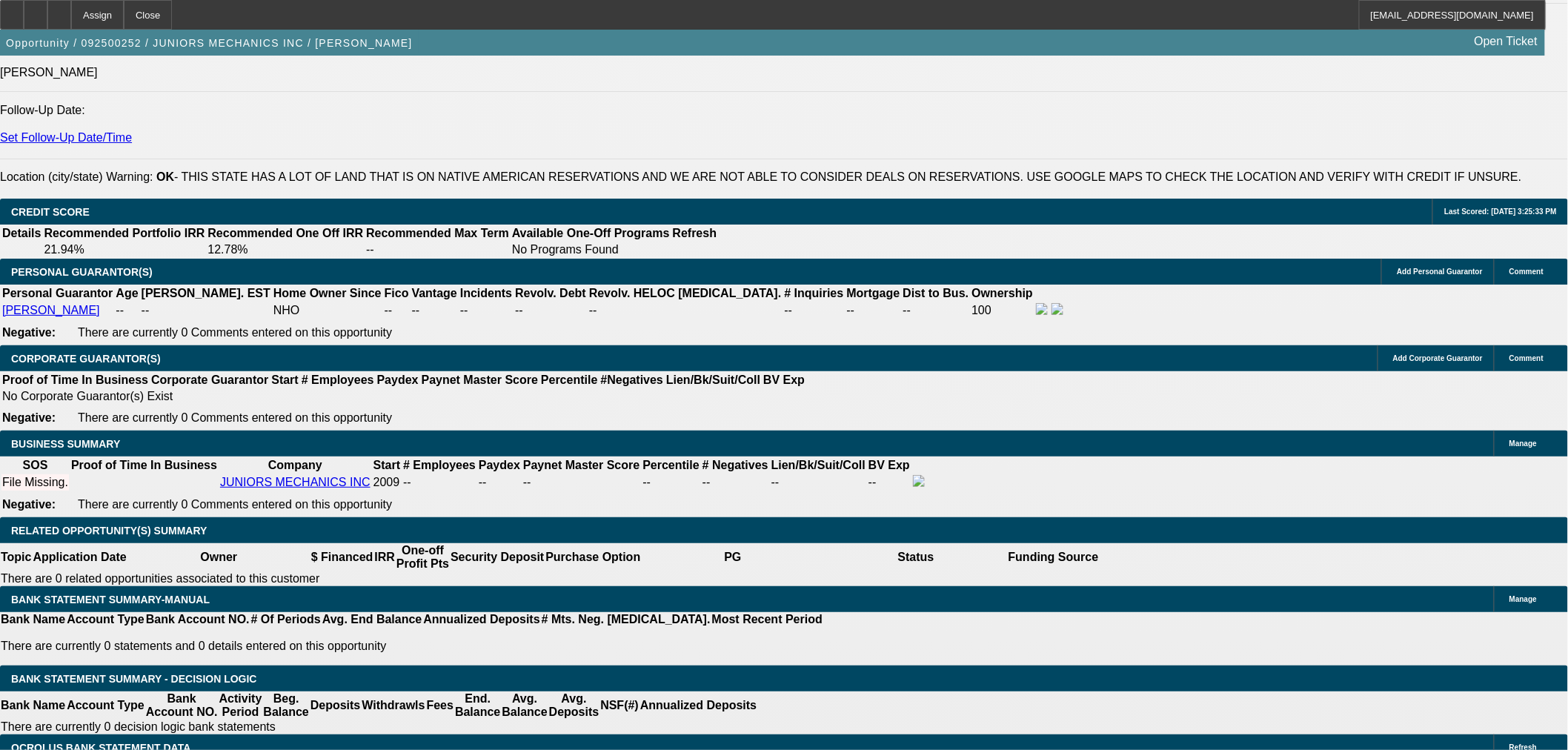
type input "UNKNOWN"
type input "36"
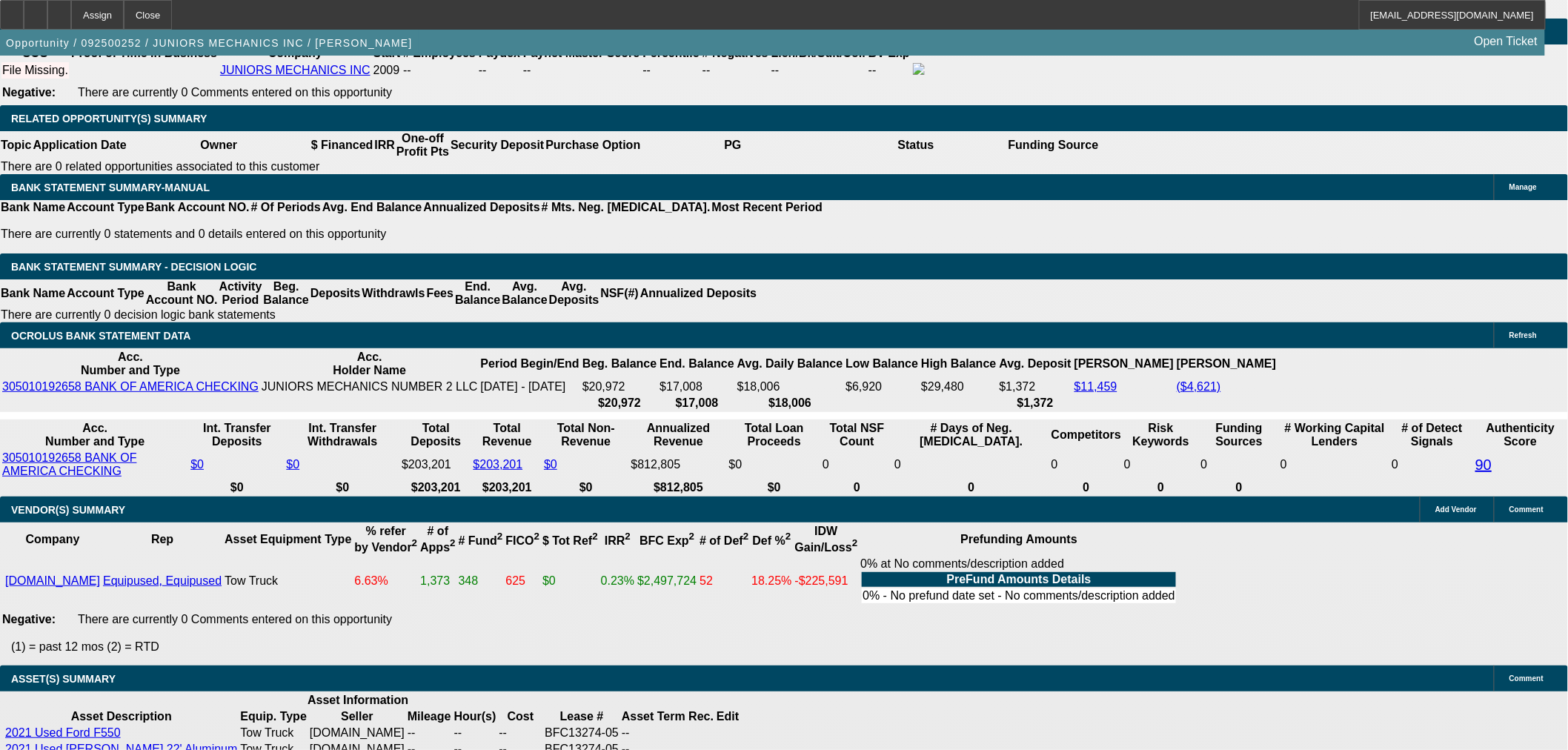
scroll to position [2197, 0]
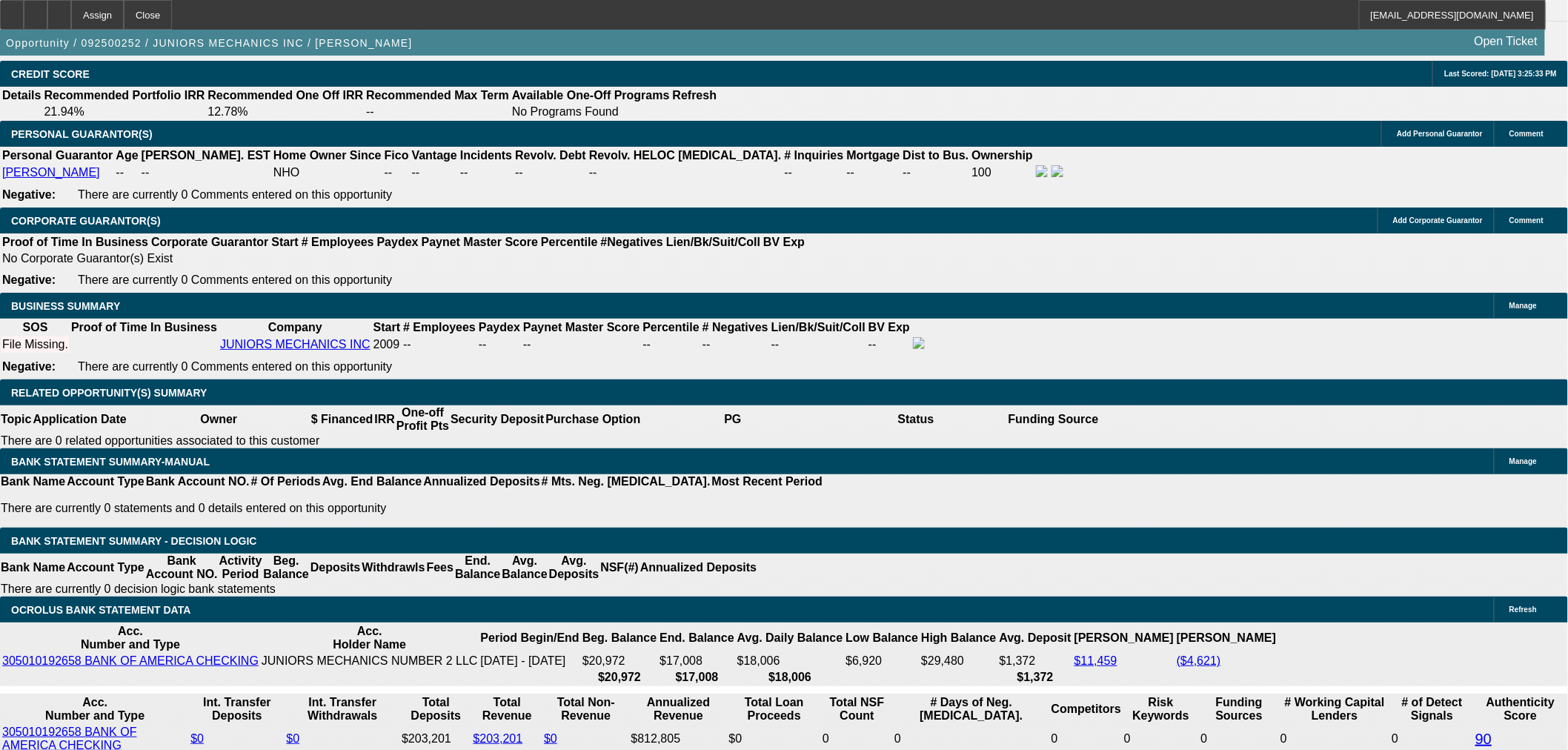
type input "2"
type input "$2,863.98"
type input "$1,431.99"
type input "20"
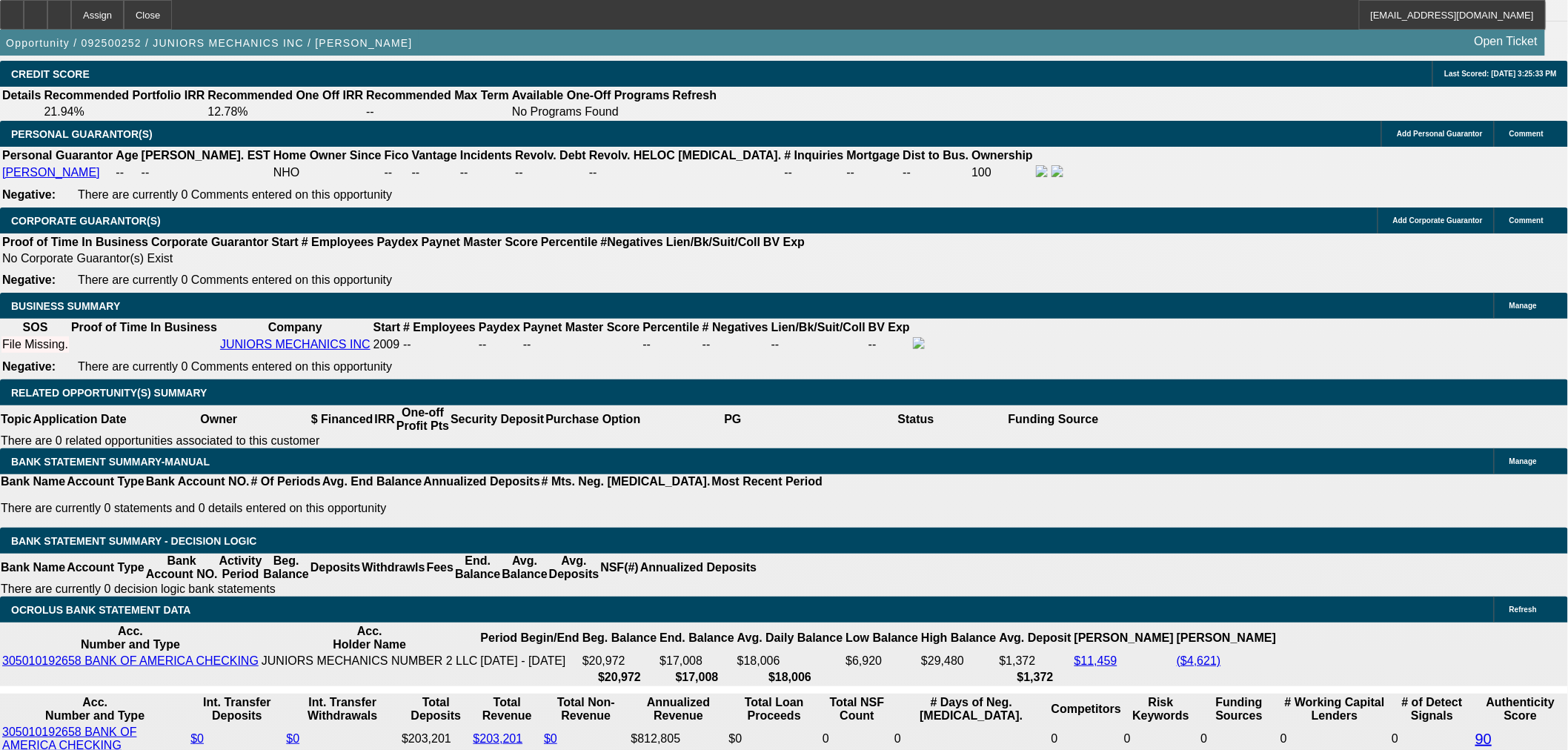
type input "$3,715.98"
type input "$1,857.99"
type input "20"
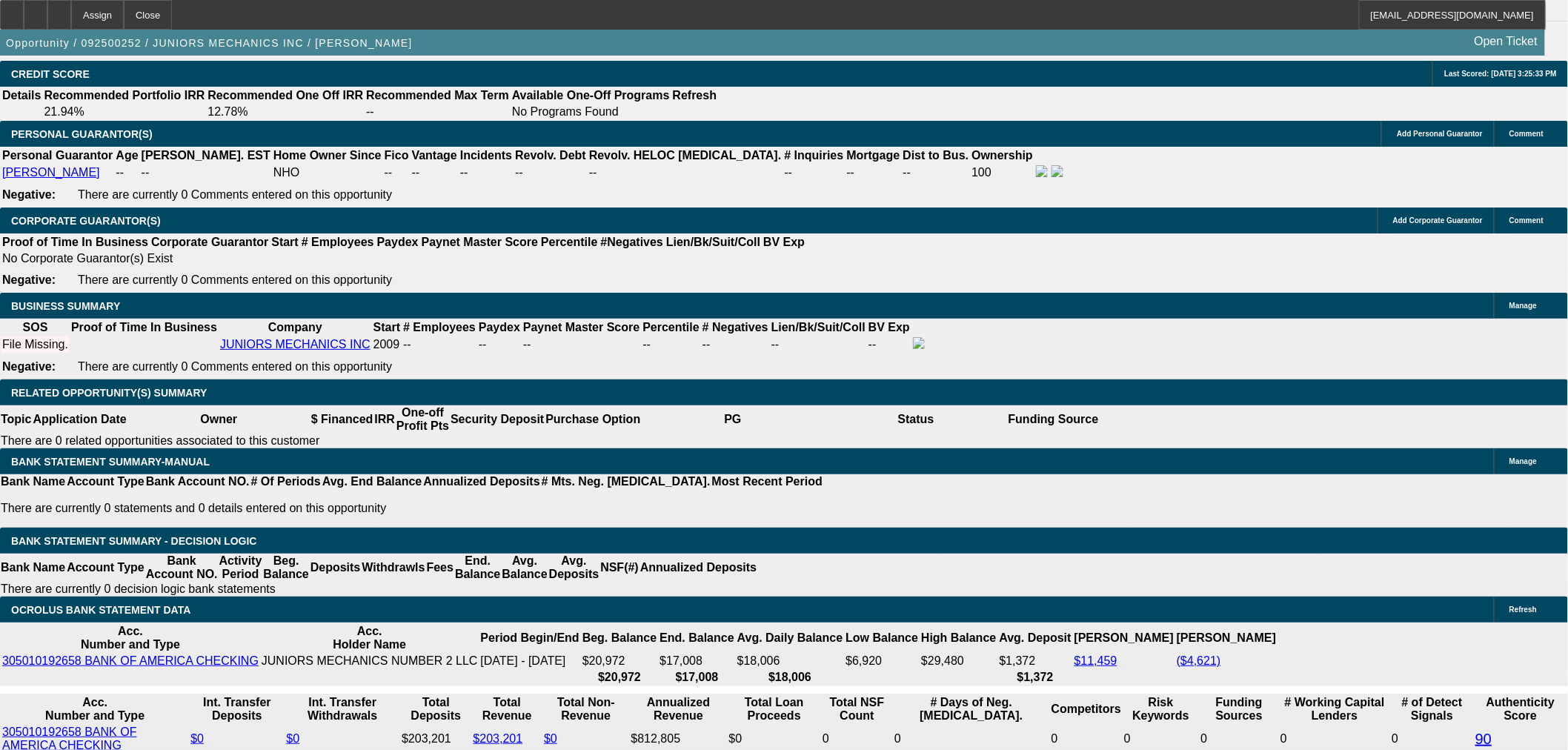
type input "$0.00"
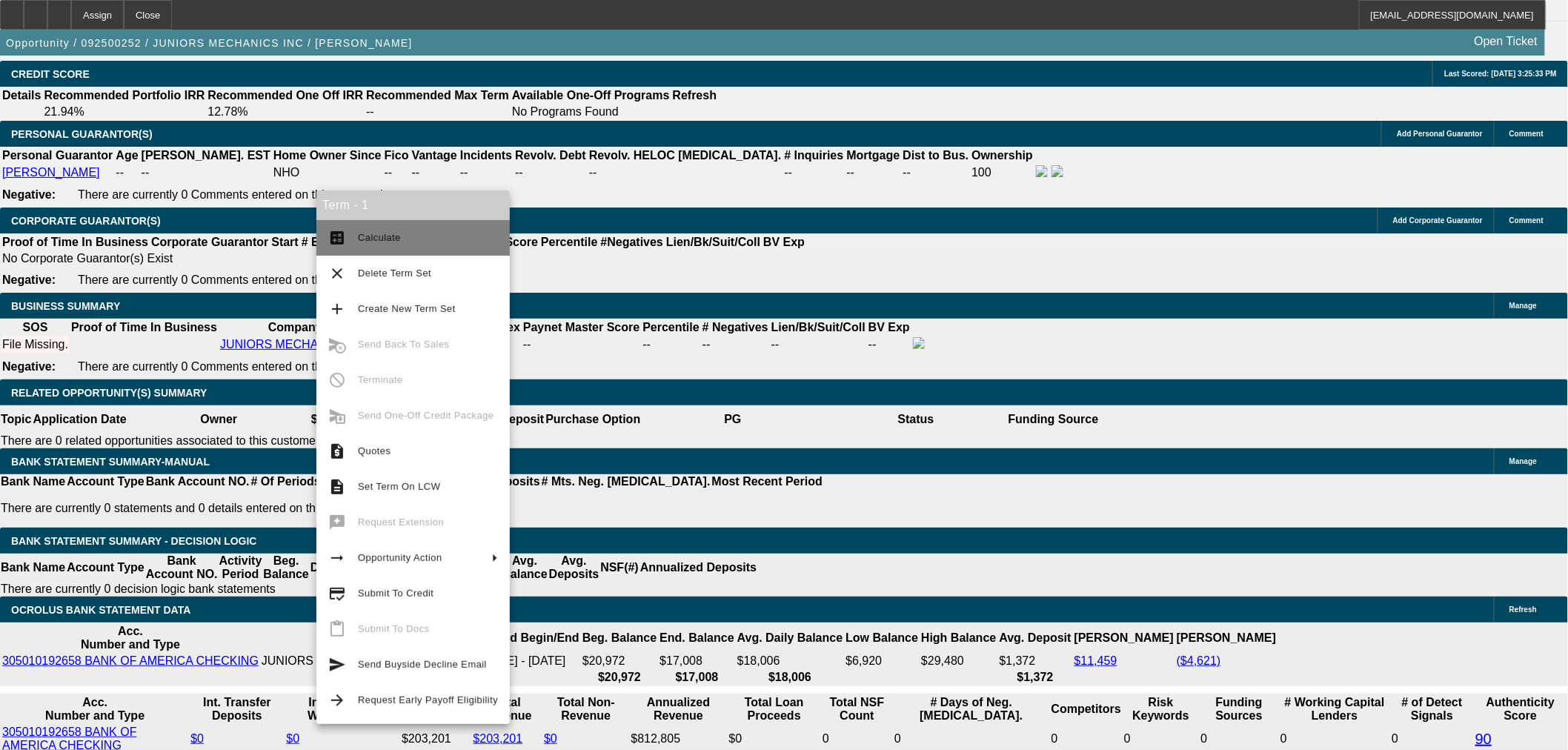
click at [392, 234] on span "Calculate" at bounding box center [380, 237] width 43 height 11
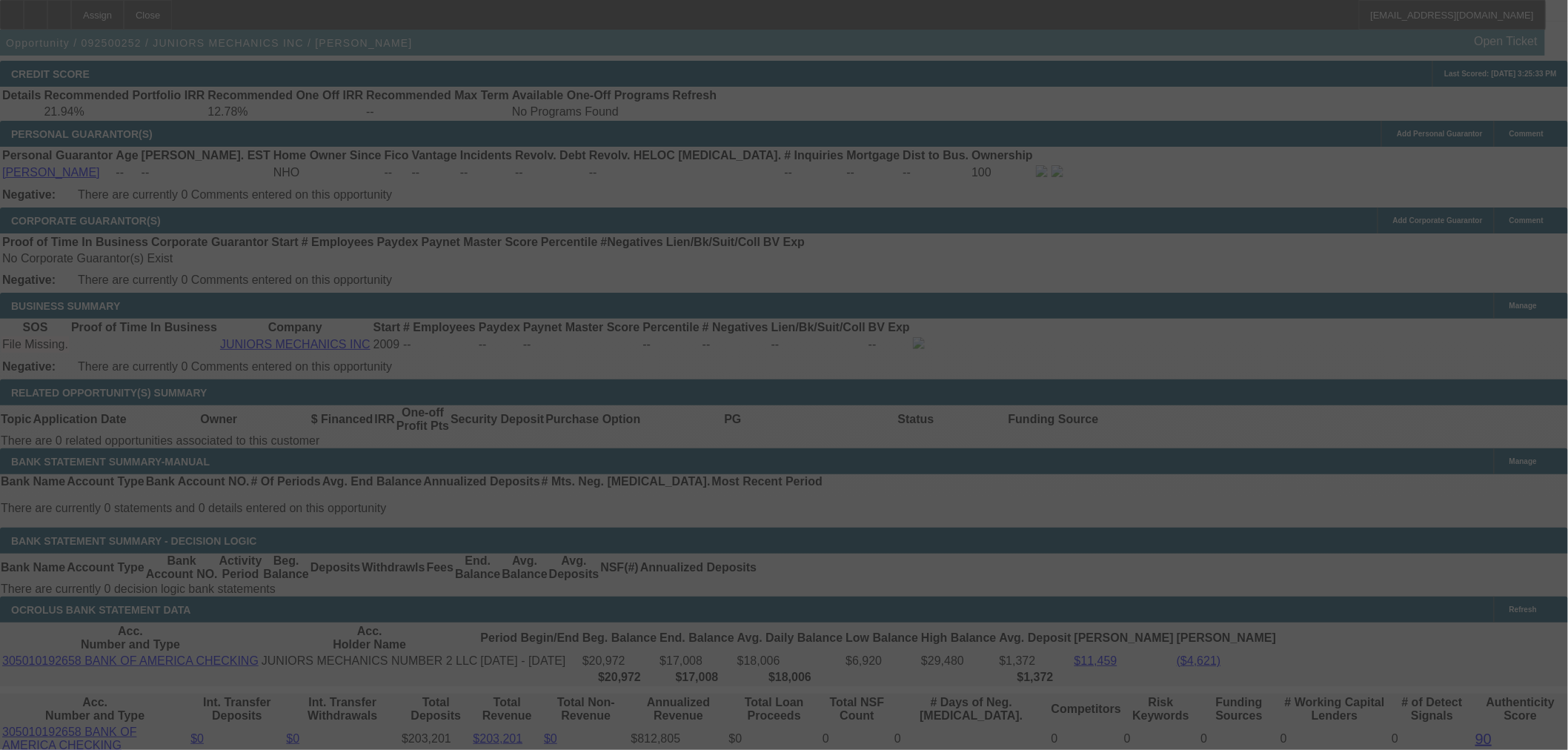
select select "0"
select select "2"
select select "0"
select select "6"
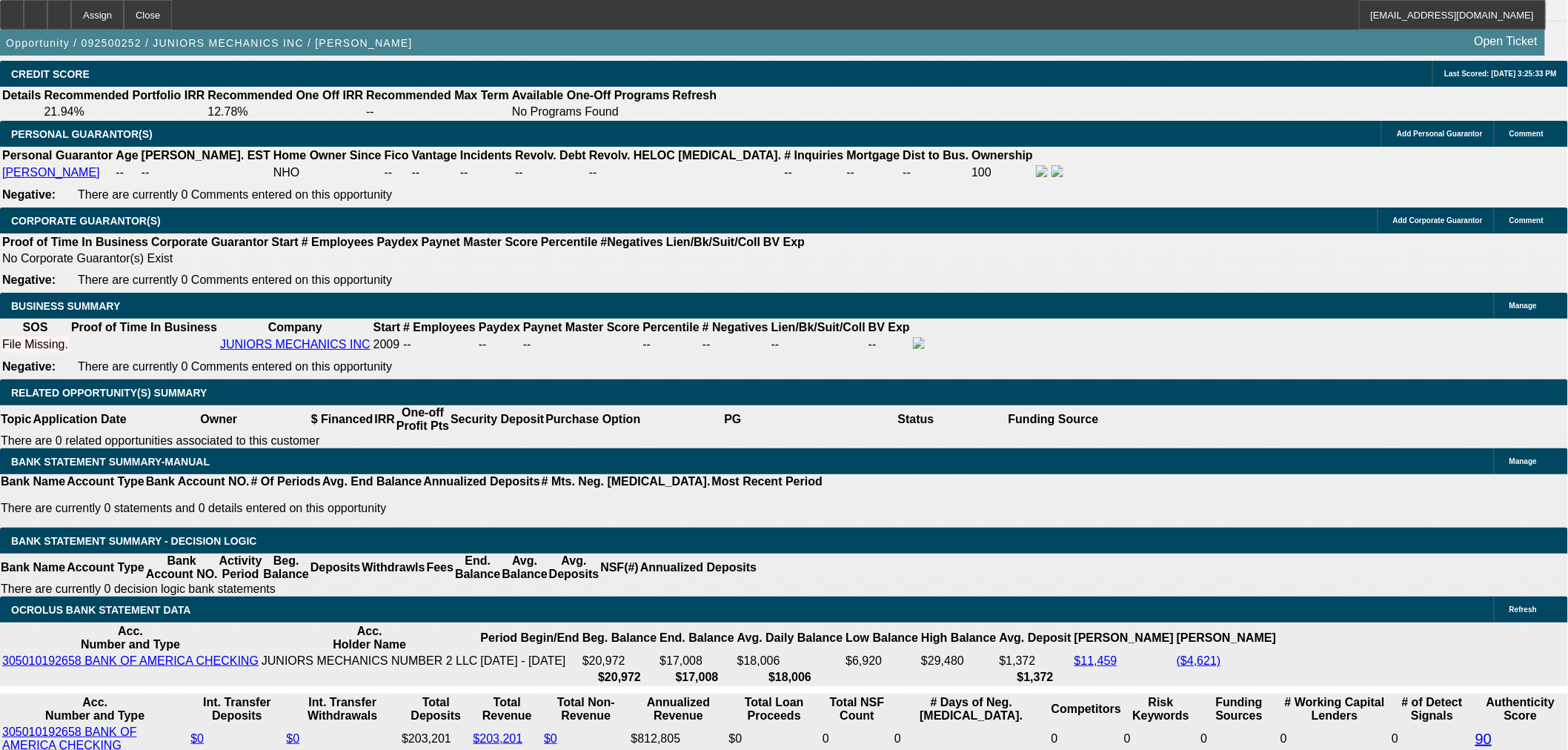
drag, startPoint x: 271, startPoint y: 387, endPoint x: 430, endPoint y: 389, distance: 159.0
type input "1850"
type input "19.7"
type input "$3,700.00"
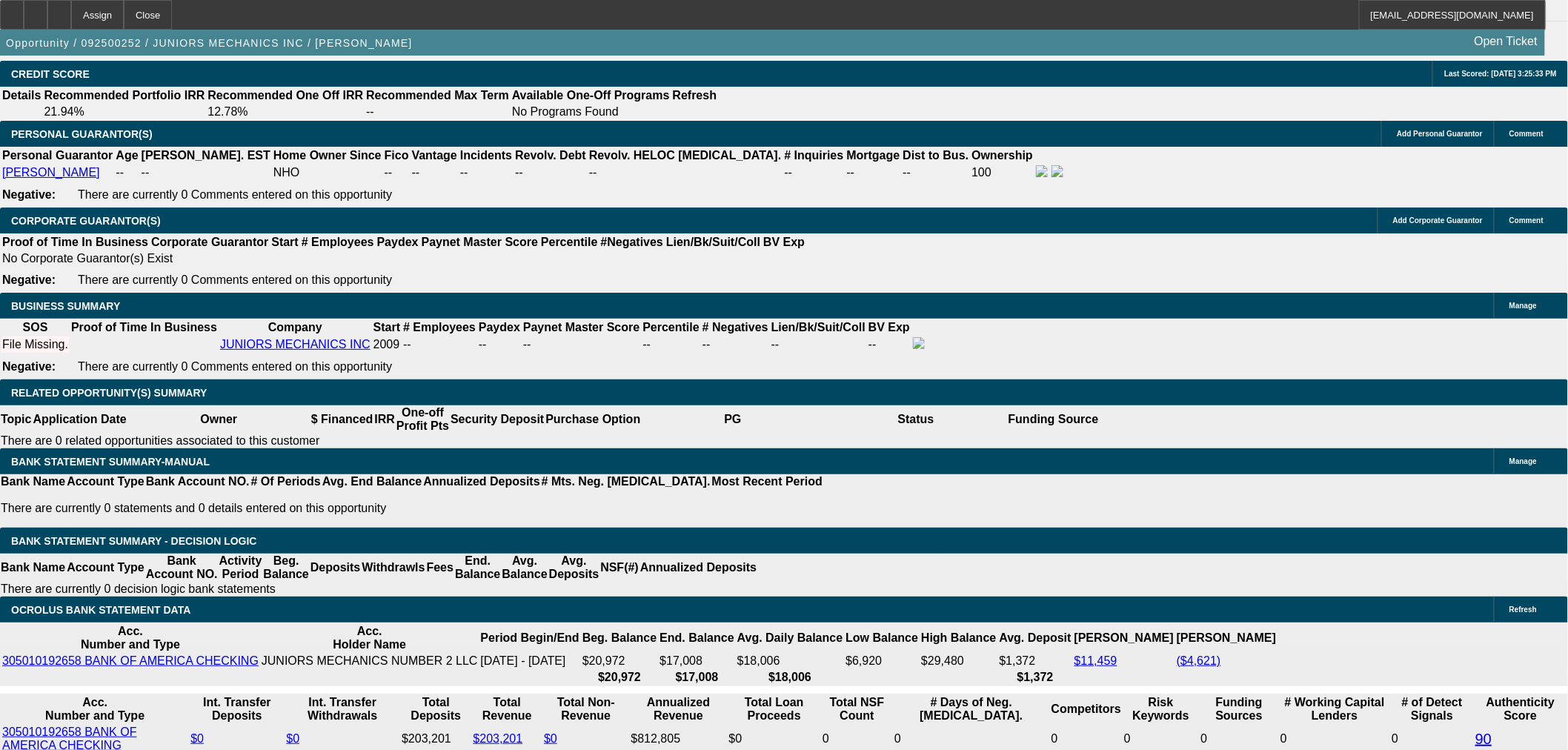
type input "UNKNOWN"
type input "$1,850.00"
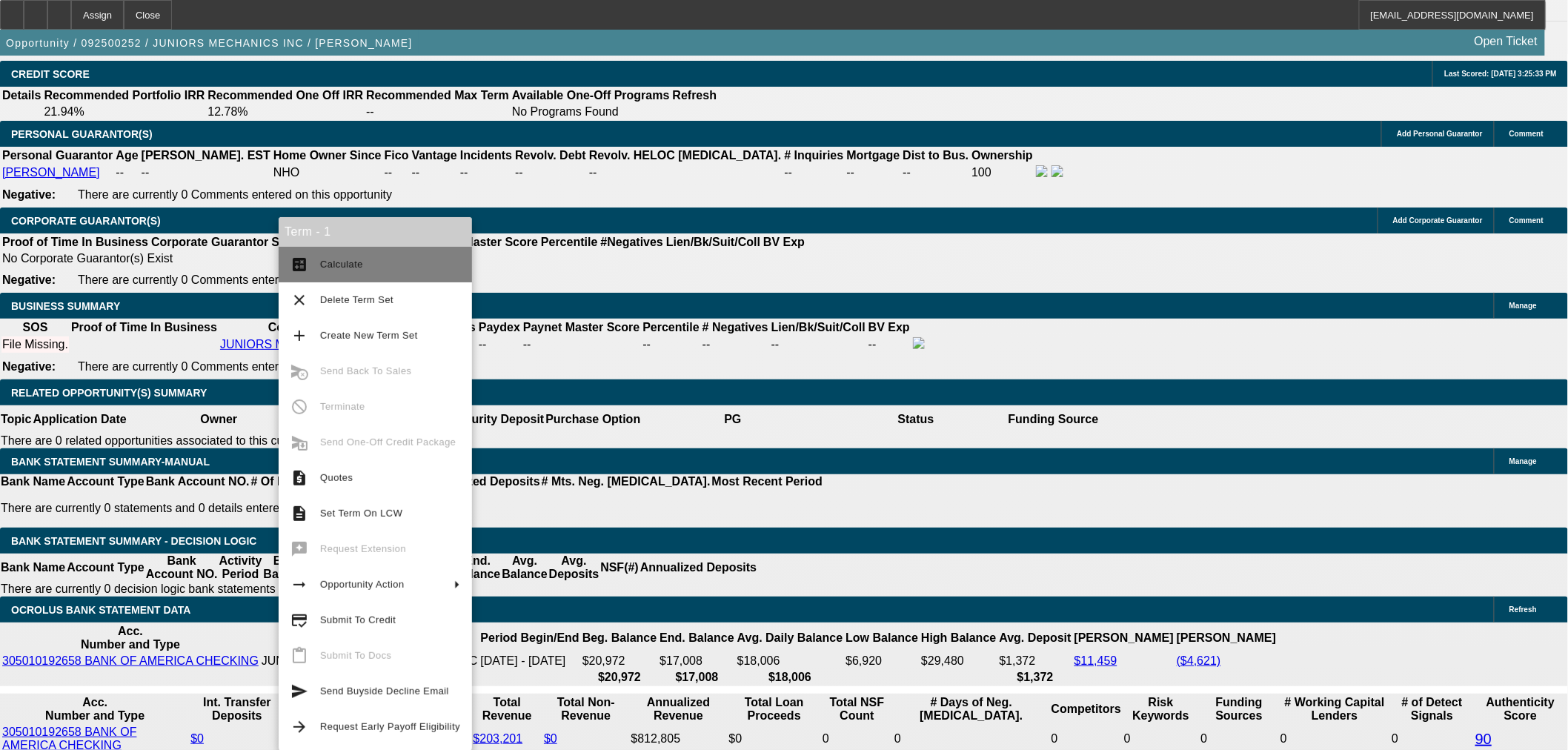
drag, startPoint x: 335, startPoint y: 254, endPoint x: 374, endPoint y: 254, distance: 39.0
click at [335, 254] on button "calculate Calculate" at bounding box center [375, 265] width 194 height 35
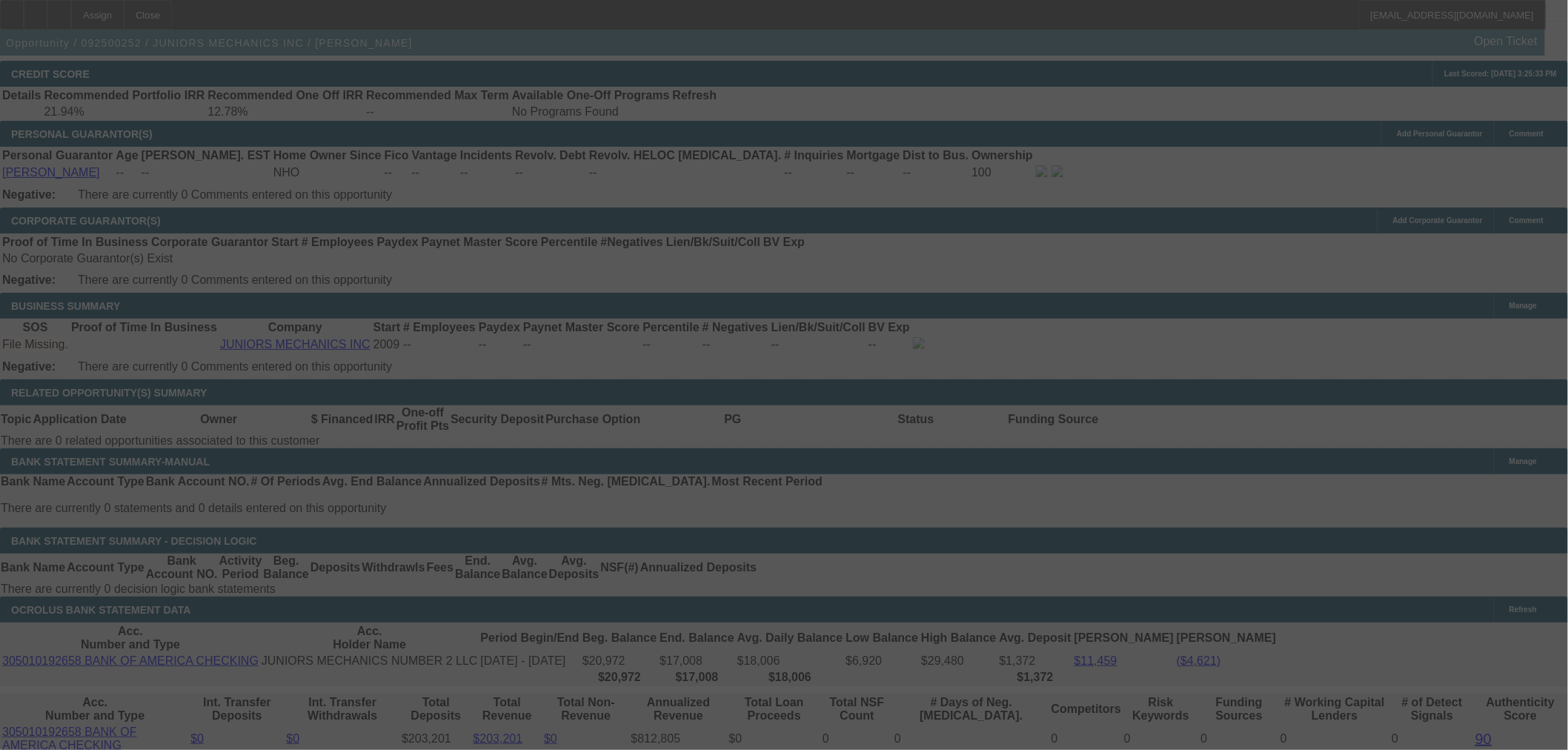
select select "0"
select select "2"
select select "0"
select select "6"
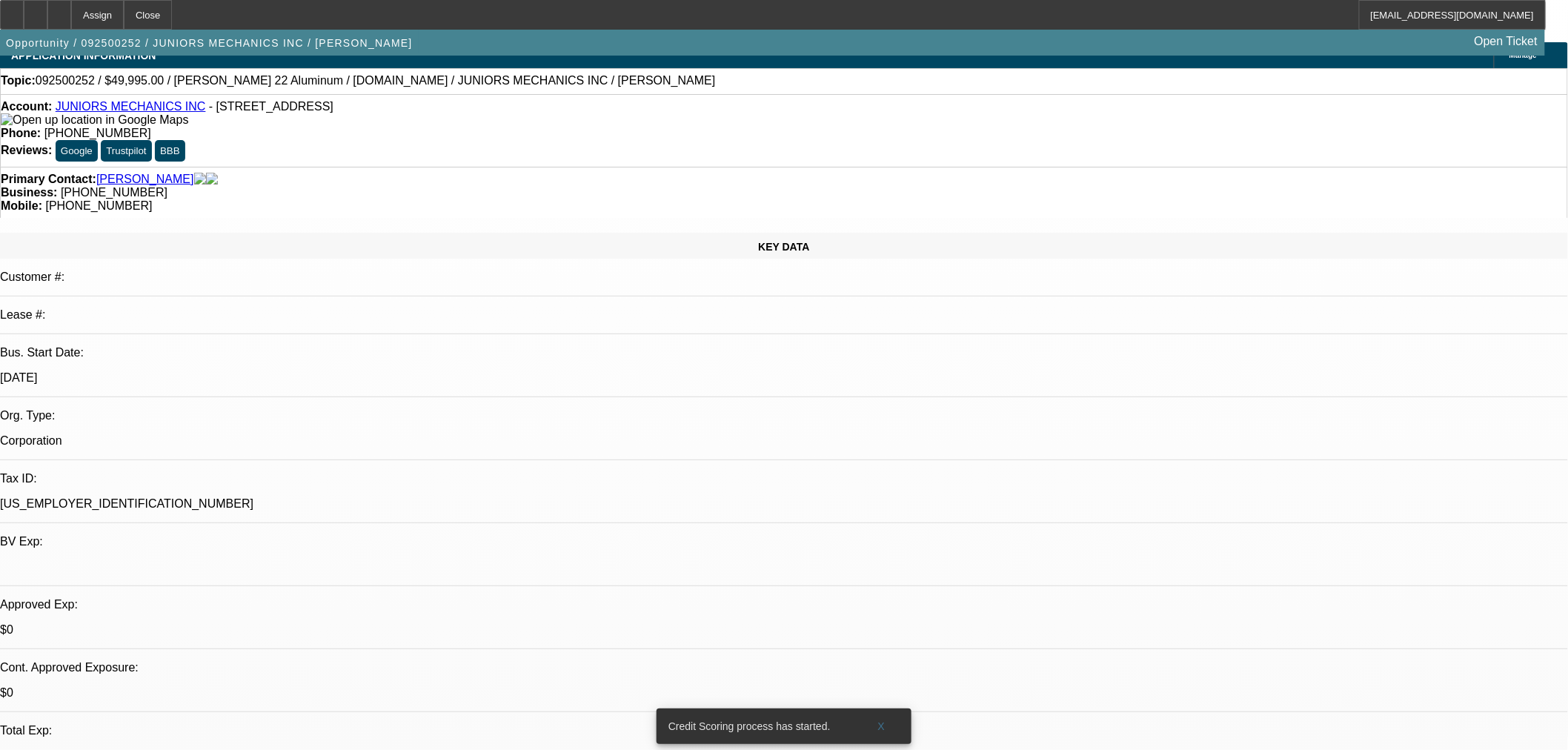
scroll to position [0, 0]
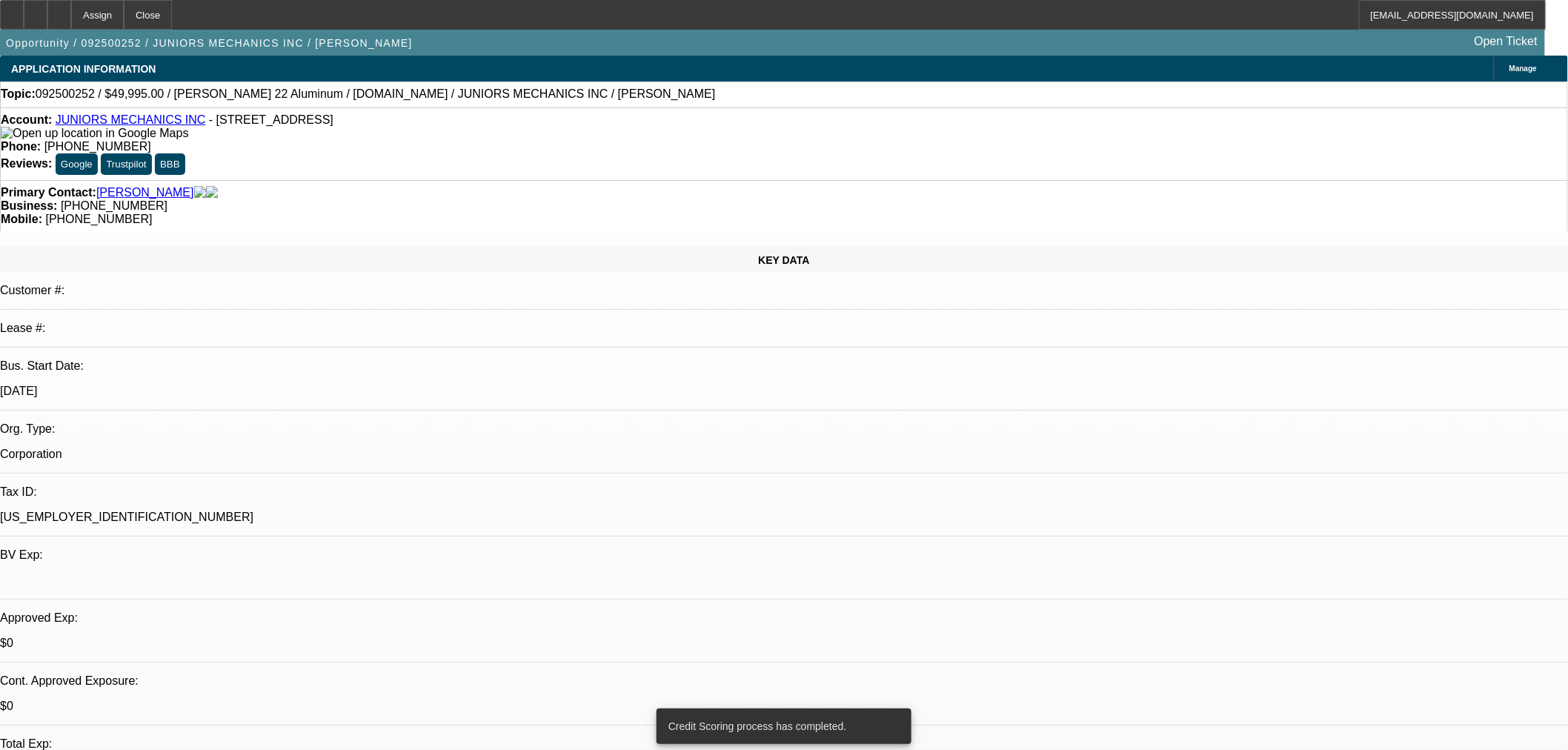
click at [161, 126] on link "JUNIORS MECHANICS INC" at bounding box center [131, 119] width 151 height 13
drag, startPoint x: 96, startPoint y: 18, endPoint x: 225, endPoint y: 62, distance: 136.3
click at [59, 10] on icon at bounding box center [59, 10] width 0 height 0
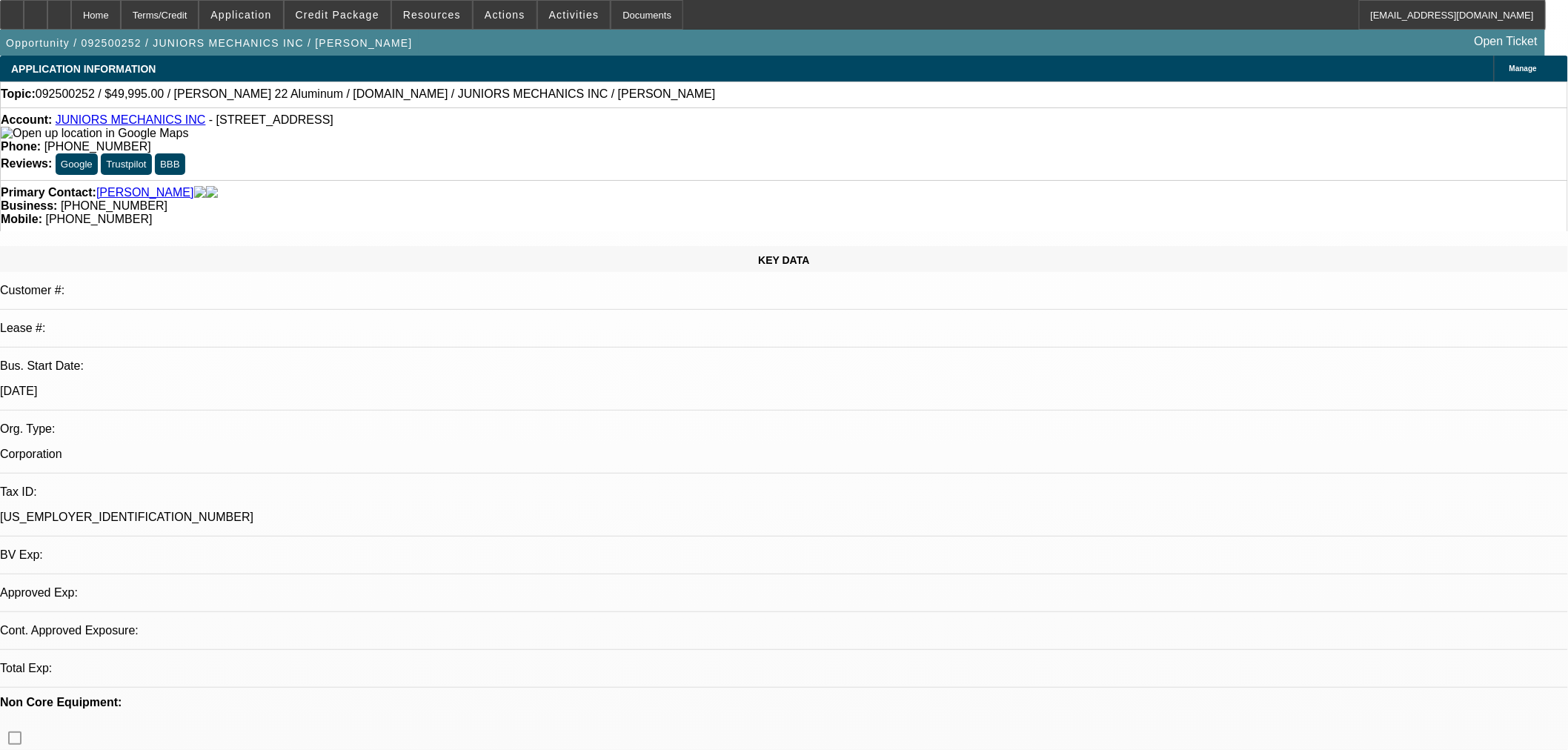
select select "0"
select select "2"
select select "0"
select select "6"
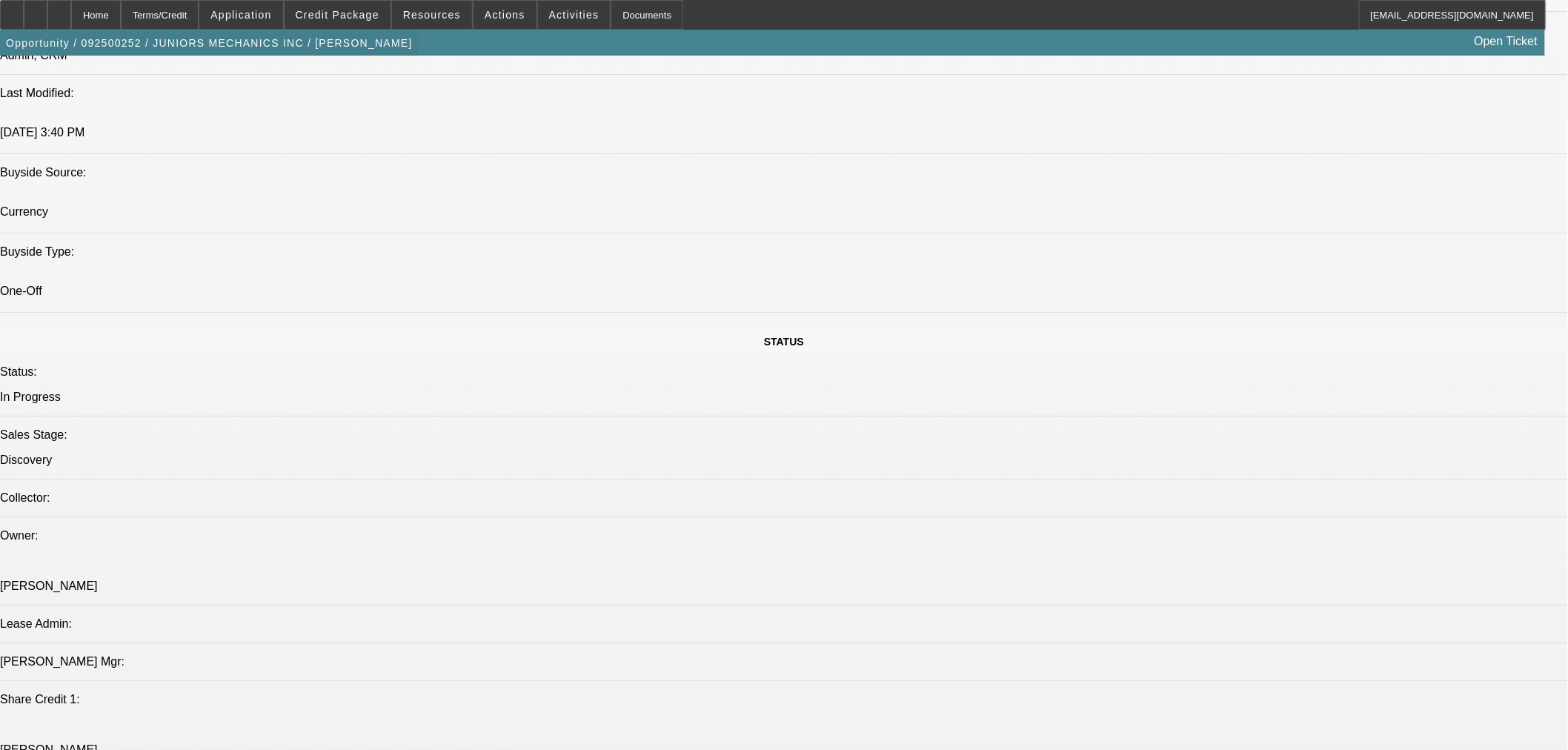
scroll to position [1373, 0]
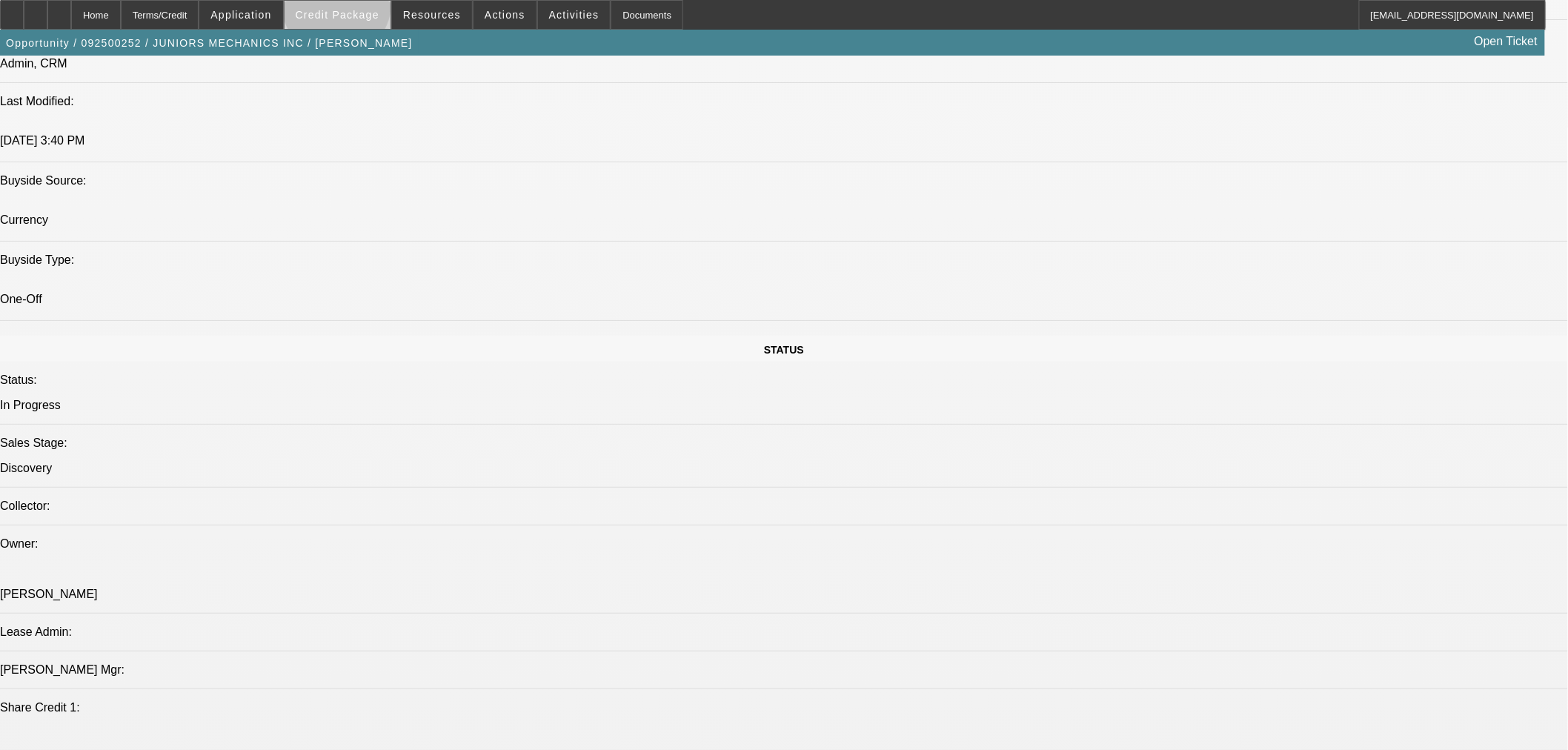
click at [361, 8] on span at bounding box center [337, 15] width 106 height 35
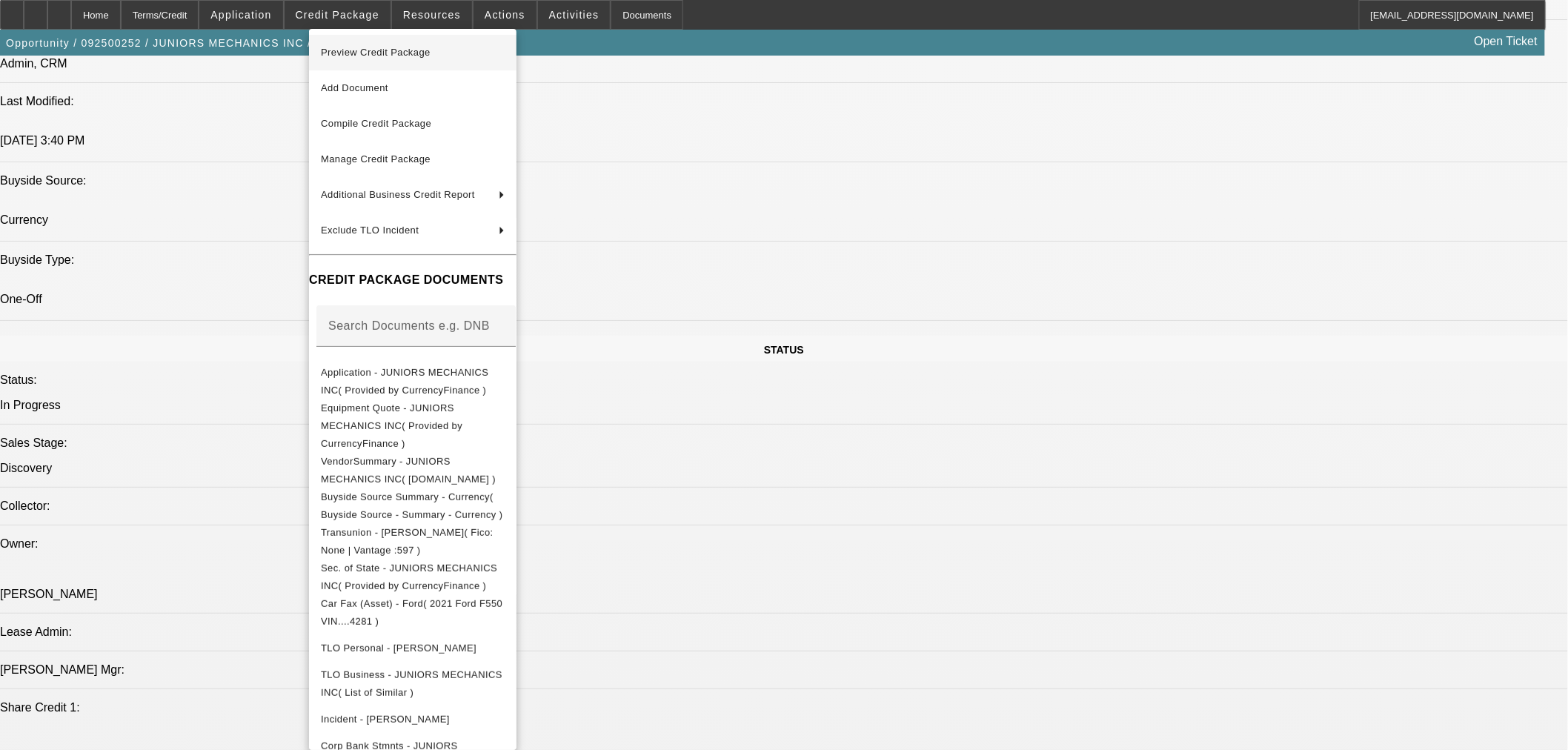
click at [356, 50] on span "Preview Credit Package" at bounding box center [375, 51] width 109 height 11
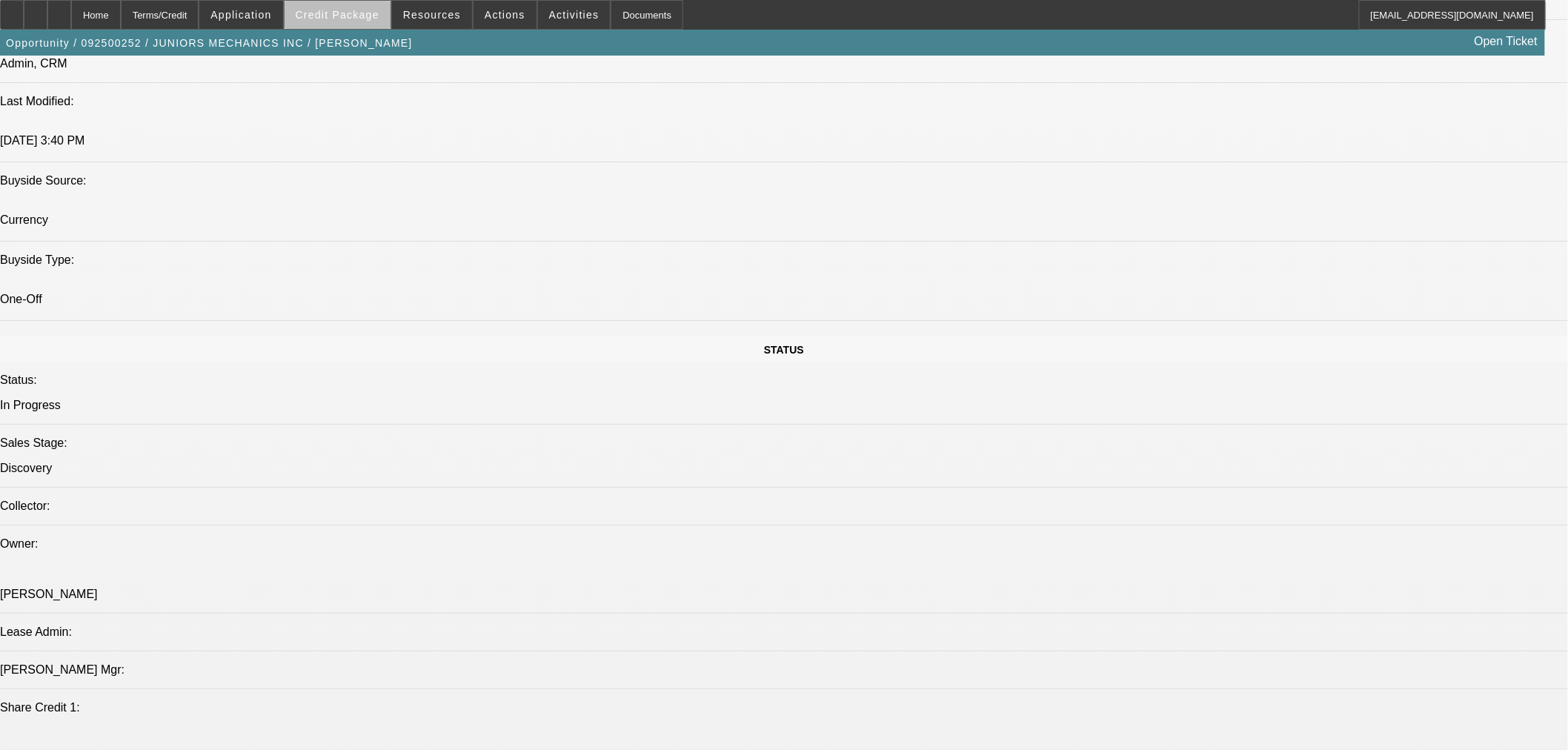
click at [374, 18] on span "Credit Package" at bounding box center [337, 15] width 84 height 12
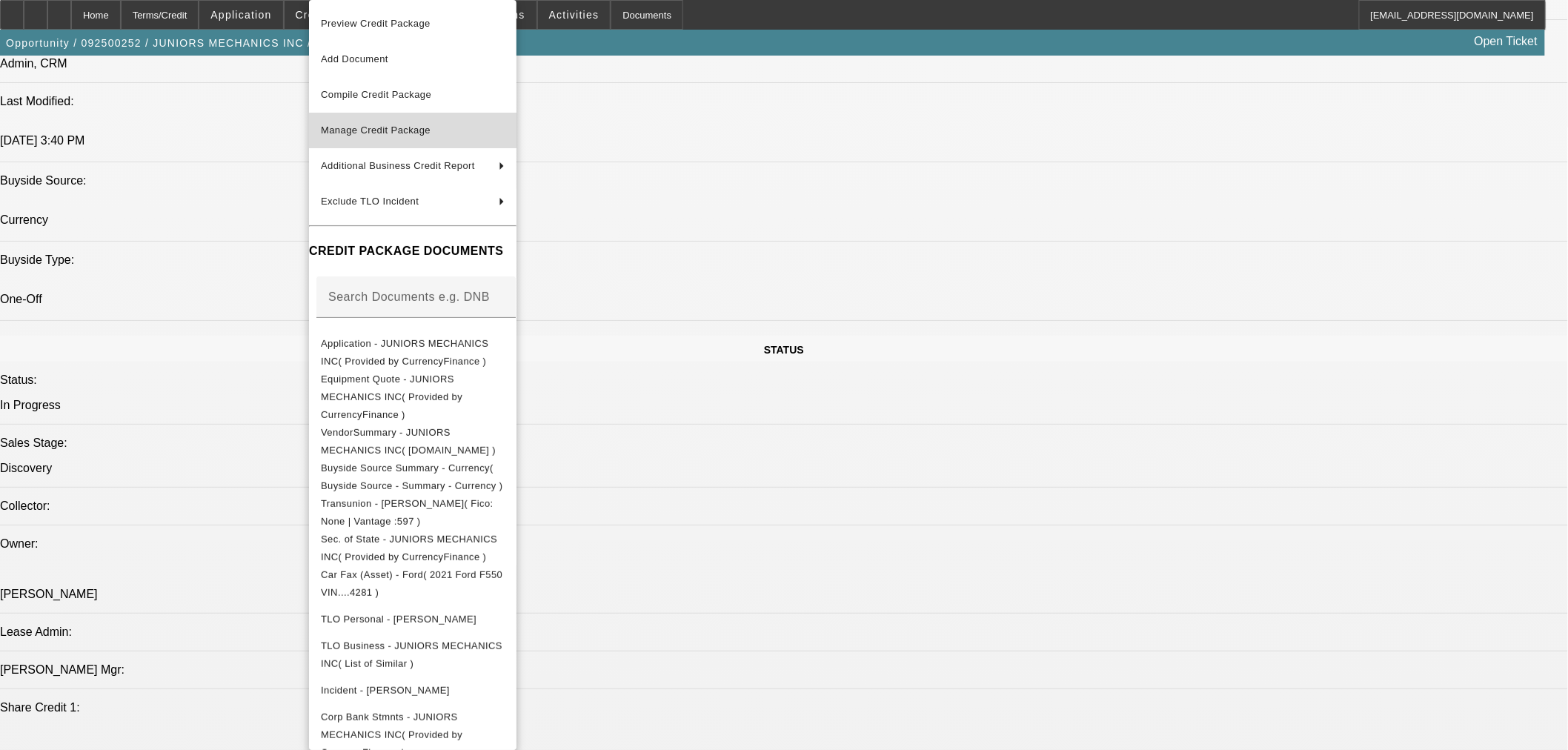
click at [444, 134] on span "Manage Credit Package" at bounding box center [412, 131] width 184 height 18
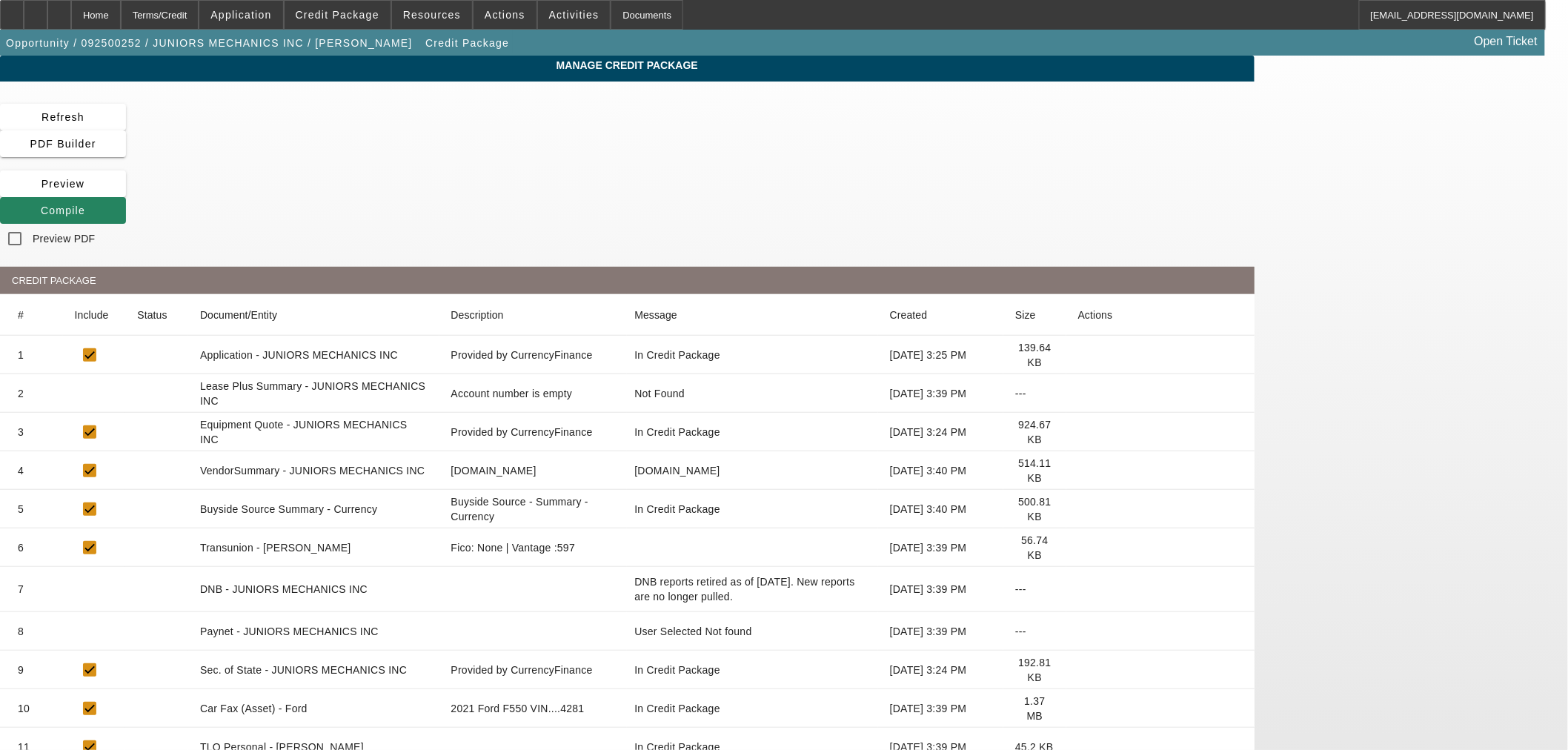
click at [1078, 632] on icon at bounding box center [1078, 632] width 0 height 0
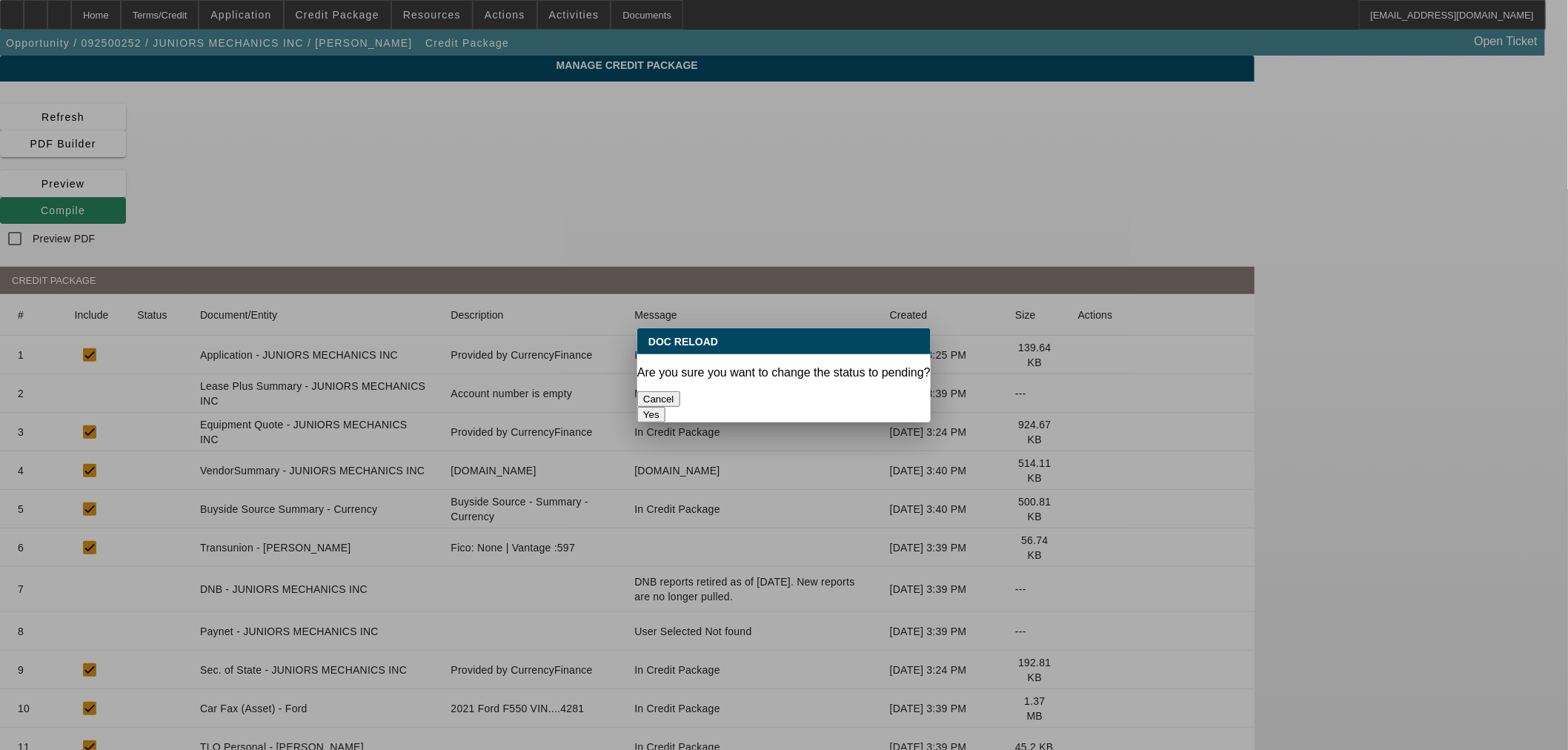
click at [666, 407] on button "Yes" at bounding box center [651, 415] width 29 height 16
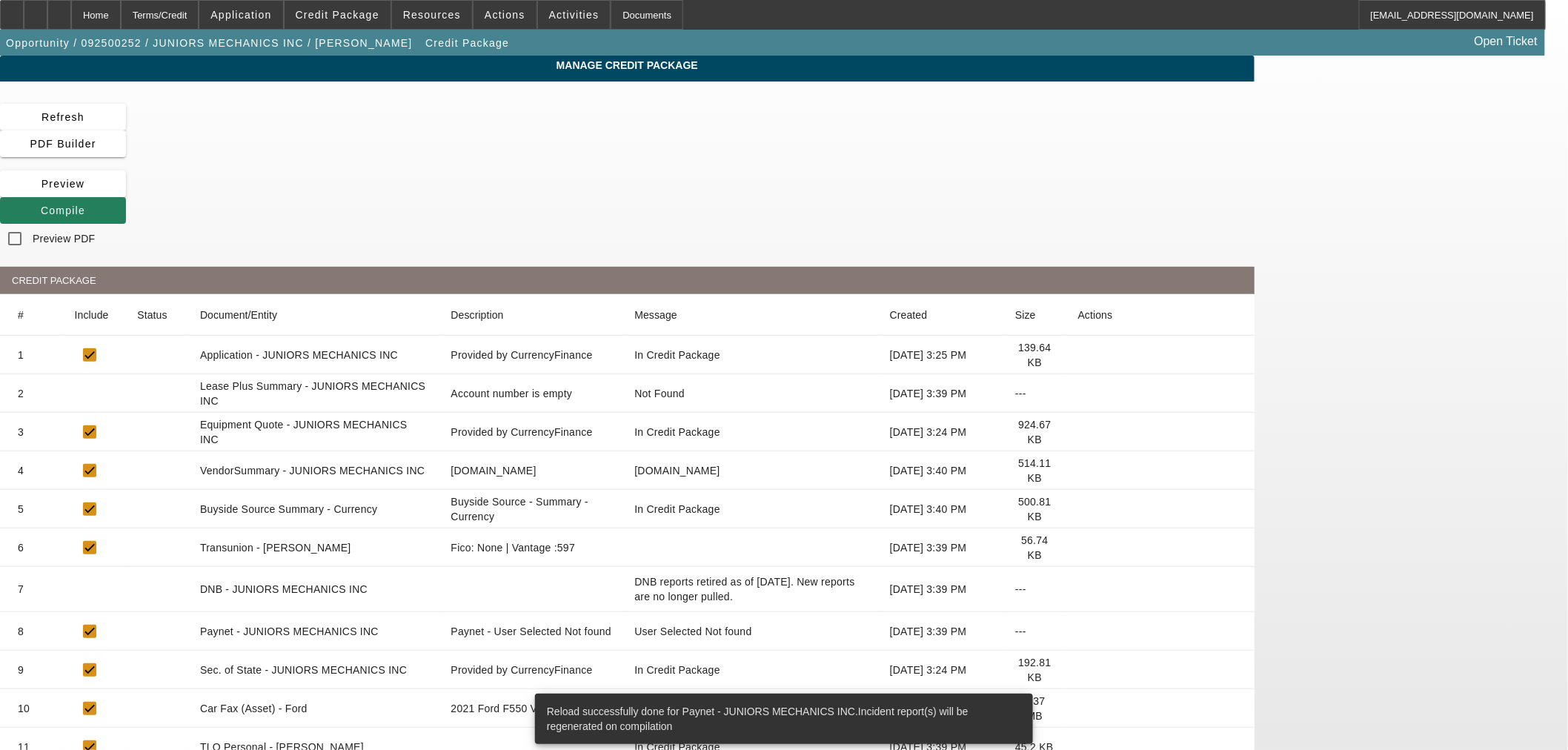
click at [40, 205] on icon at bounding box center [40, 211] width 0 height 12
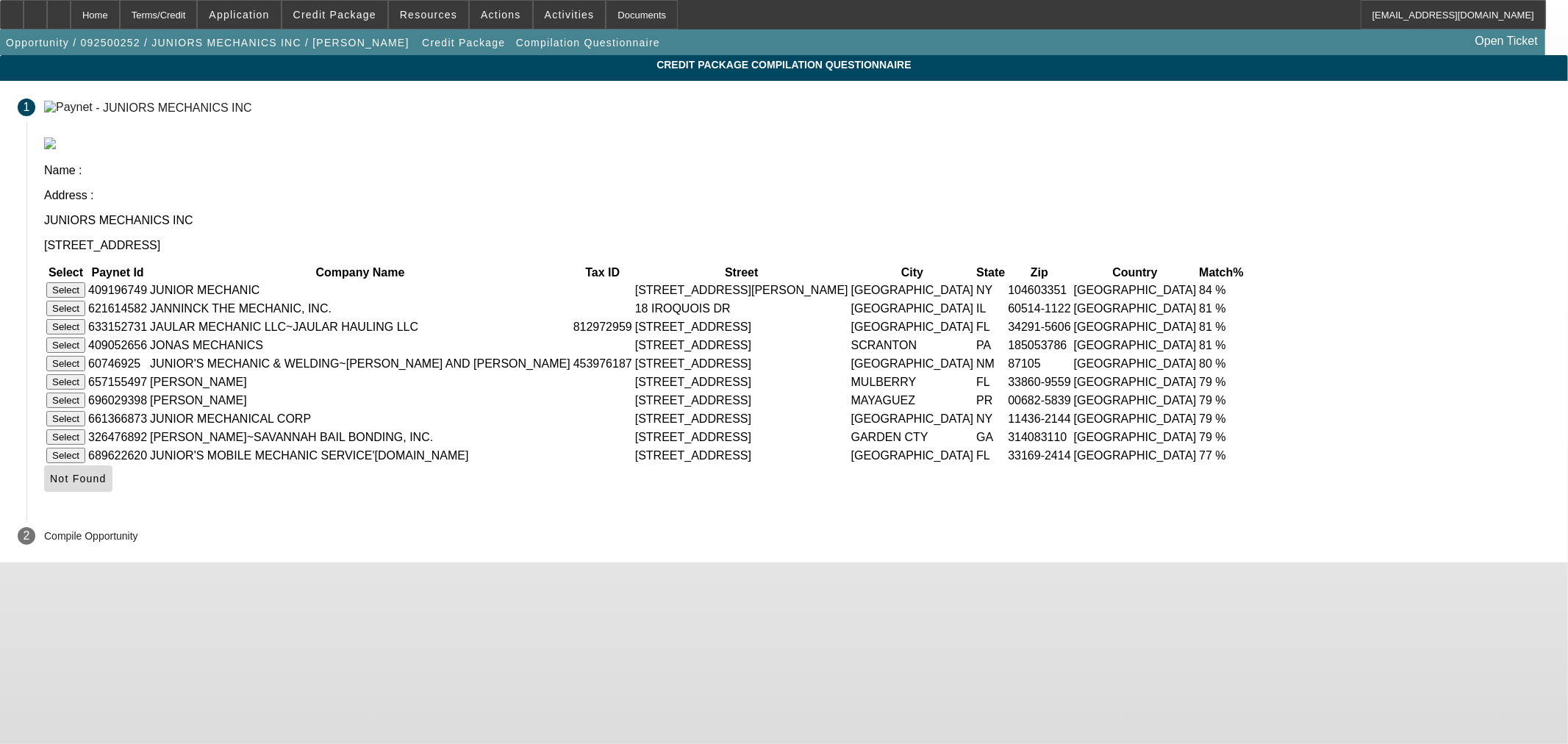
click at [106, 484] on span "Not Found" at bounding box center [78, 478] width 57 height 12
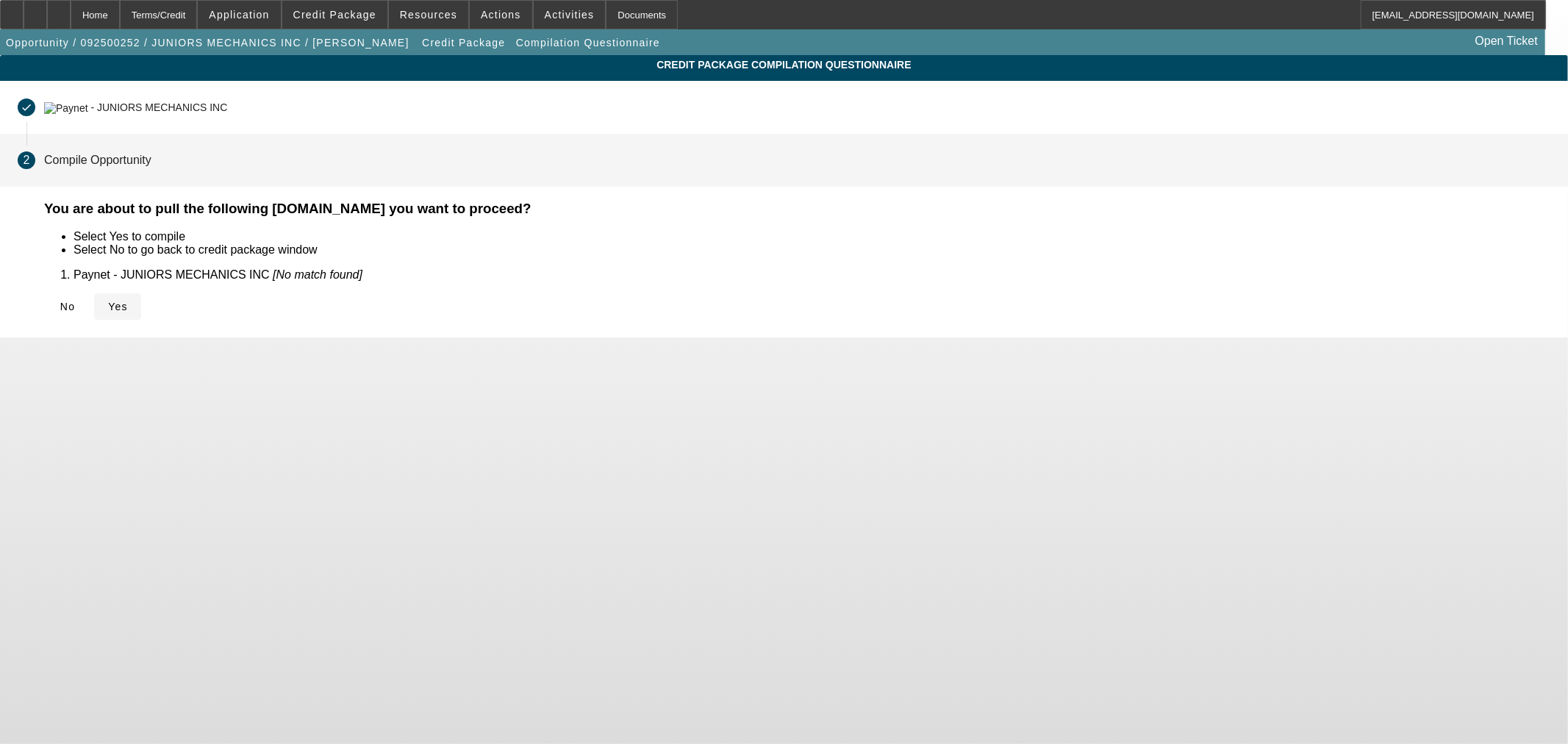
click at [128, 310] on span "Yes" at bounding box center [118, 307] width 20 height 12
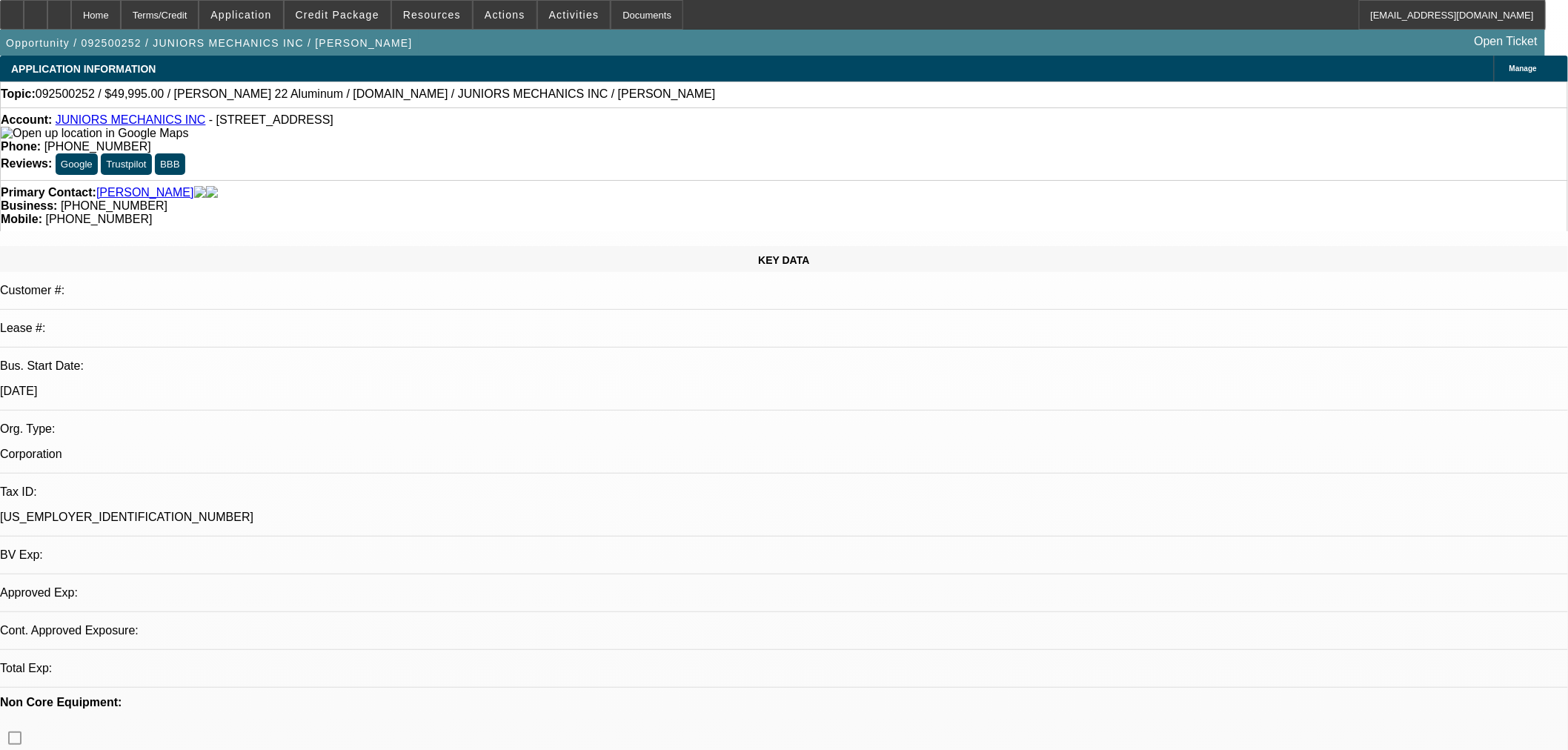
select select "0"
select select "2"
select select "0"
select select "6"
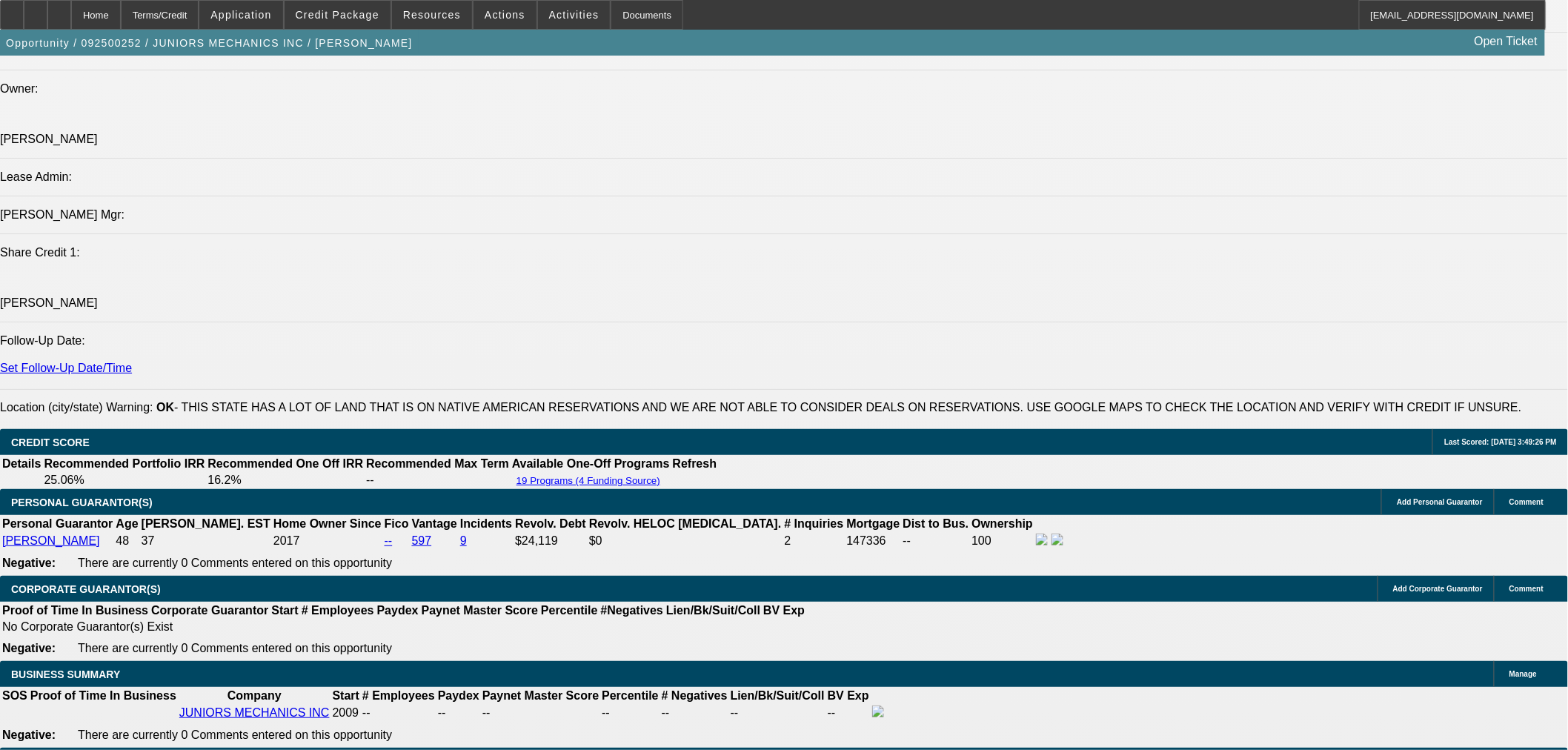
scroll to position [1533, 0]
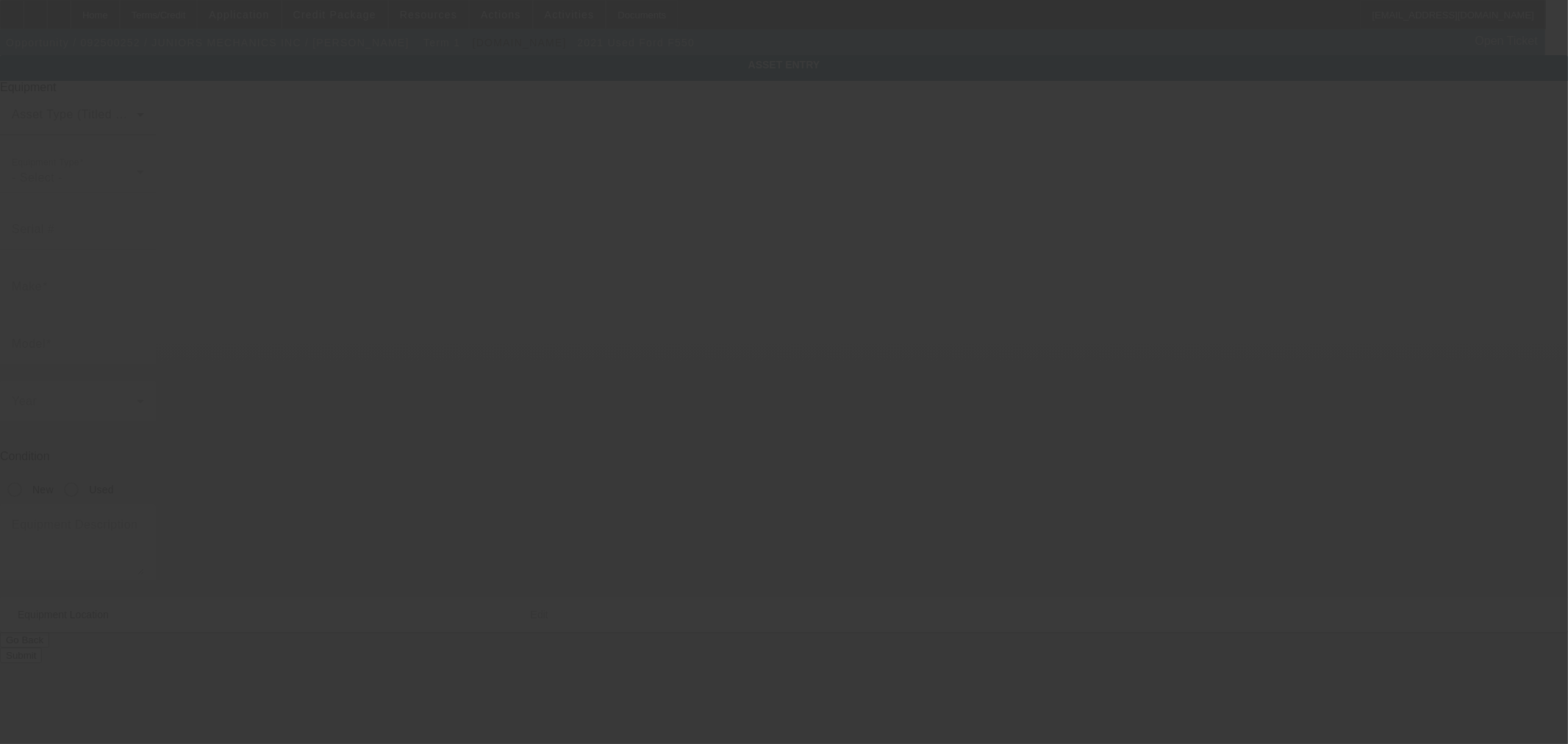
type input "[US_VEHICLE_IDENTIFICATION_NUMBER]"
type input "Ford"
type input "f550"
radio input "true"
type textarea "Ford F550"
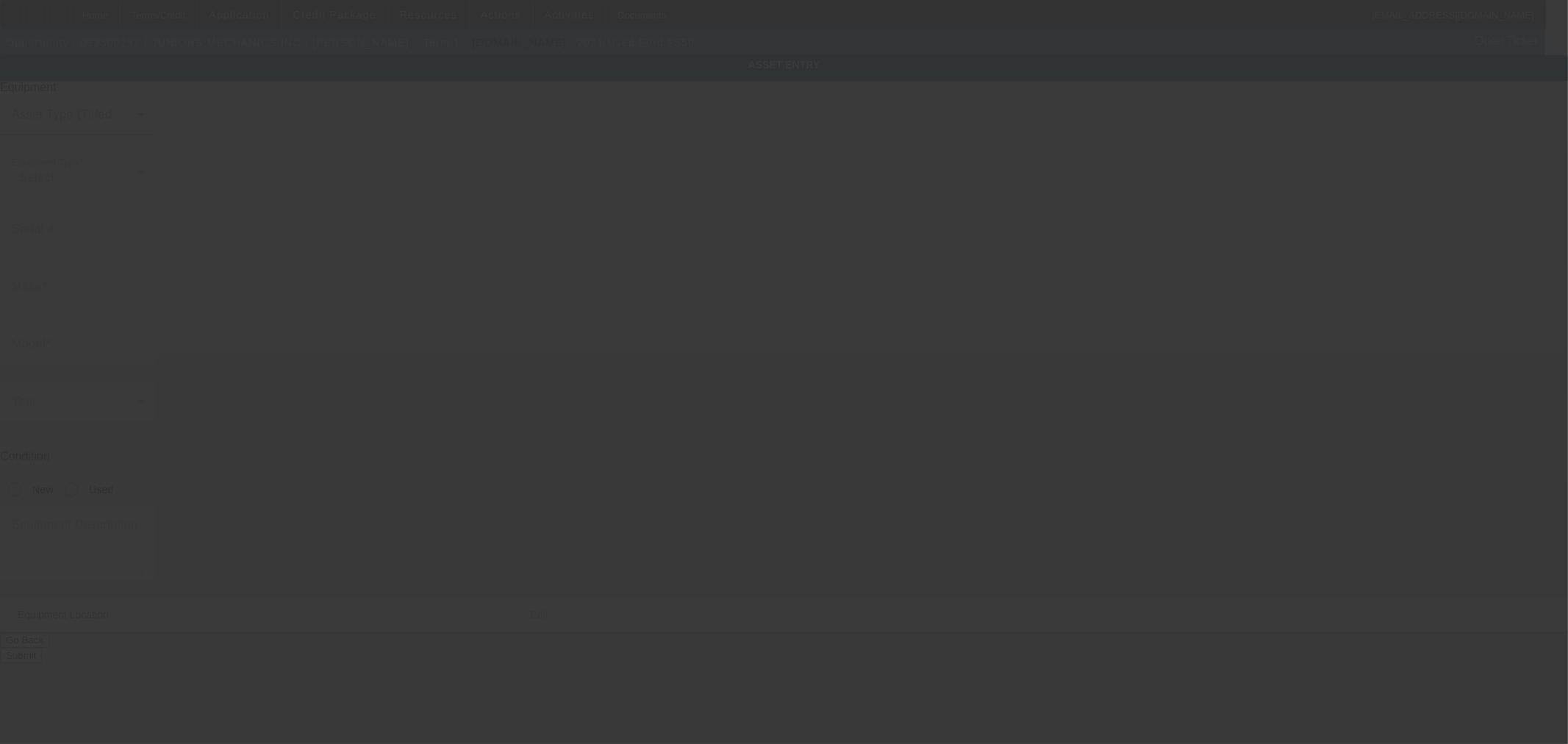
type input "[STREET_ADDRESS]"
type input "27 w [GEOGRAPHIC_DATA]"
type input "[PERSON_NAME]"
type input "73044"
type input "[PERSON_NAME]"
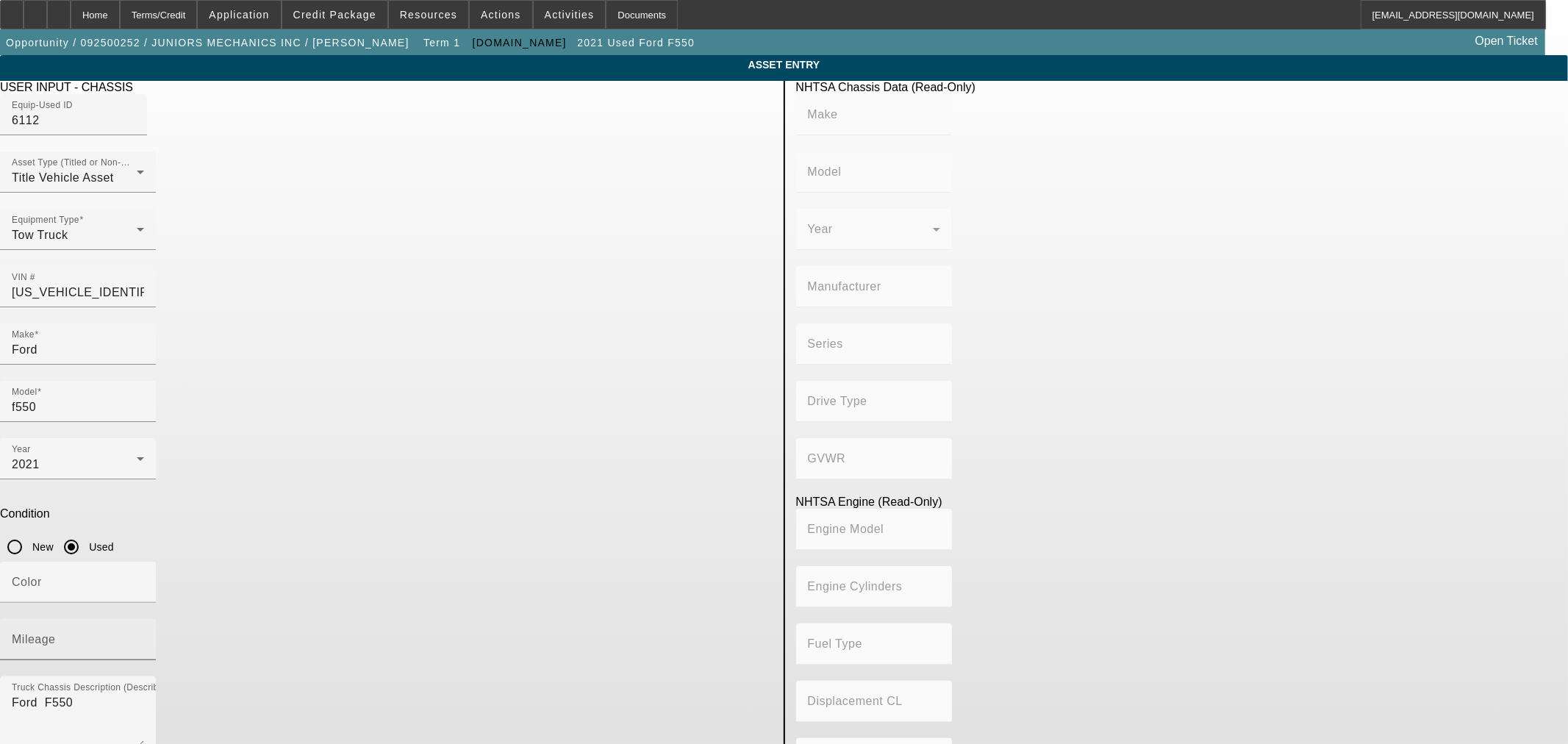
click at [56, 634] on mat-label "Mileage" at bounding box center [33, 640] width 44 height 13
click at [144, 637] on input "Mileage" at bounding box center [78, 645] width 133 height 18
paste input "121750"
type input "121750"
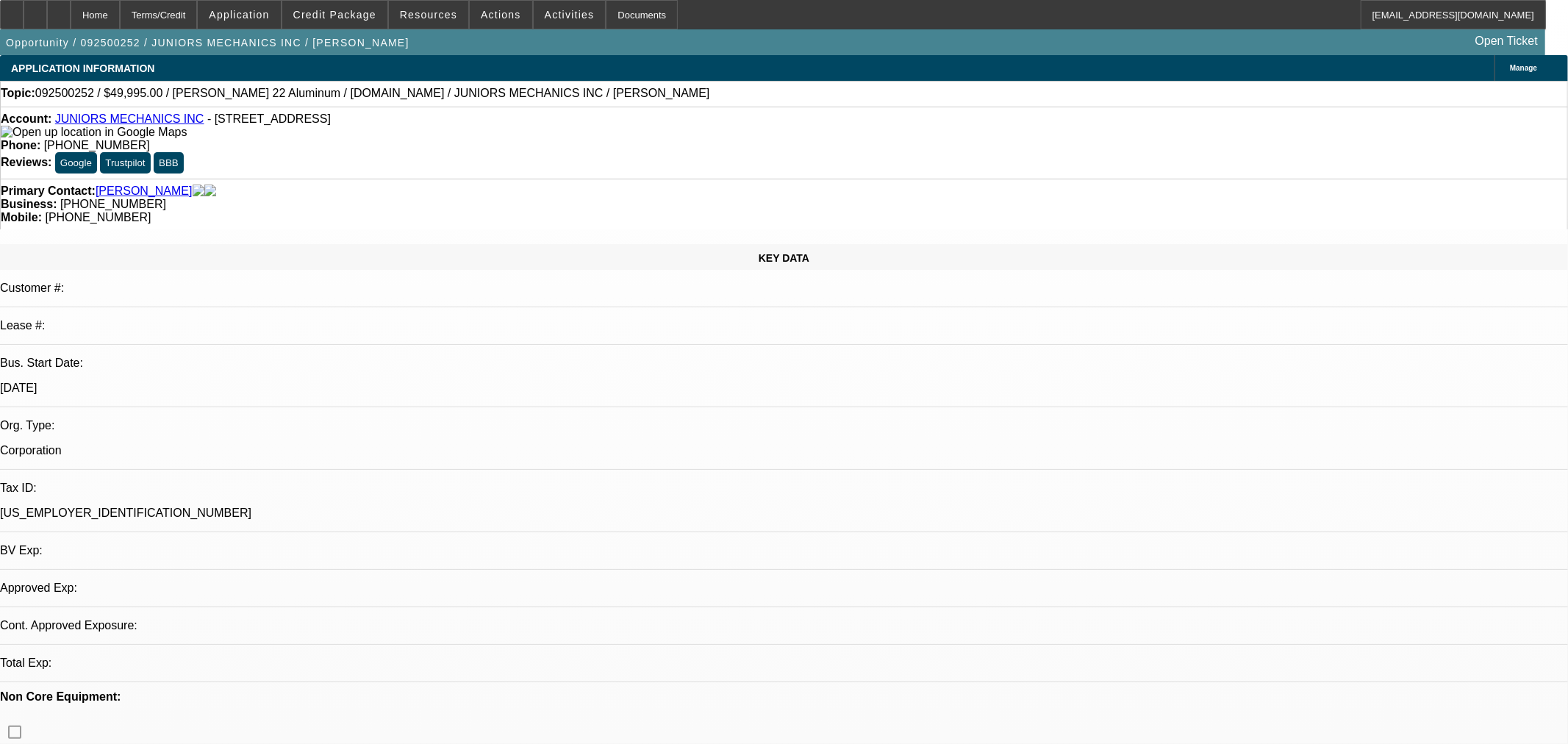
select select "0"
select select "2"
select select "0"
select select "6"
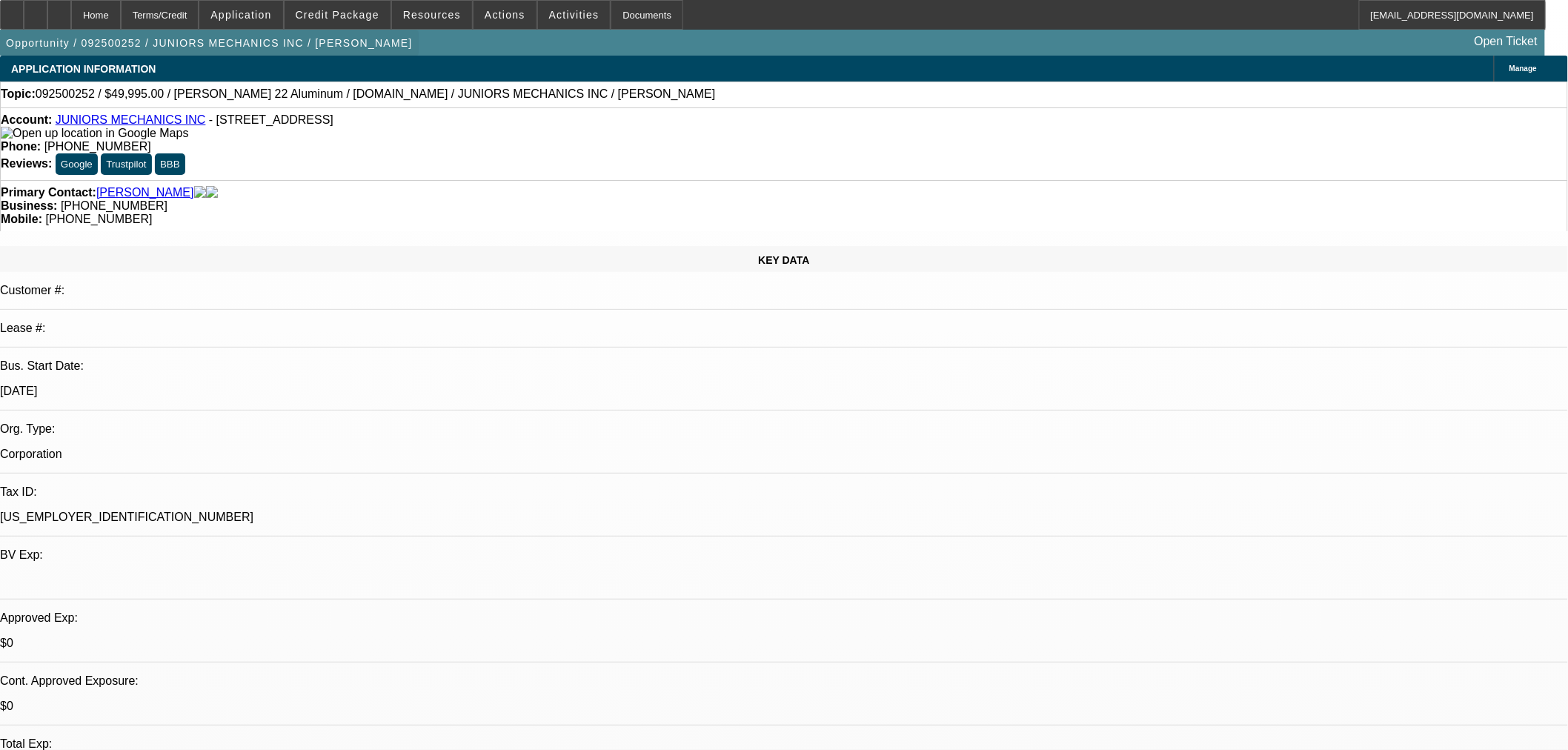
drag, startPoint x: 93, startPoint y: 11, endPoint x: 160, endPoint y: 46, distance: 75.6
click at [59, 10] on icon at bounding box center [59, 10] width 0 height 0
select select "0"
select select "2"
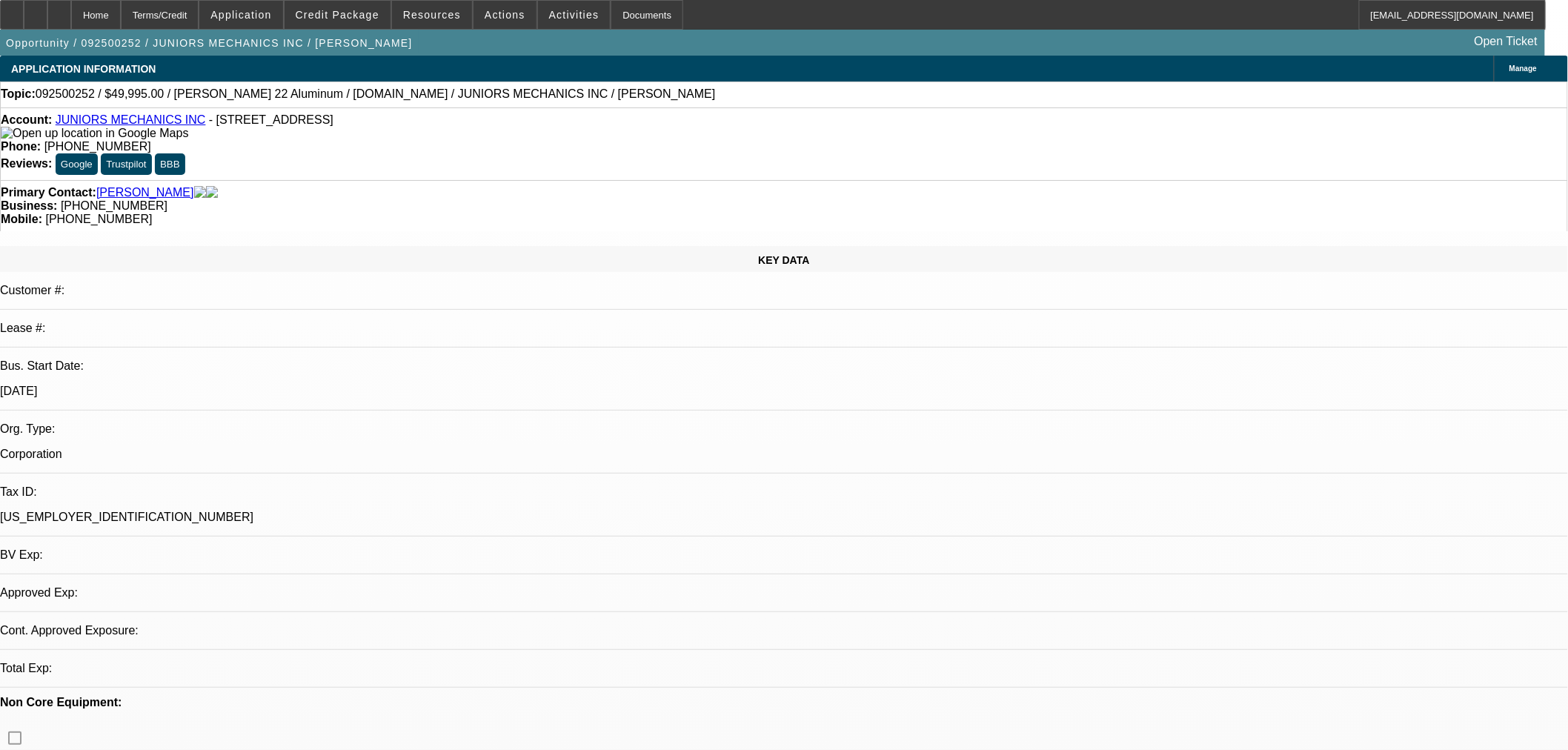
select select "0"
select select "6"
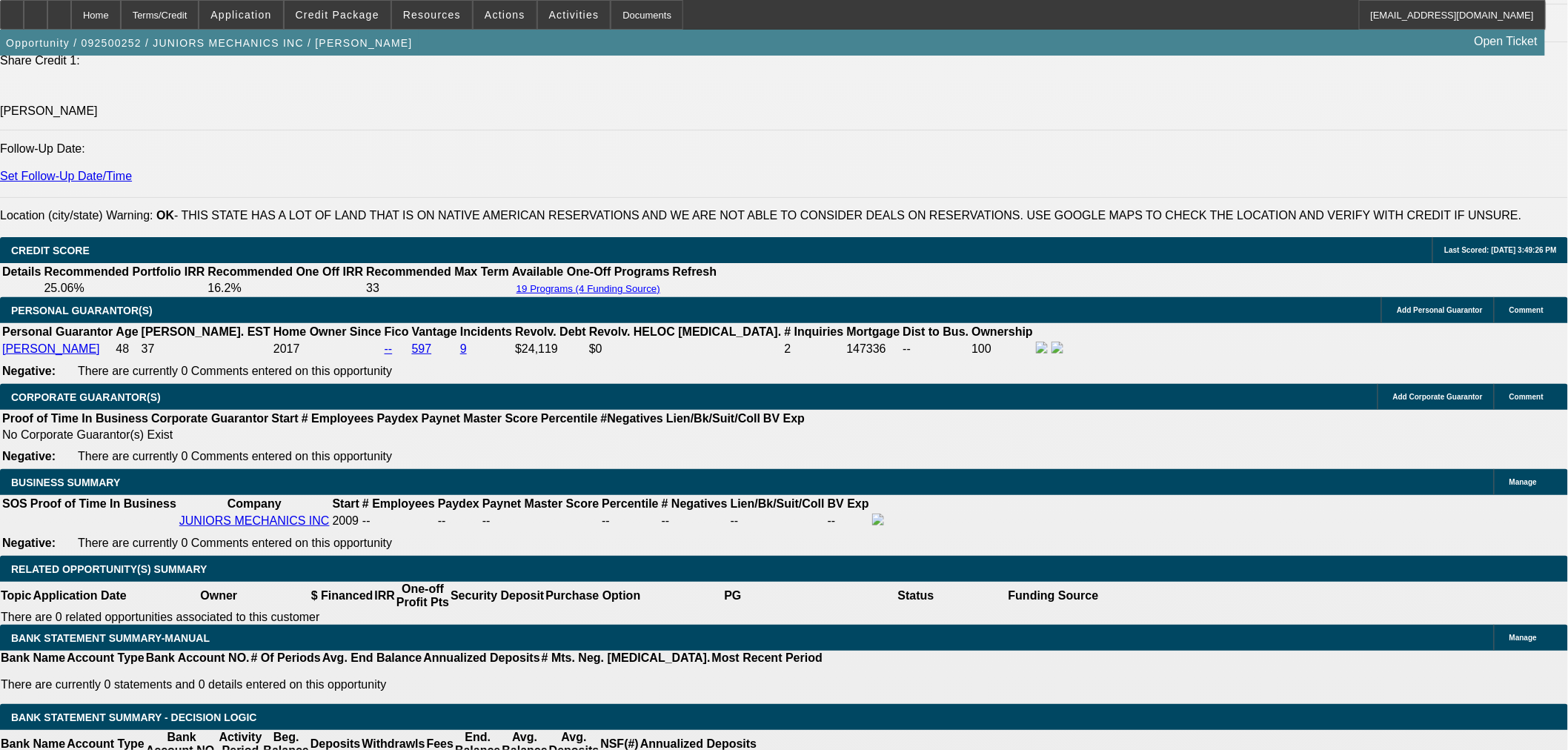
scroll to position [2059, 0]
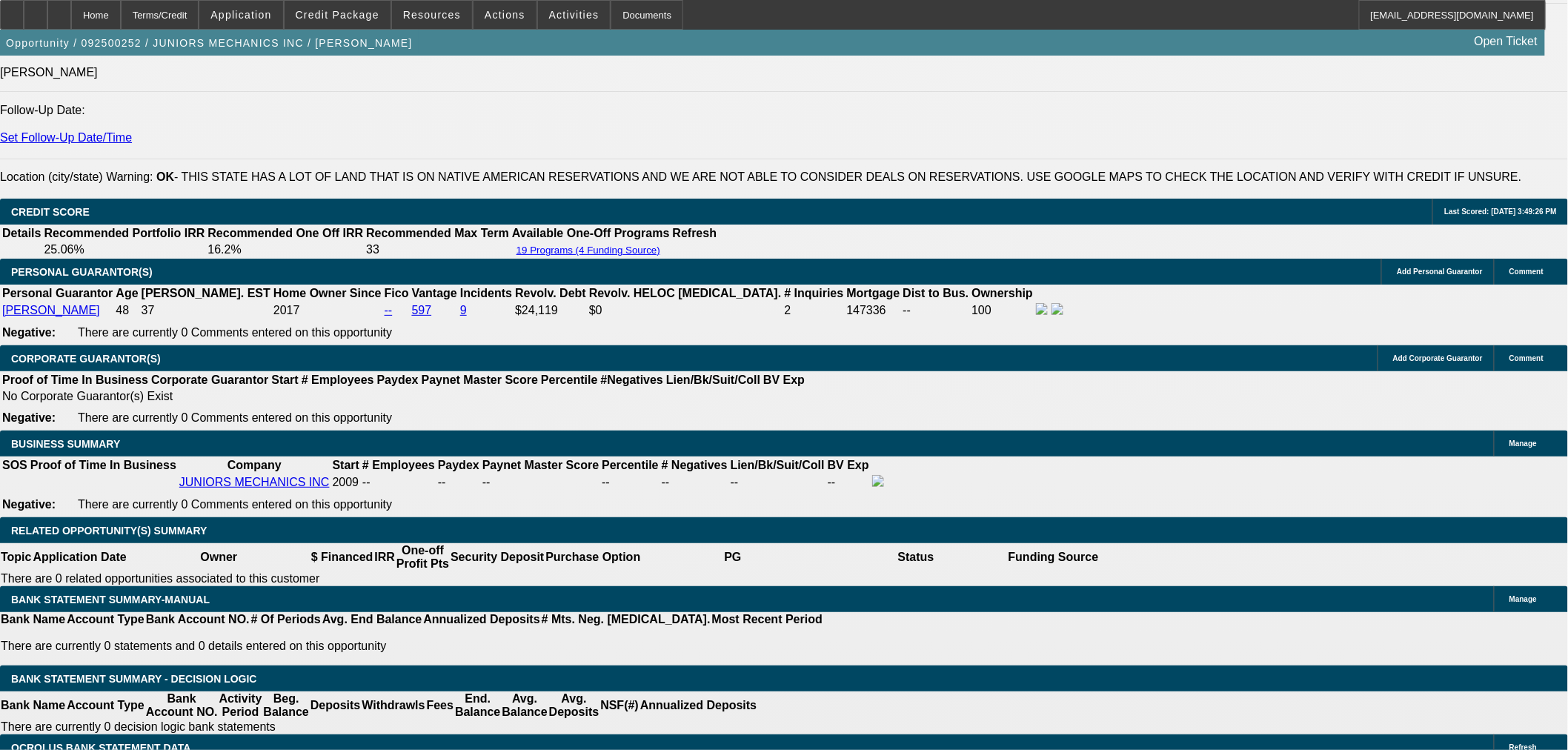
drag, startPoint x: 349, startPoint y: 525, endPoint x: 467, endPoint y: 533, distance: 118.3
type input "18"
type input "$36.00"
type input "UNKNOWN"
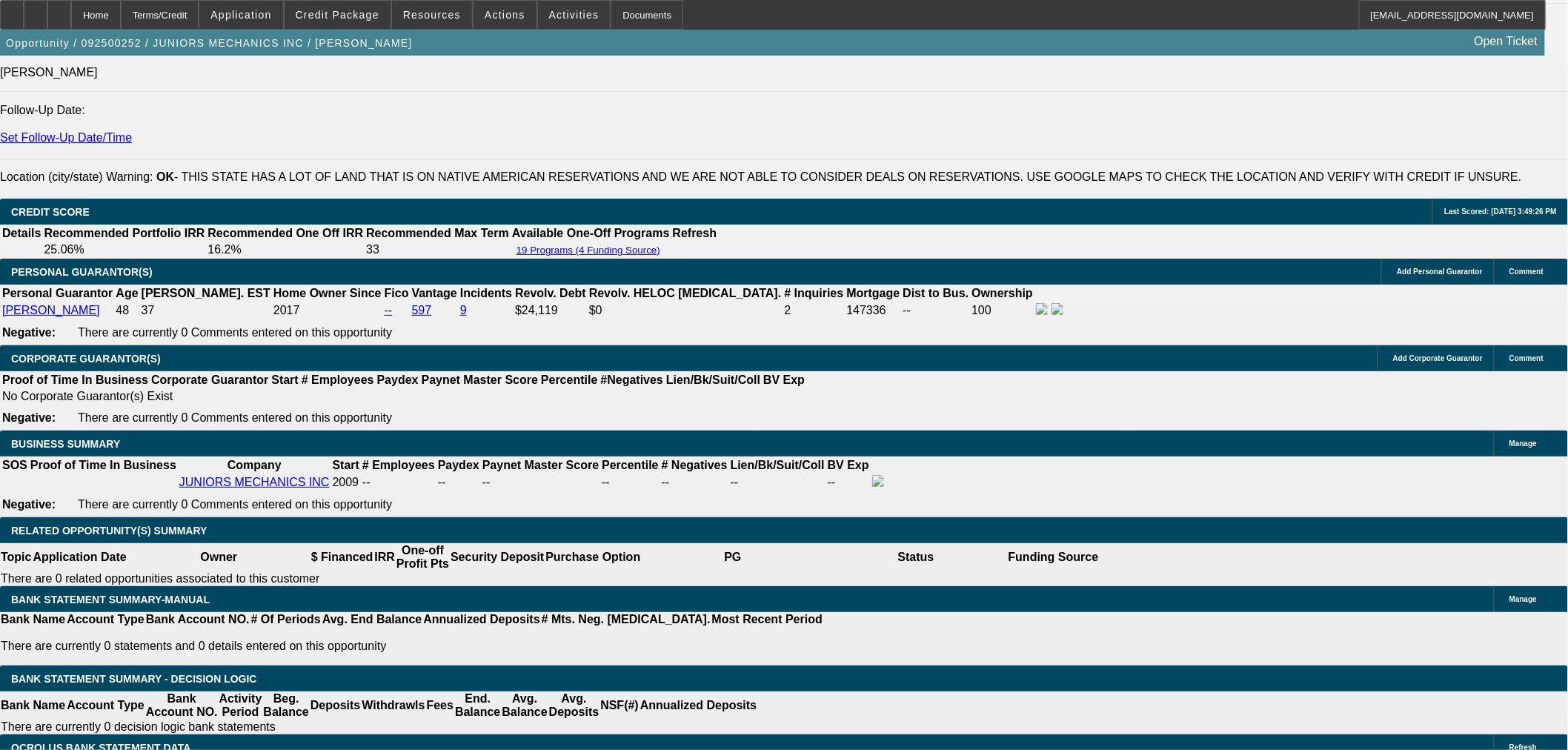
type input "1875"
type input "$3,750.00"
type input "20.7"
type input "$1,875.00"
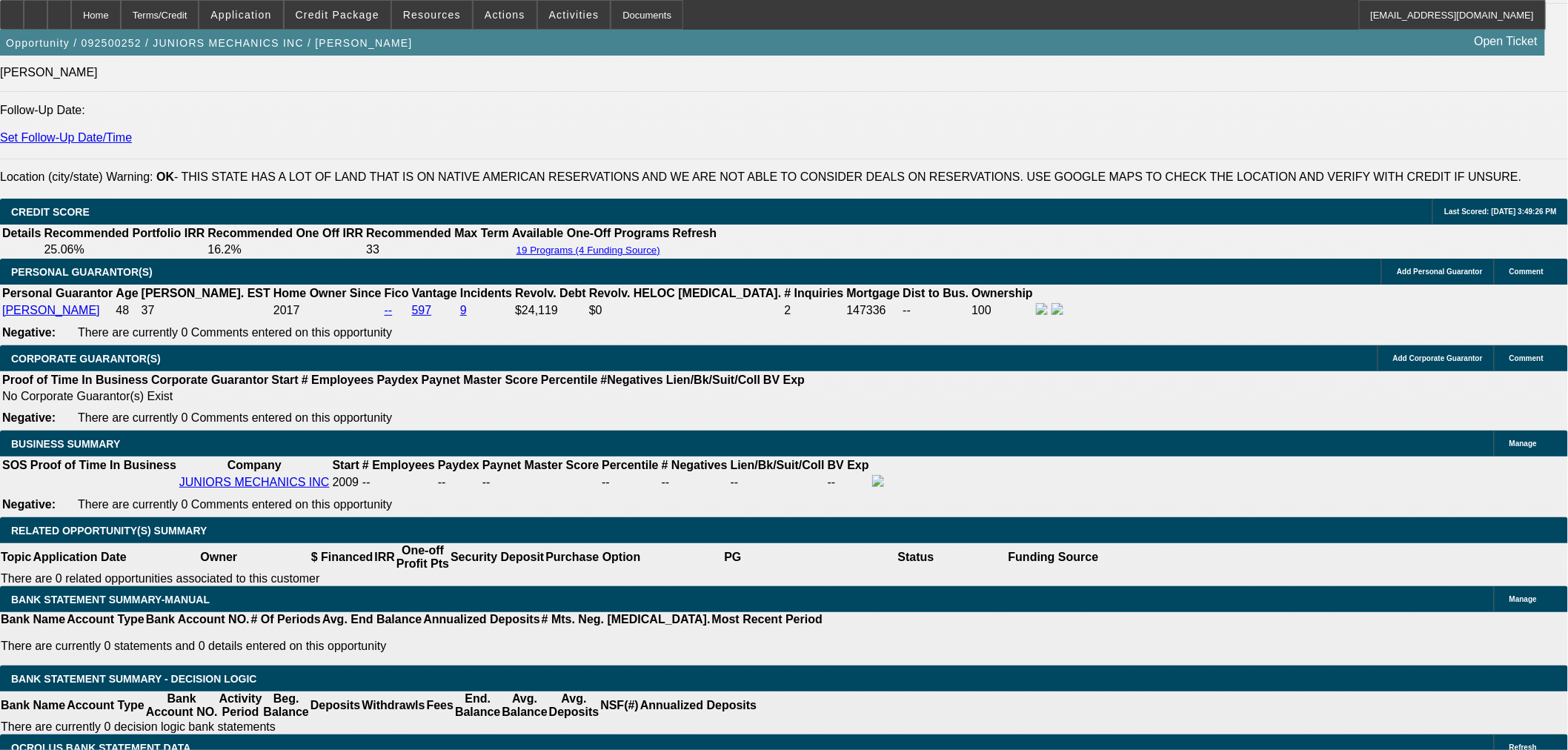
scroll to position [0, 0]
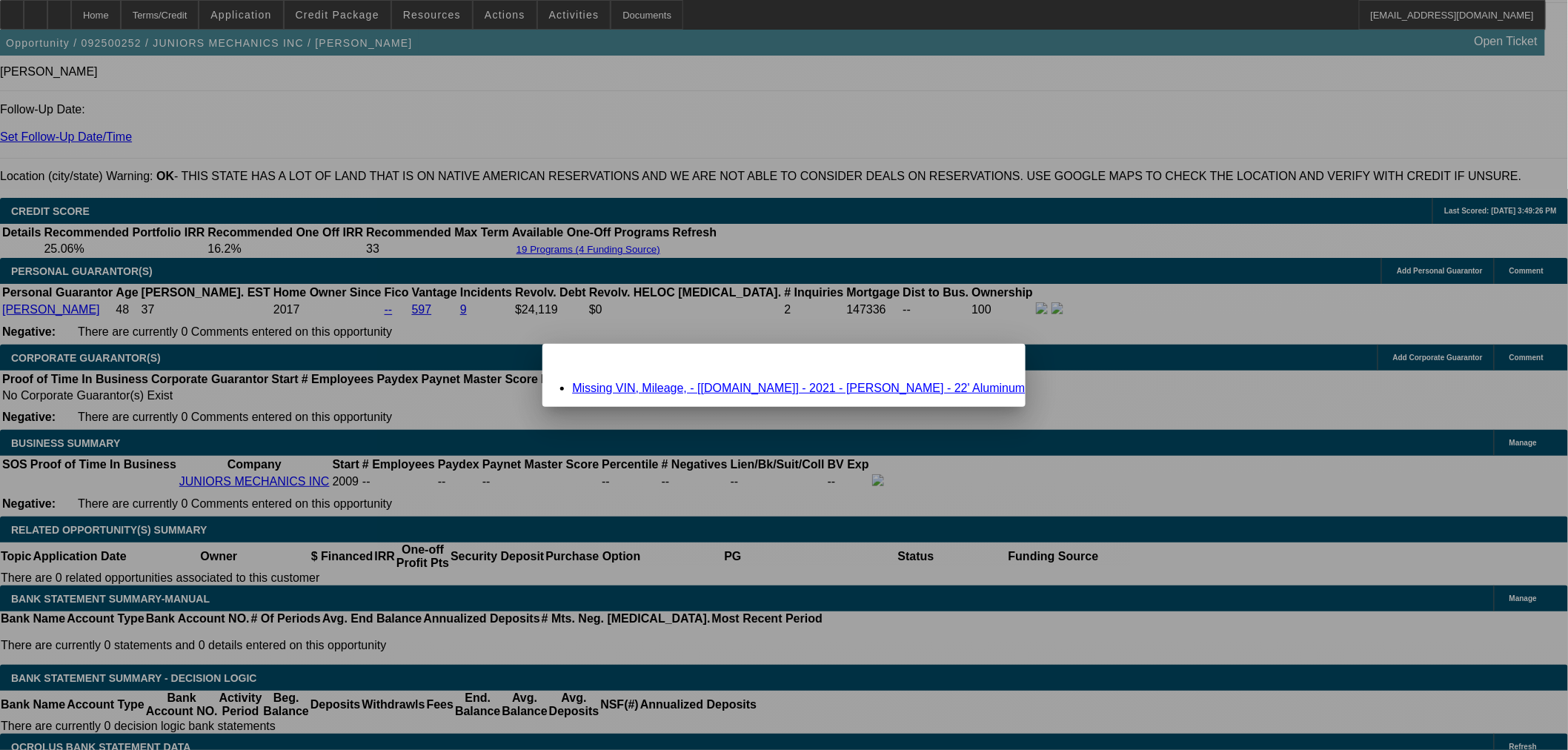
click at [678, 390] on link "Missing VIN, Mileage, - [[DOMAIN_NAME]] - 2021 - [PERSON_NAME] - 22' Aluminum" at bounding box center [799, 388] width 452 height 13
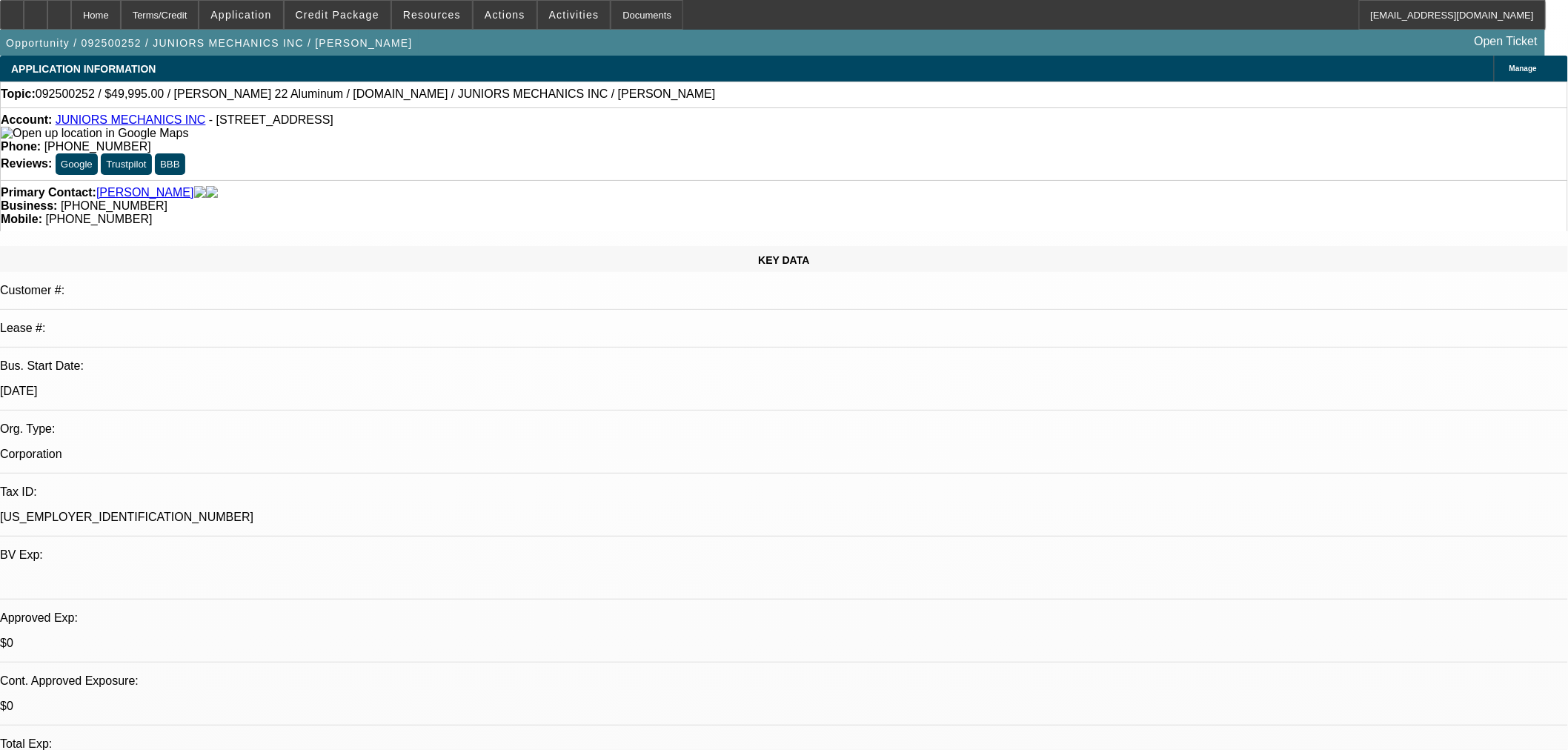
scroll to position [2059, 0]
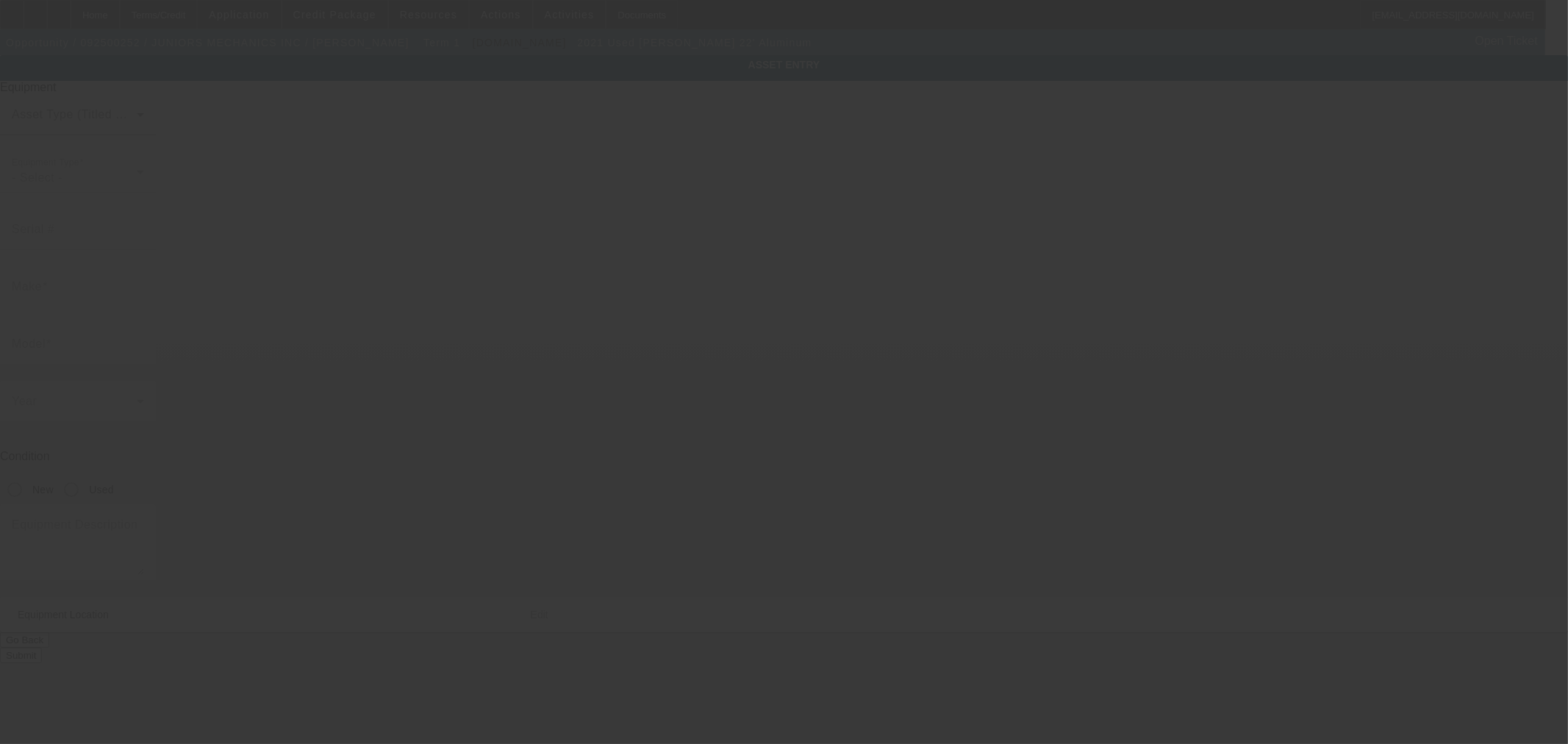
type input "[PERSON_NAME]"
type input "22' Aluminum"
radio input "true"
type textarea "[PERSON_NAME] 22' Aluminum XLP Rollbac"
type input "[STREET_ADDRESS]"
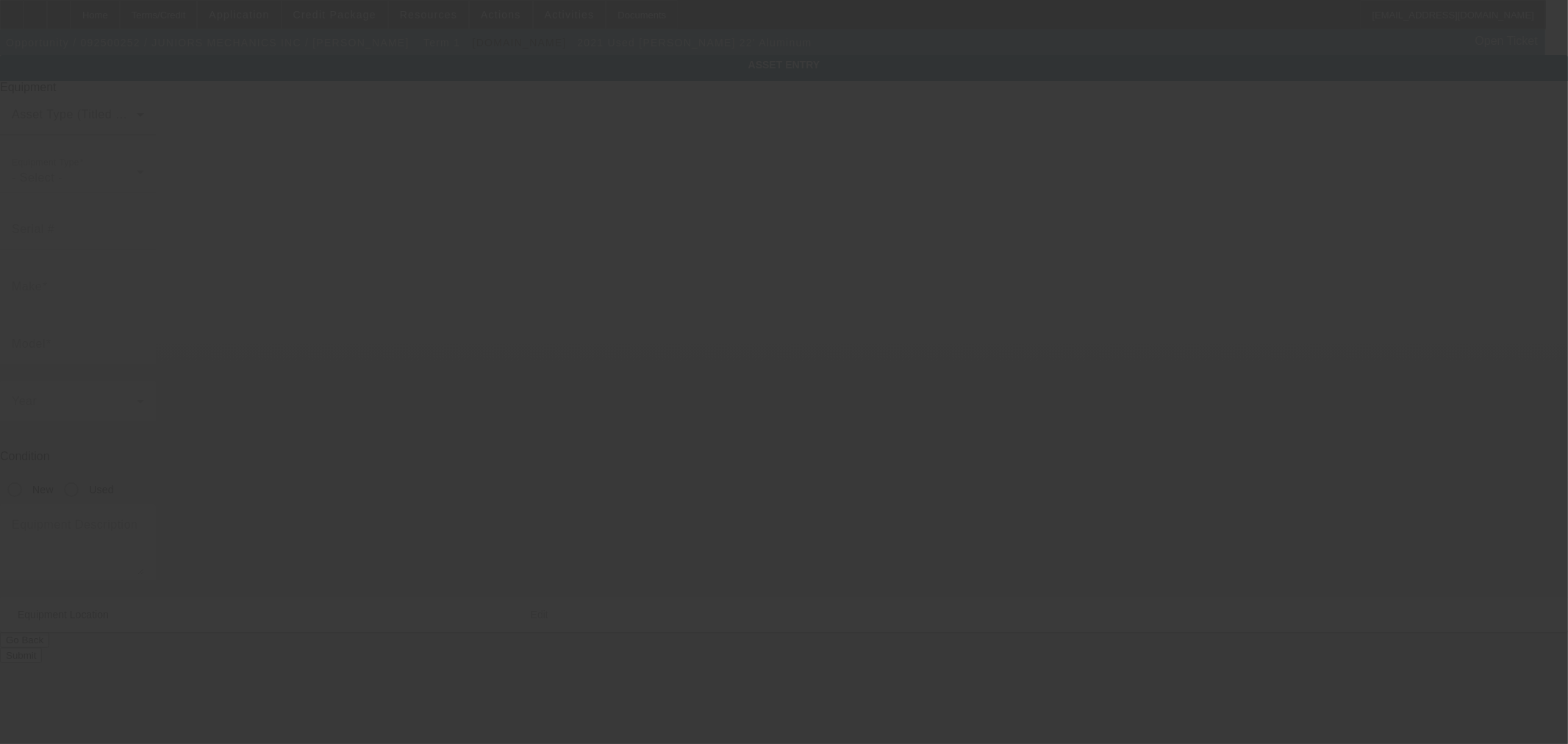
type input "27 w [GEOGRAPHIC_DATA]"
type input "[PERSON_NAME]"
type input "73044"
type input "[PERSON_NAME]"
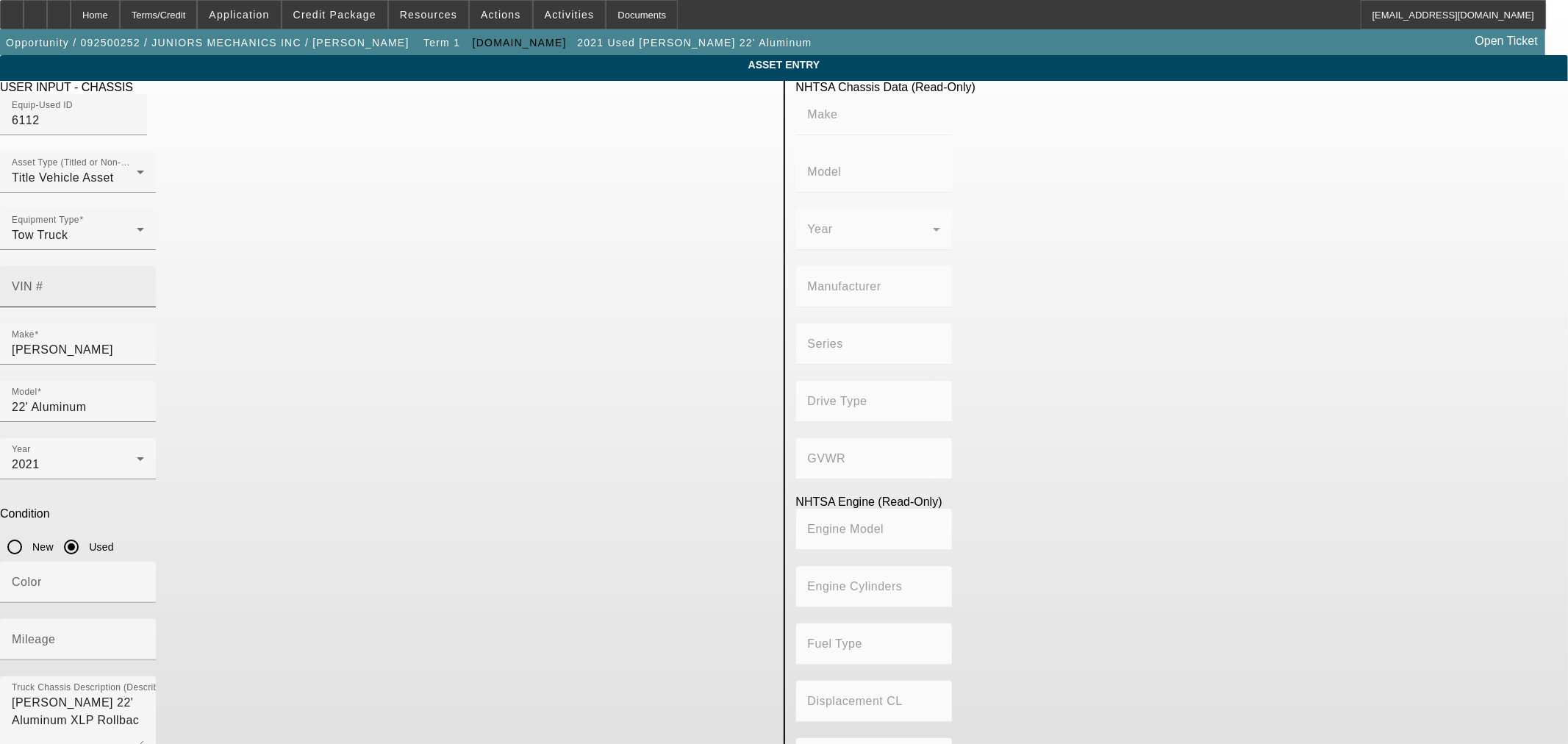
click at [43, 280] on mat-label "VIN #" at bounding box center [27, 286] width 31 height 13
click at [144, 284] on input "VIN #" at bounding box center [78, 293] width 133 height 18
paste input "[US_VEHICLE_IDENTIFICATION_NUMBER]"
type input "[US_VEHICLE_IDENTIFICATION_NUMBER]"
type input "FORD"
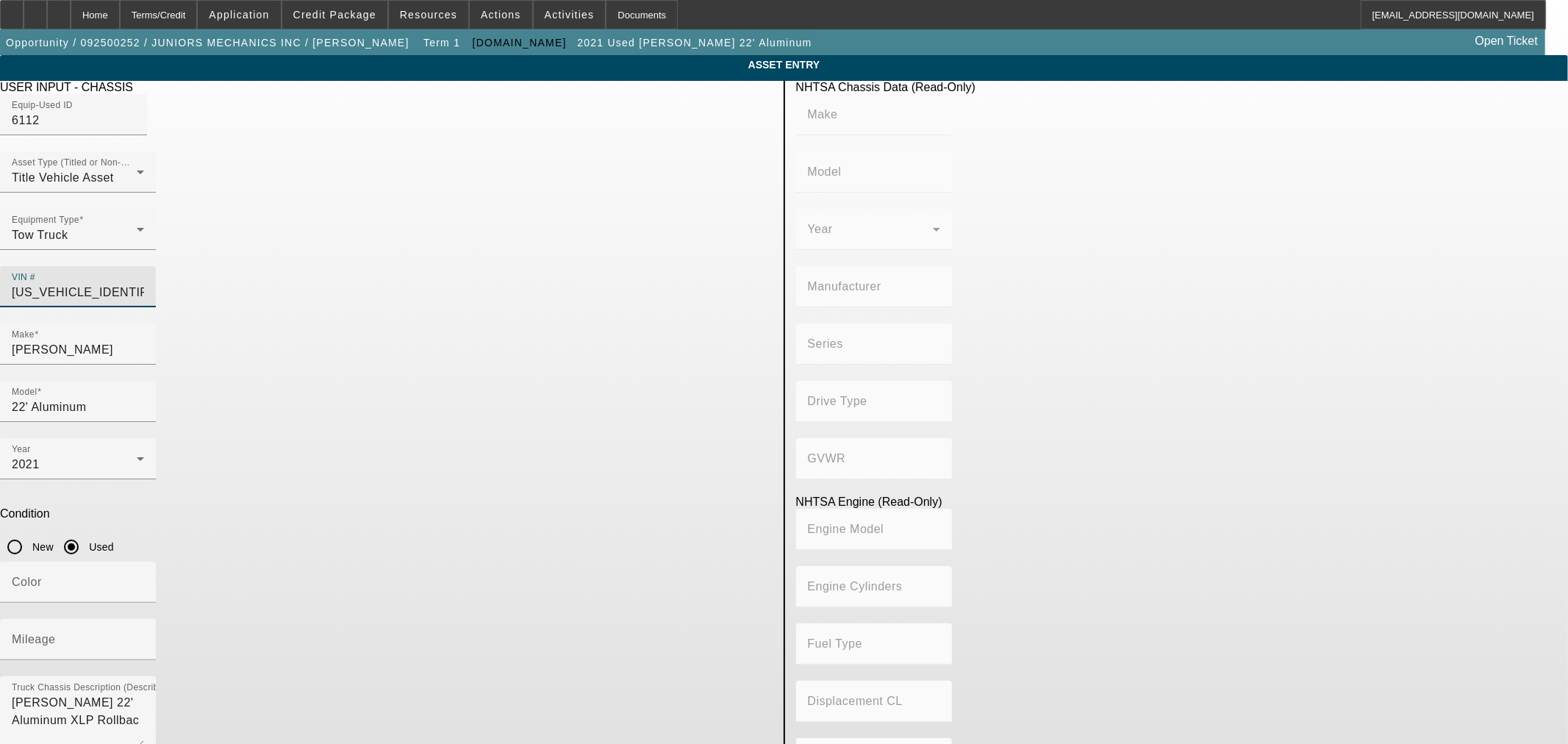
type input "F-550"
type input "FORD MOTOR COMPANY"
type input "F-Series Super Duty - Dual Rear Wheel"
type input "4x2"
type input "Class 5: 16,001 - 19,500 lb (7,258 - 8,845 kg)"
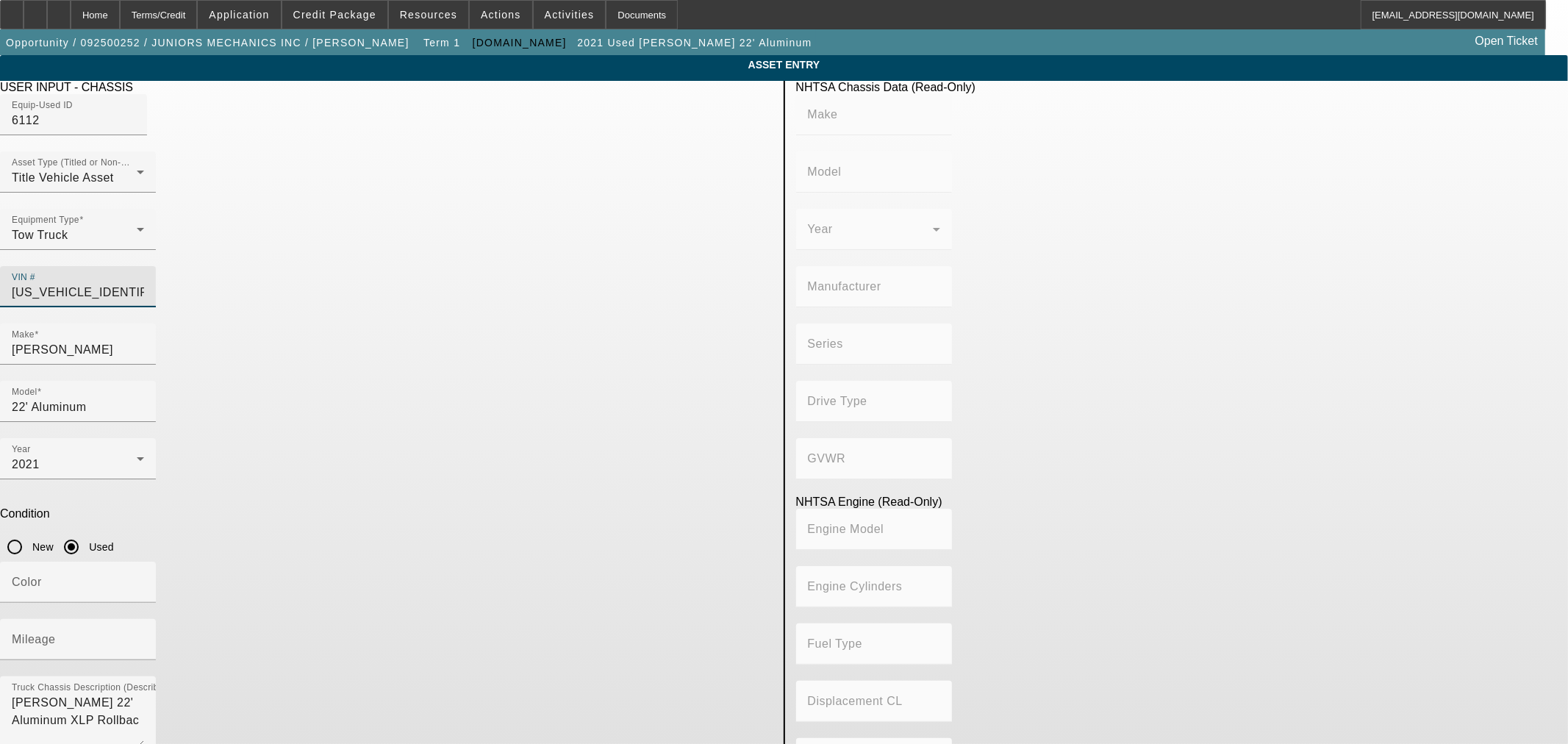
type input "8"
type input "Diesel"
type input "408.85908543470"
type input "6.7"
type input "[US_VEHICLE_IDENTIFICATION_NUMBER]"
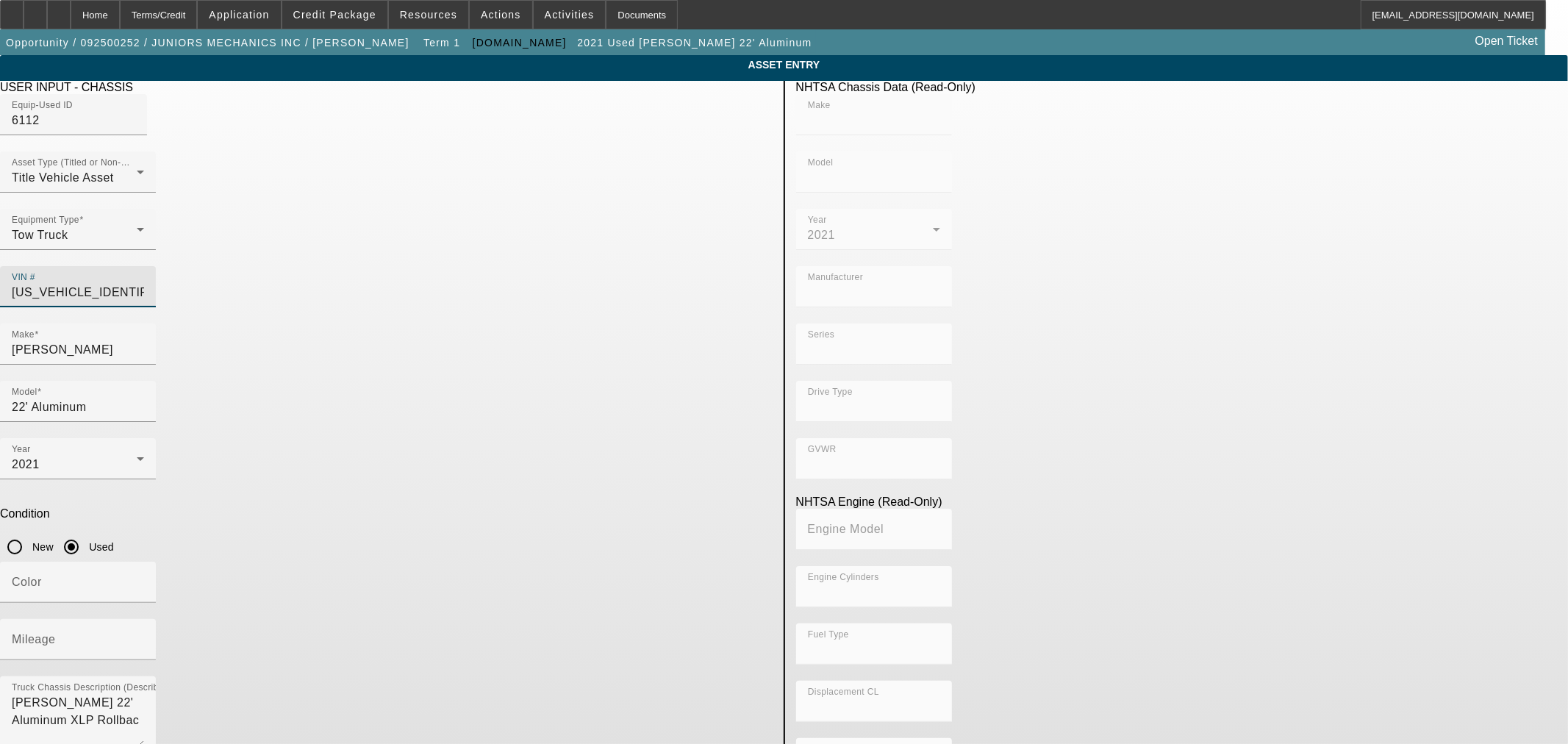
click at [717, 508] on p "Condition" at bounding box center [386, 515] width 773 height 14
type input "FORD"
type input "F-550"
type input "FORD MOTOR COMPANY"
type input "F-Series Super Duty - Dual Rear Wheel"
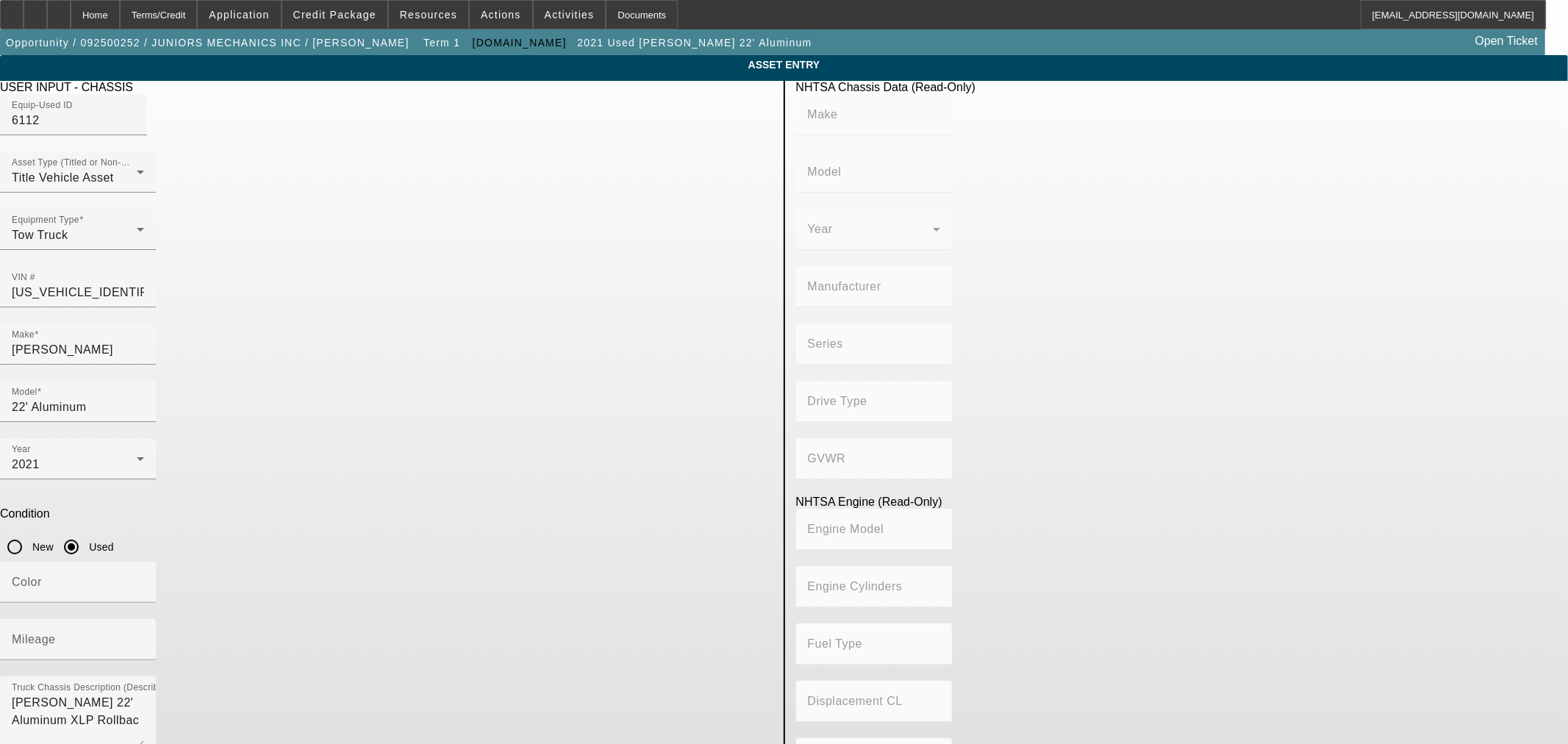
type input "4x2"
type input "Class 5: 16,001 - 19,500 lb (7,258 - 8,845 kg)"
type input "8"
type input "Diesel"
type input "408.85908543470"
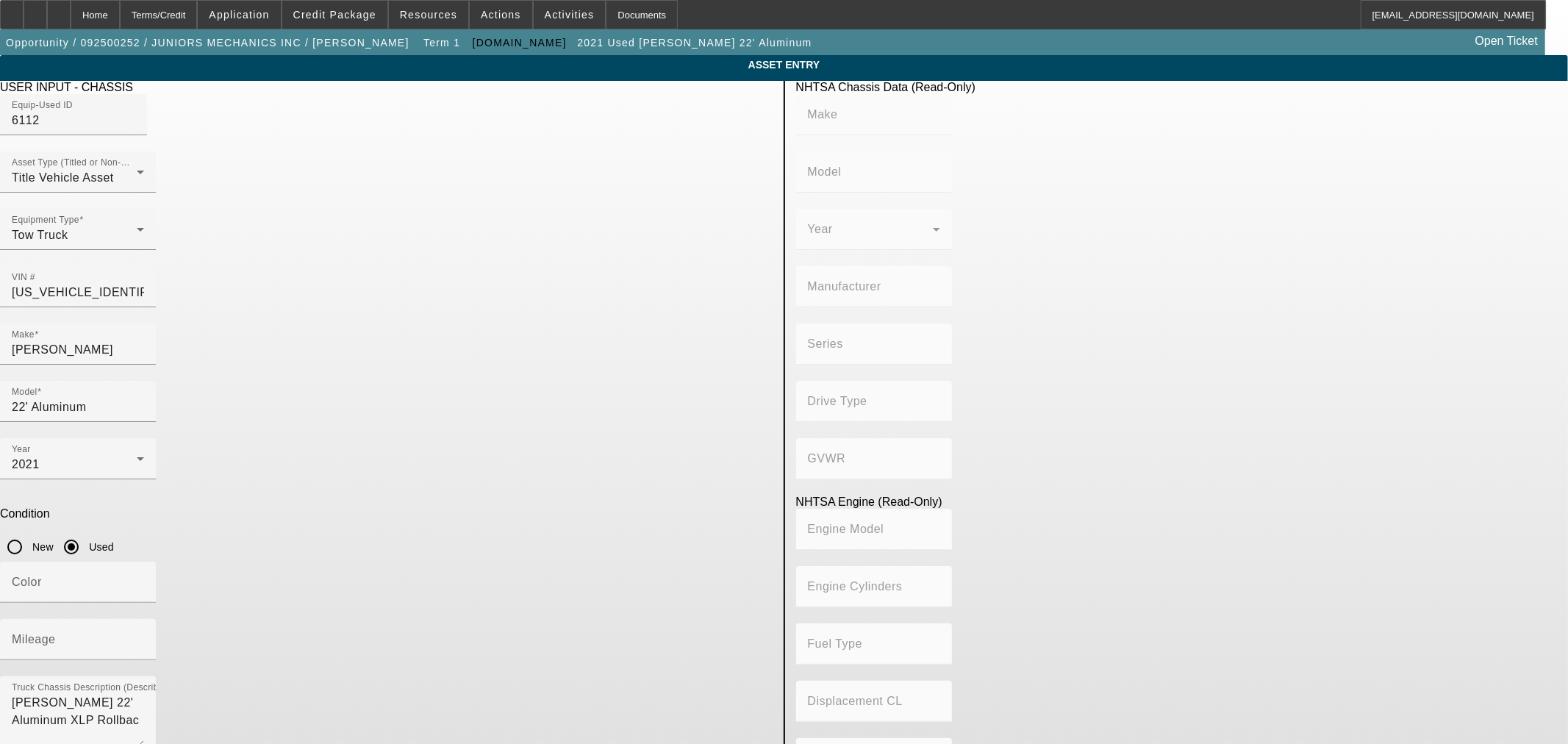
type input "6.7"
click at [717, 508] on p "Condition" at bounding box center [386, 515] width 773 height 14
click at [56, 634] on mat-label "Mileage" at bounding box center [33, 640] width 44 height 13
click at [144, 637] on input "Mileage" at bounding box center [78, 645] width 133 height 18
paste input "121750"
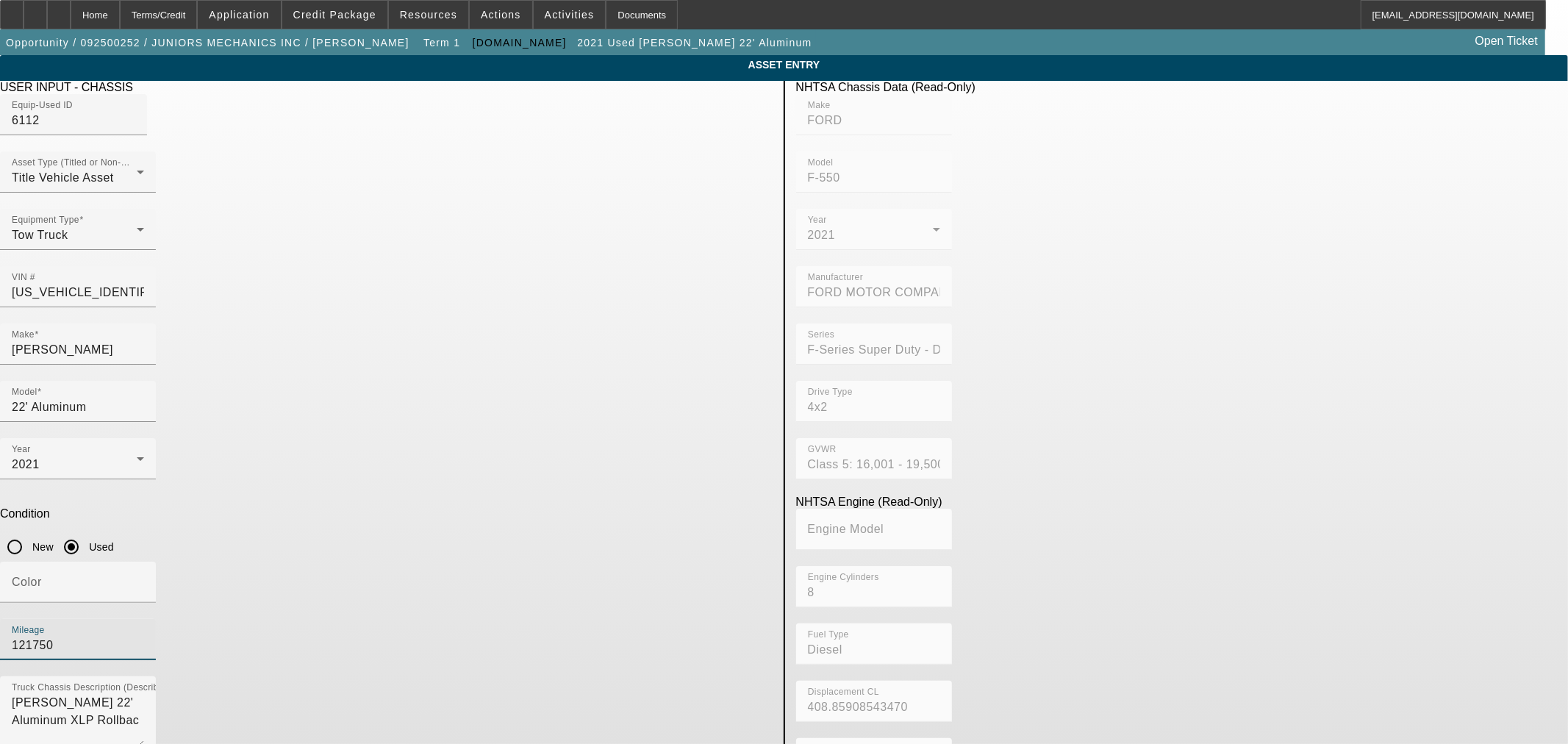
type input "121750"
click at [651, 630] on div "USER INPUT - CHASSIS Equip-Used ID 6112 Asset Type (Titled or Non-Titled) Title…" at bounding box center [386, 475] width 794 height 790
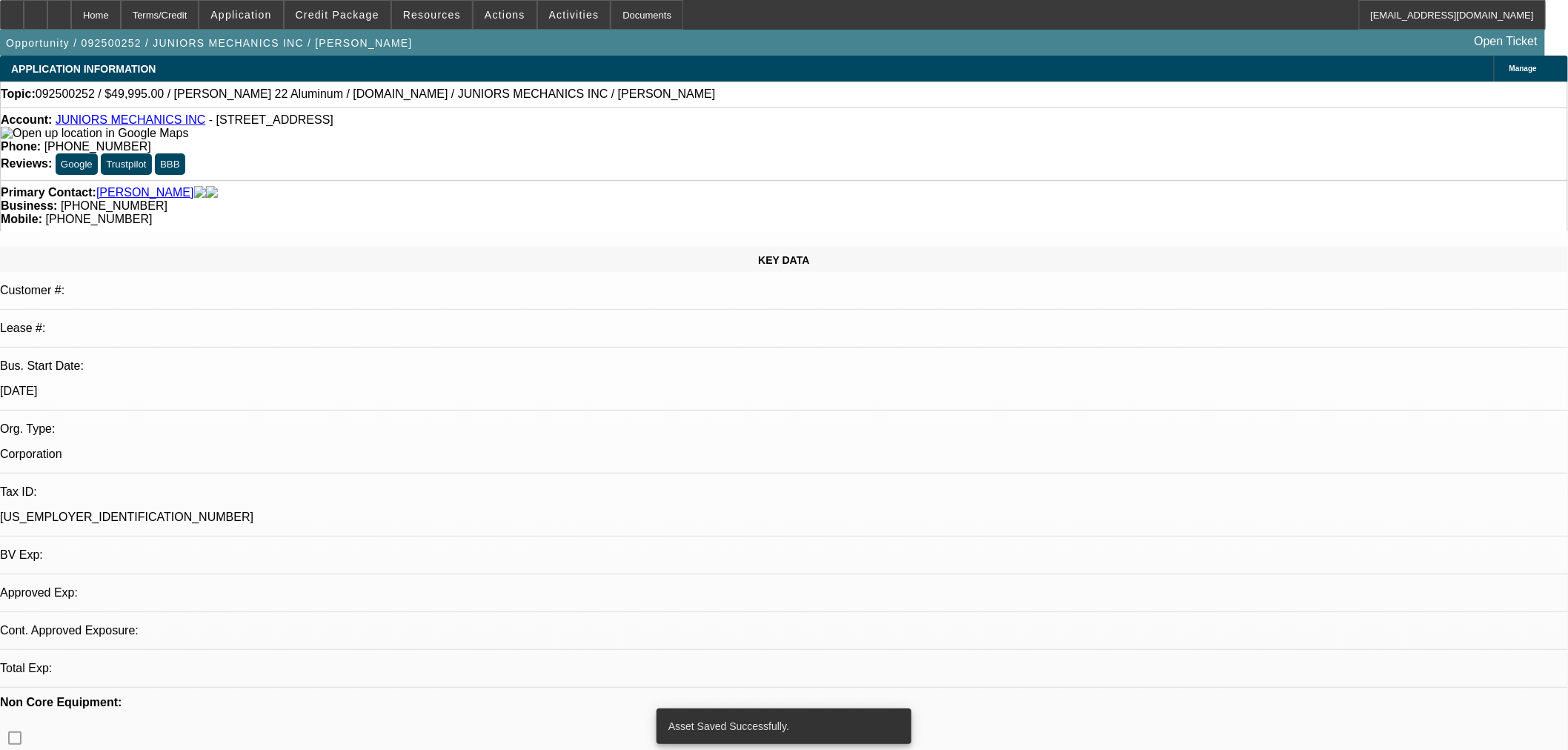
select select "0"
select select "2"
select select "0"
select select "6"
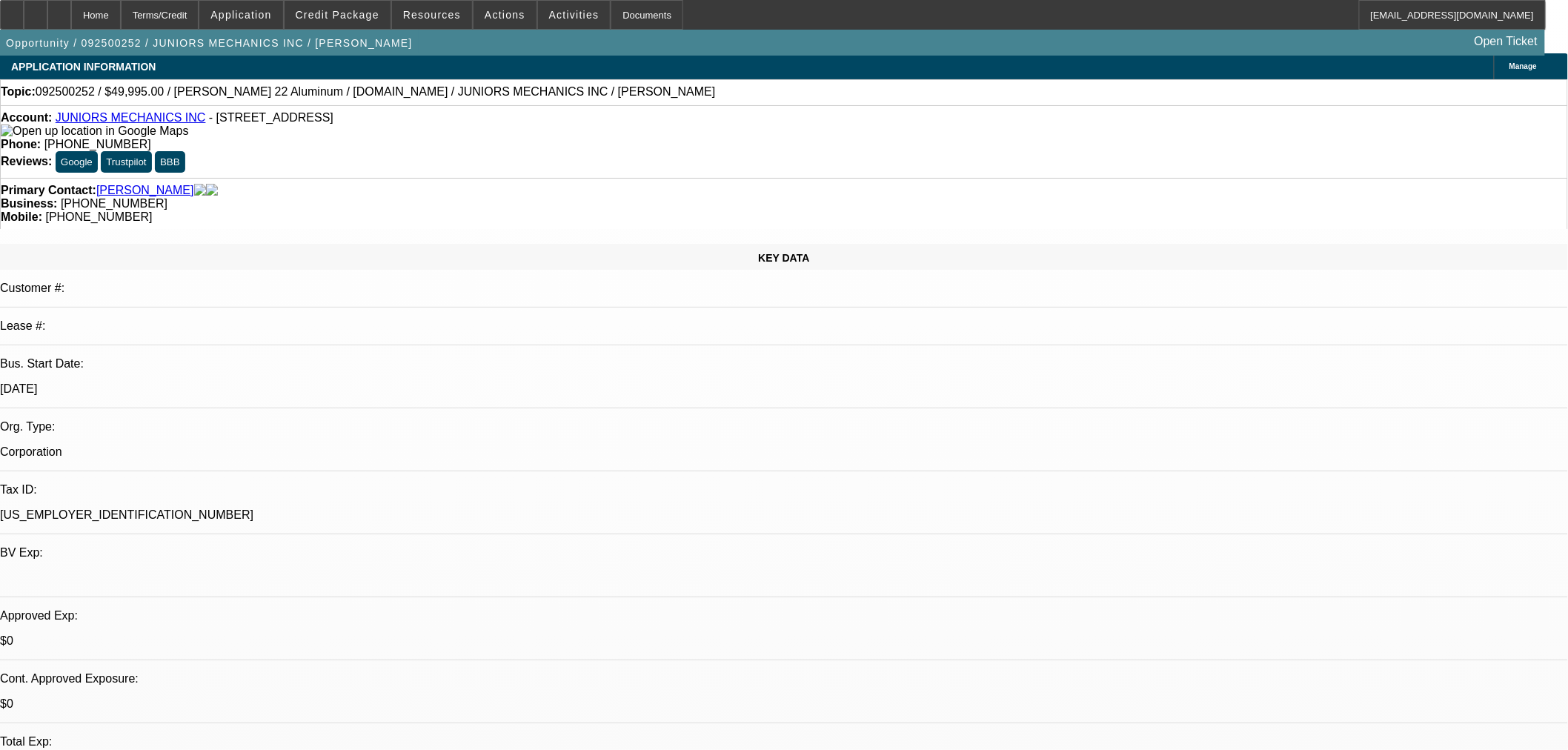
scroll to position [137, 0]
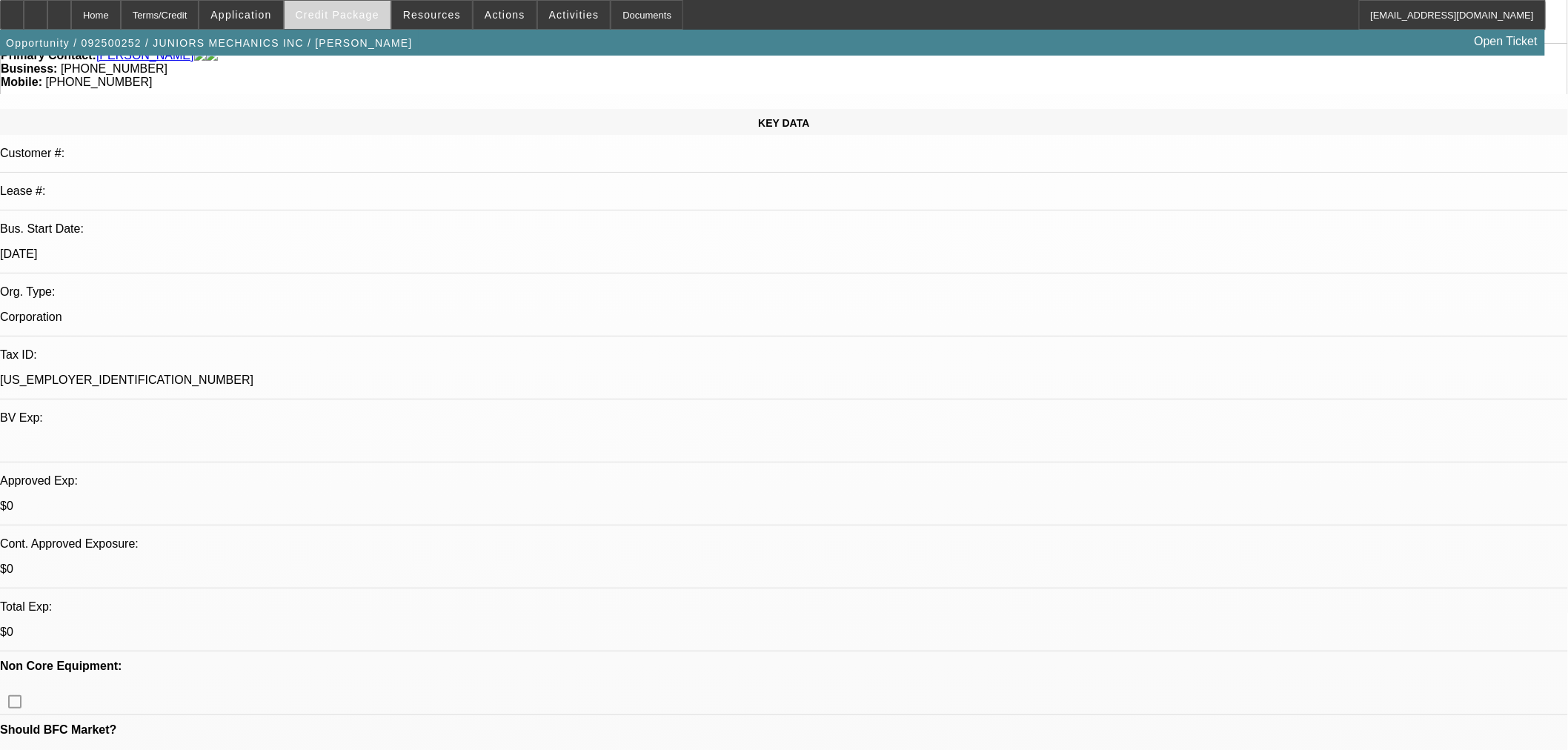
drag, startPoint x: 322, startPoint y: 19, endPoint x: 362, endPoint y: 19, distance: 40.0
click at [322, 19] on span "Credit Package" at bounding box center [337, 15] width 84 height 12
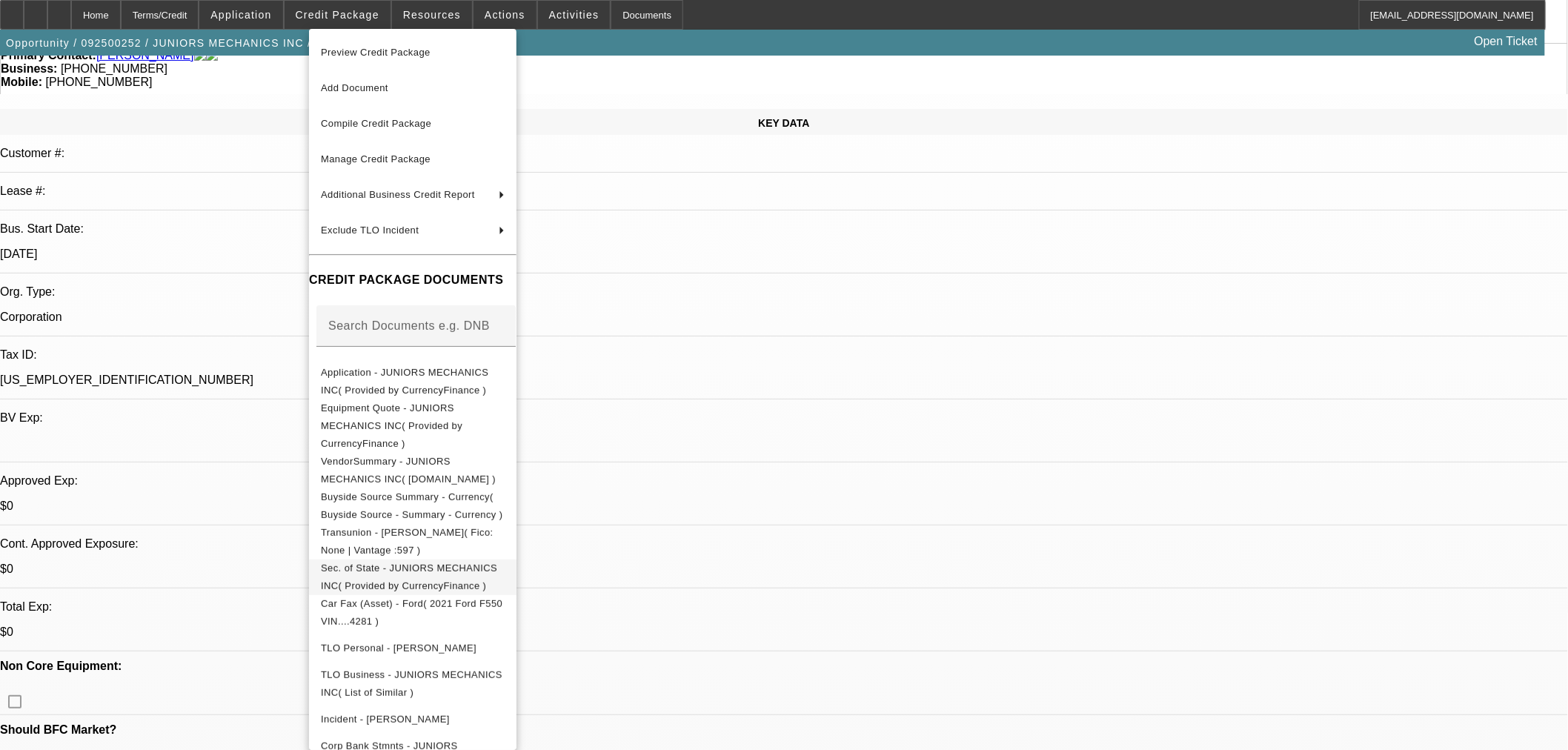
click at [455, 562] on span "Sec. of State - JUNIORS MECHANICS INC( Provided by CurrencyFinance )" at bounding box center [408, 576] width 176 height 29
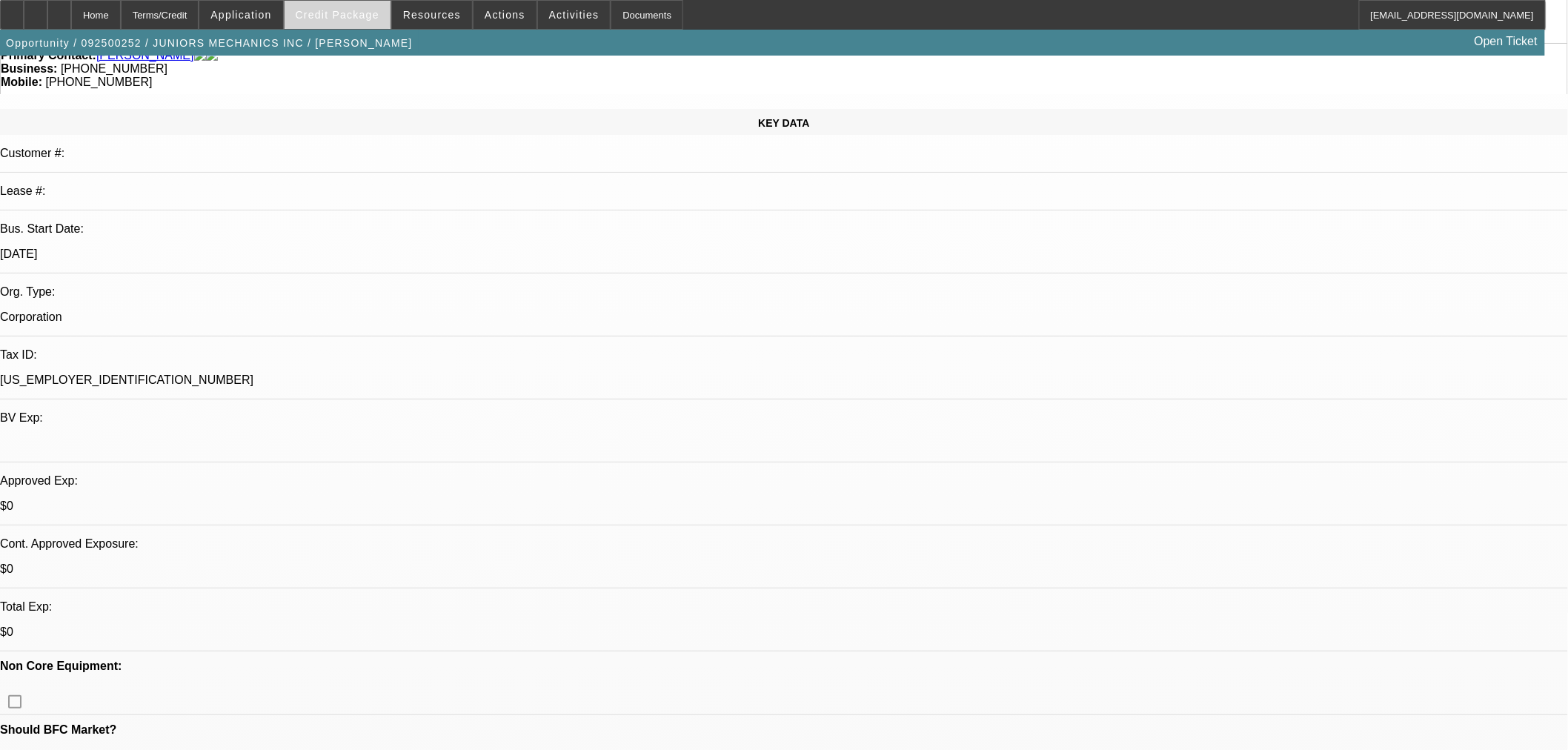
click at [353, 15] on span "Credit Package" at bounding box center [337, 15] width 84 height 12
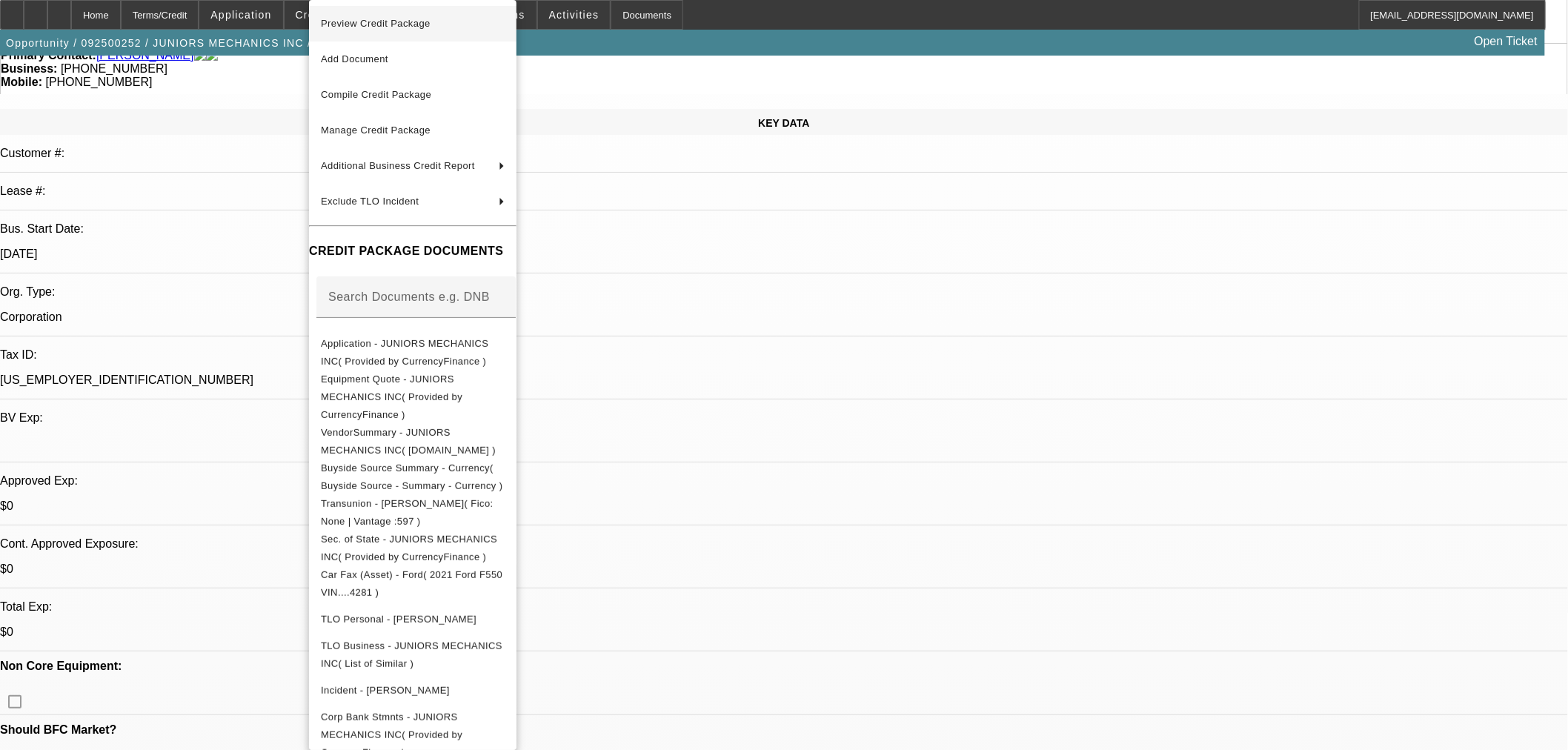
click at [401, 26] on span "Preview Credit Package" at bounding box center [375, 23] width 109 height 11
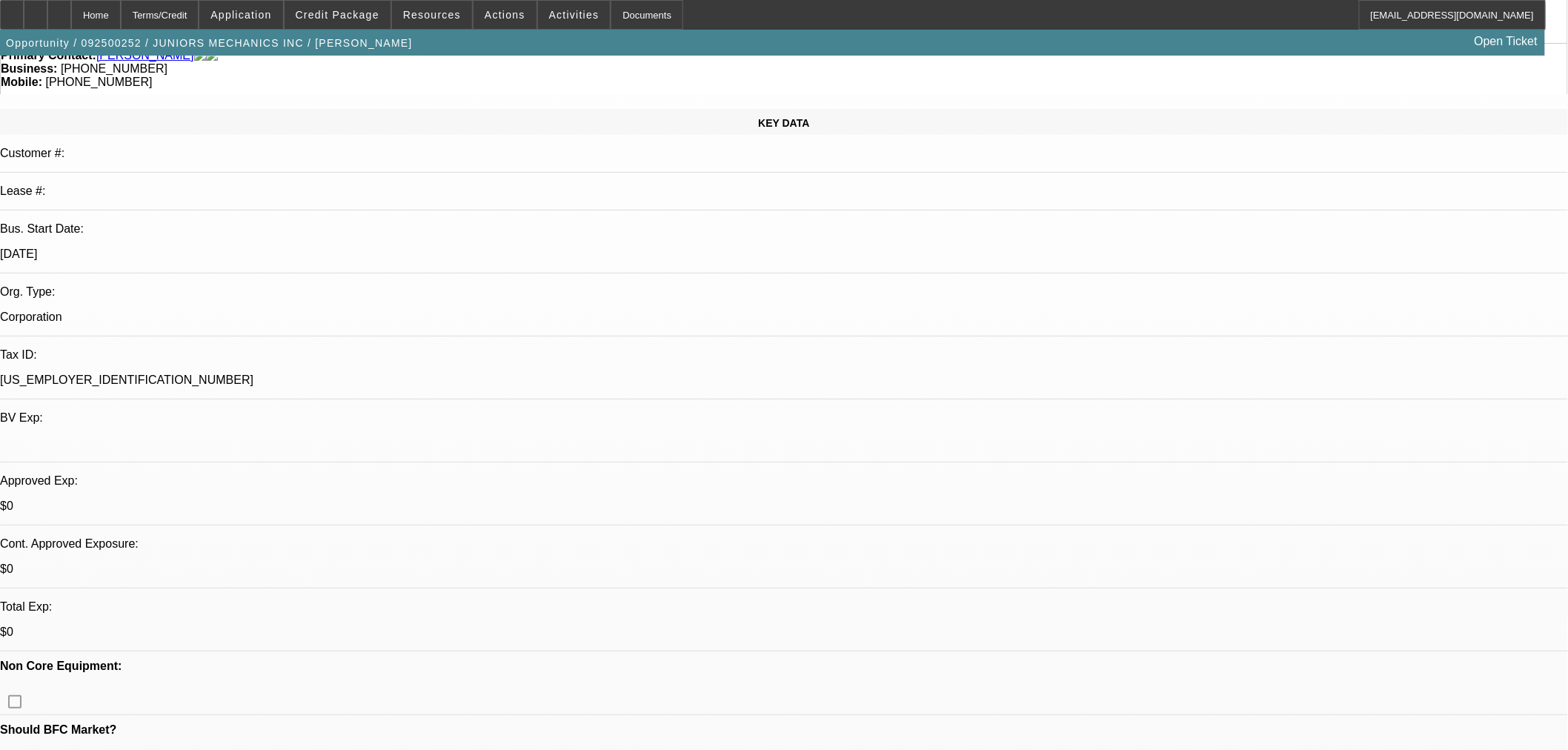
drag, startPoint x: 1273, startPoint y: 479, endPoint x: 1204, endPoint y: 491, distance: 70.0
drag, startPoint x: 1189, startPoint y: 478, endPoint x: 1270, endPoint y: 483, distance: 81.2
copy td "[PHONE_NUMBER]"
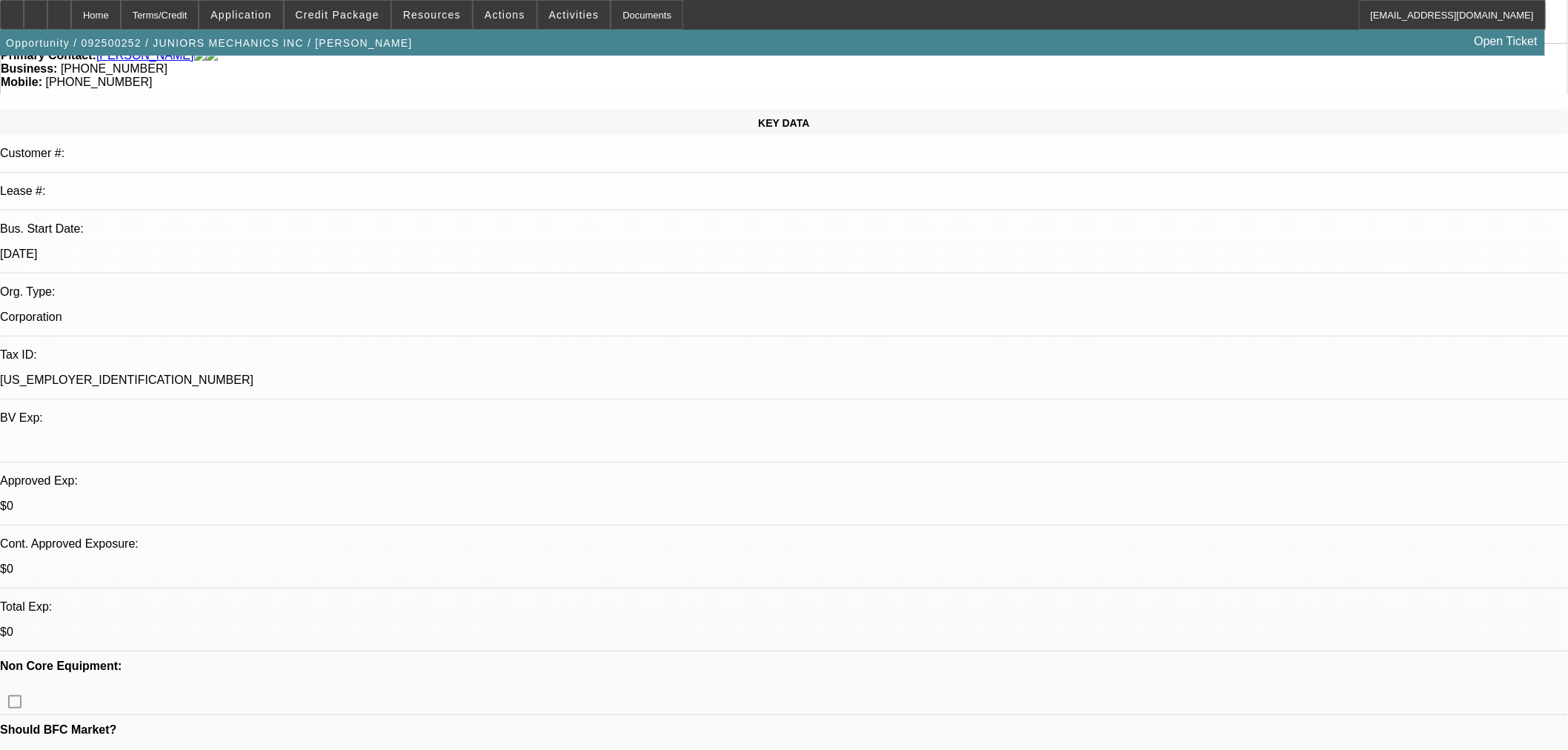
radio input "true"
drag, startPoint x: 1375, startPoint y: 279, endPoint x: 1408, endPoint y: 279, distance: 33.0
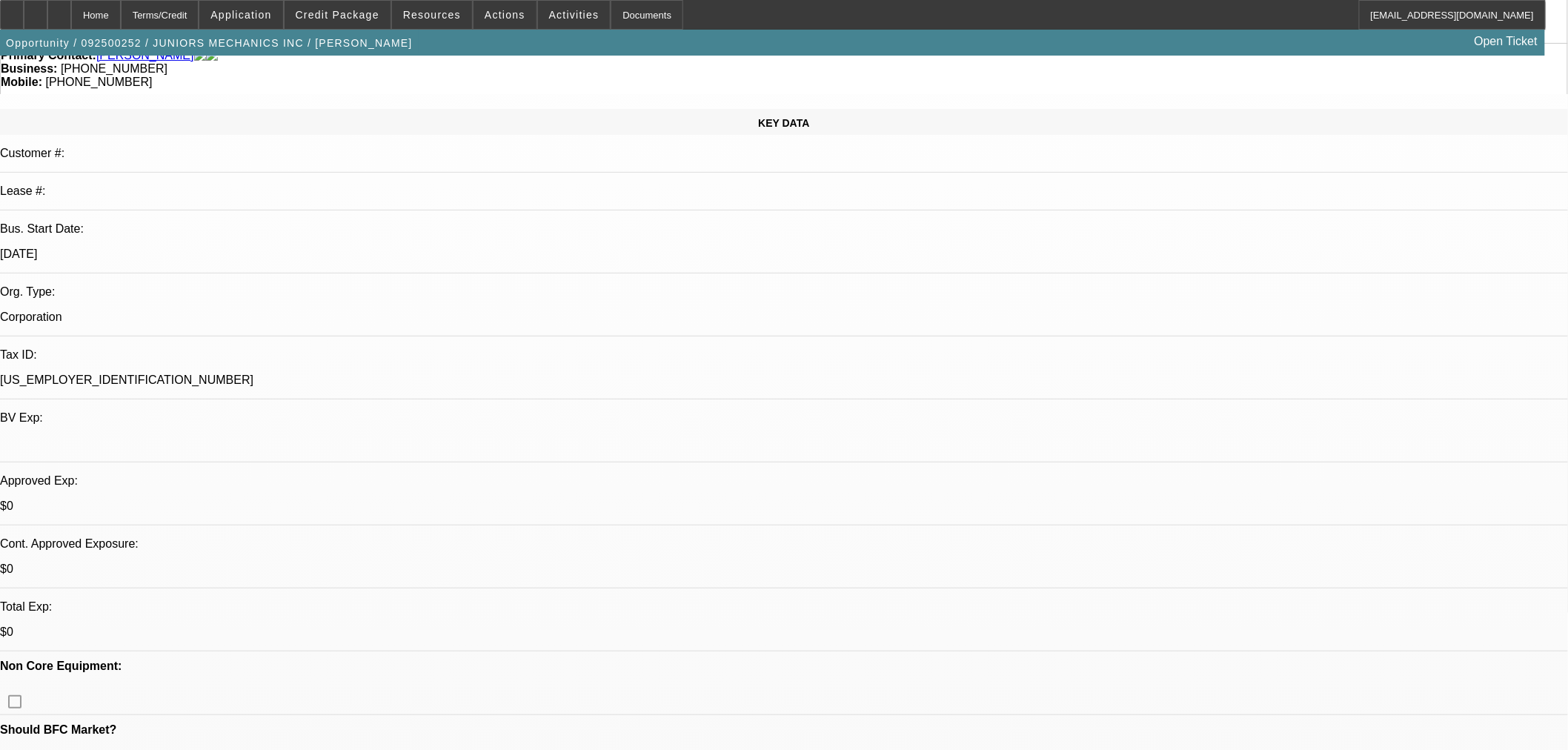
type textarea "Looks like there are 2 businesses."
click at [350, 19] on span "Credit Package" at bounding box center [337, 15] width 84 height 12
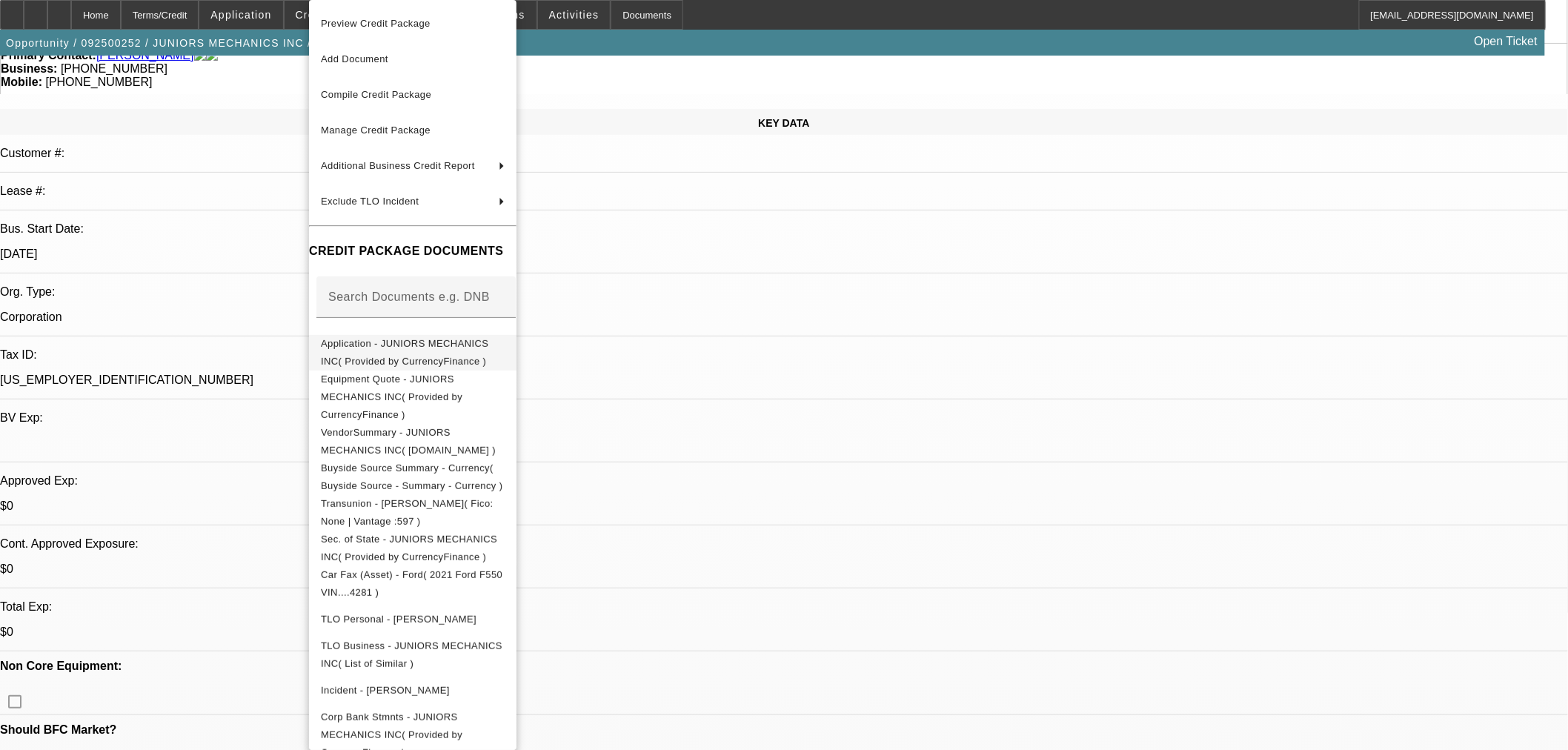
click at [488, 344] on span "Application - JUNIORS MECHANICS INC( Provided by CurrencyFinance )" at bounding box center [404, 352] width 167 height 29
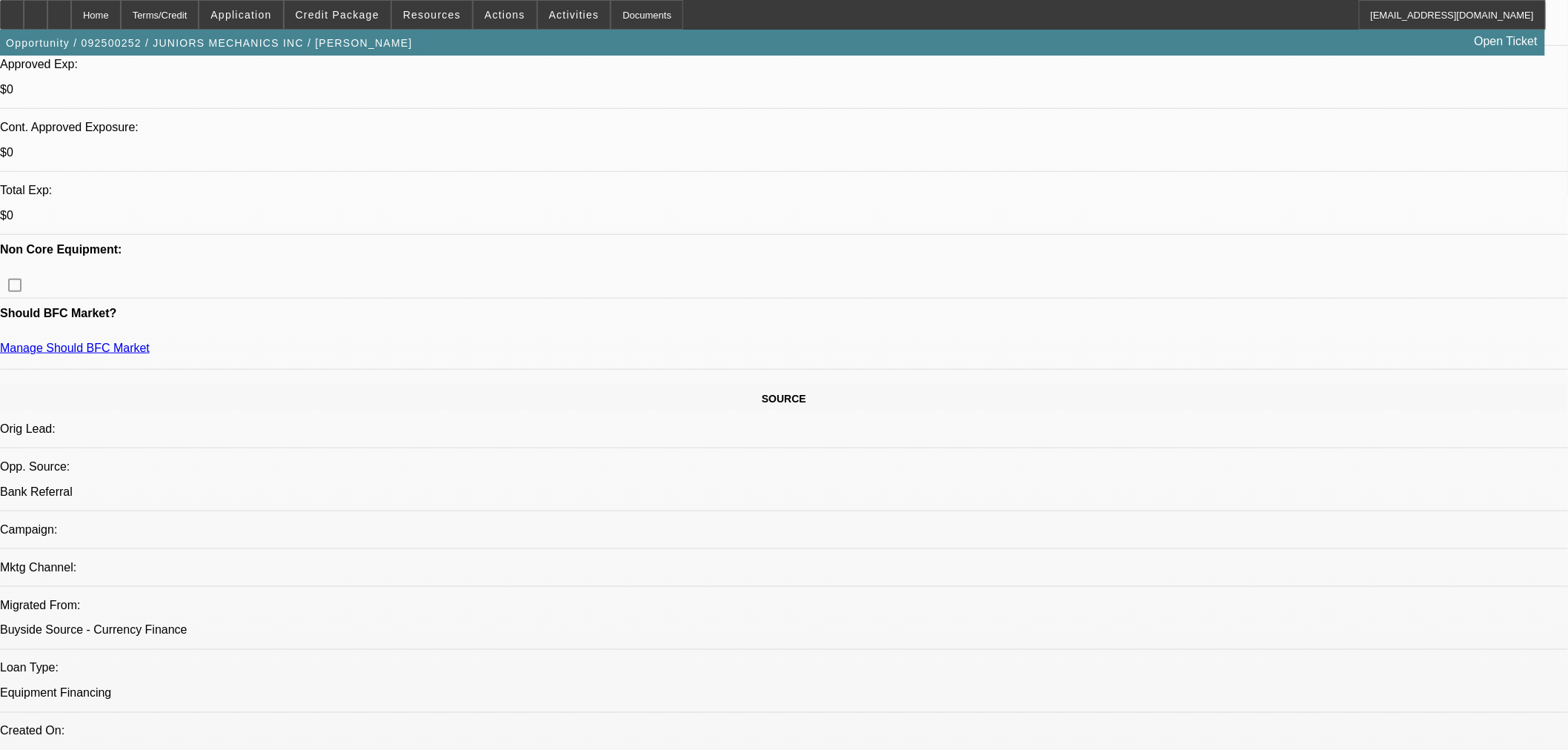
scroll to position [549, 0]
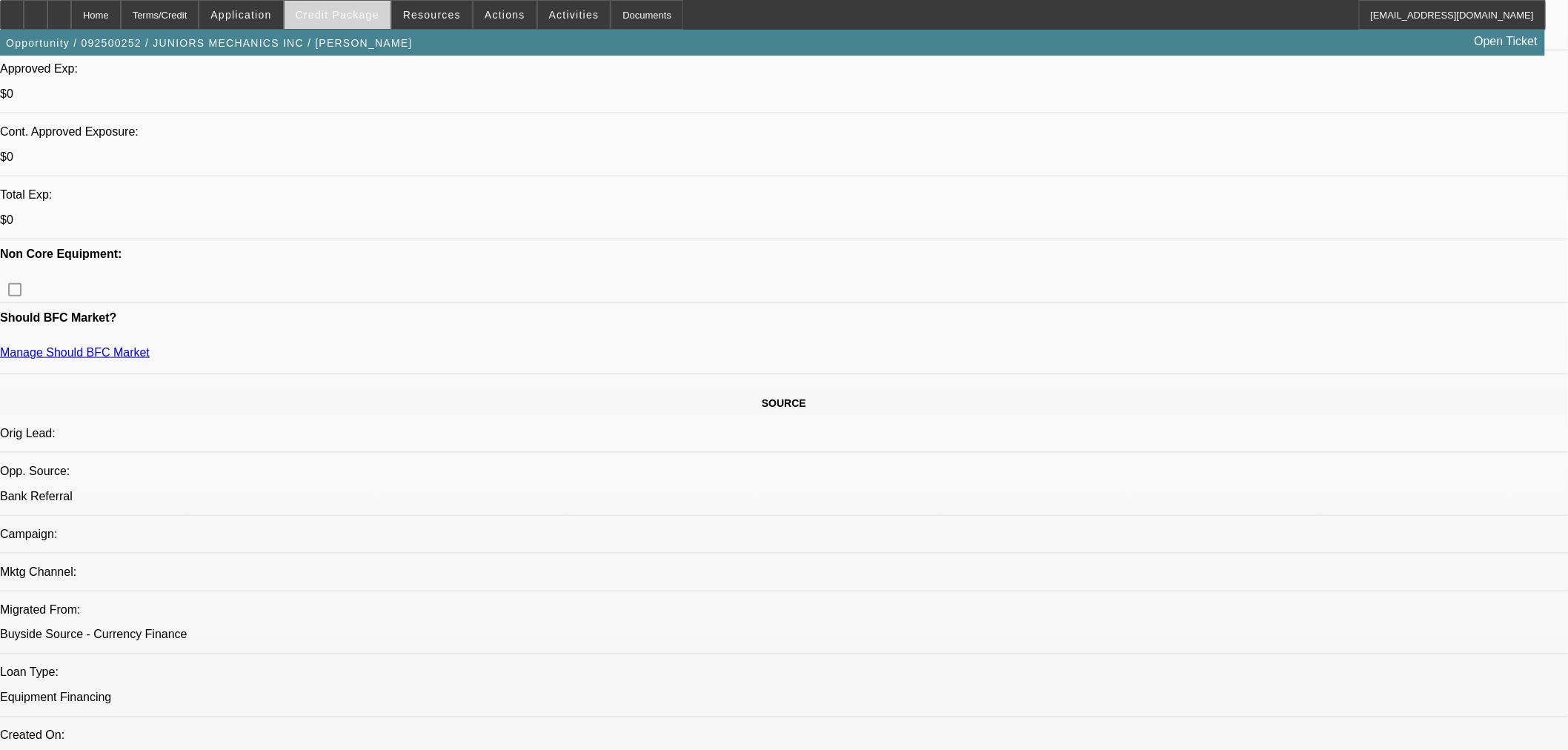
click at [365, 12] on span "Credit Package" at bounding box center [337, 15] width 84 height 12
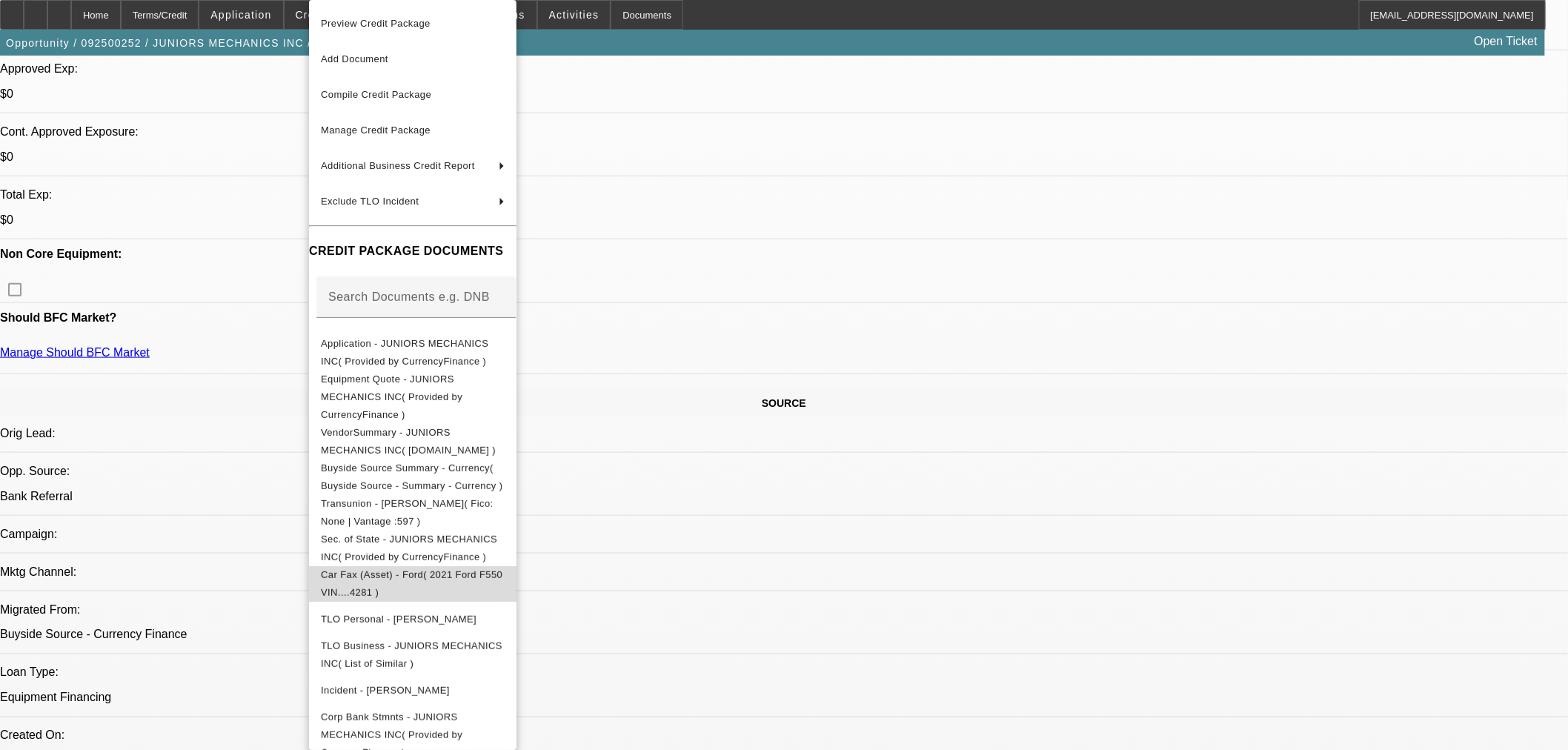
click at [503, 570] on span "Car Fax (Asset) - Ford( 2021 Ford F550 VIN....4281 )" at bounding box center [411, 584] width 182 height 29
